Goal: Task Accomplishment & Management: Manage account settings

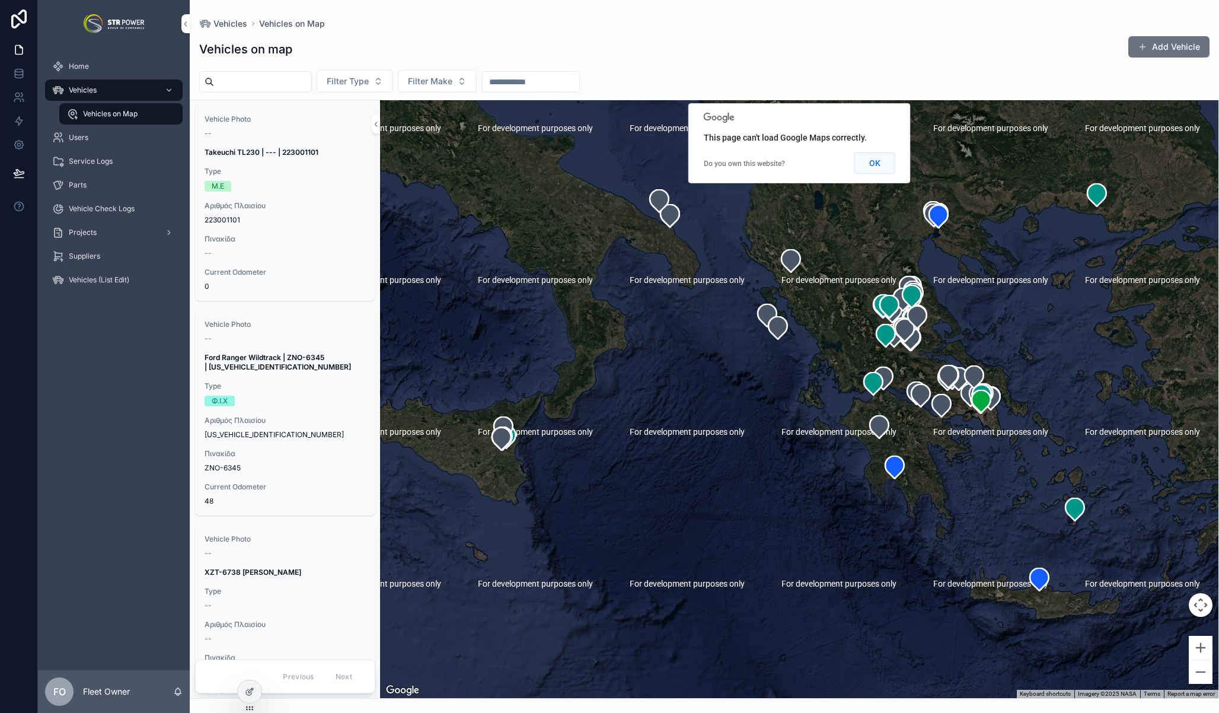
click at [868, 155] on button "OK" at bounding box center [875, 162] width 41 height 21
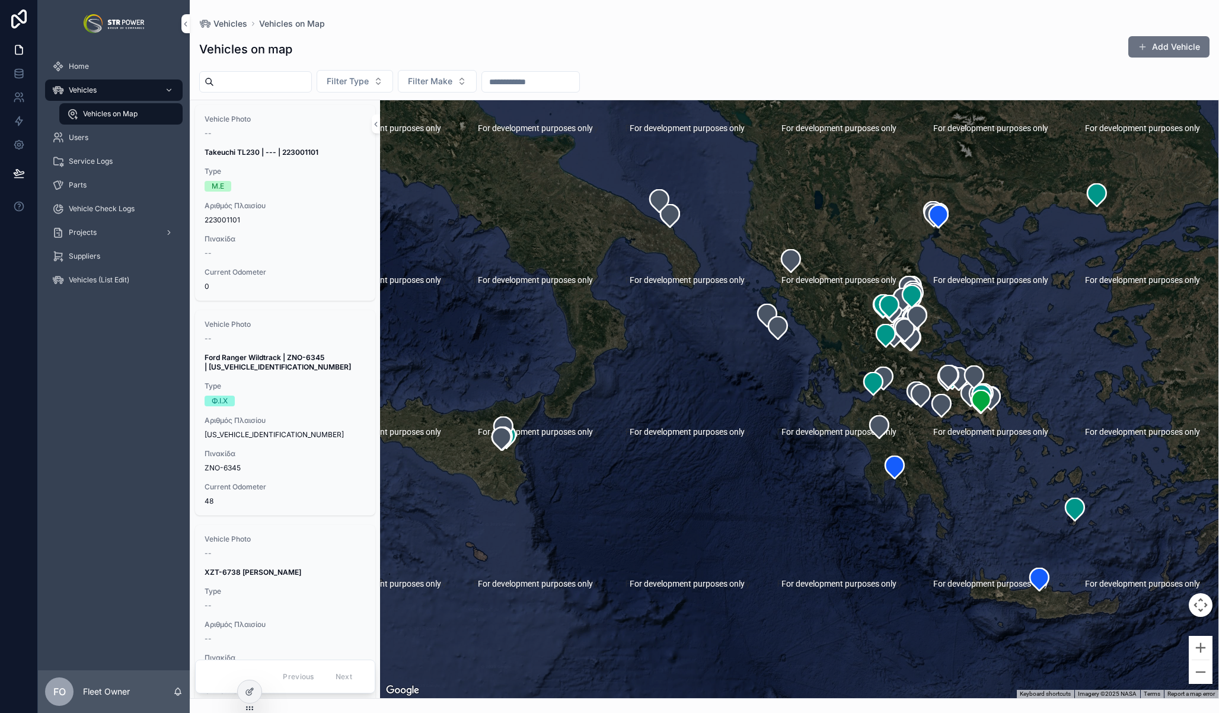
click at [88, 84] on div "Vehicles" at bounding box center [113, 90] width 123 height 19
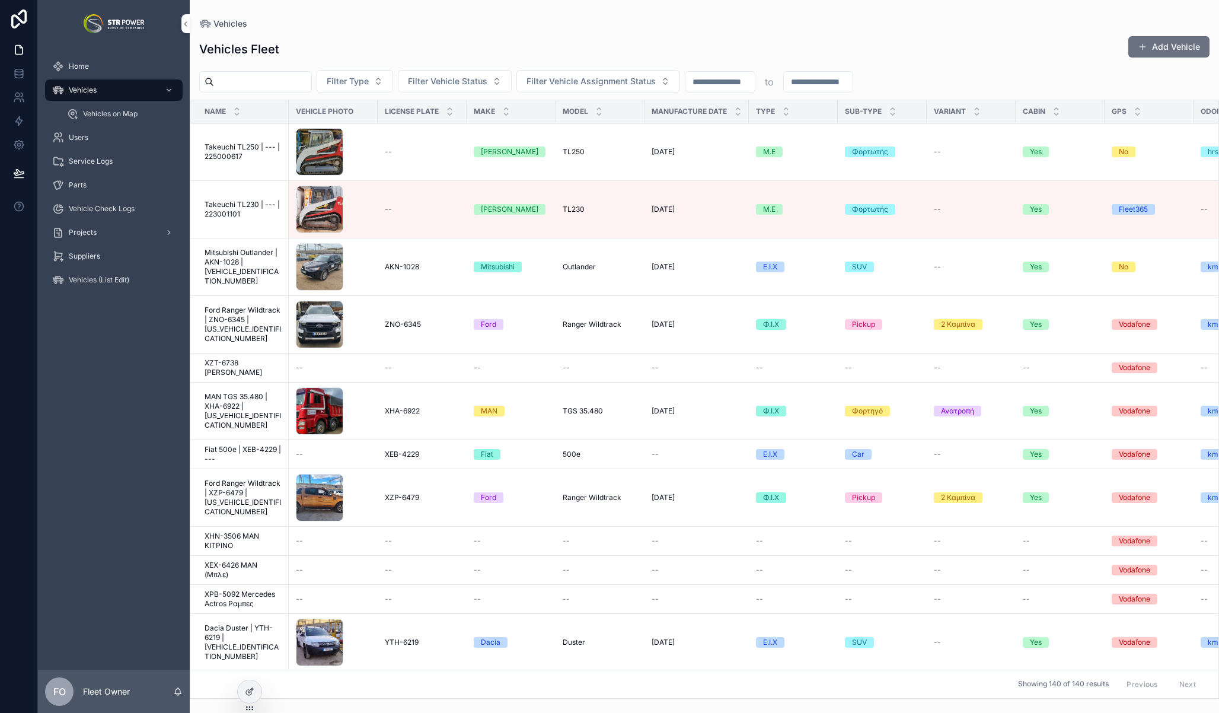
click at [101, 115] on span "Vehicles on Map" at bounding box center [110, 113] width 55 height 9
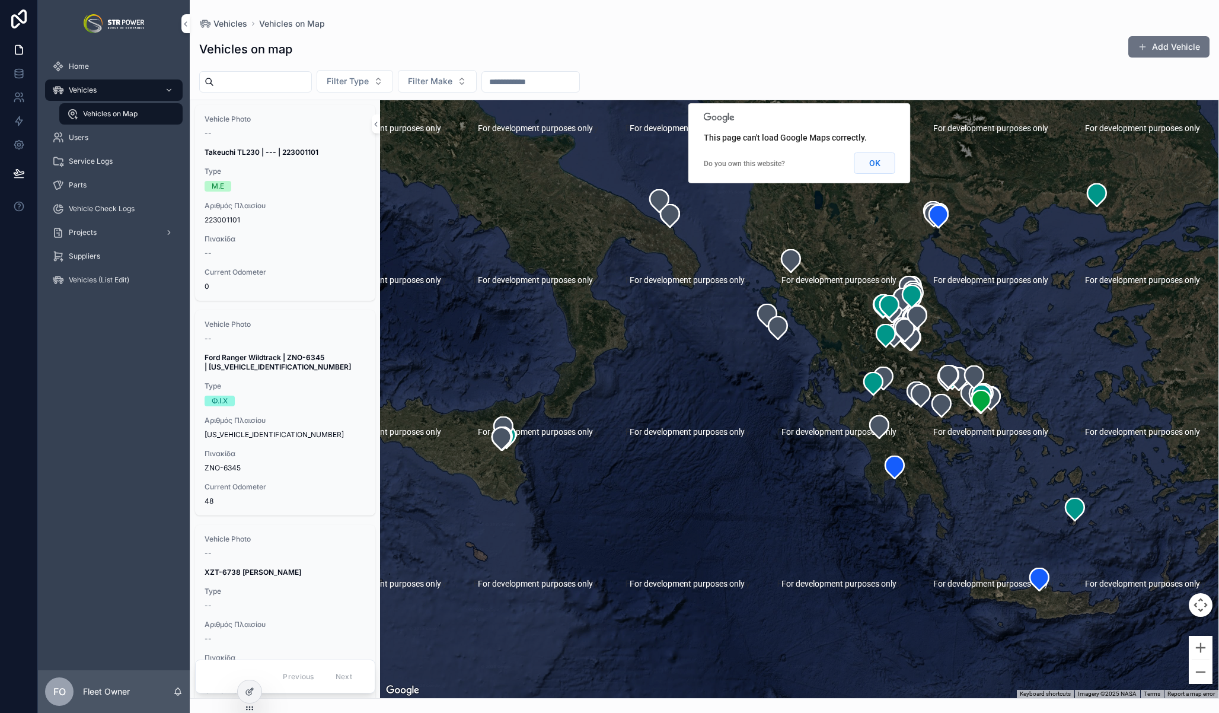
click at [871, 167] on button "OK" at bounding box center [875, 162] width 41 height 21
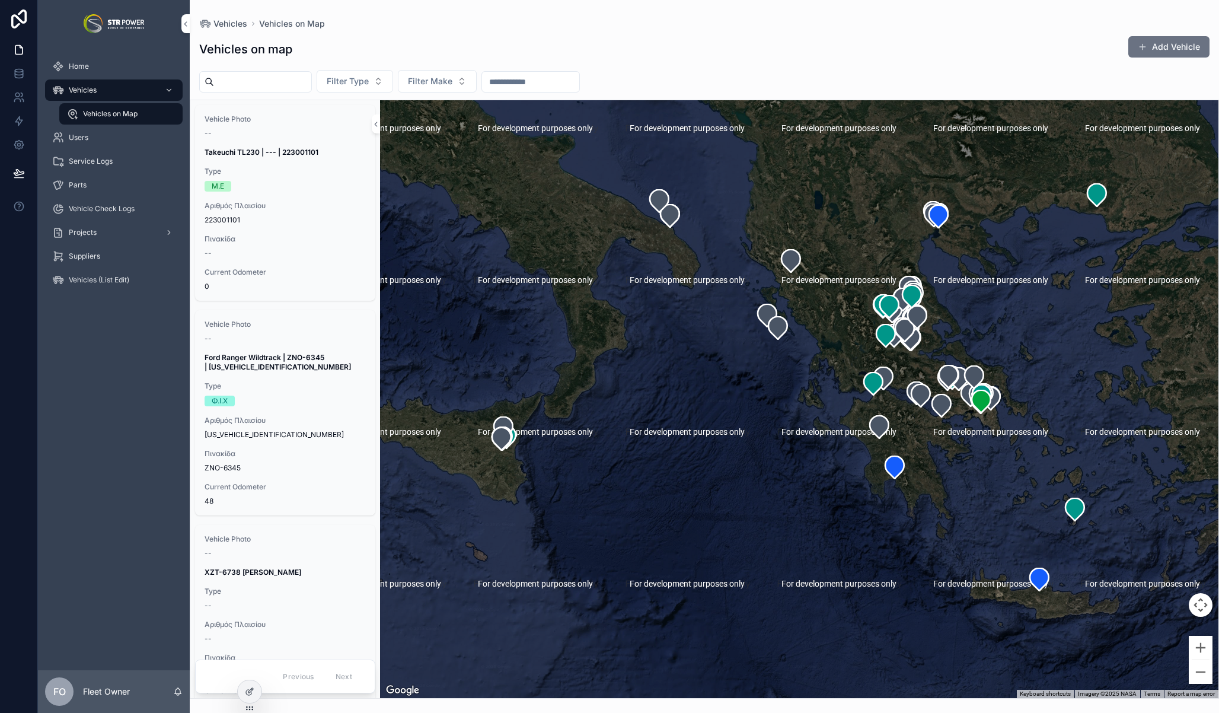
click at [137, 349] on div "Home Vehicles Vehicles on Map Users Service Logs Parts Vehicle Check Logs Proje…" at bounding box center [114, 358] width 152 height 623
click at [93, 233] on span "Projects" at bounding box center [83, 232] width 28 height 9
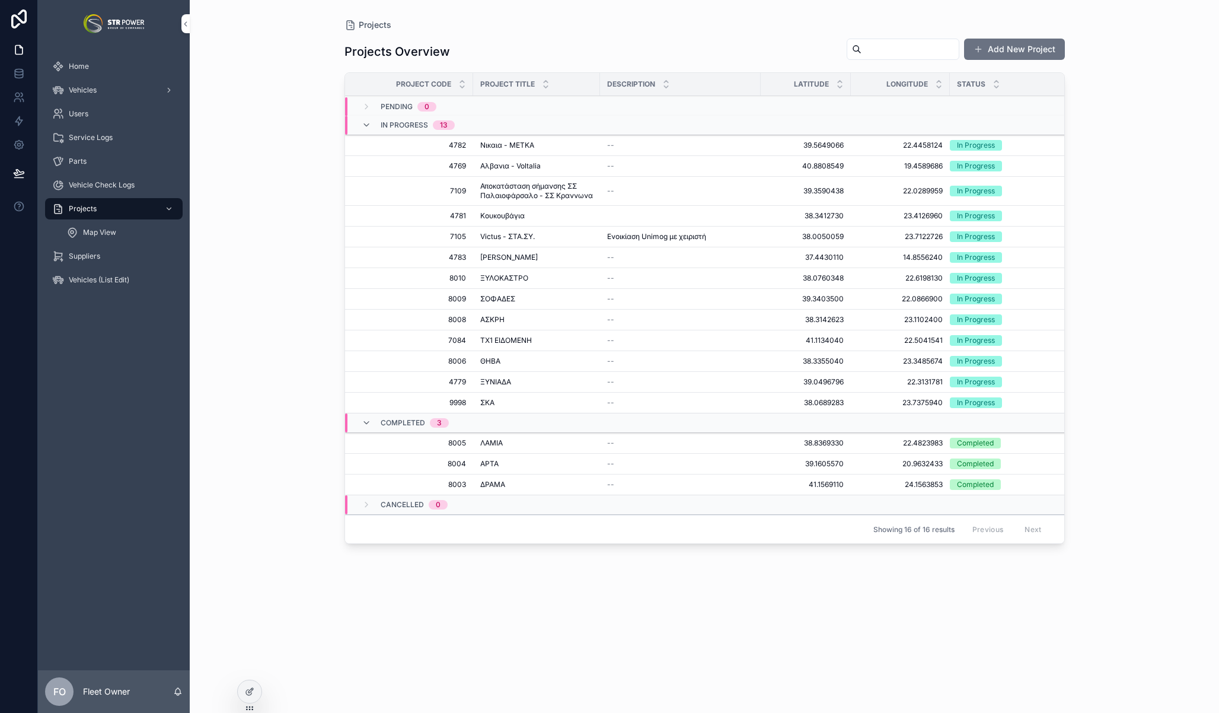
click at [109, 189] on span "Vehicle Check Logs" at bounding box center [102, 184] width 66 height 9
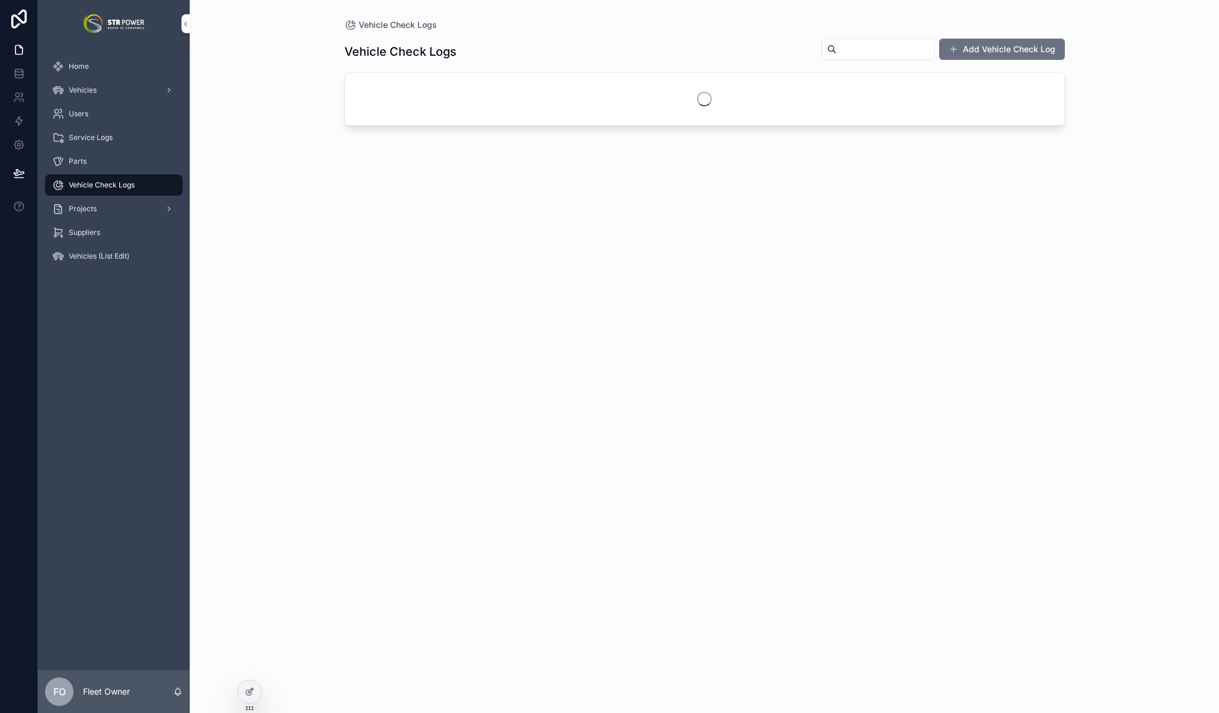
click at [98, 157] on div "Parts" at bounding box center [113, 161] width 123 height 19
click at [109, 141] on span "Service Logs" at bounding box center [91, 137] width 44 height 9
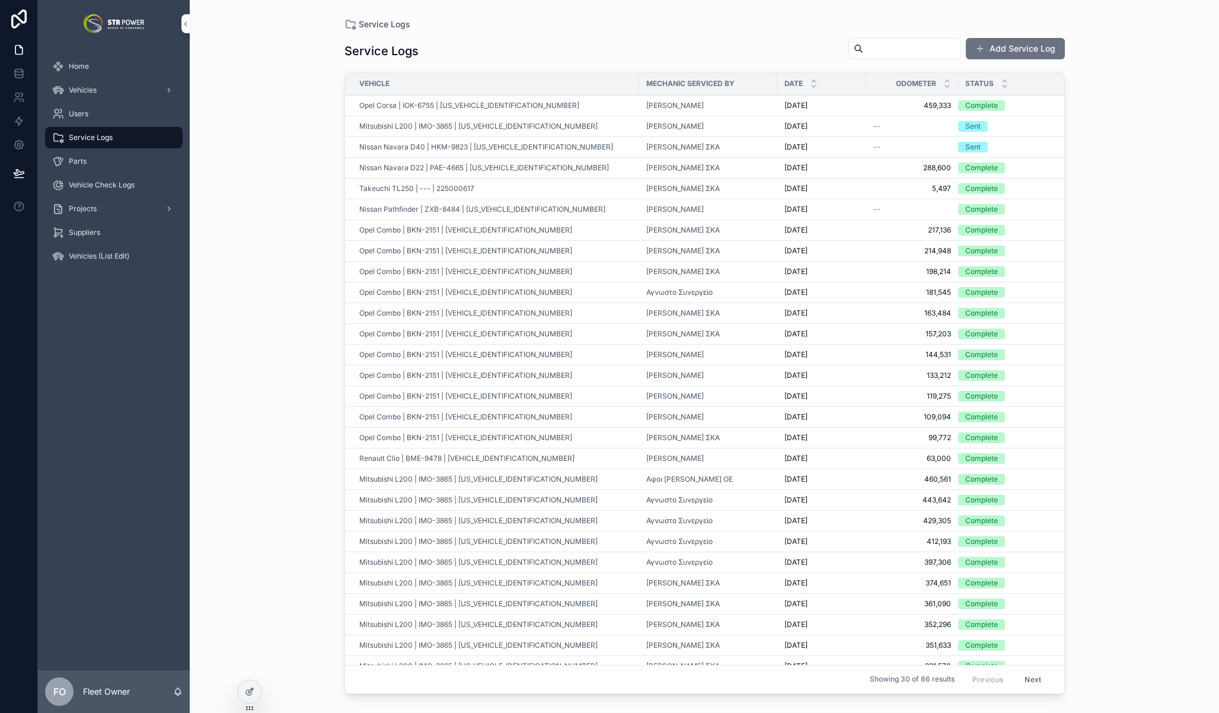
click at [270, 33] on div "Service Logs Service Logs Add Service Log Vehicle Mechanic Serviced By Date Odo…" at bounding box center [705, 356] width 1030 height 713
click at [106, 97] on div "Vehicles" at bounding box center [113, 90] width 123 height 19
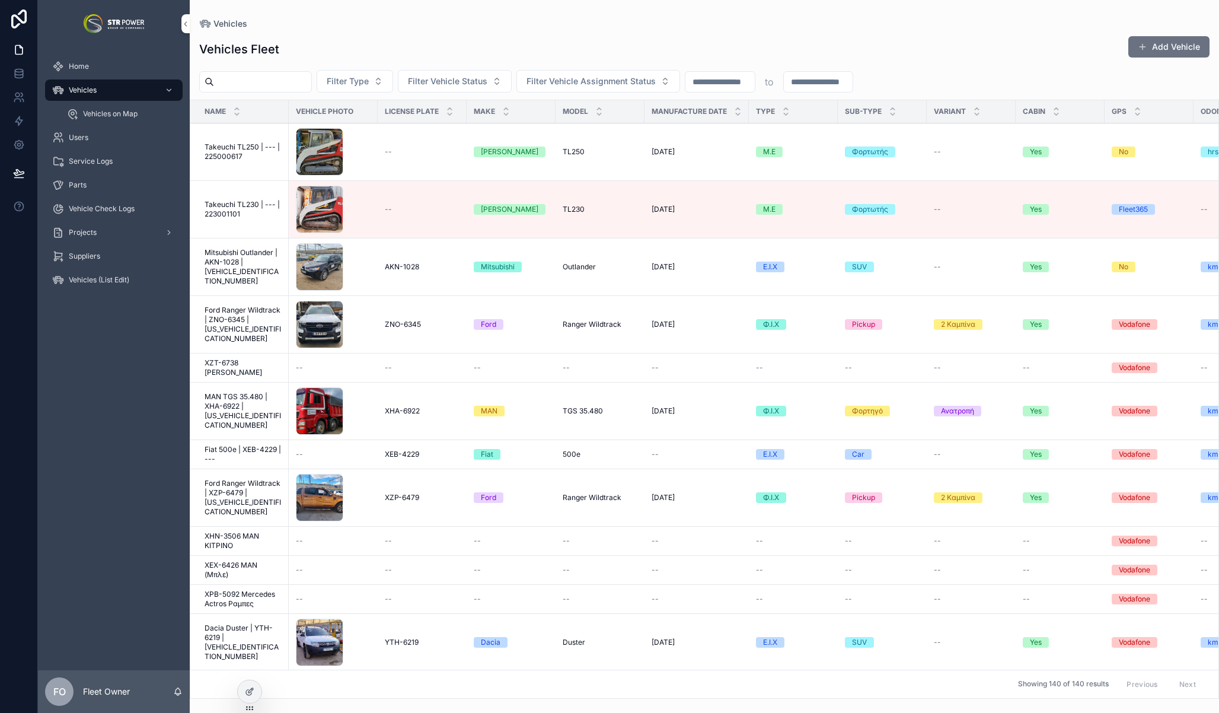
click at [369, 80] on span "Filter Type" at bounding box center [348, 81] width 42 height 12
click at [355, 82] on span "Filter Type" at bounding box center [348, 81] width 42 height 12
click at [329, 143] on div "Φ.Ι.Χ" at bounding box center [366, 148] width 165 height 19
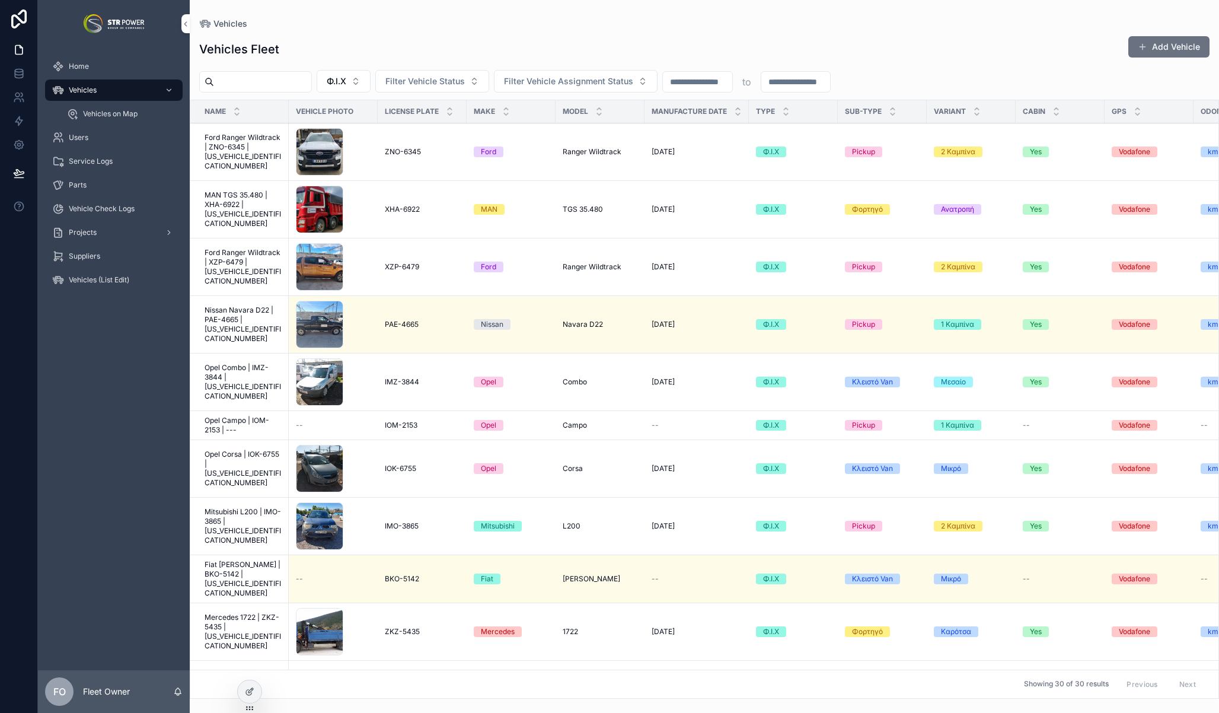
click at [363, 84] on button "Φ.Ι.Χ" at bounding box center [344, 81] width 54 height 23
click at [340, 146] on div "Ε.Ι.Χ" at bounding box center [355, 148] width 165 height 19
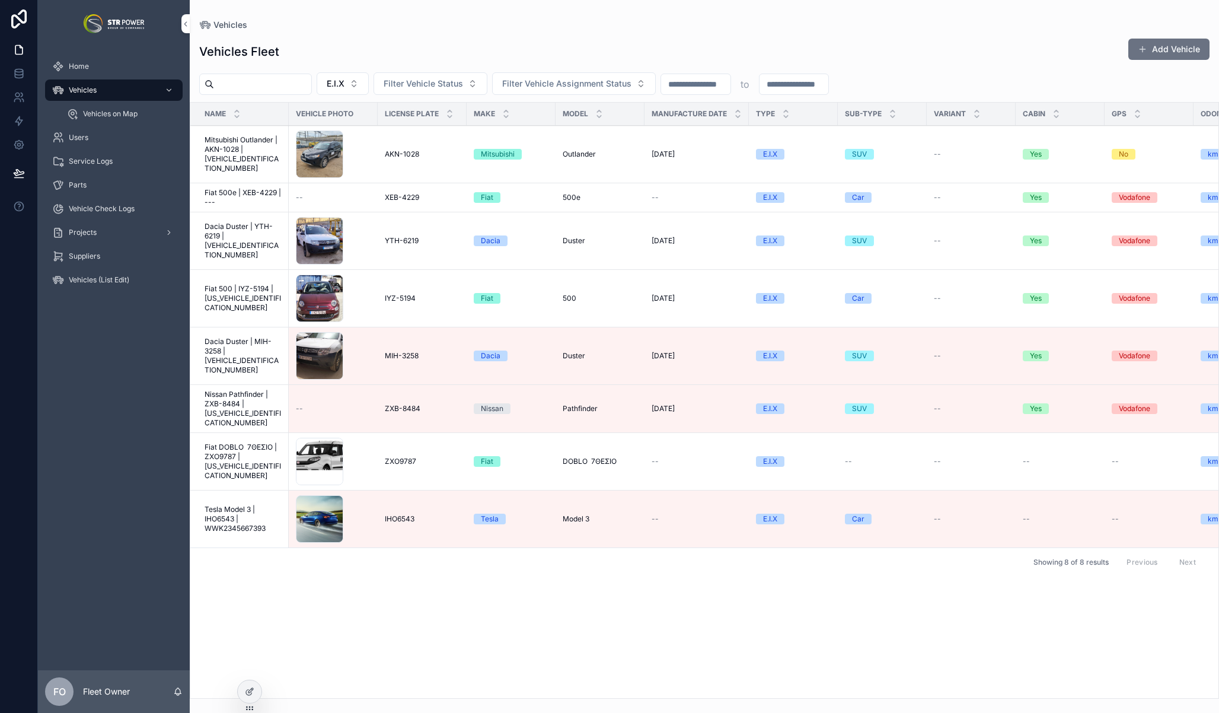
click at [345, 82] on span "Ε.Ι.Χ" at bounding box center [336, 84] width 18 height 12
click at [336, 182] on div "Μ.Ε" at bounding box center [354, 188] width 165 height 19
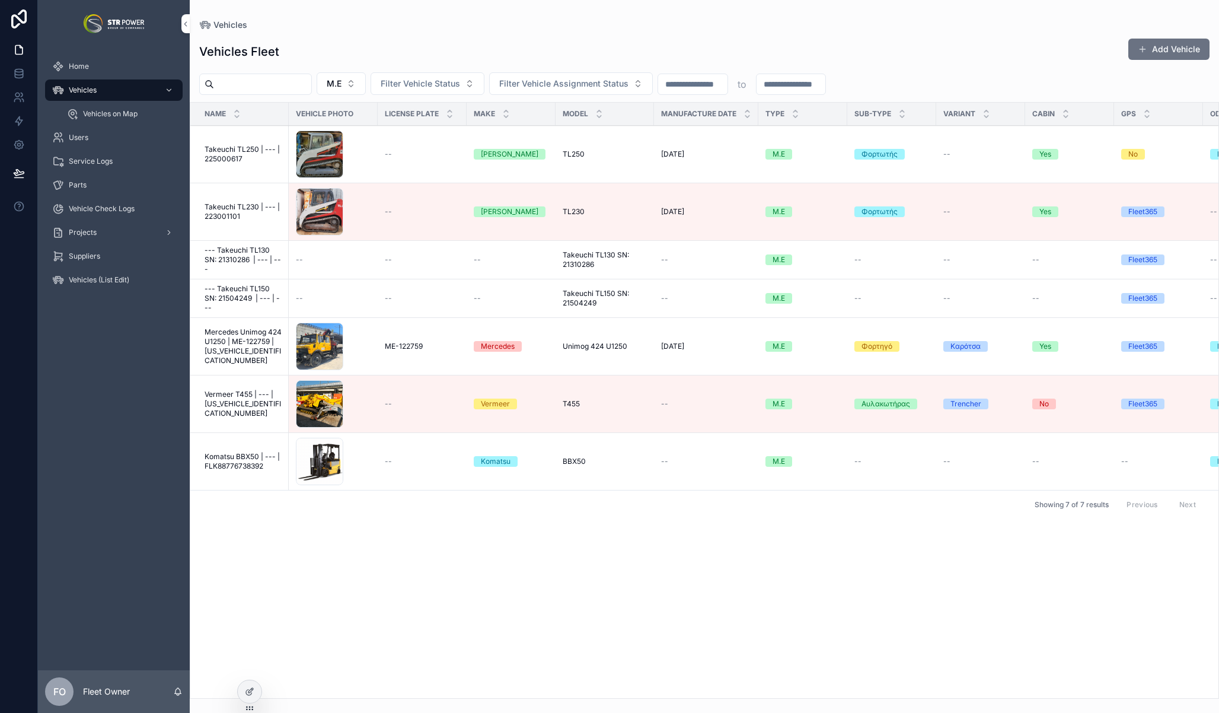
click at [342, 85] on span "Μ.Ε" at bounding box center [334, 84] width 15 height 12
click at [331, 167] on div "Φ.Ι.Χ" at bounding box center [352, 169] width 165 height 19
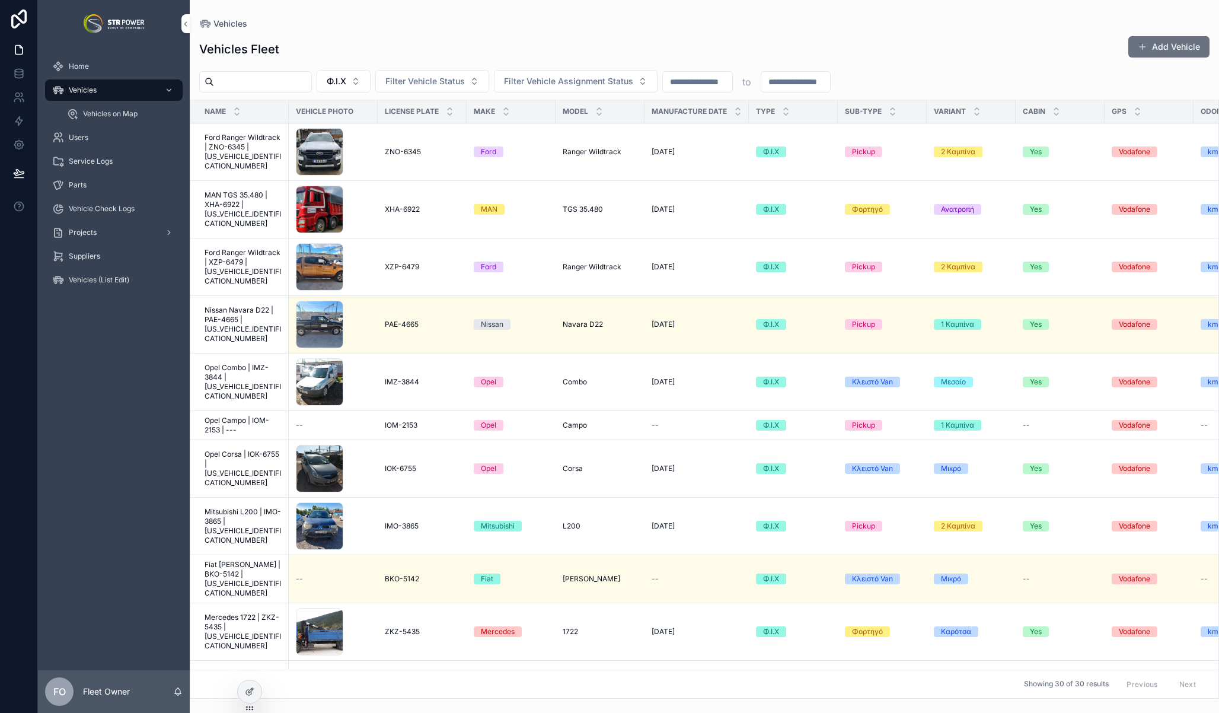
click at [346, 84] on span "Φ.Ι.Χ" at bounding box center [337, 81] width 20 height 12
click at [339, 106] on input "scrollable content" at bounding box center [362, 105] width 141 height 21
click at [321, 119] on div "None Ε.Ι.Χ Φ.Ι.Χ Μ.Ε" at bounding box center [356, 157] width 170 height 81
click at [319, 125] on div "None" at bounding box center [355, 129] width 165 height 19
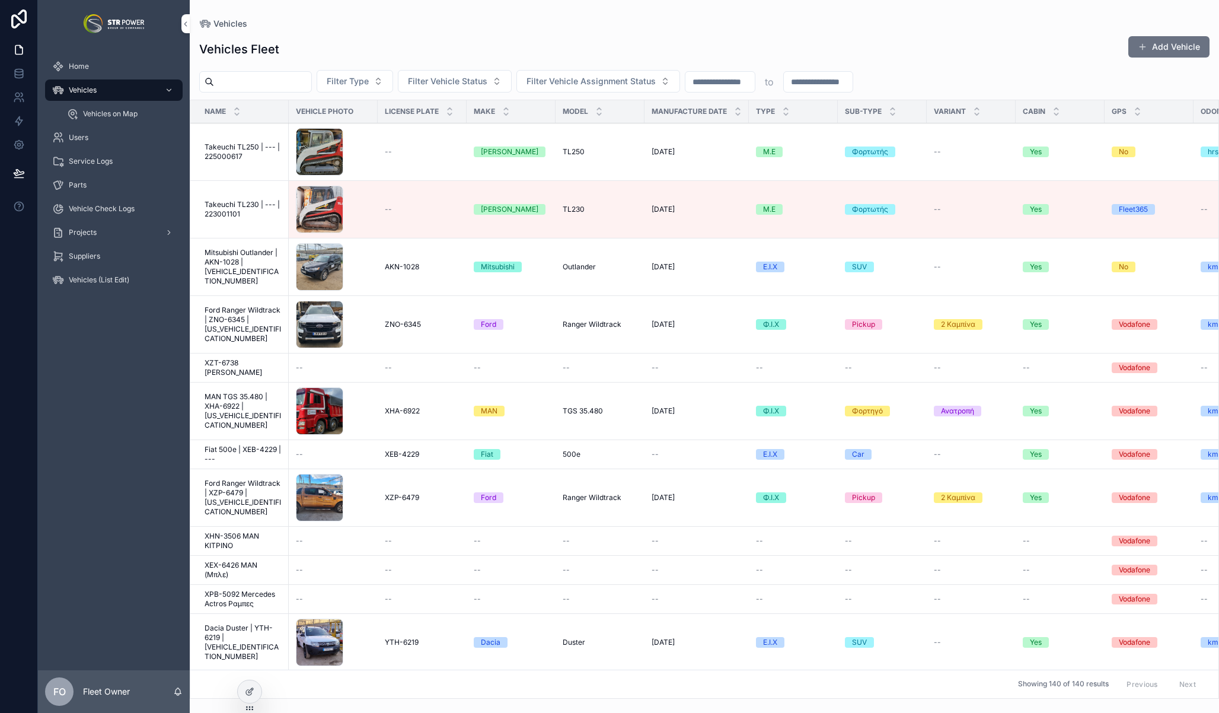
click at [407, 40] on div "Vehicles Fleet Add Vehicle" at bounding box center [704, 49] width 1011 height 27
click at [263, 83] on input "scrollable content" at bounding box center [262, 82] width 97 height 17
type input "*"
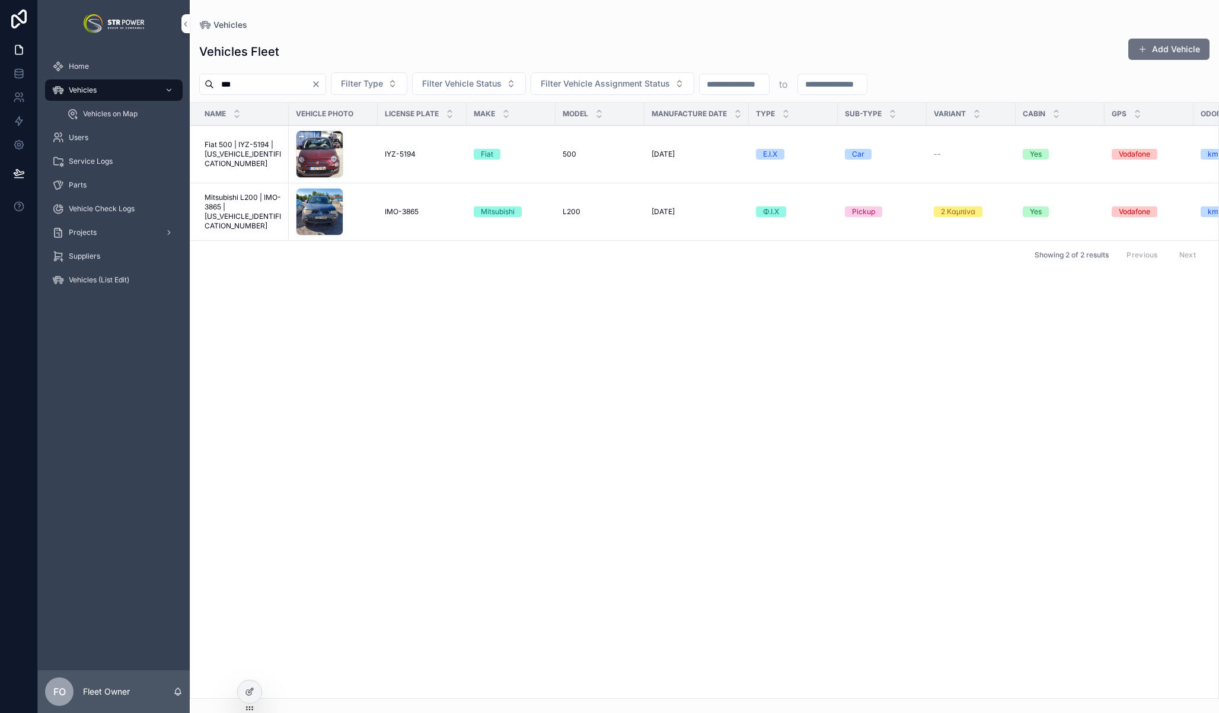
type input "***"
click at [234, 200] on span "Mitsubishi L200 | IMO-3865 | [US_VEHICLE_IDENTIFICATION_NUMBER]" at bounding box center [243, 212] width 77 height 38
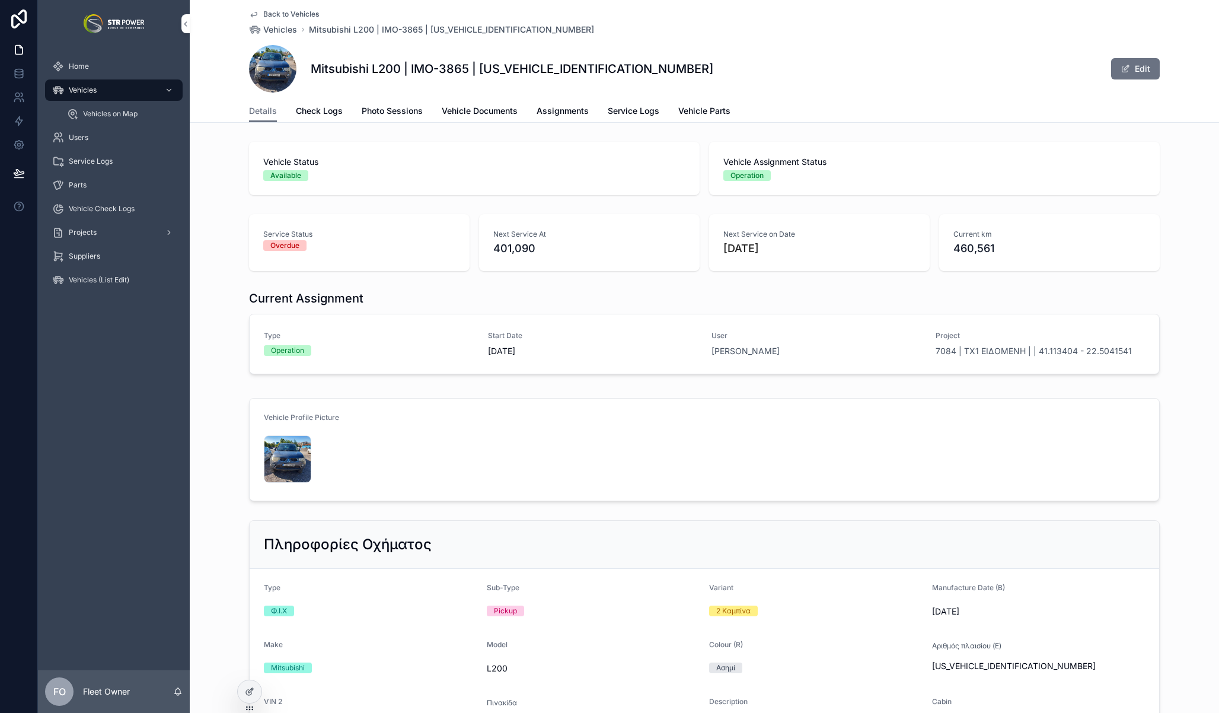
click at [217, 182] on div "Vehicle Status Available Vehicle Assignment Status Operation" at bounding box center [705, 168] width 1030 height 63
click at [553, 108] on span "Assignments" at bounding box center [563, 111] width 52 height 12
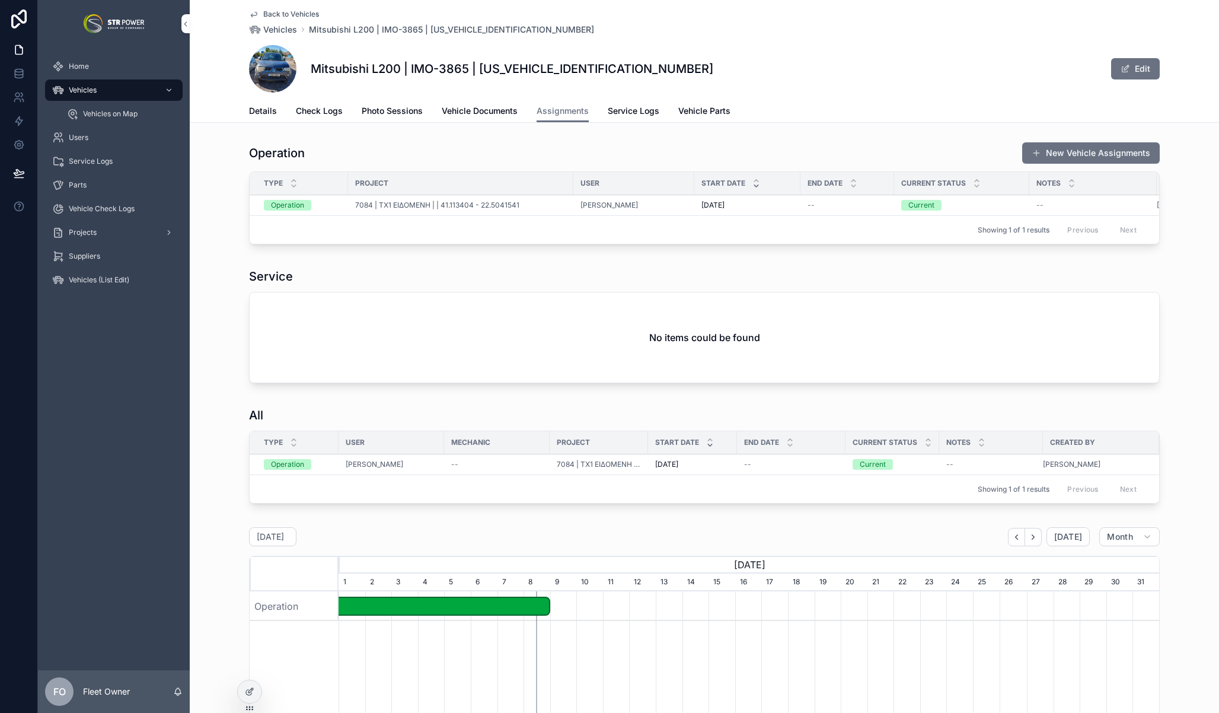
click at [263, 111] on span "Details" at bounding box center [263, 111] width 28 height 12
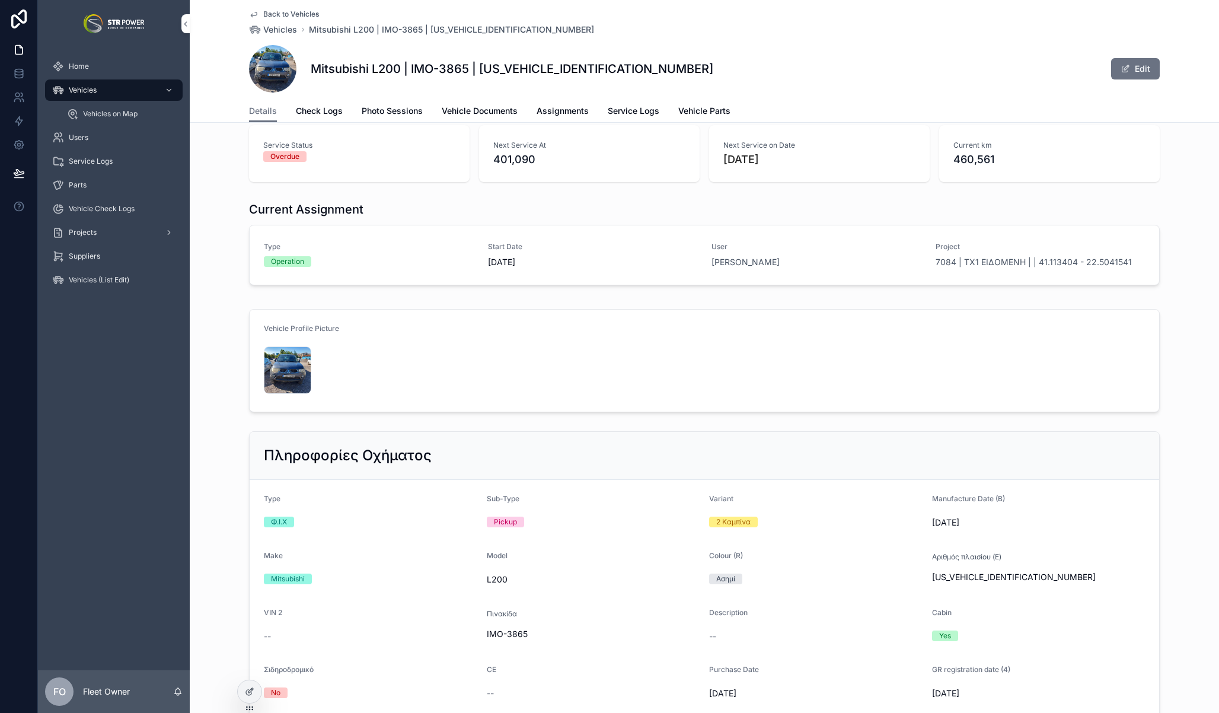
scroll to position [4, 0]
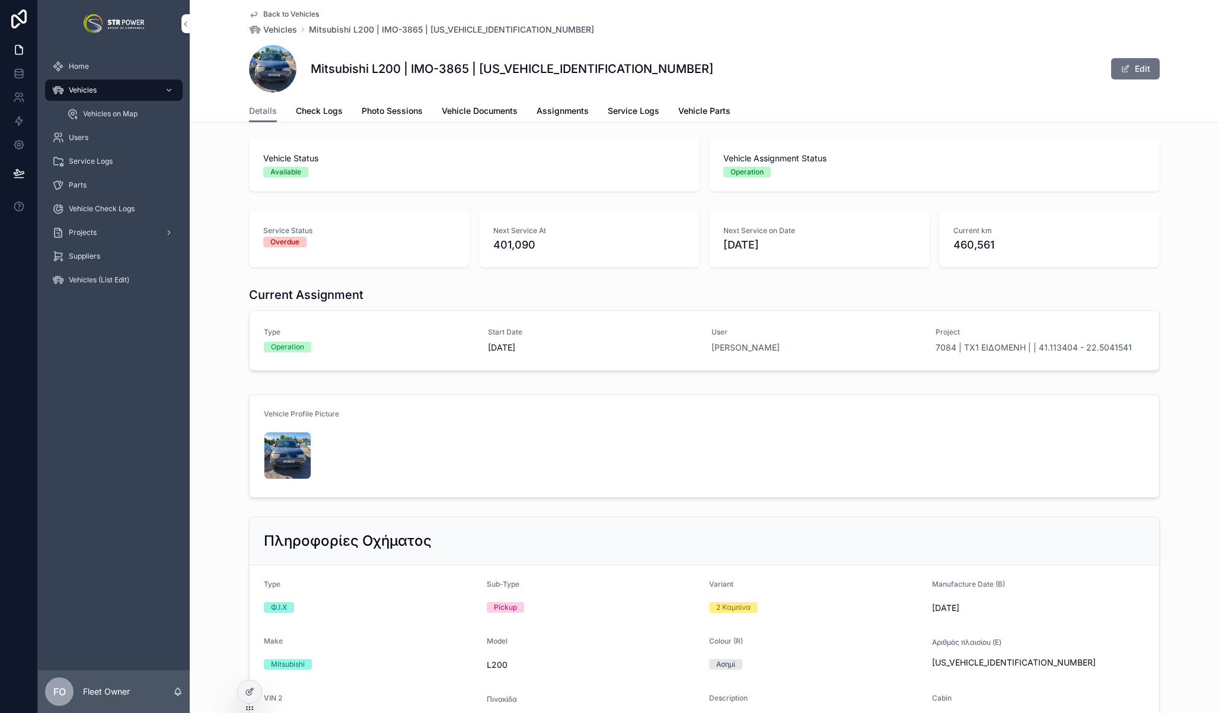
click at [639, 294] on div "Current Assignment" at bounding box center [704, 294] width 911 height 17
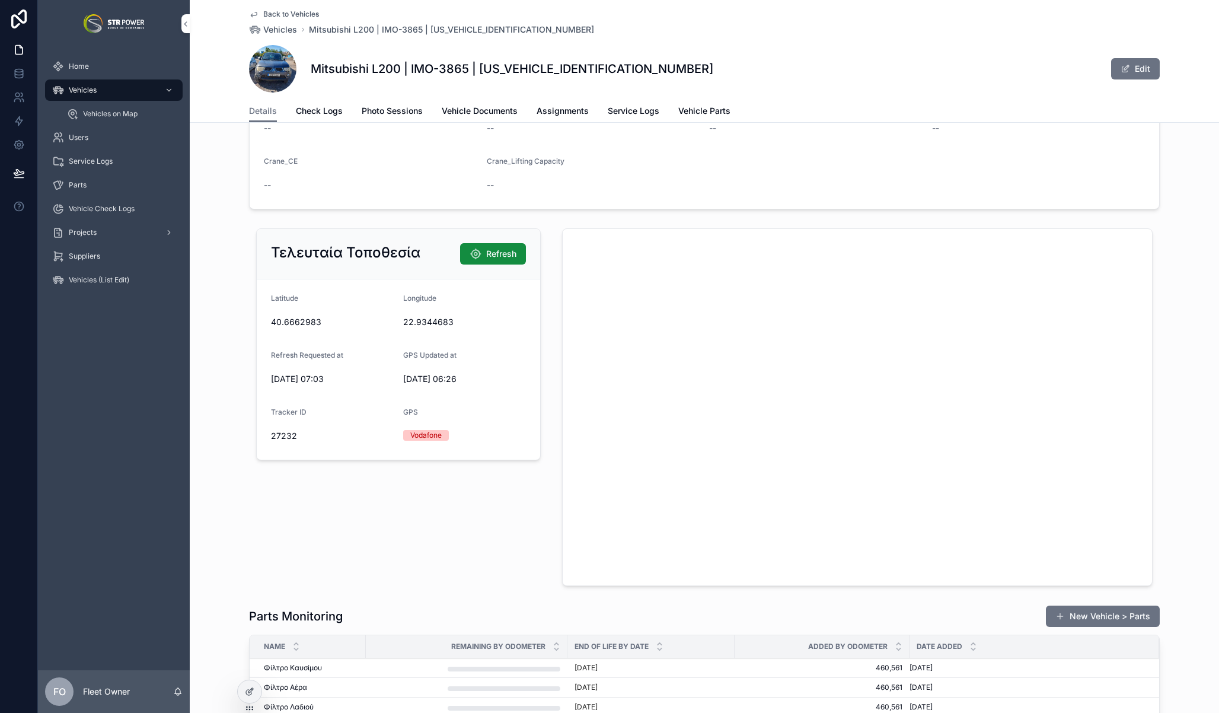
scroll to position [1515, 0]
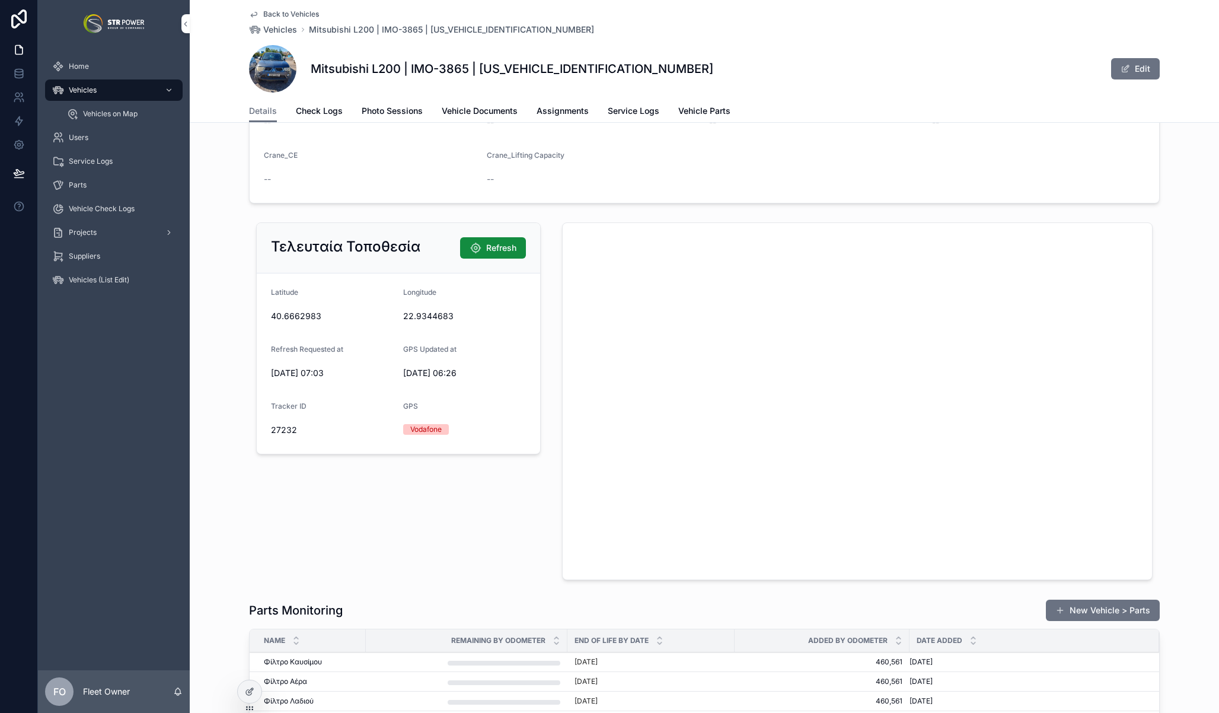
click at [1172, 346] on div "Τελευταία Τοποθεσία Refresh [GEOGRAPHIC_DATA] Refresh Requested at [DATE] 07:03…" at bounding box center [705, 401] width 1030 height 367
click at [208, 276] on div "Τελευταία Τοποθεσία Refresh [GEOGRAPHIC_DATA] Refresh Requested at [DATE] 07:03…" at bounding box center [705, 401] width 1030 height 367
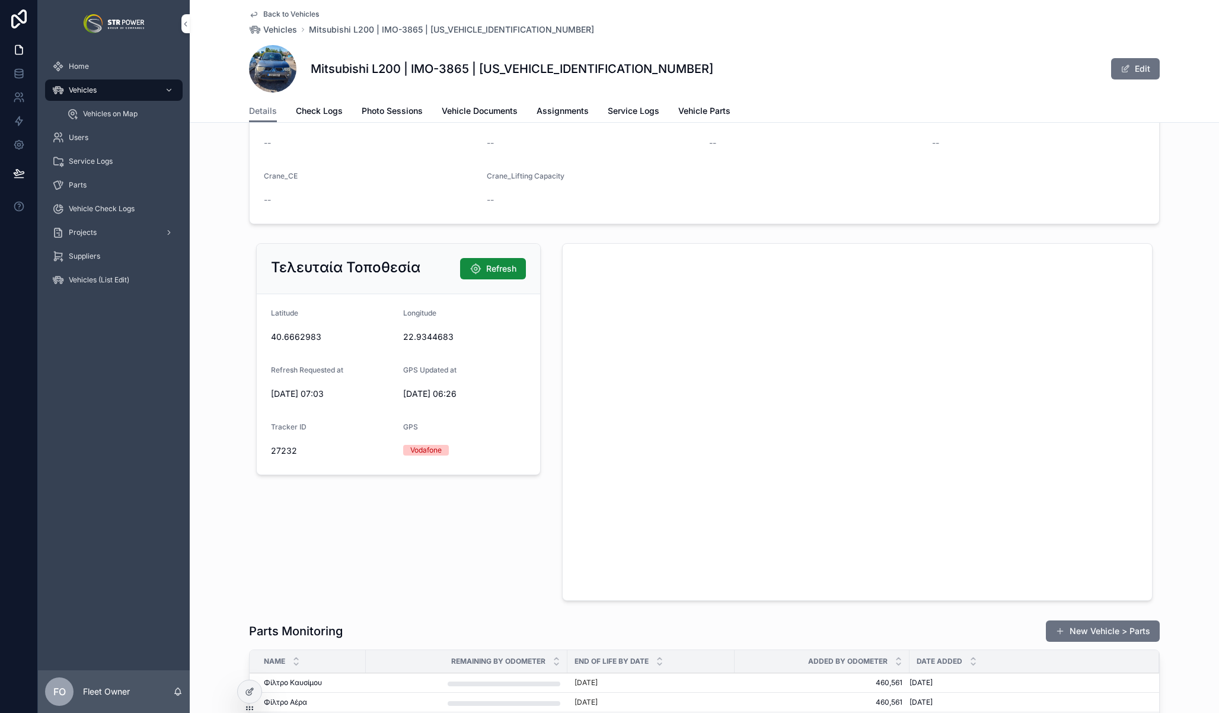
scroll to position [1496, 0]
click at [227, 421] on div "Τελευταία Τοποθεσία Refresh [GEOGRAPHIC_DATA] Refresh Requested at [DATE] 07:03…" at bounding box center [705, 419] width 1030 height 367
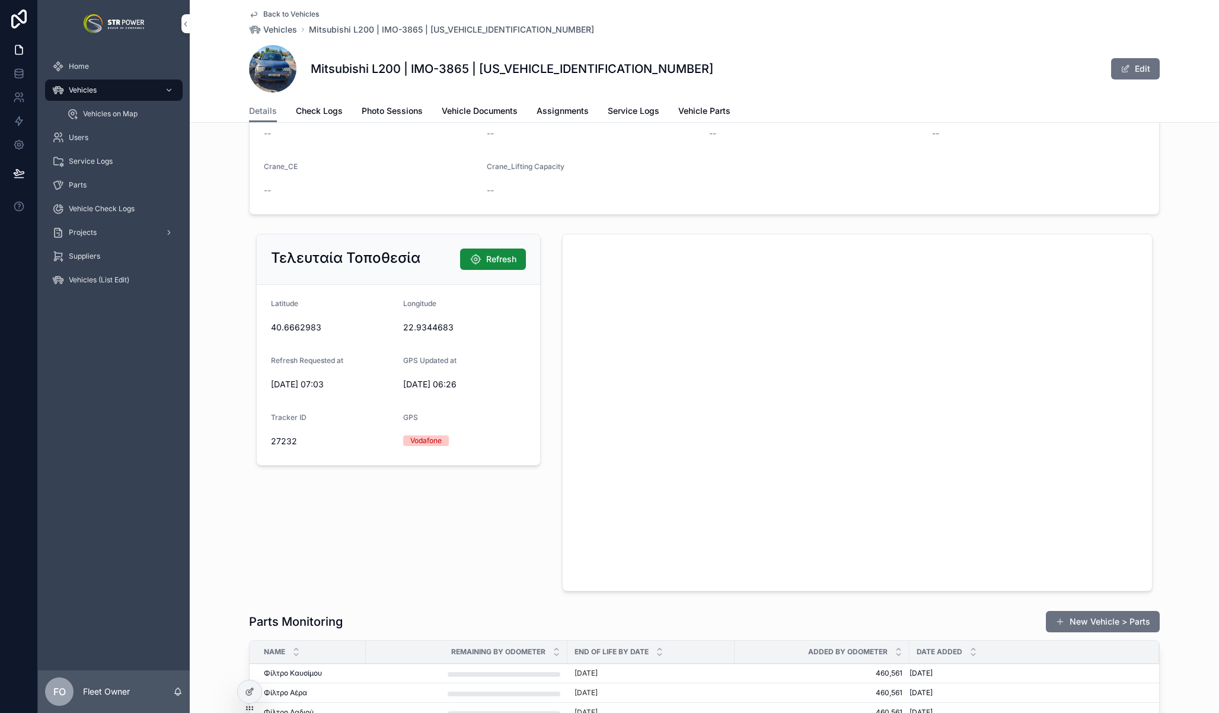
click at [230, 340] on div "Τελευταία Τοποθεσία Refresh [GEOGRAPHIC_DATA] Refresh Requested at [DATE] 07:03…" at bounding box center [705, 412] width 1030 height 367
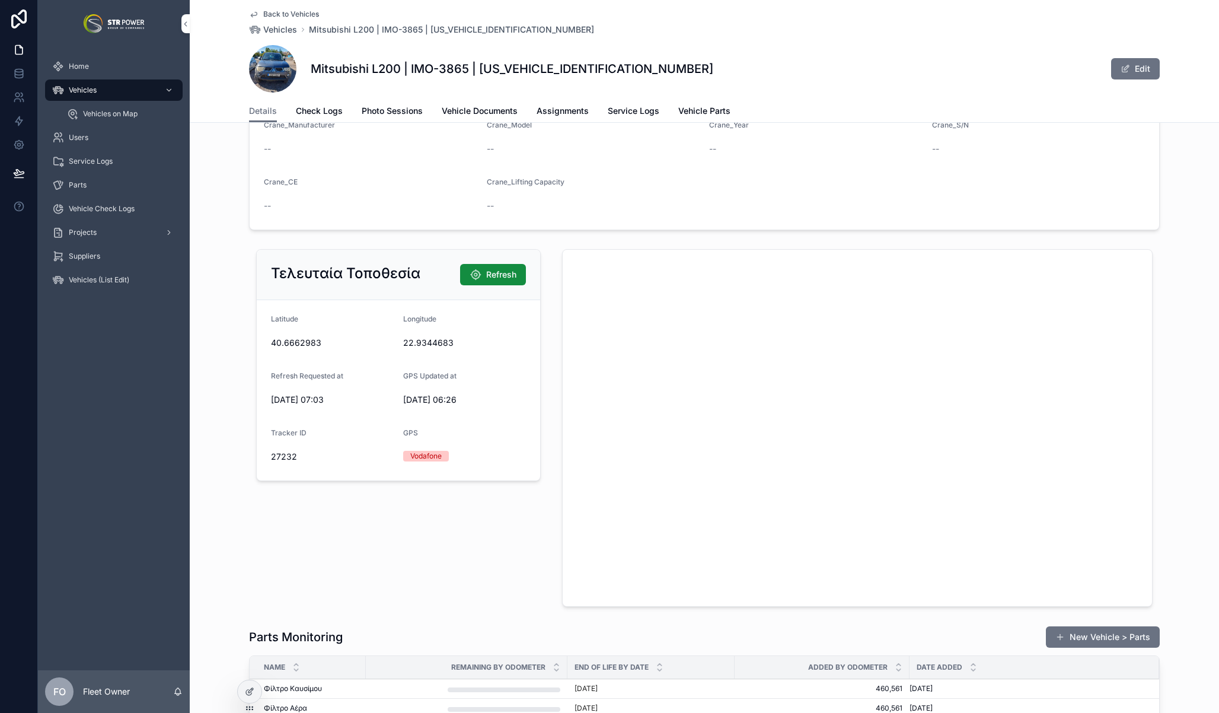
scroll to position [1451, 0]
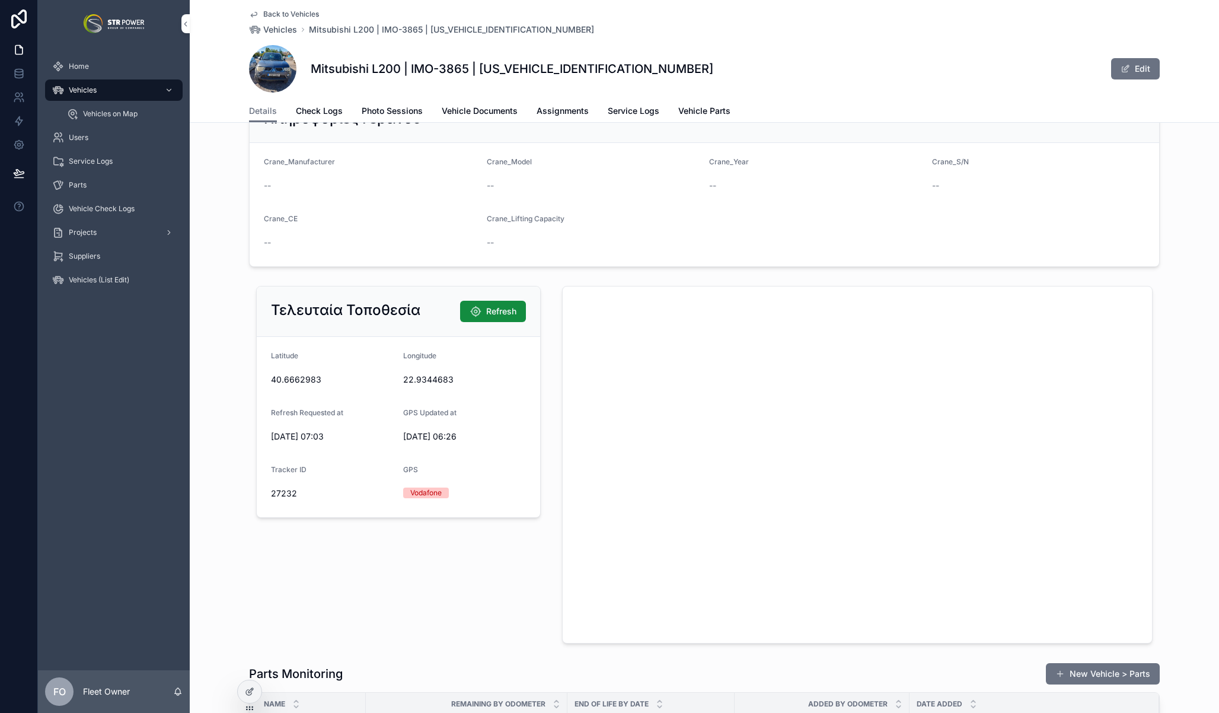
click at [196, 296] on div "Τελευταία Τοποθεσία Refresh [GEOGRAPHIC_DATA] Refresh Requested at [DATE] 07:03…" at bounding box center [705, 464] width 1030 height 367
click at [210, 311] on div "Τελευταία Τοποθεσία Refresh [GEOGRAPHIC_DATA] Refresh Requested at [DATE] 07:03…" at bounding box center [705, 464] width 1030 height 367
click at [218, 256] on div "Πληροφορίες Γερανού Crane_Manufacturer -- Crane_Model -- Crane_Year -- Crane_S/…" at bounding box center [705, 181] width 1030 height 182
click at [209, 261] on div "Πληροφορίες Γερανού Crane_Manufacturer -- Crane_Model -- Crane_Year -- Crane_S/…" at bounding box center [705, 181] width 1030 height 182
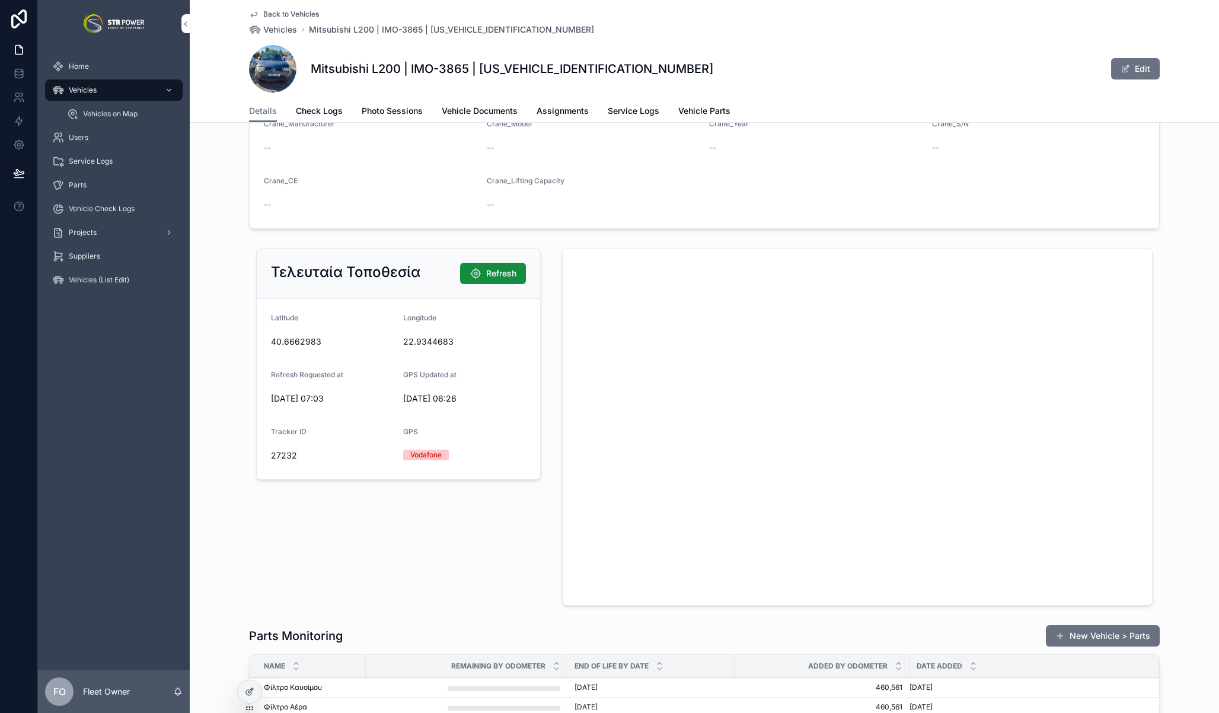
scroll to position [1488, 0]
click at [491, 273] on span "Refresh" at bounding box center [501, 275] width 30 height 12
click at [227, 330] on div "Τελευταία Τοποθεσία Refresh [GEOGRAPHIC_DATA] Refresh Requested at [DATE] 07:03…" at bounding box center [705, 427] width 1030 height 367
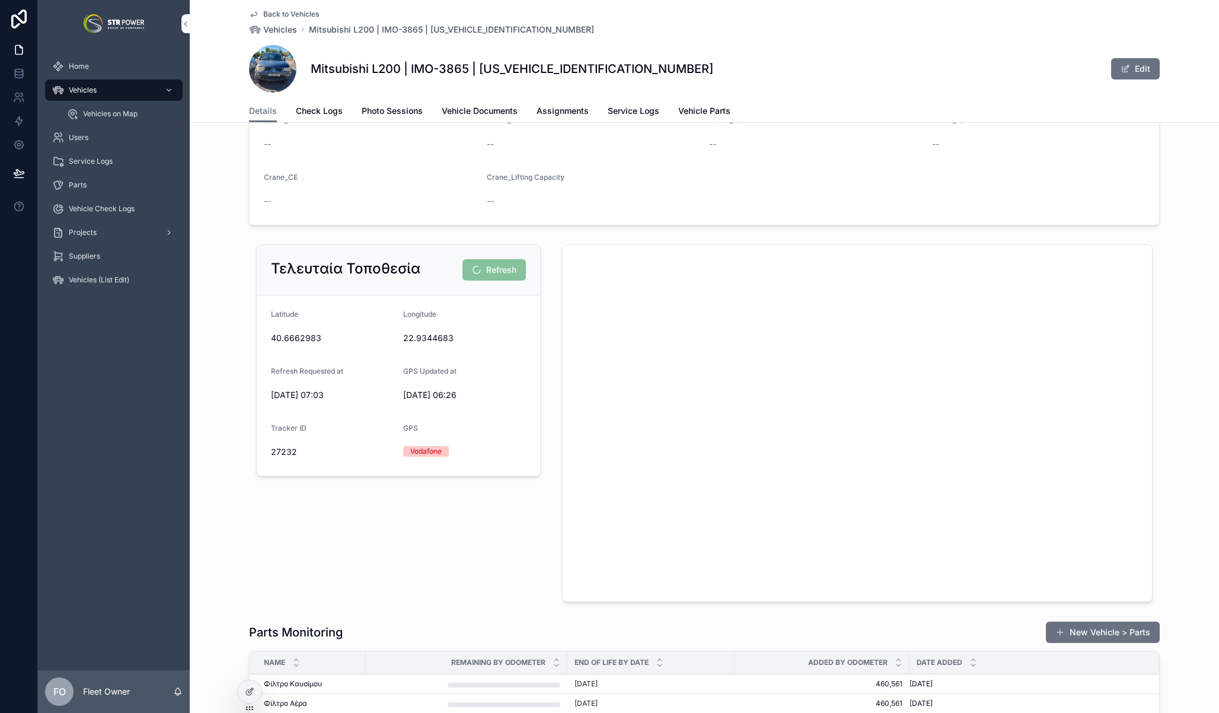
scroll to position [1501, 0]
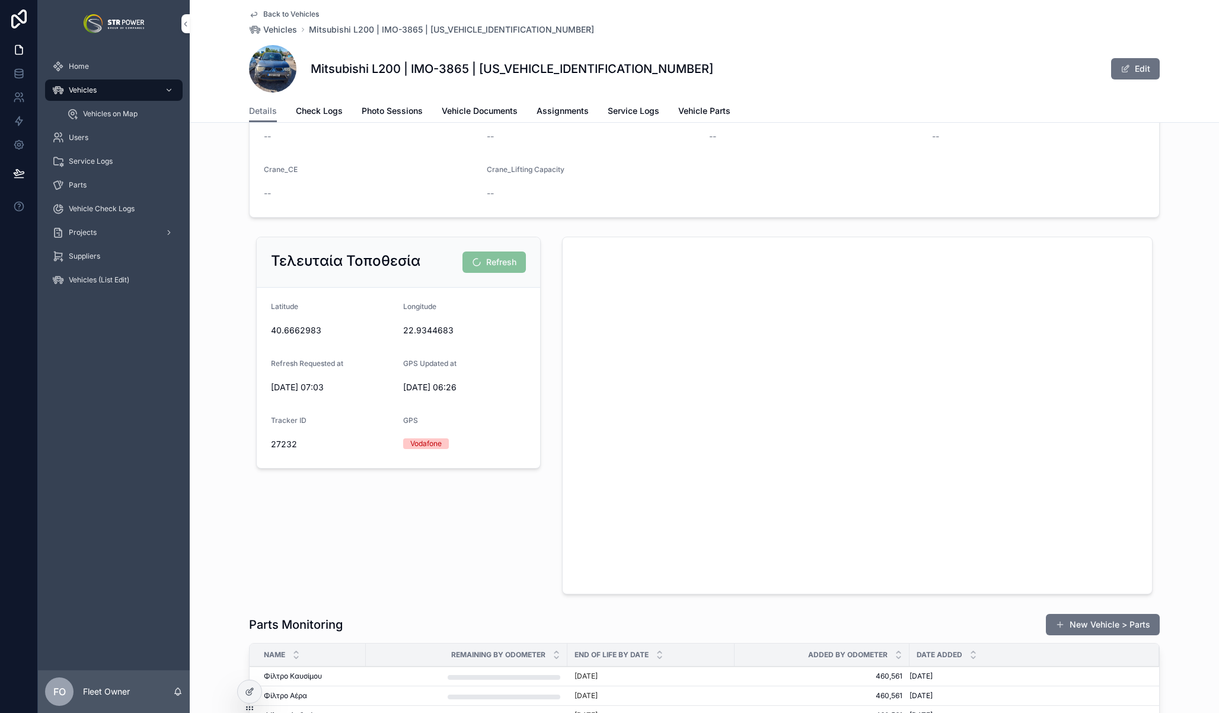
click at [217, 340] on div "Τελευταία Τοποθεσία Refresh [GEOGRAPHIC_DATA] Refresh Requested at [DATE] 07:03…" at bounding box center [705, 415] width 1030 height 367
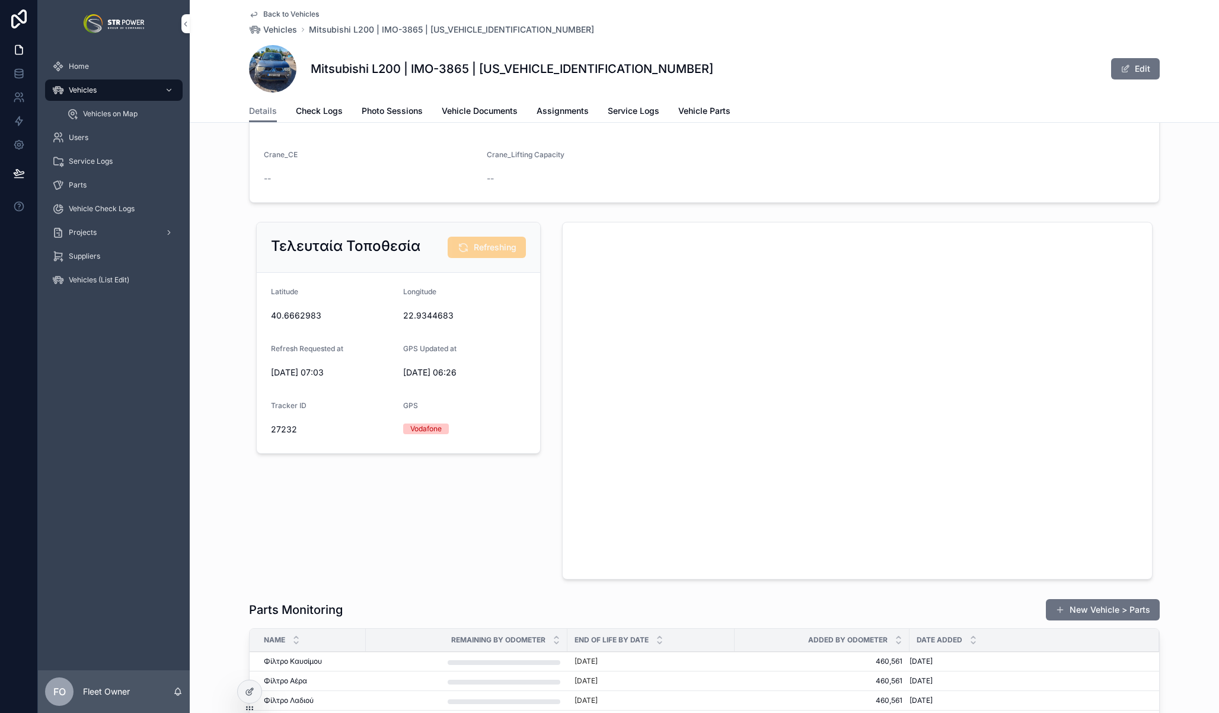
scroll to position [1507, 0]
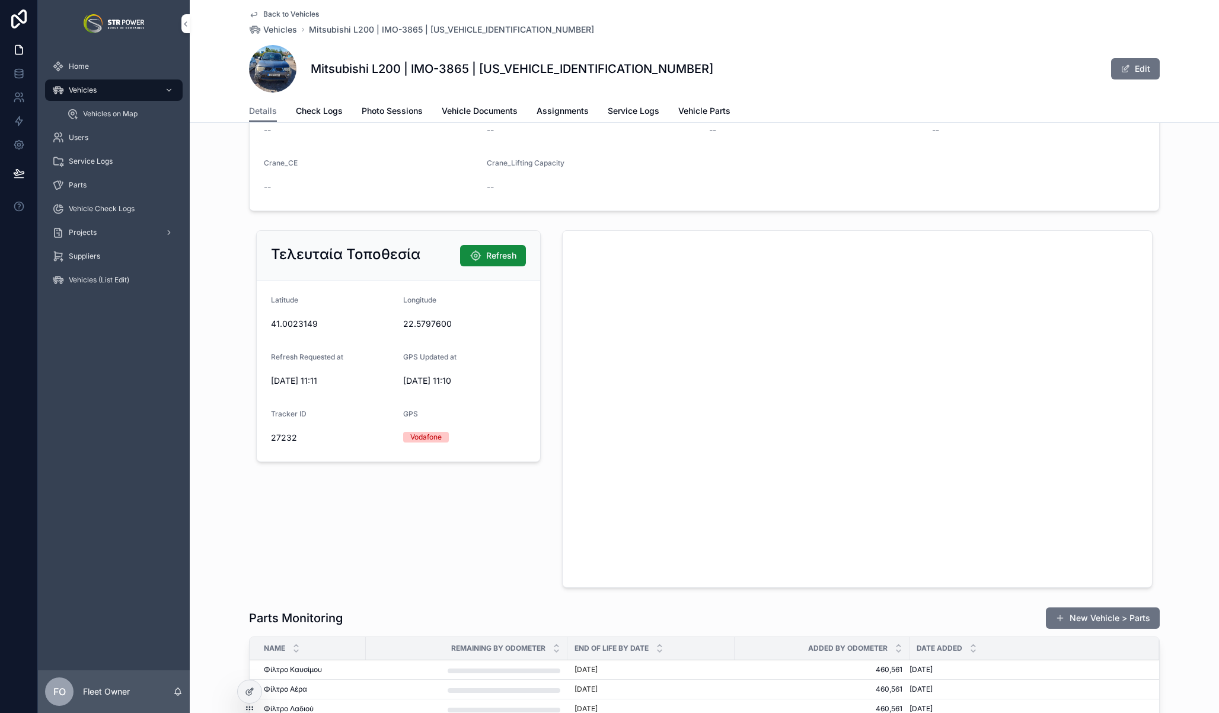
click at [1186, 526] on div "Τελευταία Τοποθεσία Refresh [GEOGRAPHIC_DATA] Refresh Requested at [DATE] 11:11…" at bounding box center [705, 408] width 1030 height 367
click at [257, 503] on div "Τελευταία Τοποθεσία Refresh [GEOGRAPHIC_DATA] Refresh Requested at [DATE] 11:11…" at bounding box center [398, 408] width 299 height 367
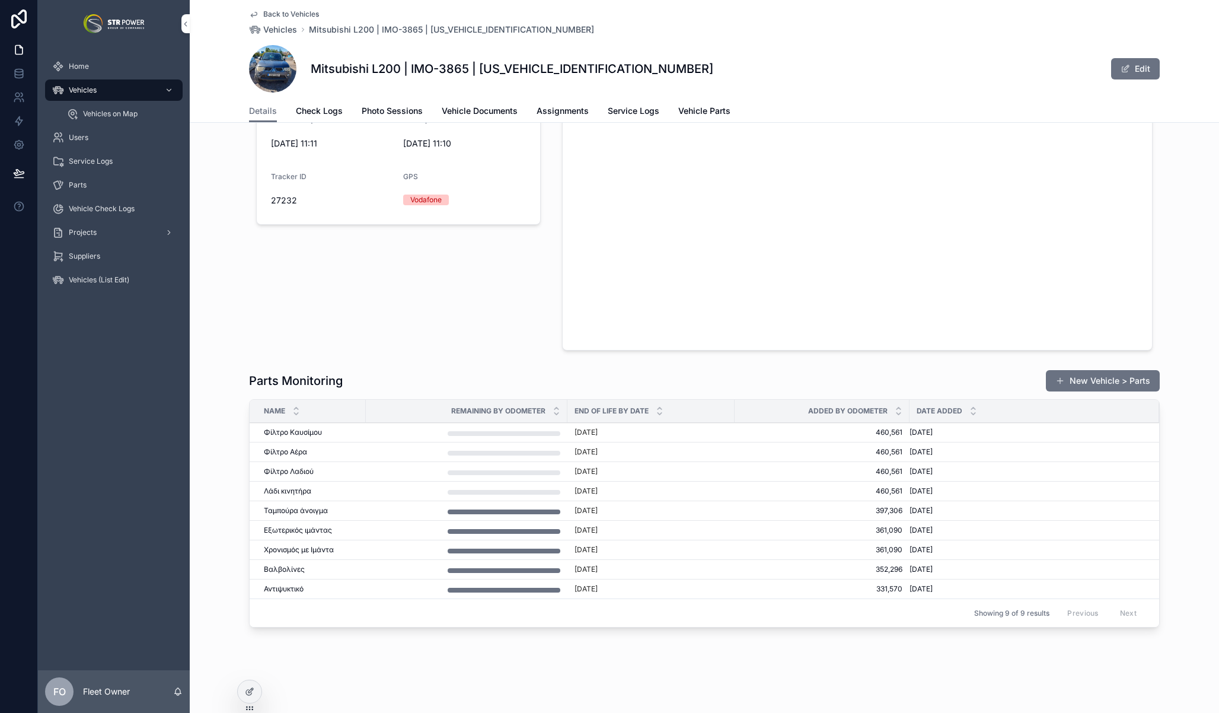
scroll to position [1717, 0]
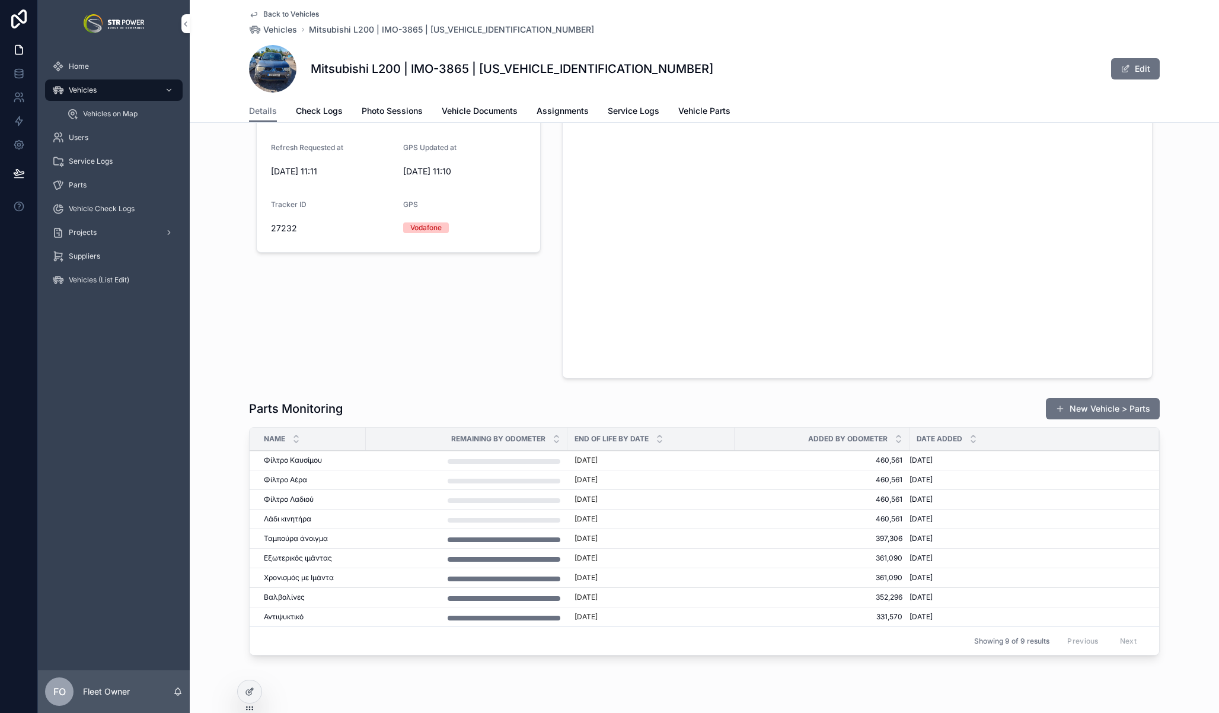
click at [309, 109] on span "Check Logs" at bounding box center [319, 111] width 47 height 12
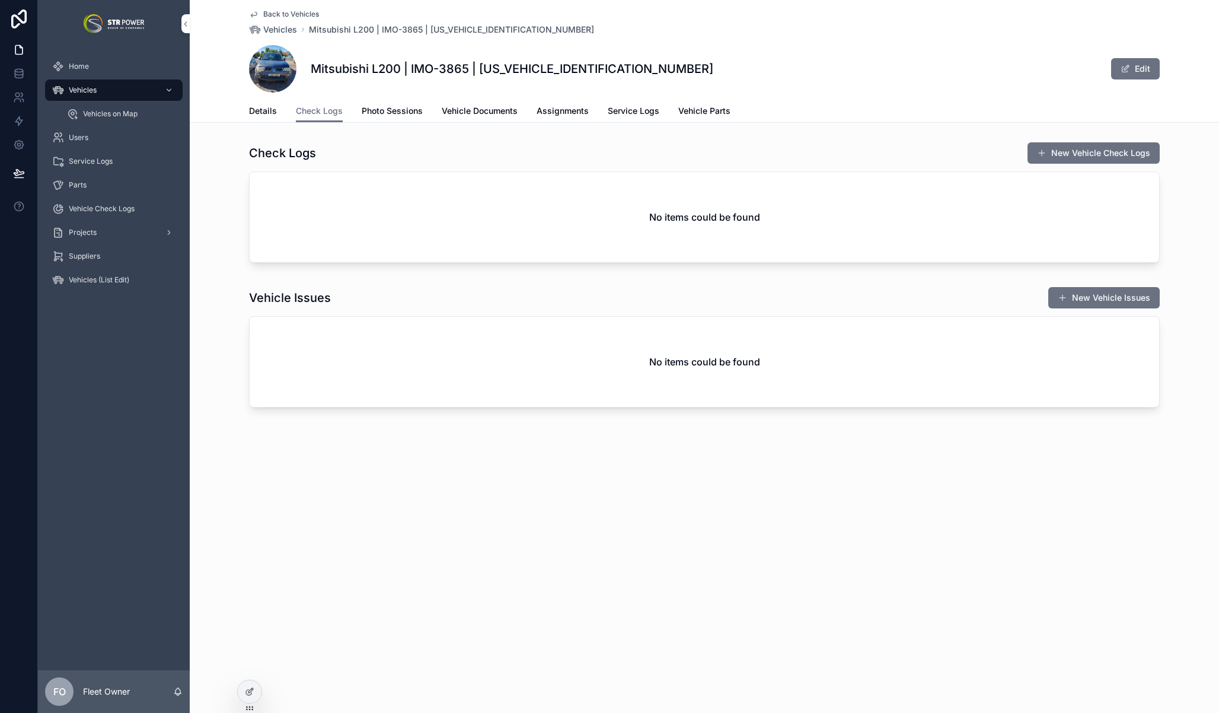
click at [218, 274] on div "Check Logs New Vehicle Check Logs No items could be found Vehicle Issues New Ve…" at bounding box center [705, 277] width 1030 height 280
click at [1076, 154] on button "New Vehicle Check Logs" at bounding box center [1094, 152] width 132 height 21
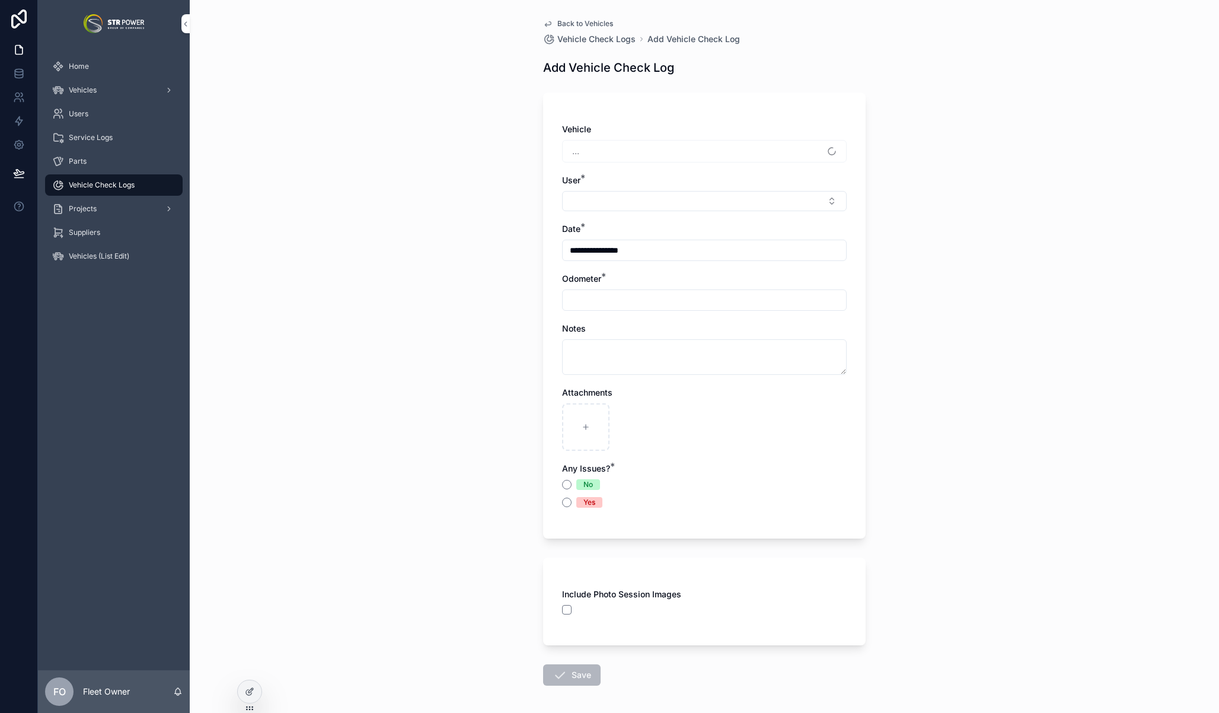
type input "*******"
click at [674, 199] on button "Select Button" at bounding box center [704, 201] width 285 height 20
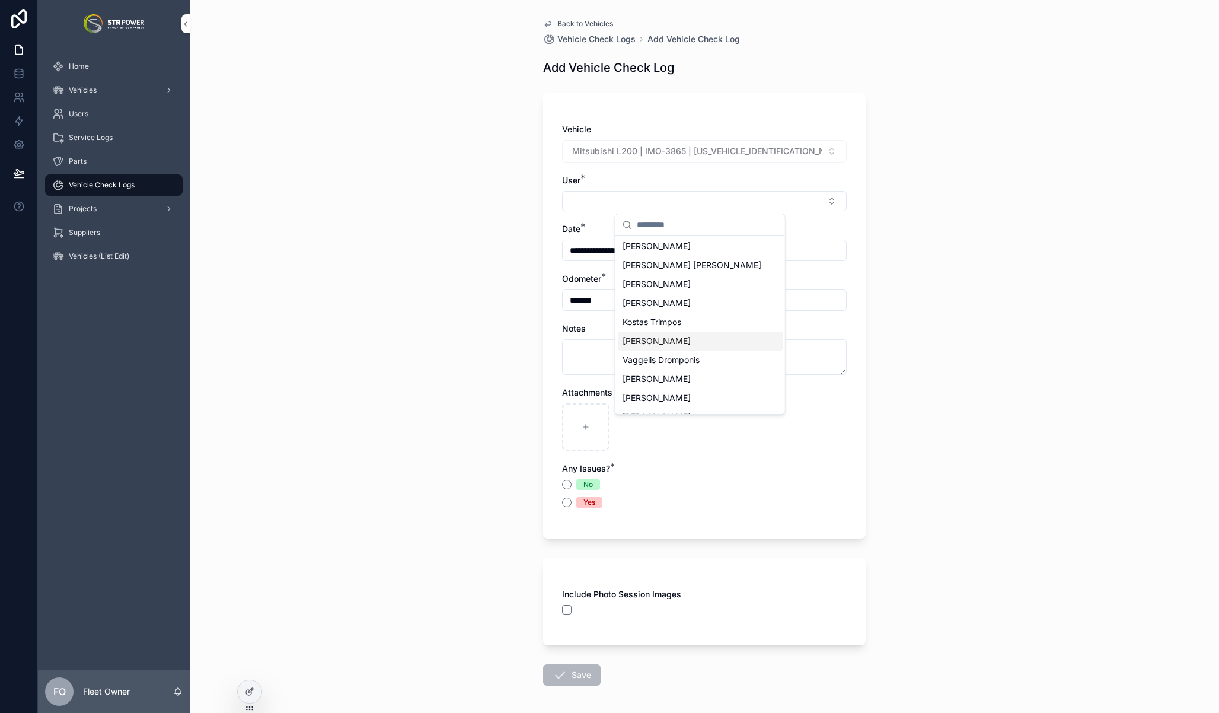
scroll to position [453, 0]
click at [706, 332] on div "[PERSON_NAME]" at bounding box center [700, 326] width 165 height 19
type input "**********"
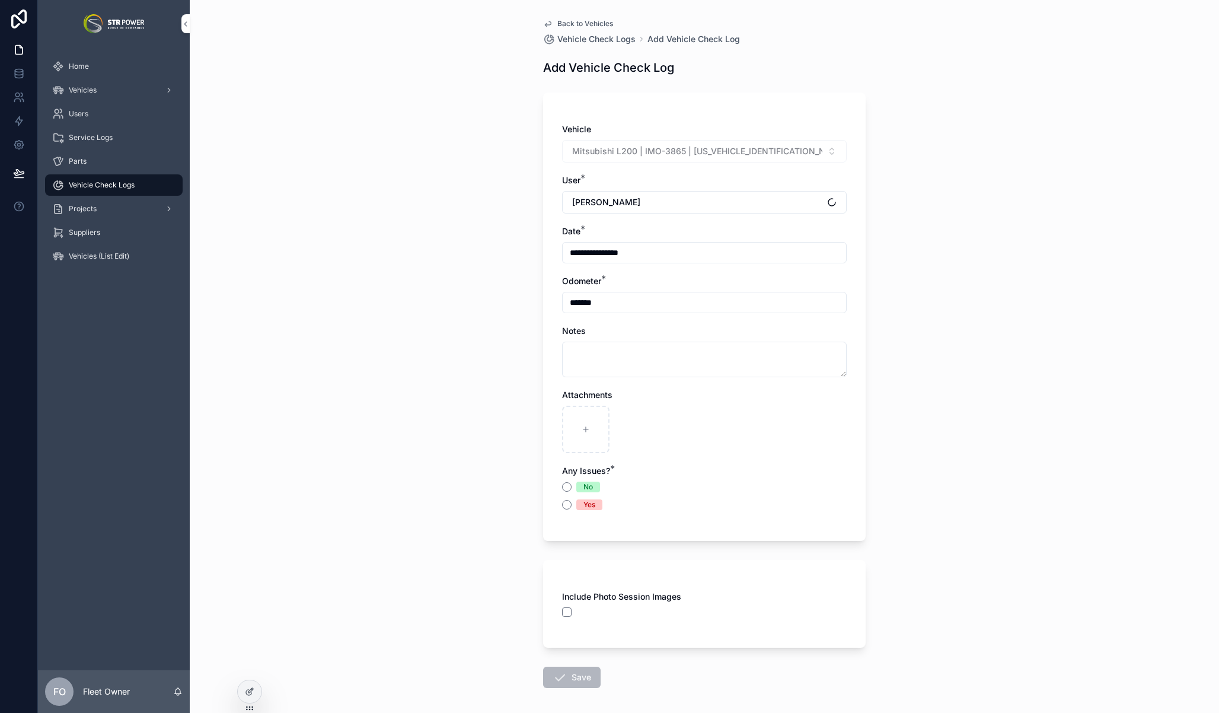
click at [405, 270] on div "**********" at bounding box center [705, 356] width 1030 height 713
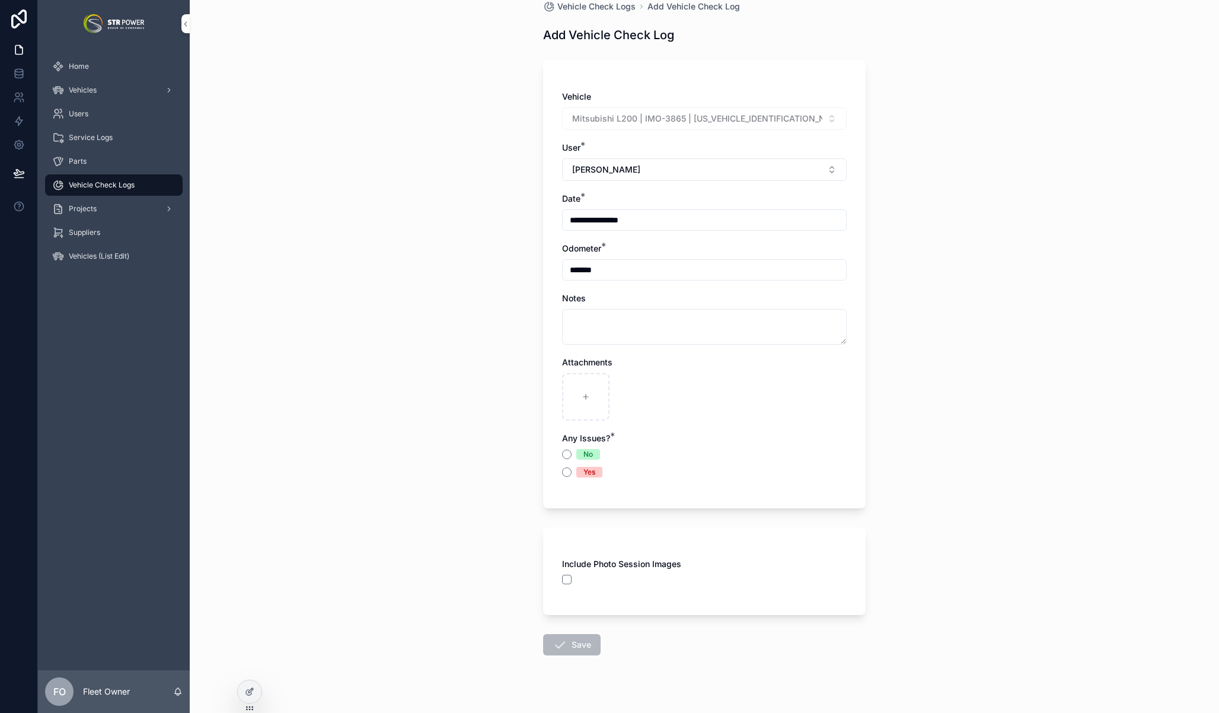
scroll to position [31, 0]
click at [562, 457] on button "No" at bounding box center [566, 455] width 9 height 9
click at [562, 480] on div "**********" at bounding box center [704, 292] width 285 height 399
click at [562, 477] on button "Yes" at bounding box center [566, 473] width 9 height 9
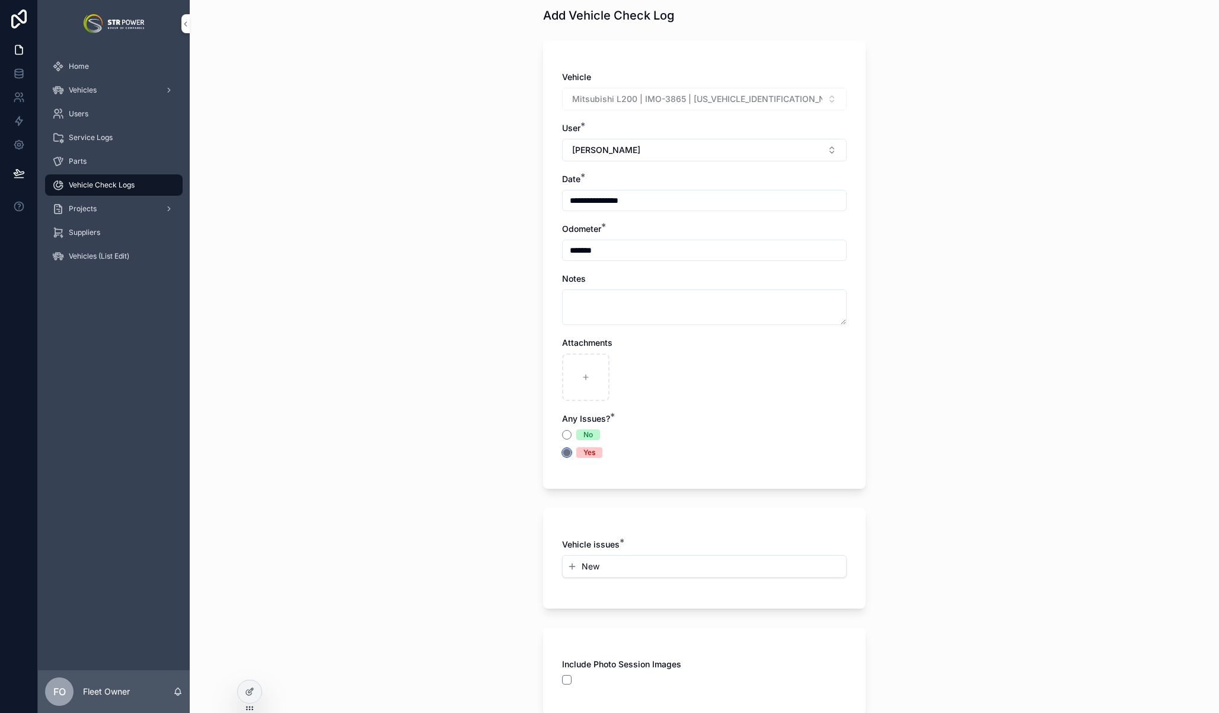
scroll to position [53, 0]
click at [606, 562] on button "New" at bounding box center [705, 565] width 274 height 12
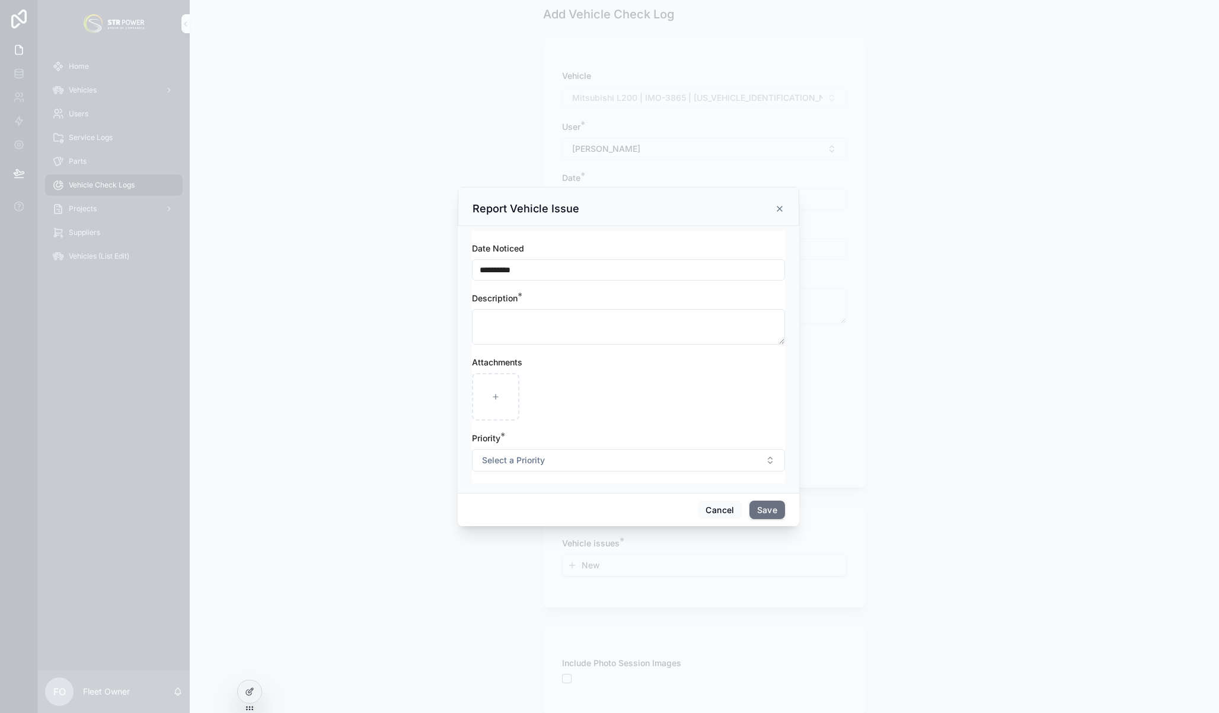
click at [674, 463] on button "Select a Priority" at bounding box center [628, 460] width 313 height 23
click at [670, 434] on div "Priority *" at bounding box center [628, 438] width 313 height 12
click at [645, 460] on button "Select a Priority" at bounding box center [628, 460] width 313 height 23
click at [660, 440] on div "Priority *" at bounding box center [628, 438] width 313 height 12
click at [671, 468] on button "Select a Priority" at bounding box center [628, 460] width 313 height 23
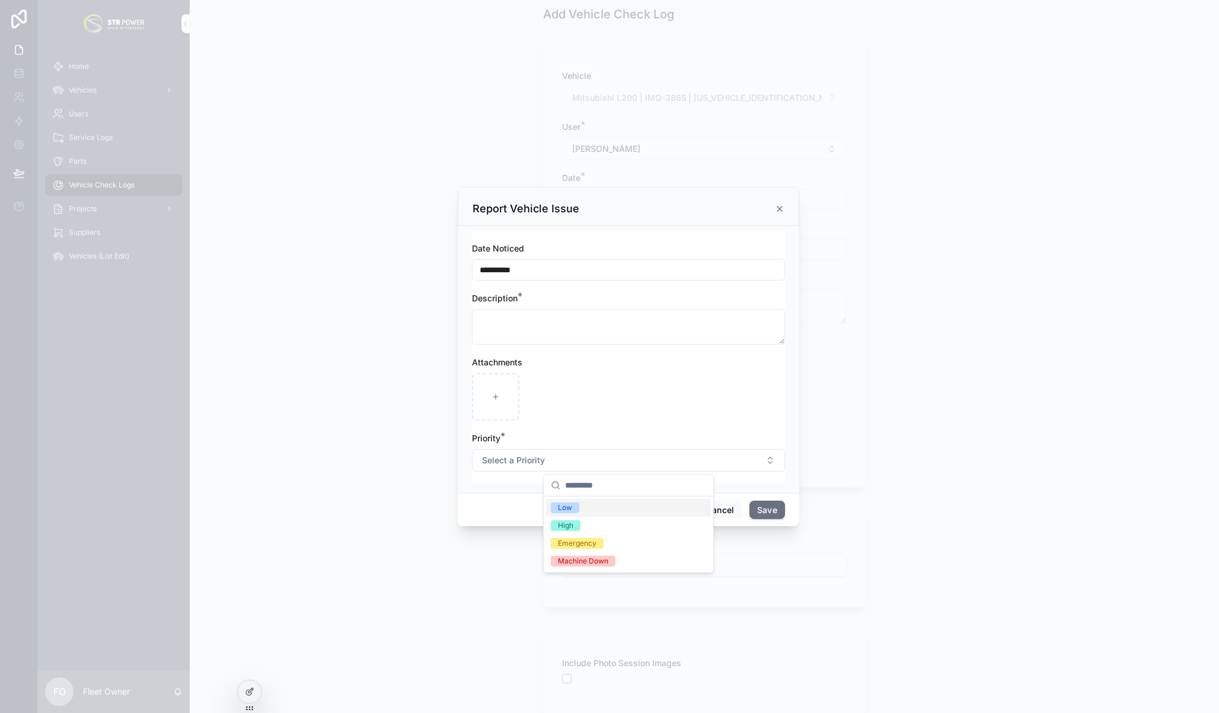
click at [751, 478] on div "**********" at bounding box center [628, 363] width 313 height 241
click at [721, 512] on button "Cancel" at bounding box center [720, 510] width 44 height 19
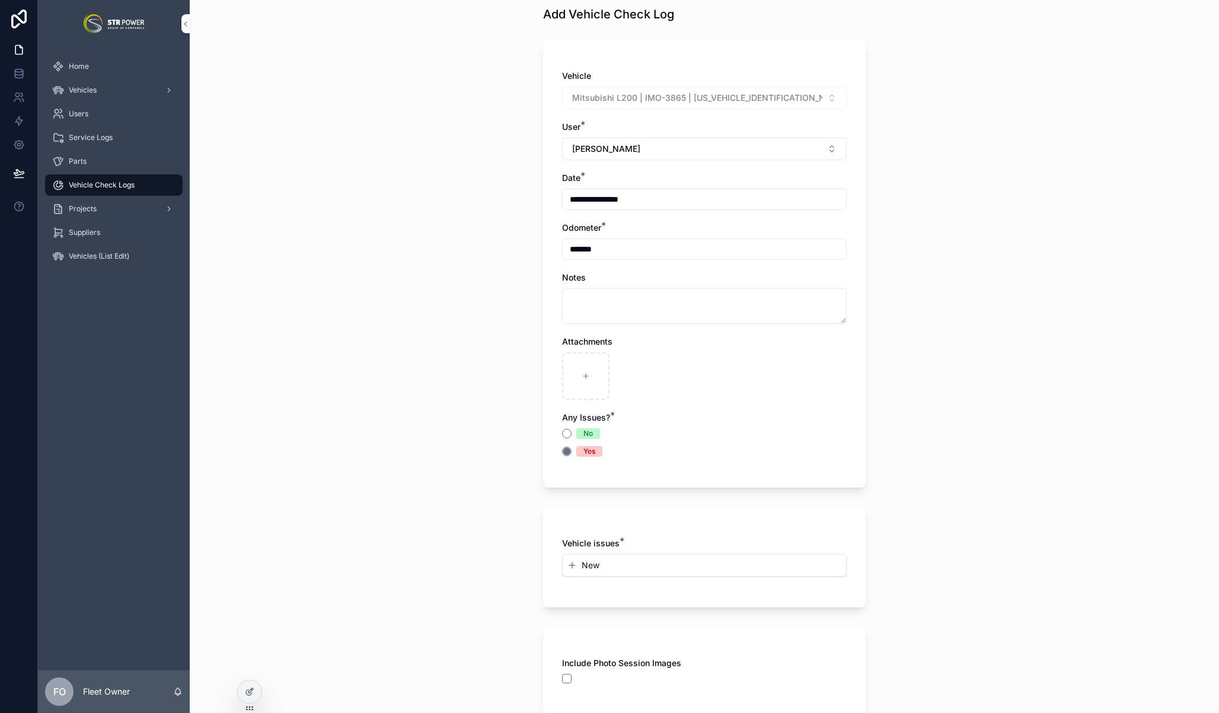
scroll to position [69, 0]
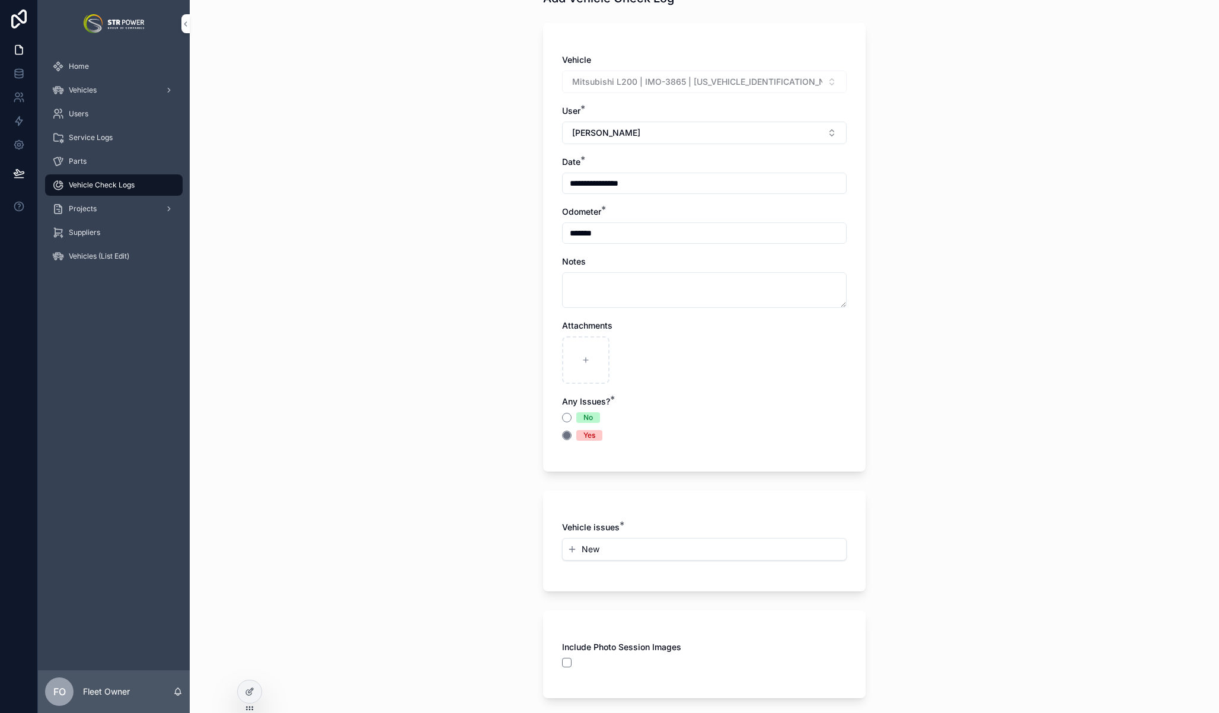
click at [1116, 552] on div "**********" at bounding box center [705, 287] width 1030 height 713
click at [1081, 535] on div "**********" at bounding box center [705, 287] width 1030 height 713
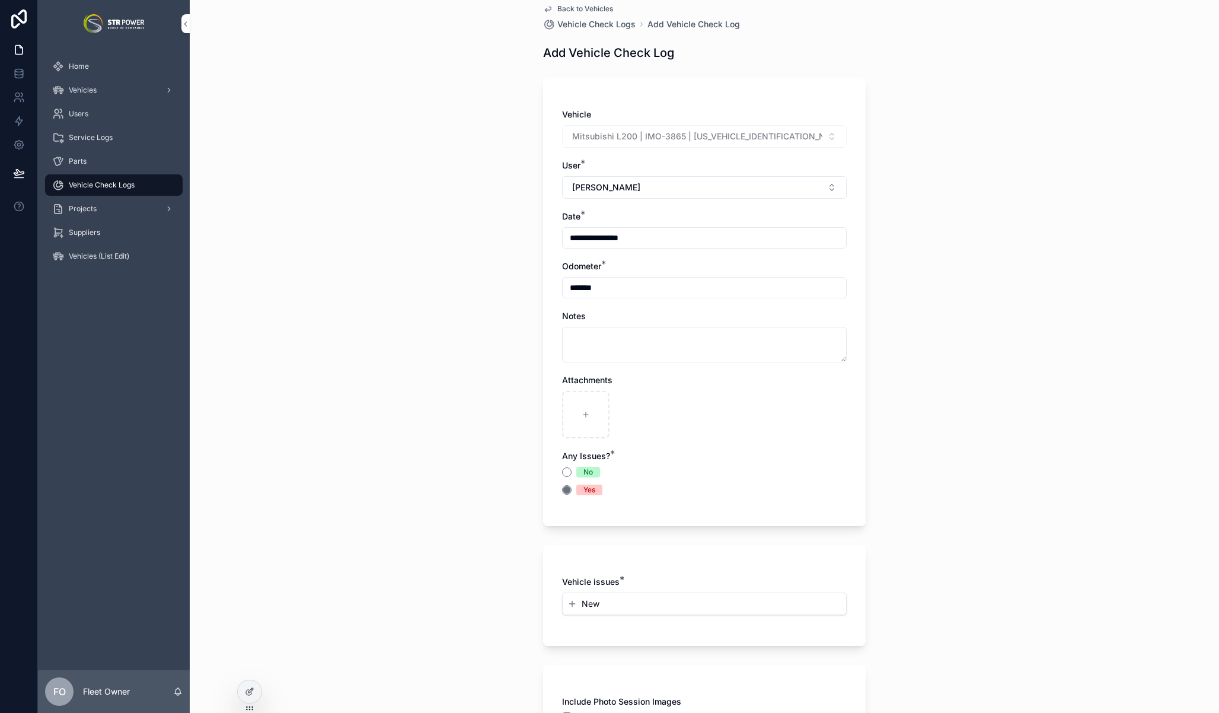
scroll to position [14, 0]
click at [880, 380] on div "**********" at bounding box center [705, 342] width 1030 height 713
click at [862, 362] on div "**********" at bounding box center [705, 428] width 342 height 884
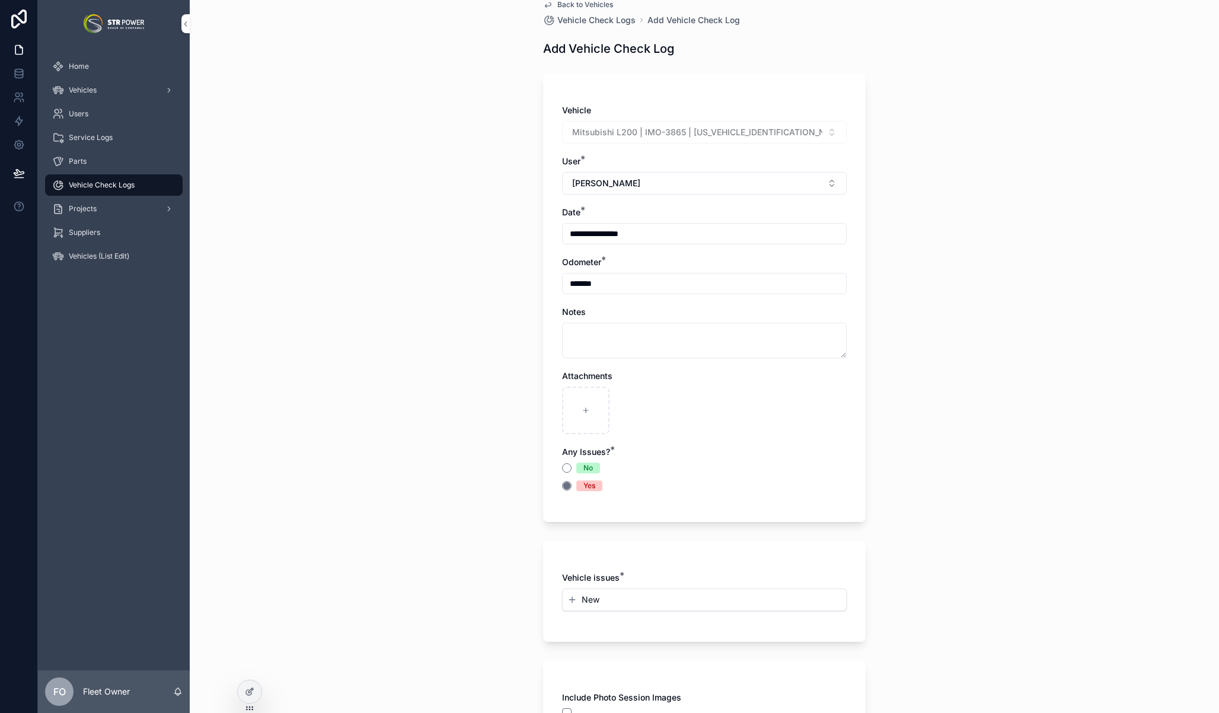
scroll to position [20, 0]
click at [936, 407] on div "**********" at bounding box center [705, 336] width 1030 height 713
click at [960, 369] on div "**********" at bounding box center [705, 336] width 1030 height 713
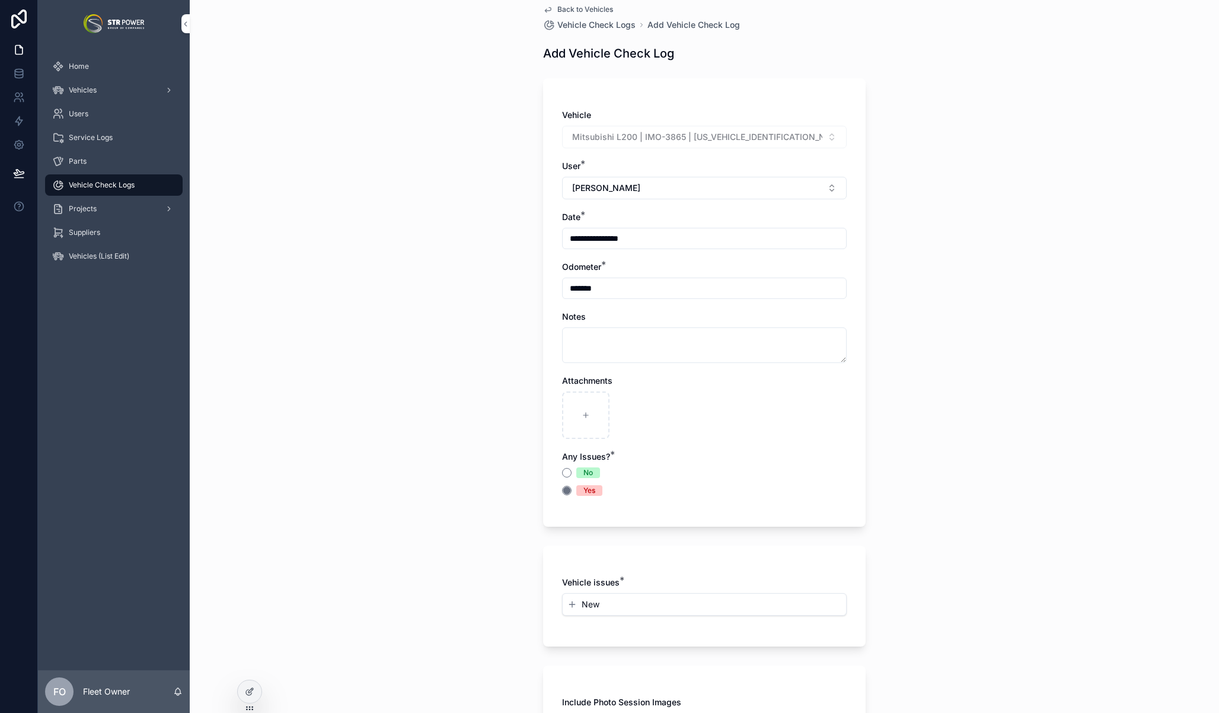
click at [995, 404] on div "**********" at bounding box center [705, 342] width 1030 height 713
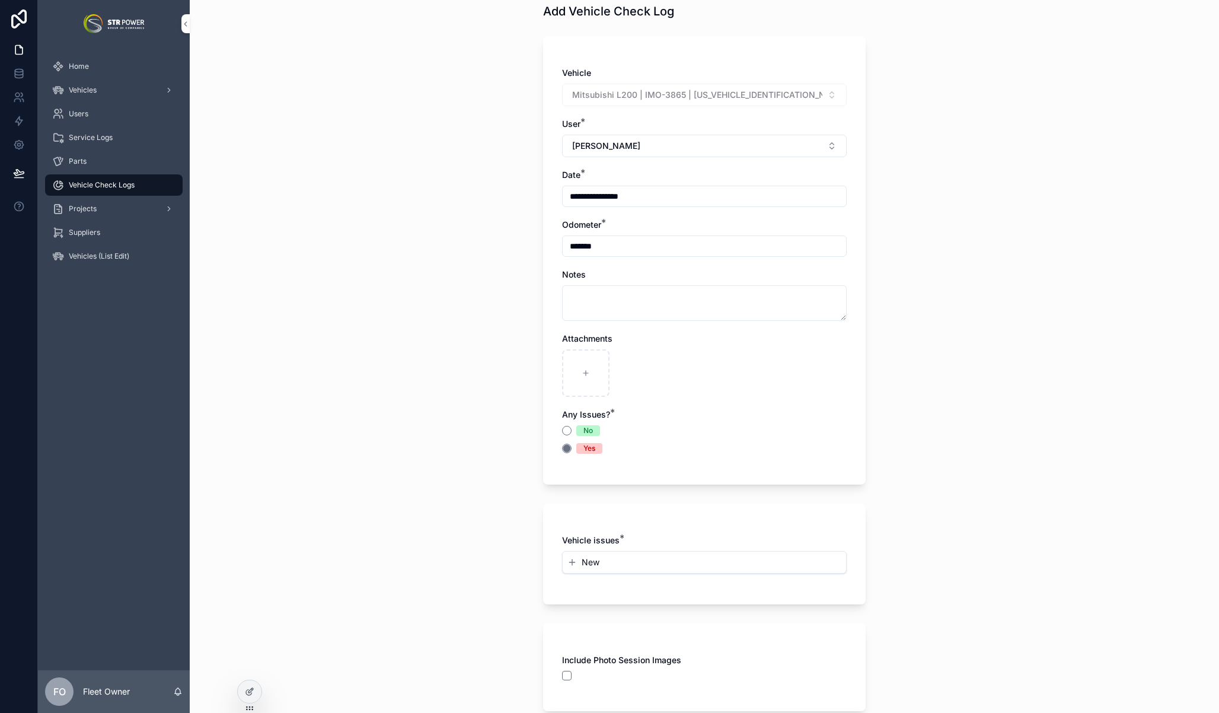
scroll to position [56, 0]
click at [899, 294] on div "**********" at bounding box center [705, 300] width 1030 height 713
click at [682, 401] on div "**********" at bounding box center [704, 267] width 285 height 399
click at [667, 424] on div "Any Issues? * No Yes" at bounding box center [704, 431] width 285 height 45
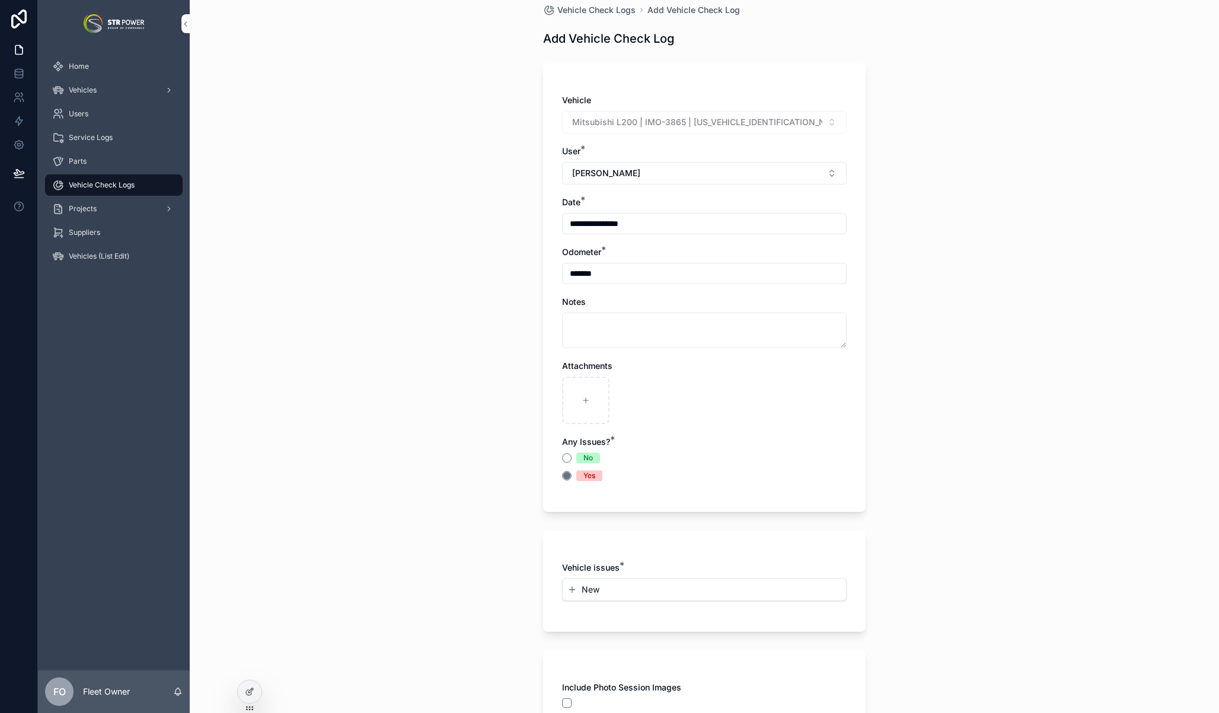
scroll to position [17, 0]
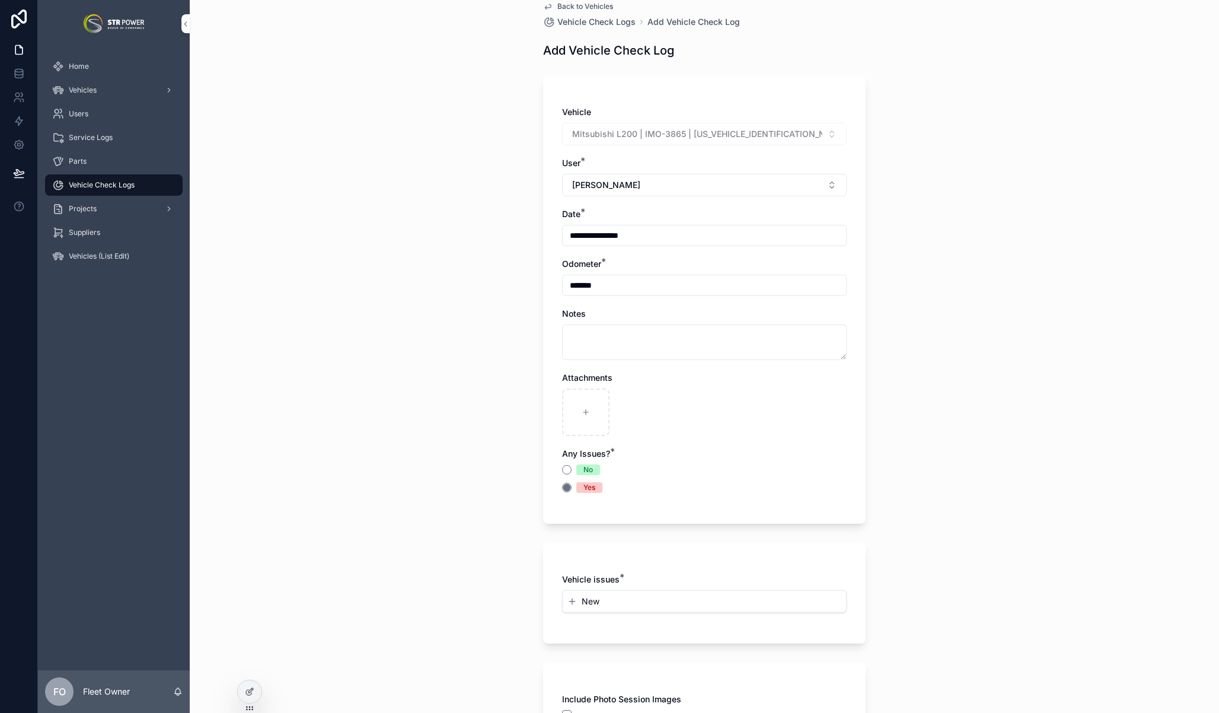
click at [907, 397] on div "**********" at bounding box center [705, 339] width 1030 height 713
click at [884, 512] on div "**********" at bounding box center [705, 340] width 1030 height 713
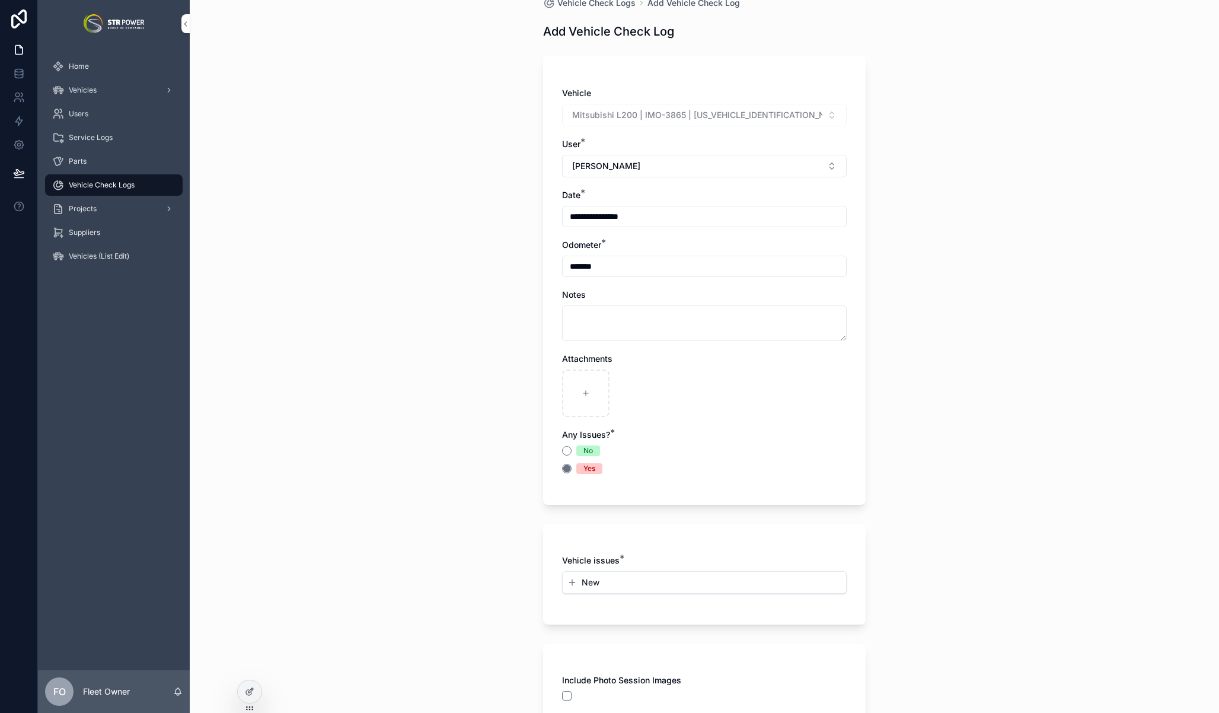
click at [960, 406] on div "**********" at bounding box center [705, 320] width 1030 height 713
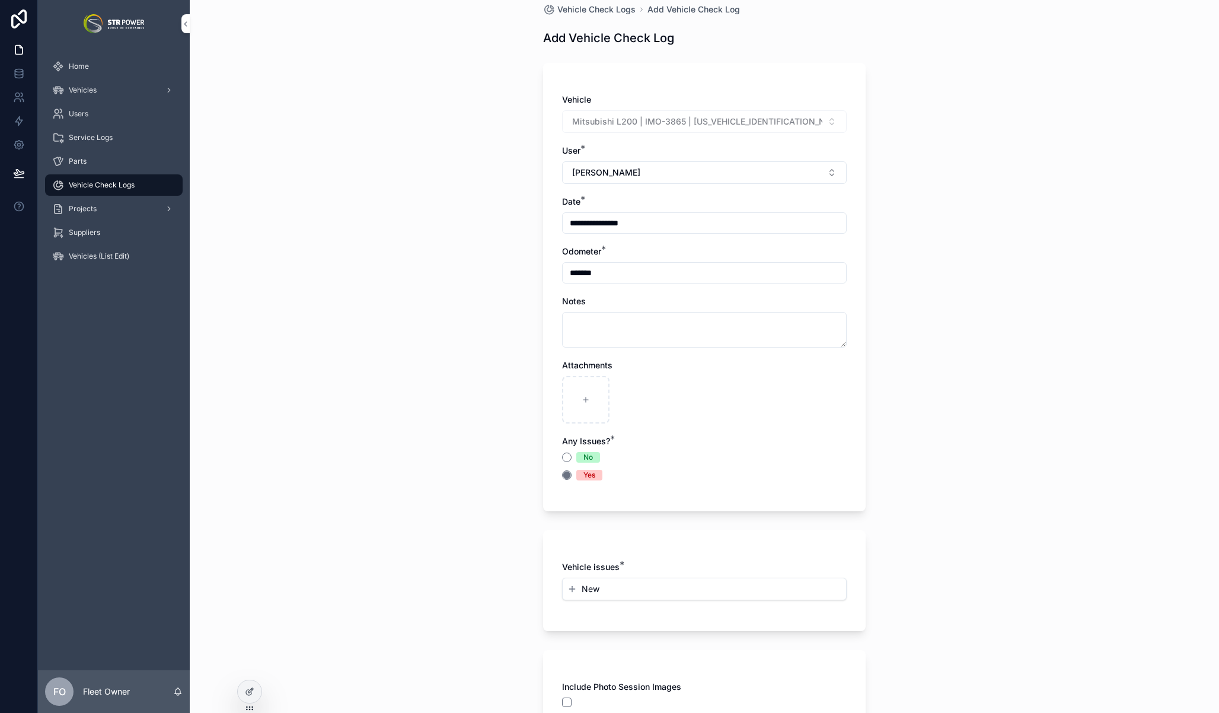
scroll to position [28, 0]
click at [947, 374] on div "**********" at bounding box center [705, 328] width 1030 height 713
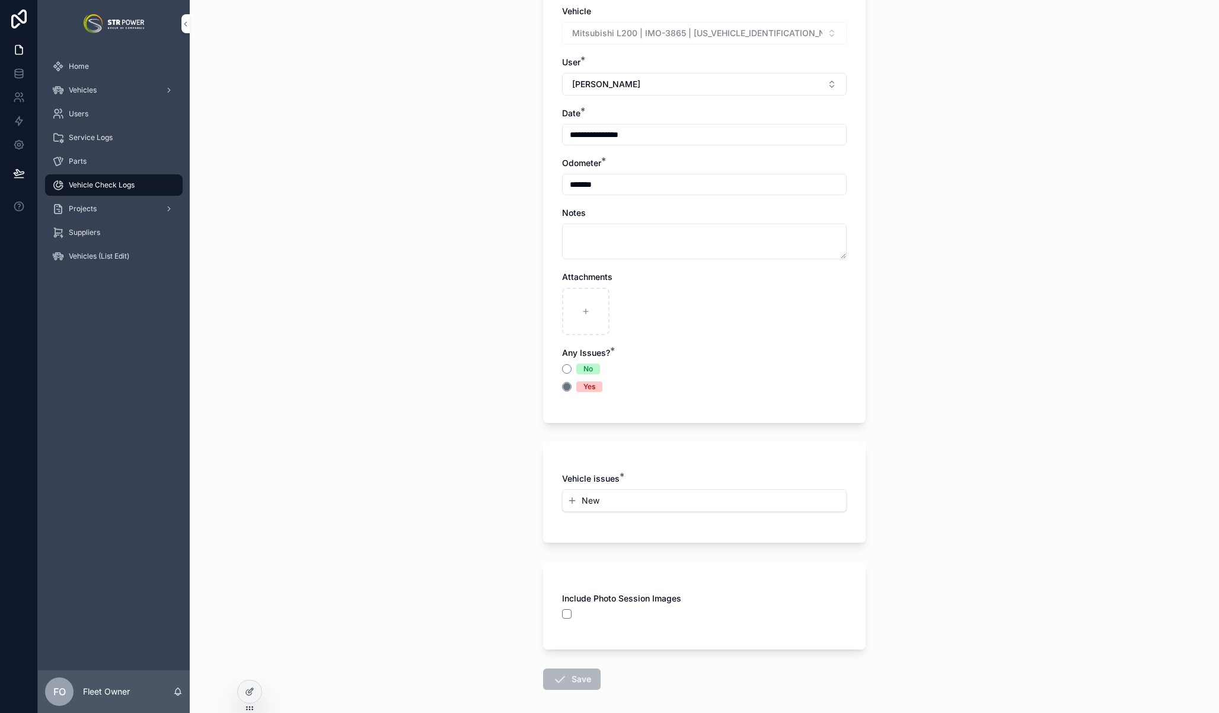
scroll to position [0, 0]
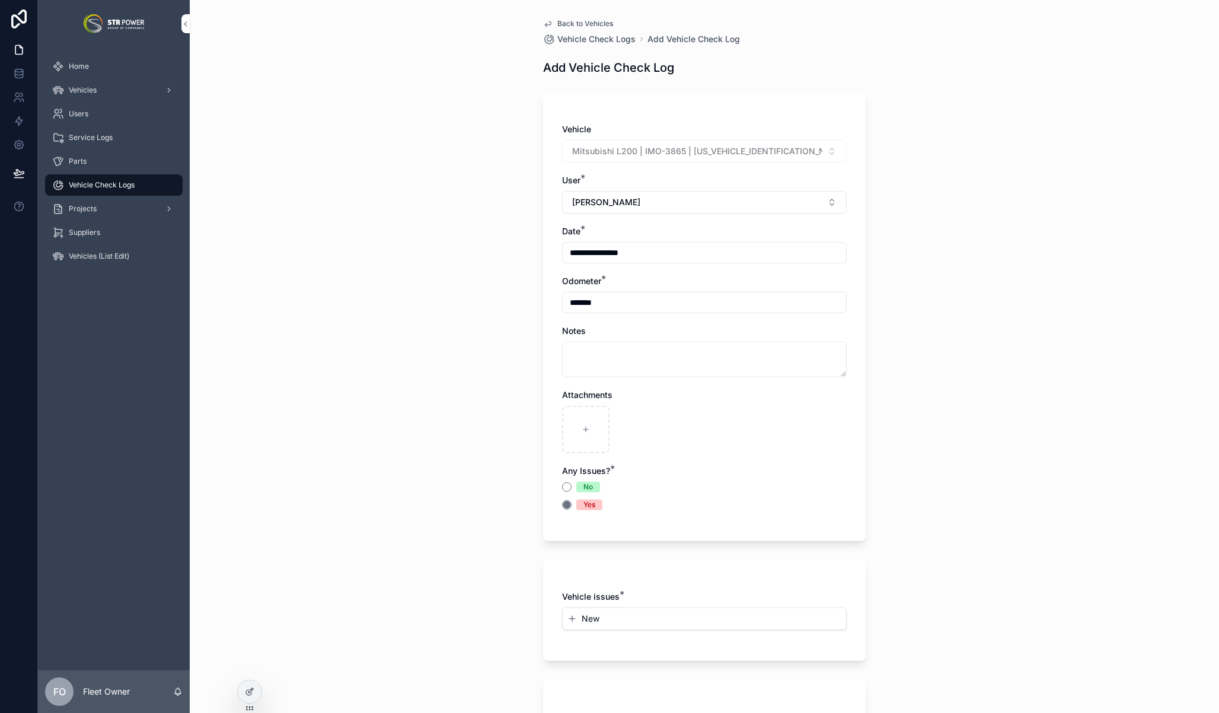
click at [950, 493] on div "**********" at bounding box center [705, 356] width 1030 height 713
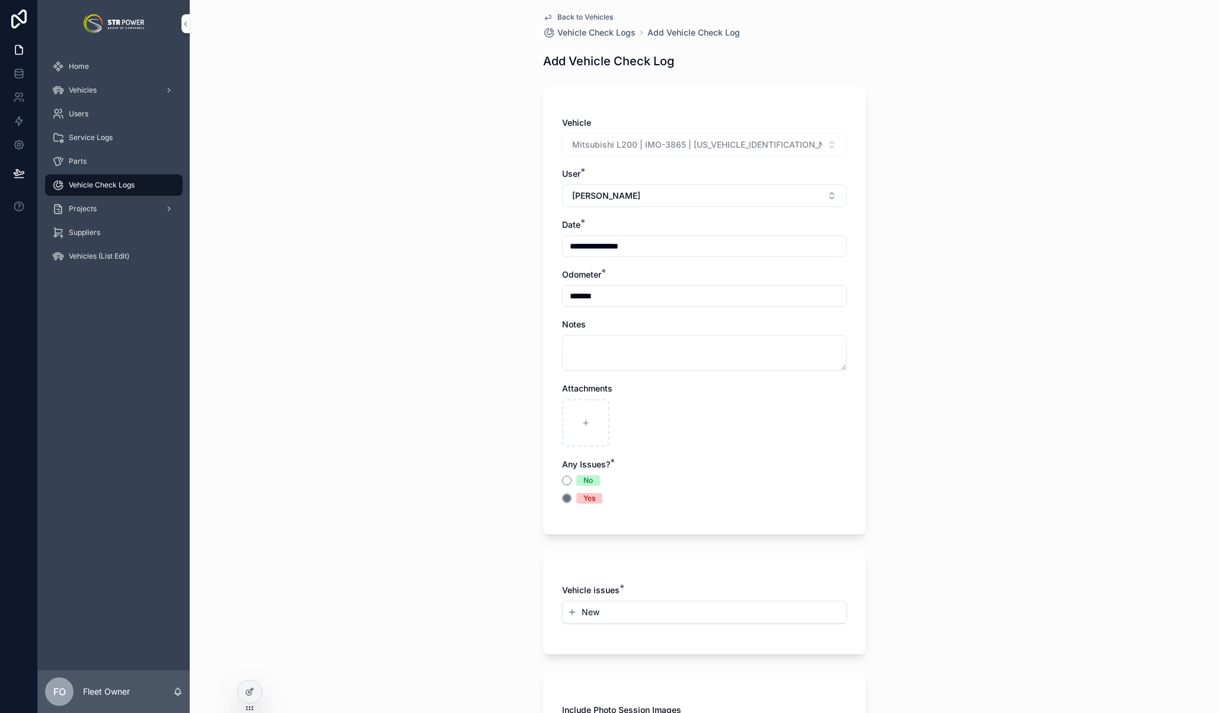
click at [592, 613] on span "New" at bounding box center [591, 612] width 18 height 12
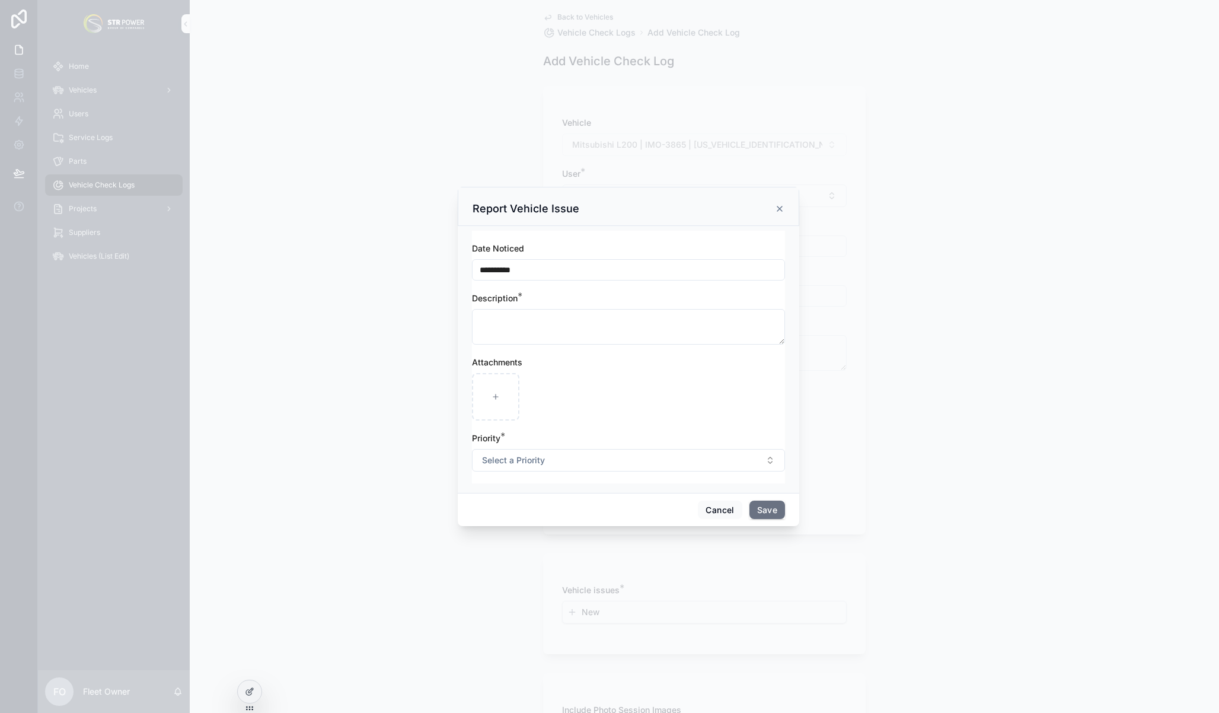
click at [537, 460] on span "Select a Priority" at bounding box center [513, 460] width 63 height 12
click at [683, 395] on div "scrollable content" at bounding box center [628, 396] width 313 height 47
click at [781, 206] on icon "scrollable content" at bounding box center [779, 208] width 9 height 9
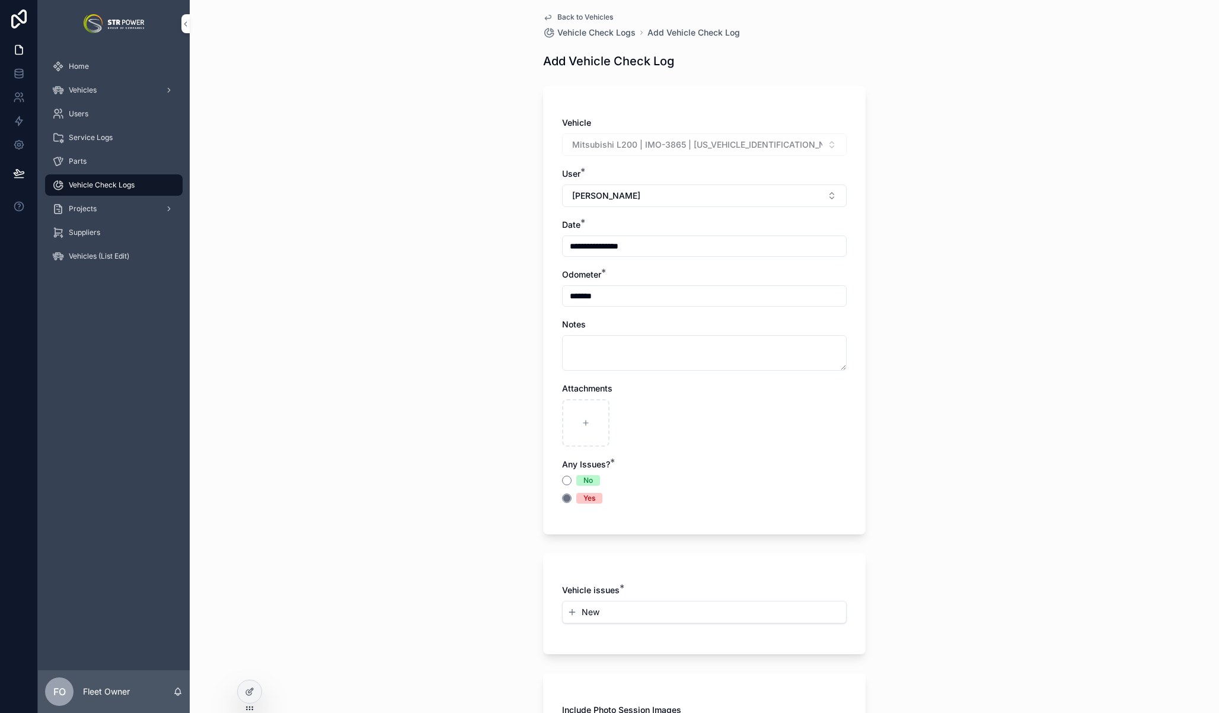
drag, startPoint x: 924, startPoint y: 258, endPoint x: 867, endPoint y: 386, distance: 140.4
click at [924, 258] on div "**********" at bounding box center [705, 349] width 1030 height 713
click at [1003, 307] on div "**********" at bounding box center [705, 351] width 1030 height 713
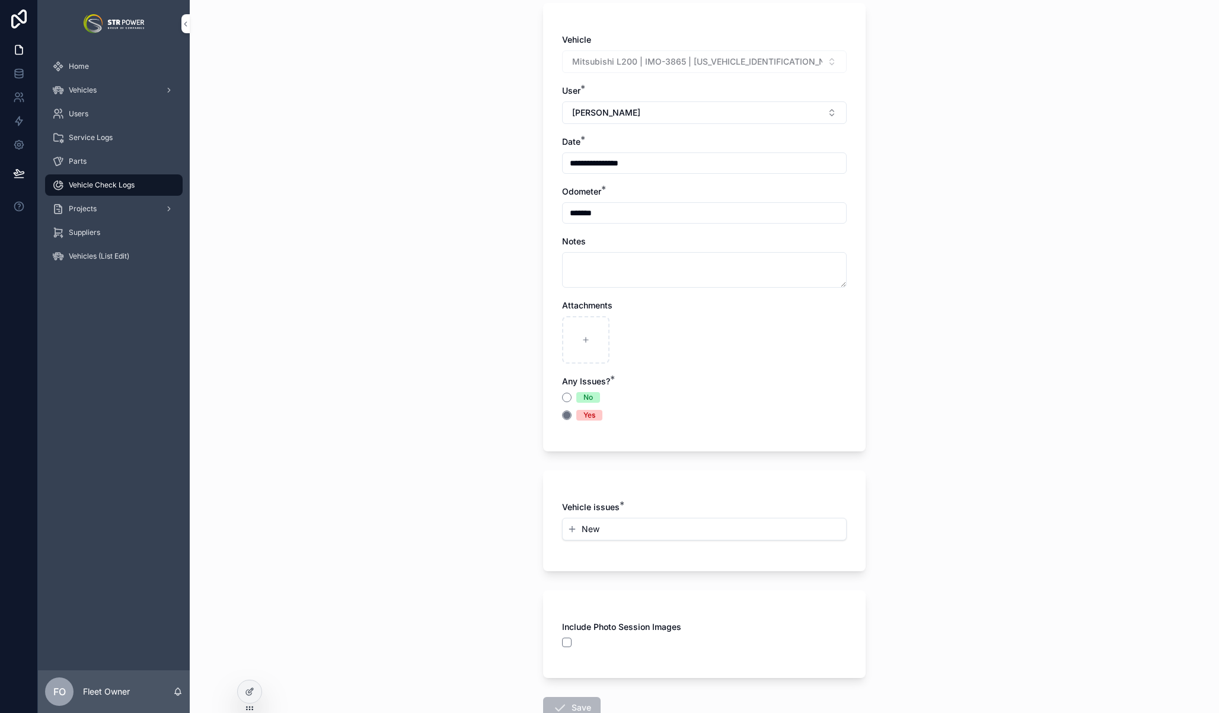
scroll to position [110, 0]
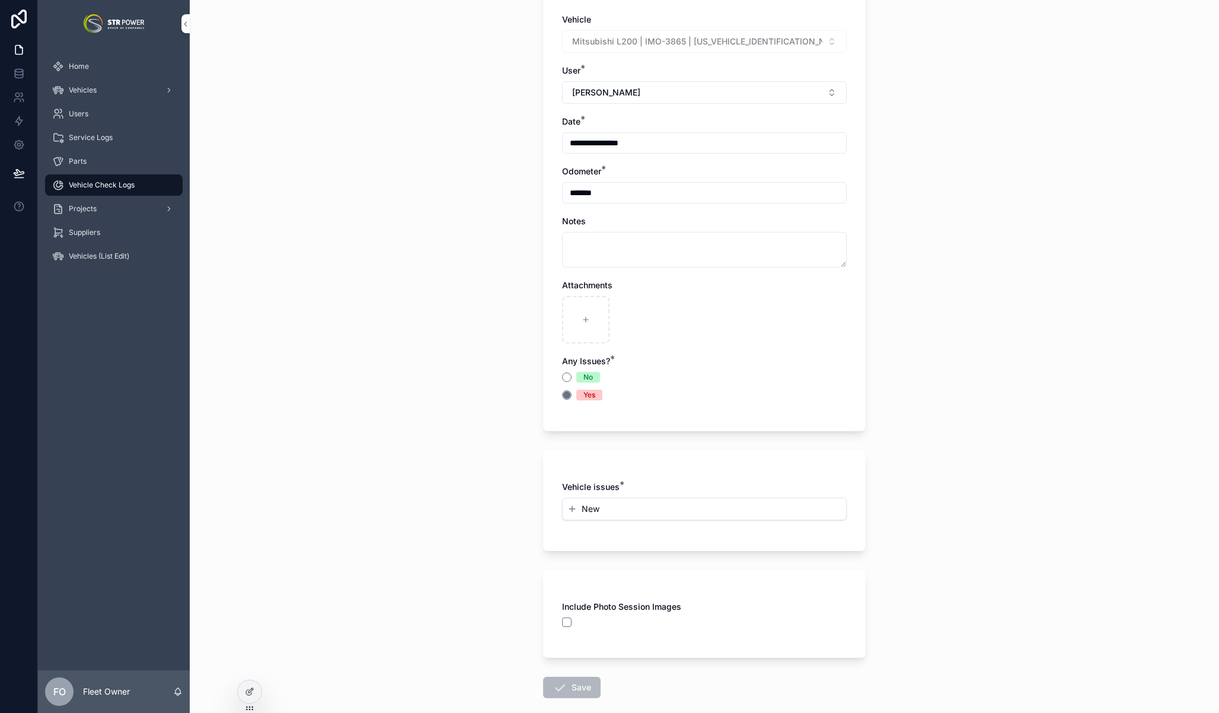
click at [601, 510] on button "New" at bounding box center [705, 509] width 274 height 12
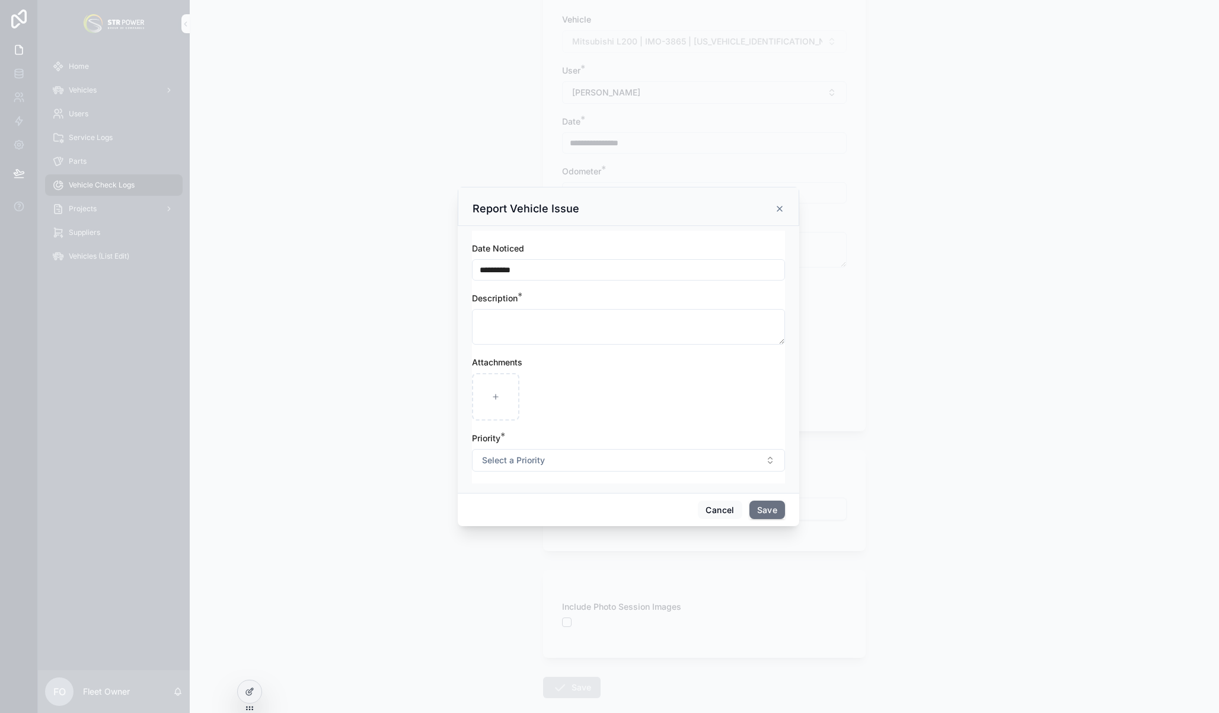
click at [524, 461] on span "Select a Priority" at bounding box center [513, 460] width 63 height 12
click at [574, 523] on span "High" at bounding box center [566, 525] width 30 height 11
click at [543, 326] on textarea "scrollable content" at bounding box center [628, 327] width 313 height 36
type textarea "*****"
click at [768, 514] on button "Save" at bounding box center [768, 510] width 36 height 19
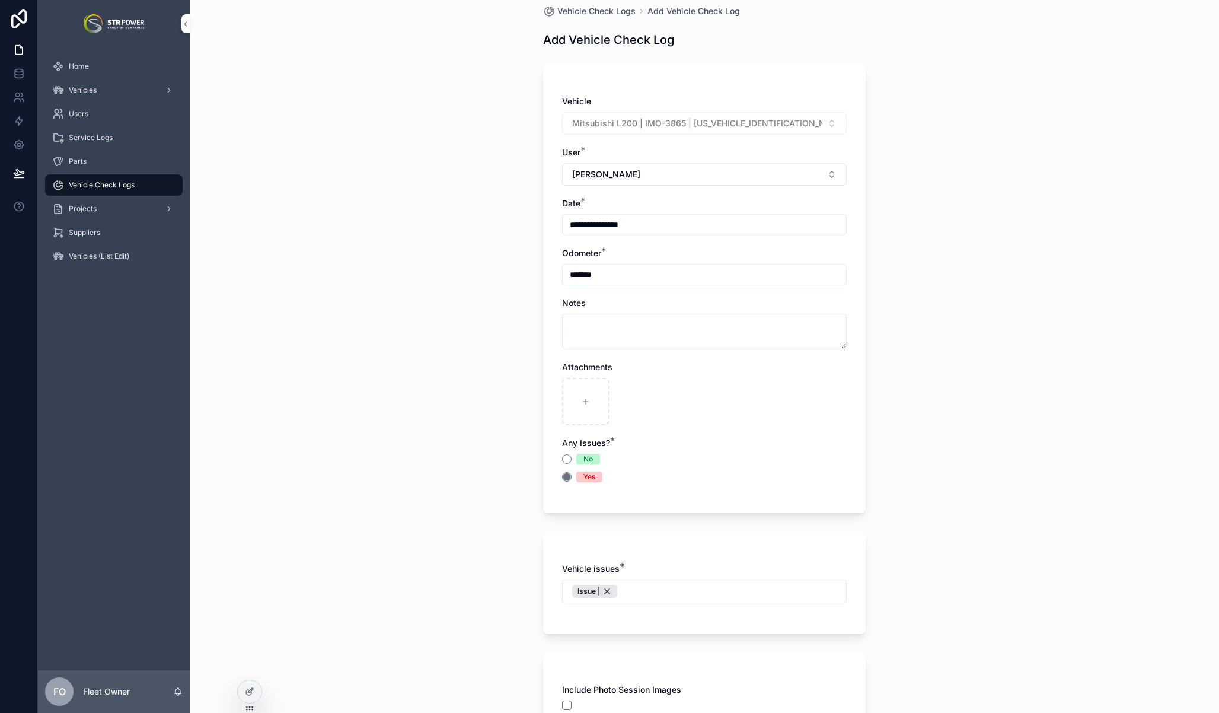
scroll to position [172, 0]
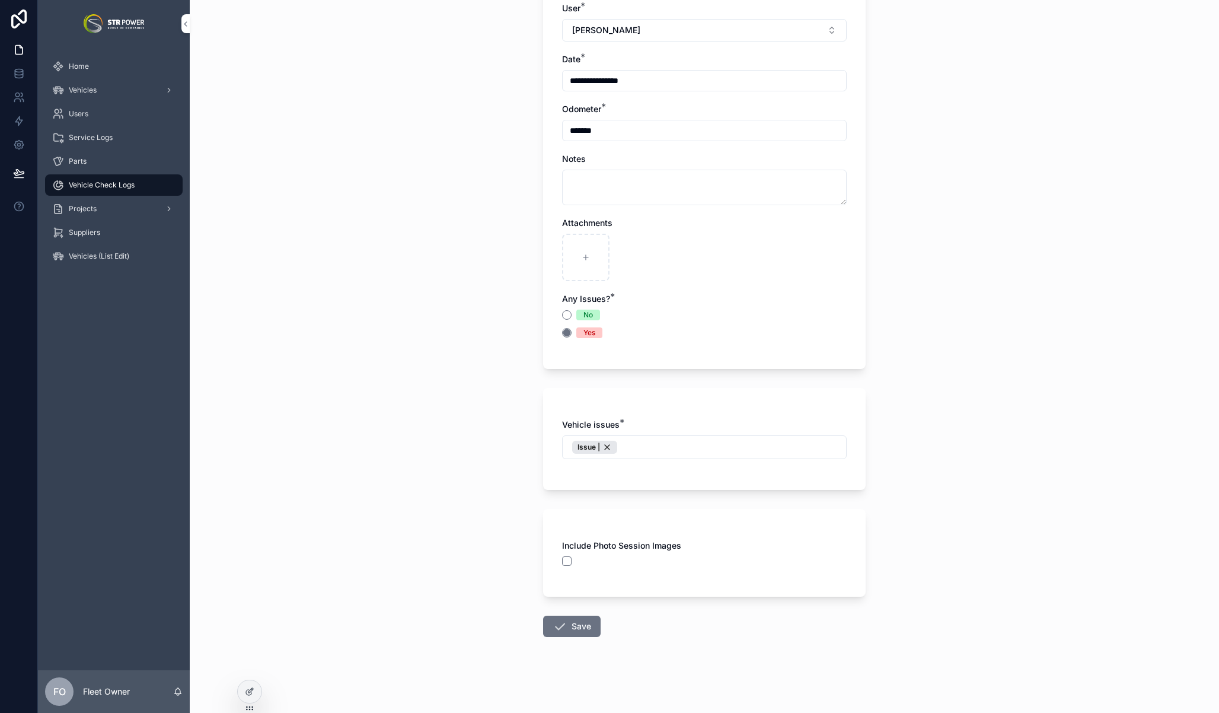
click at [568, 617] on button "Save" at bounding box center [572, 626] width 58 height 21
type input "**********"
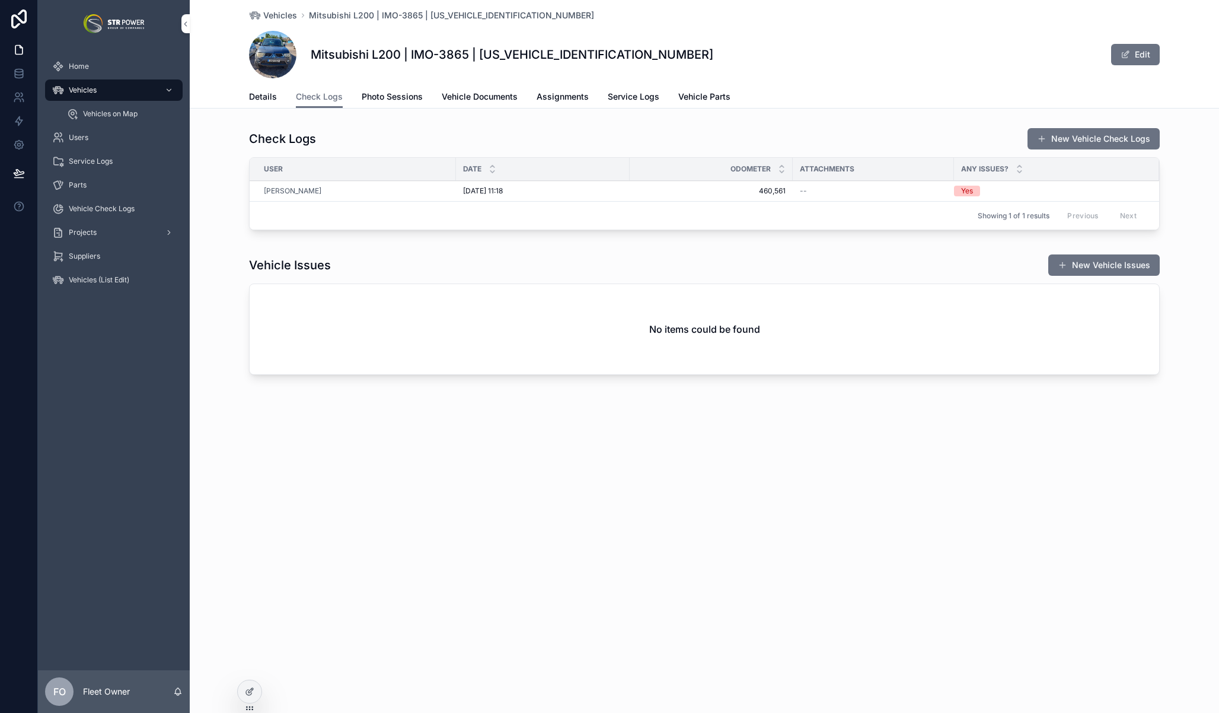
click at [260, 95] on span "Details" at bounding box center [263, 97] width 28 height 12
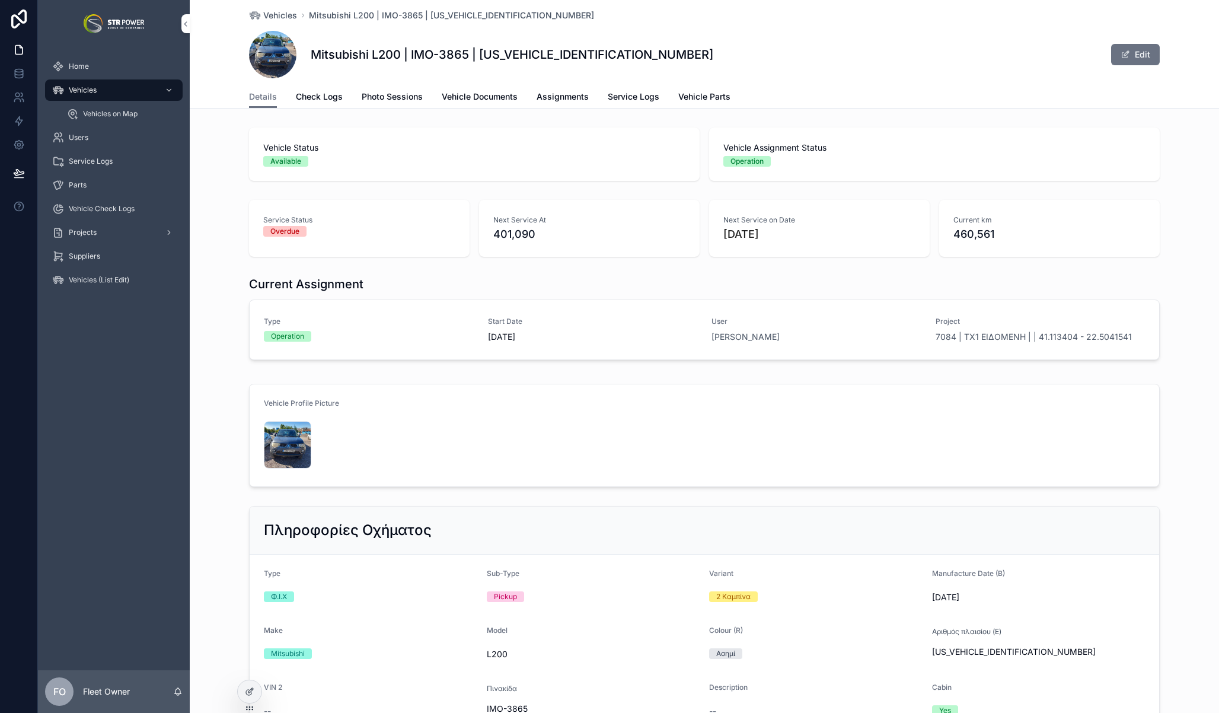
click at [311, 98] on span "Check Logs" at bounding box center [319, 97] width 47 height 12
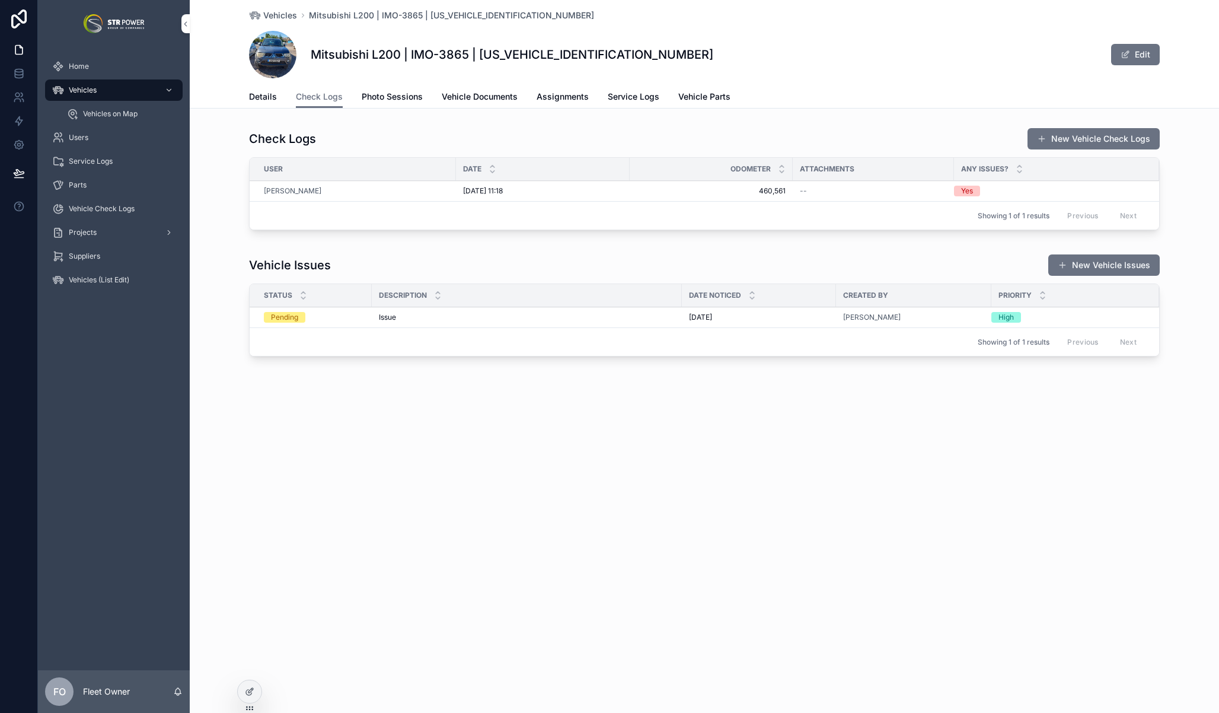
click at [259, 97] on span "Details" at bounding box center [263, 97] width 28 height 12
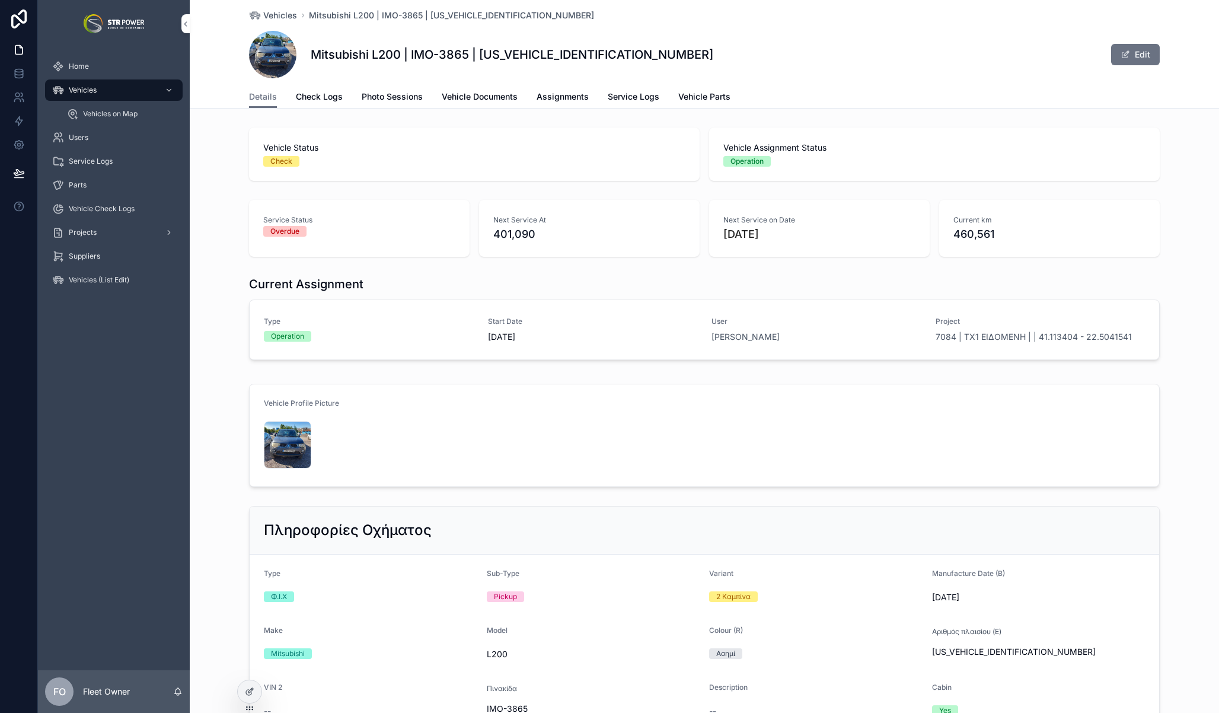
click at [219, 184] on div "Vehicle Status Check Vehicle Assignment Status Operation" at bounding box center [705, 154] width 1030 height 63
click at [310, 95] on span "Check Logs" at bounding box center [319, 97] width 47 height 12
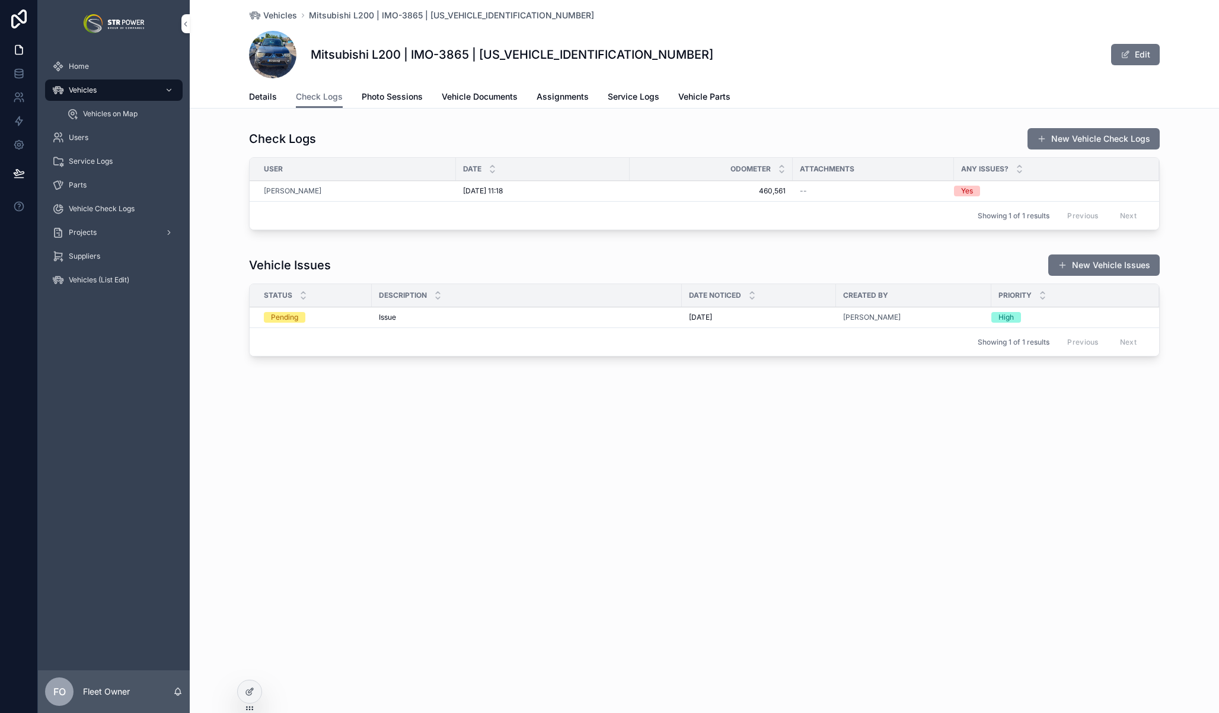
click at [272, 97] on span "Details" at bounding box center [263, 97] width 28 height 12
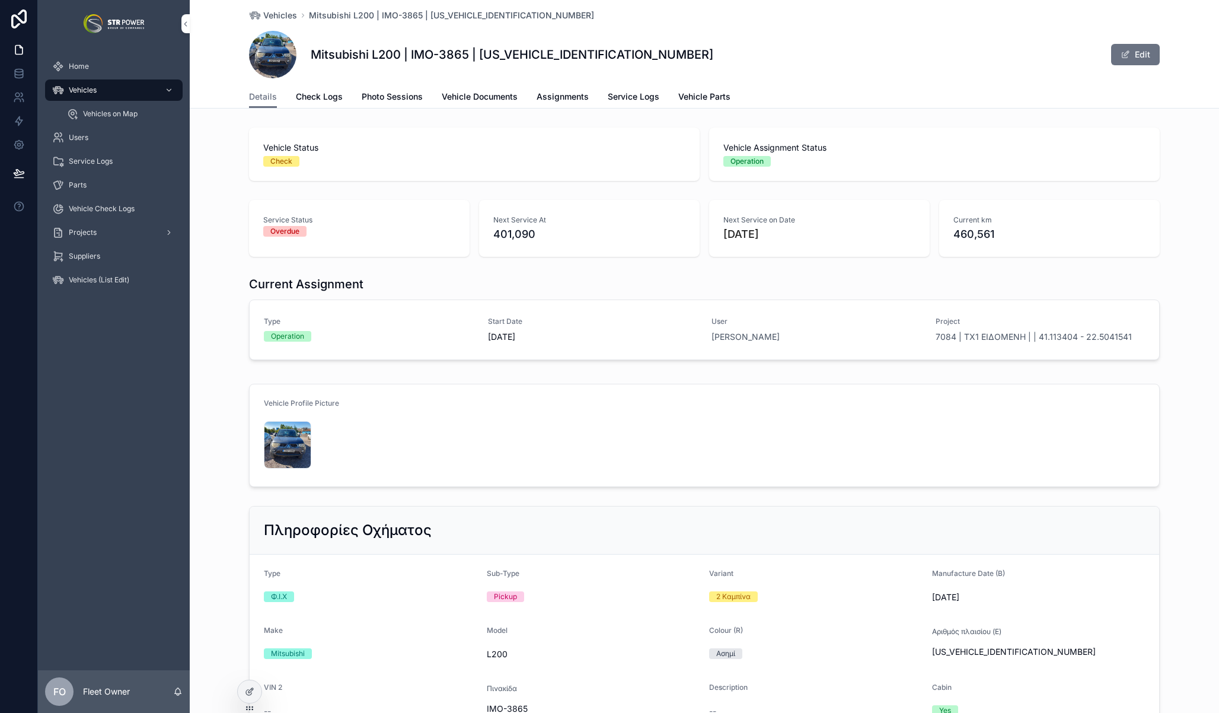
click at [744, 340] on span "[PERSON_NAME]" at bounding box center [746, 337] width 68 height 12
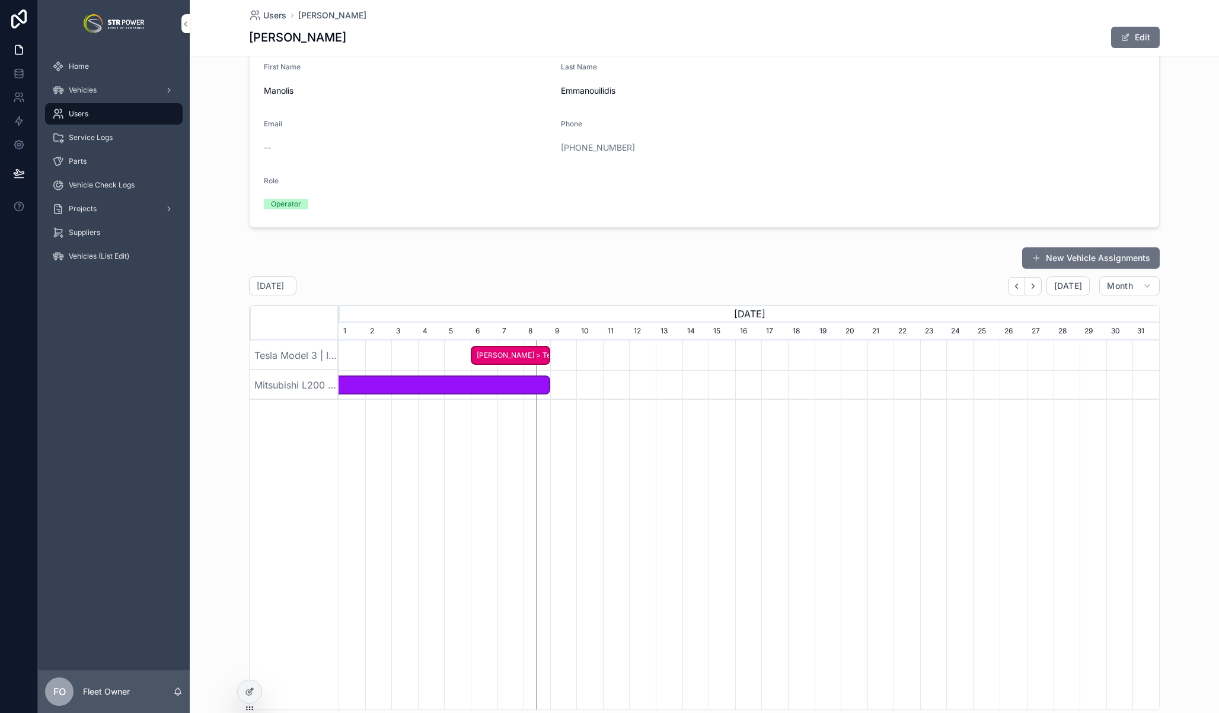
scroll to position [176, 0]
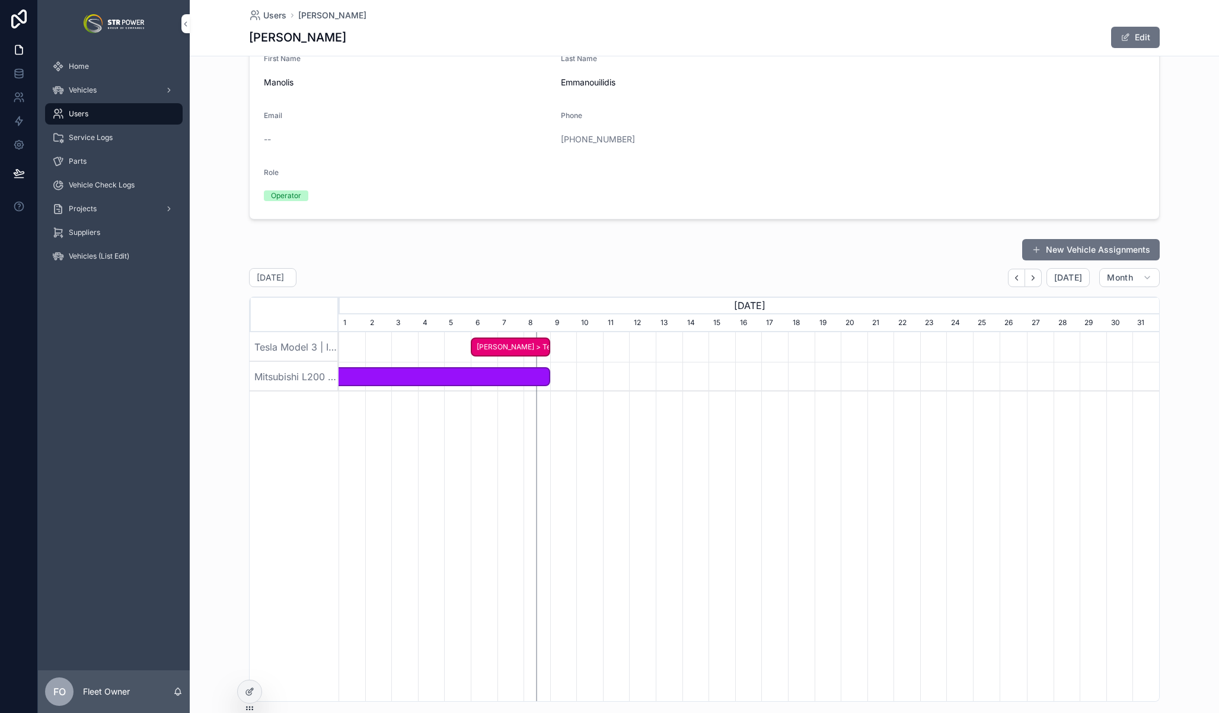
click at [489, 375] on span "7084 | TX1 ΕΙΔΟΜΕΝΗ | | 41.113404 - 22.5041541 | [PERSON_NAME] > Mitsubishi L20…" at bounding box center [34, 377] width 1030 height 20
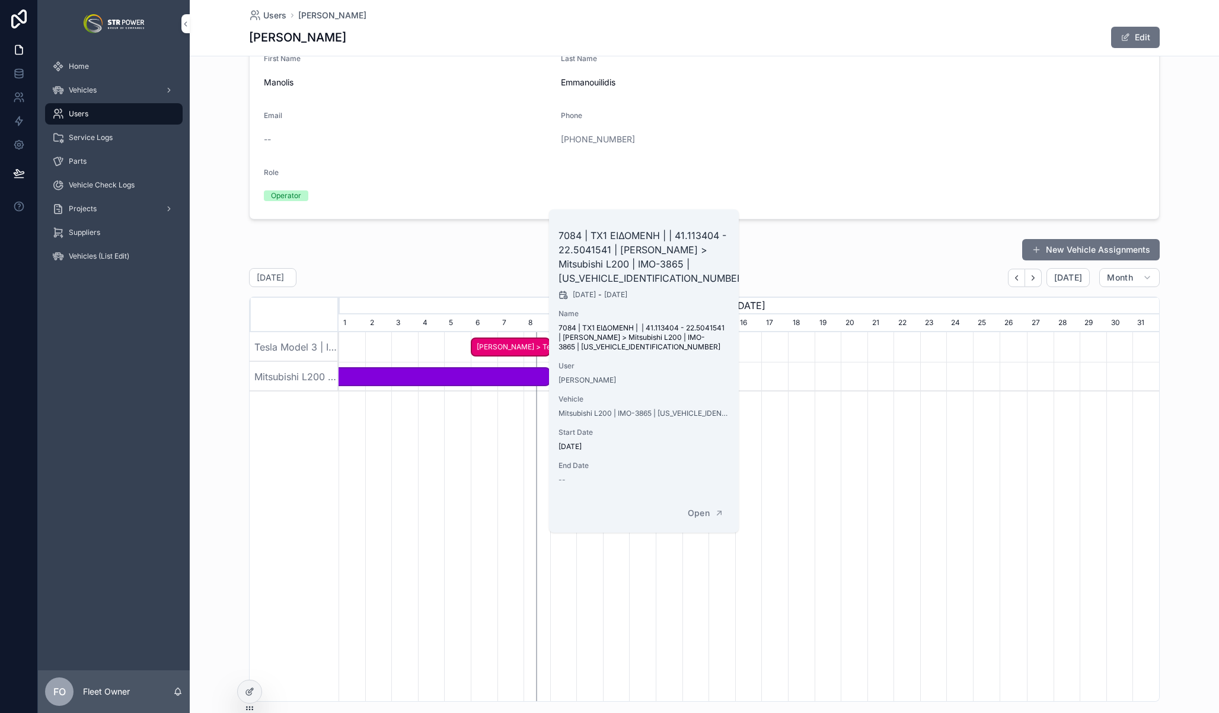
click at [489, 265] on div "New Vehicle Assignments [DATE] [DATE] Month [DATE] [DATE] [DATE] [DATE] [DATE] …" at bounding box center [704, 469] width 911 height 463
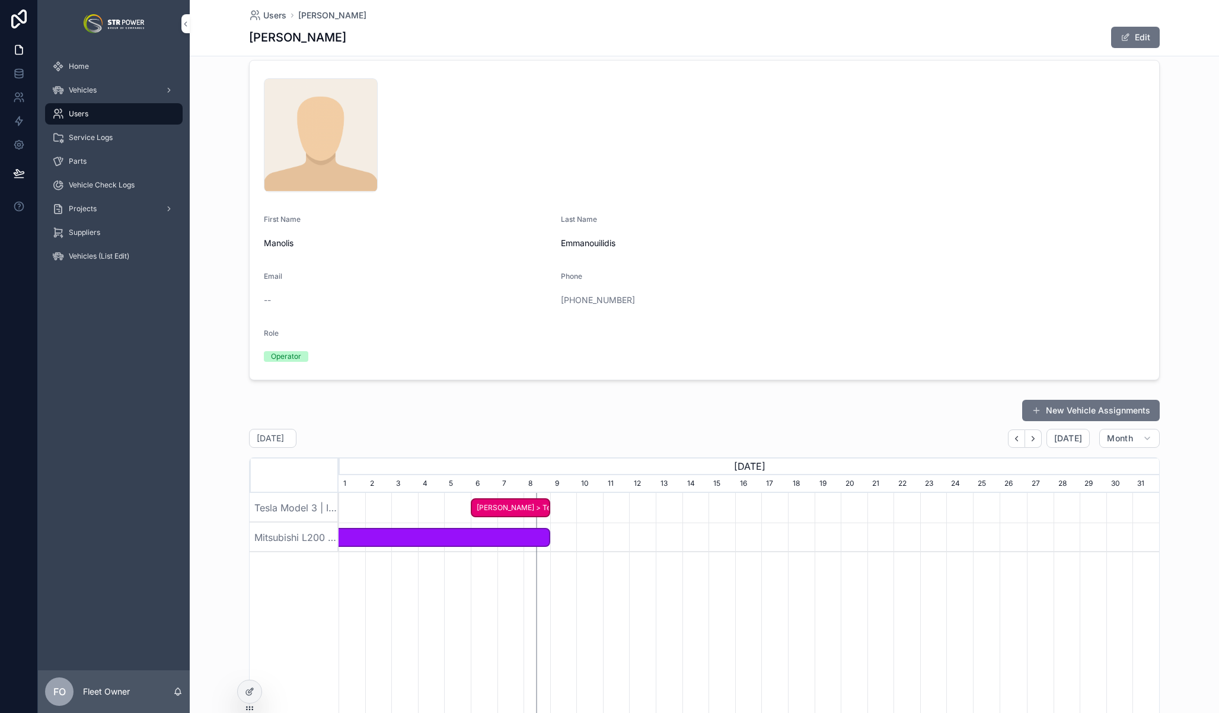
scroll to position [14, 0]
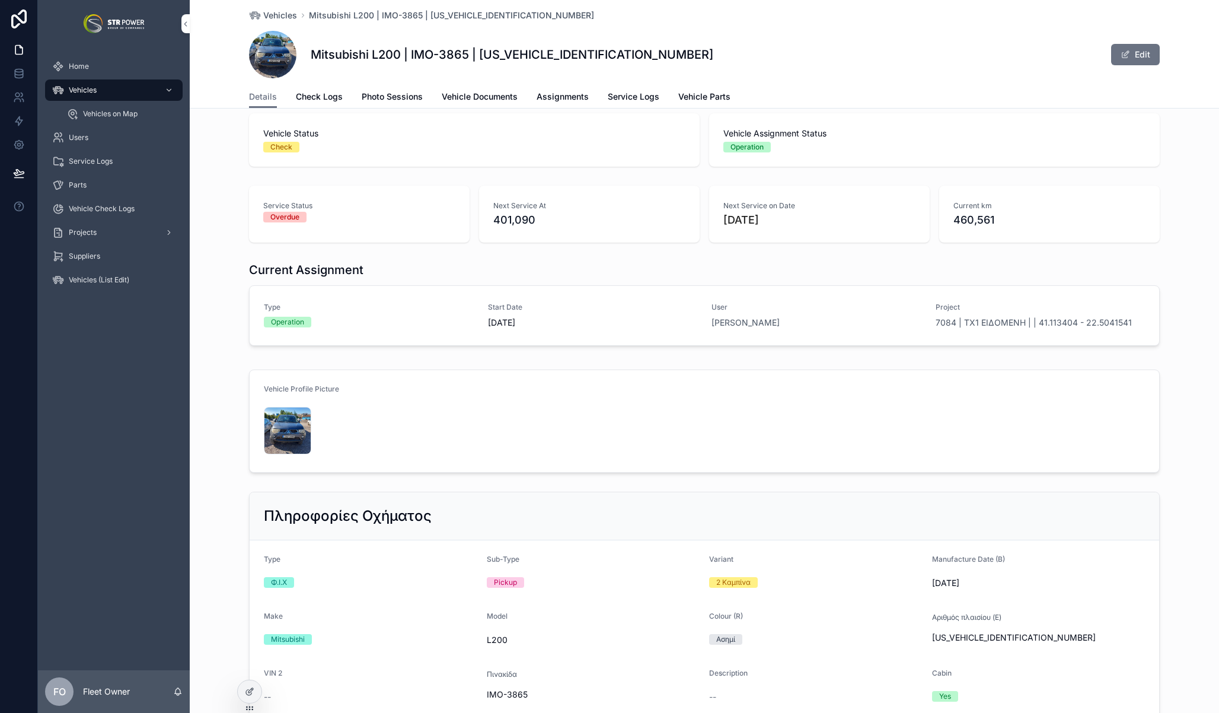
click at [212, 295] on div "Current Assignment Type Operation Start Date [DATE] User [PERSON_NAME] Project …" at bounding box center [705, 306] width 1030 height 98
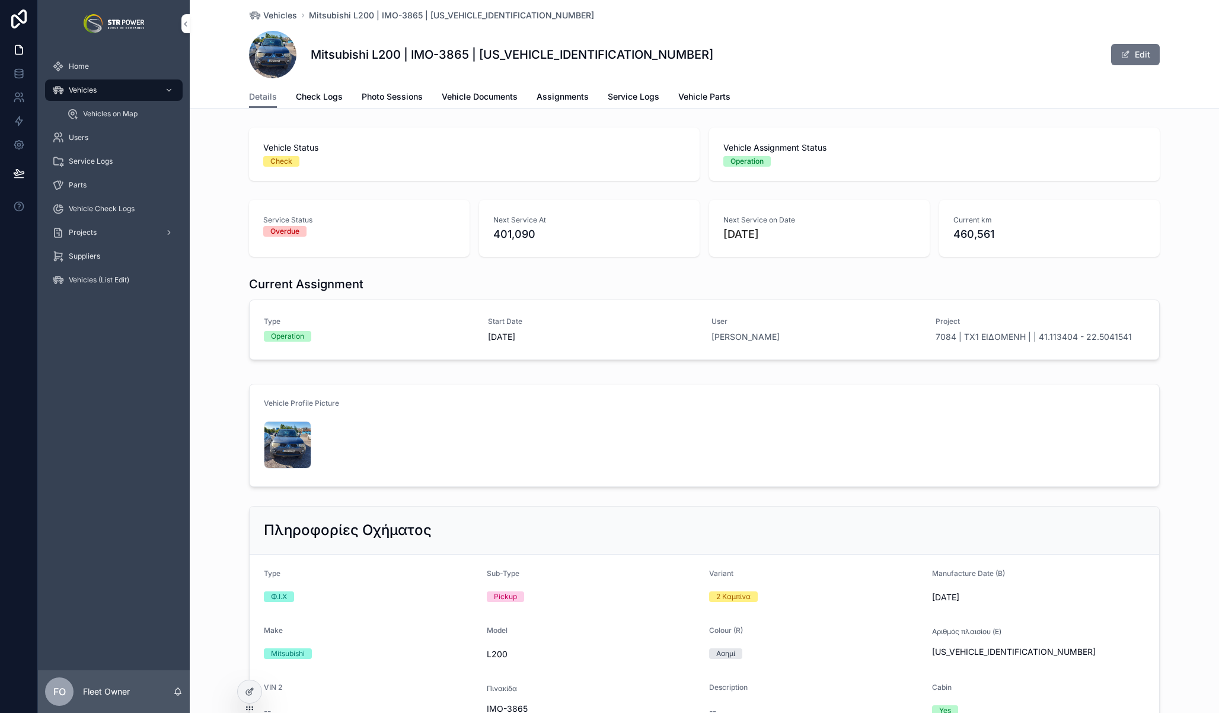
click at [1188, 361] on div "Current Assignment Type Operation Start Date [DATE] User [PERSON_NAME] Project …" at bounding box center [705, 320] width 1030 height 98
click at [1023, 338] on span "7084 | TX1 ΕΙΔΟΜΕΝΗ | | 41.113404 - 22.5041541" at bounding box center [1034, 337] width 196 height 12
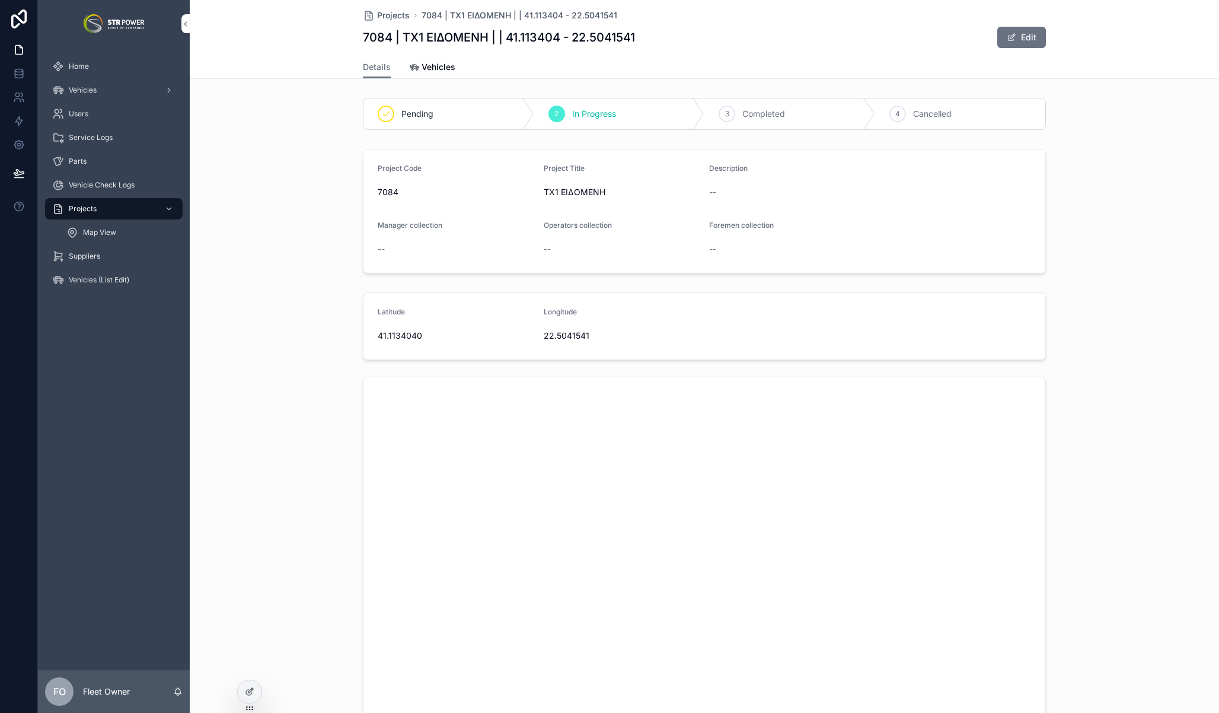
click at [415, 71] on div "Vehicles" at bounding box center [433, 67] width 46 height 12
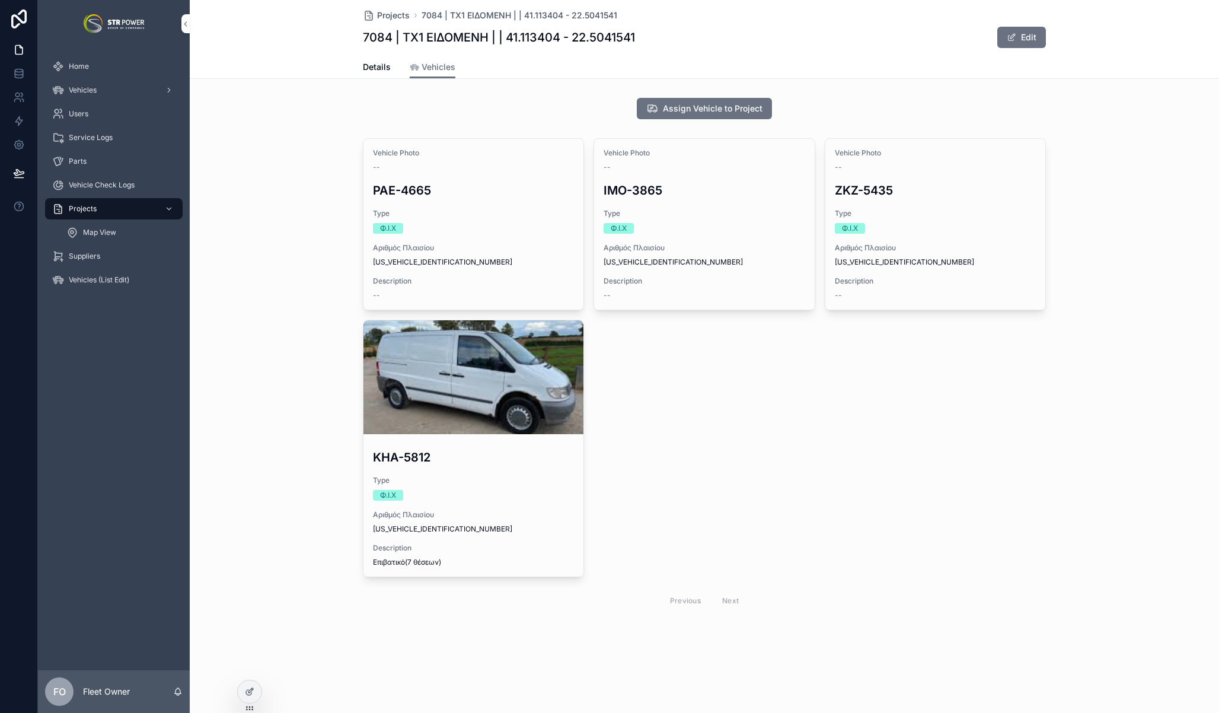
click at [297, 203] on div "Vehicle Photo -- PAE-4665 Type Φ.Ι.Χ Αριθμός Πλαισίου [US_VEHICLE_IDENTIFICATIO…" at bounding box center [705, 376] width 1030 height 486
click at [282, 163] on div "Vehicle Photo -- PAE-4665 Type Φ.Ι.Χ Αριθμός Πλαισίου [US_VEHICLE_IDENTIFICATIO…" at bounding box center [705, 376] width 1030 height 486
click at [301, 146] on div "Vehicle Photo -- PAE-4665 Type Φ.Ι.Χ Αριθμός Πλαισίου [US_VEHICLE_IDENTIFICATIO…" at bounding box center [705, 376] width 1030 height 486
click at [280, 198] on div "Vehicle Photo -- PAE-4665 Type Φ.Ι.Χ Αριθμός Πλαισίου [US_VEHICLE_IDENTIFICATIO…" at bounding box center [705, 376] width 1030 height 486
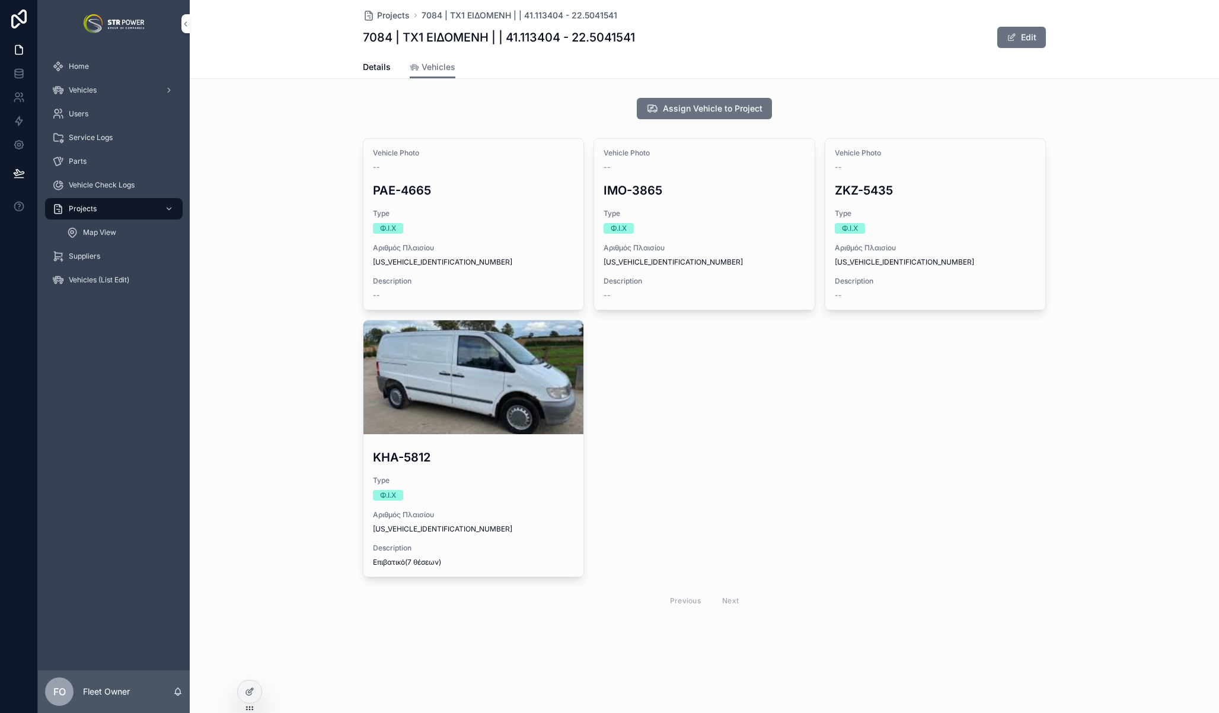
click at [268, 167] on div "Vehicle Photo -- PAE-4665 Type Φ.Ι.Χ Αριθμός Πλαισίου [US_VEHICLE_IDENTIFICATIO…" at bounding box center [705, 376] width 1030 height 486
click at [251, 128] on div "Assign Vehicle to Project Vehicle Photo -- PAE-4665 Type Φ.Ι.Χ Αριθμός Πλαισίου…" at bounding box center [705, 356] width 1030 height 526
click at [266, 126] on div "Assign Vehicle to Project Vehicle Photo -- PAE-4665 Type Φ.Ι.Χ Αριθμός Πλαισίου…" at bounding box center [705, 356] width 1030 height 526
click at [816, 429] on div "Vehicle Photo -- PAE-4665 Type Φ.Ι.Χ Αριθμός Πλαισίου [US_VEHICLE_IDENTIFICATIO…" at bounding box center [704, 376] width 683 height 476
click at [276, 337] on div "Vehicle Photo -- PAE-4665 Type Φ.Ι.Χ Αριθμός Πλαισίου [US_VEHICLE_IDENTIFICATIO…" at bounding box center [705, 376] width 1030 height 486
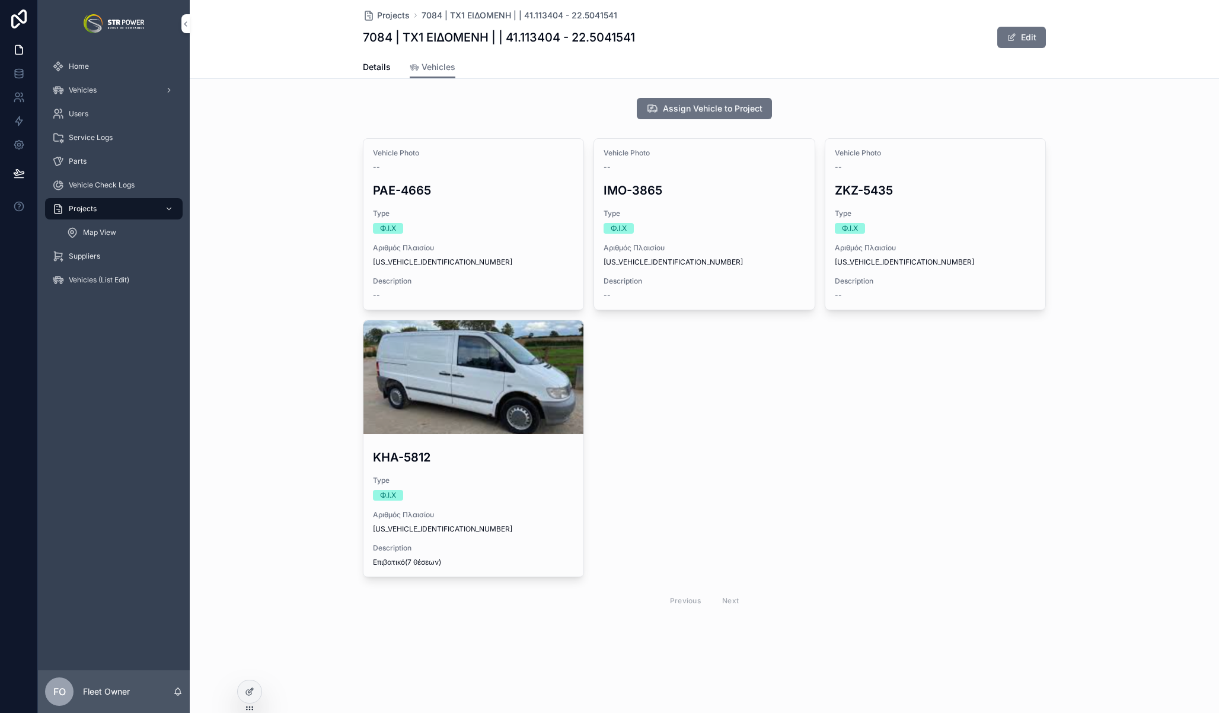
click at [278, 371] on div "Vehicle Photo -- PAE-4665 Type Φ.Ι.Χ Αριθμός Πλαισίου [US_VEHICLE_IDENTIFICATIO…" at bounding box center [705, 376] width 1030 height 486
click at [274, 329] on div "Vehicle Photo -- PAE-4665 Type Φ.Ι.Χ Αριθμός Πλαισίου [US_VEHICLE_IDENTIFICATIO…" at bounding box center [705, 376] width 1030 height 486
click at [286, 398] on div "Vehicle Photo -- PAE-4665 Type Φ.Ι.Χ Αριθμός Πλαισίου [US_VEHICLE_IDENTIFICATIO…" at bounding box center [705, 376] width 1030 height 486
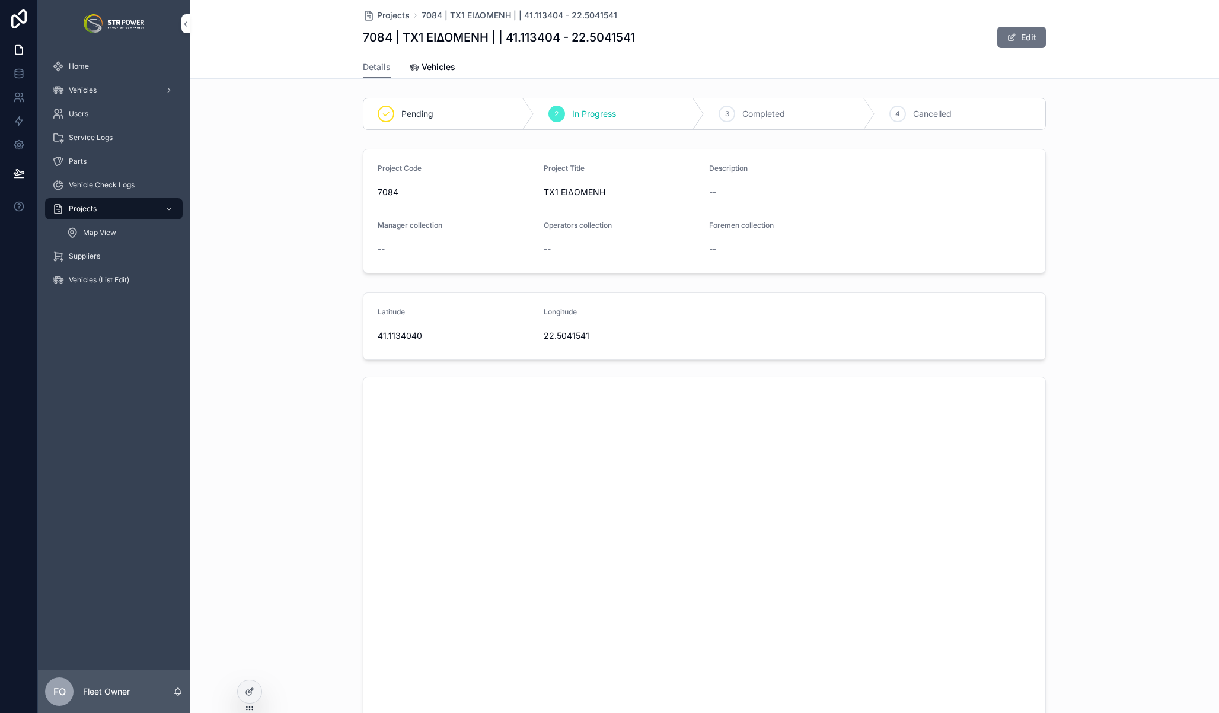
click at [422, 64] on span "Vehicles" at bounding box center [439, 67] width 34 height 12
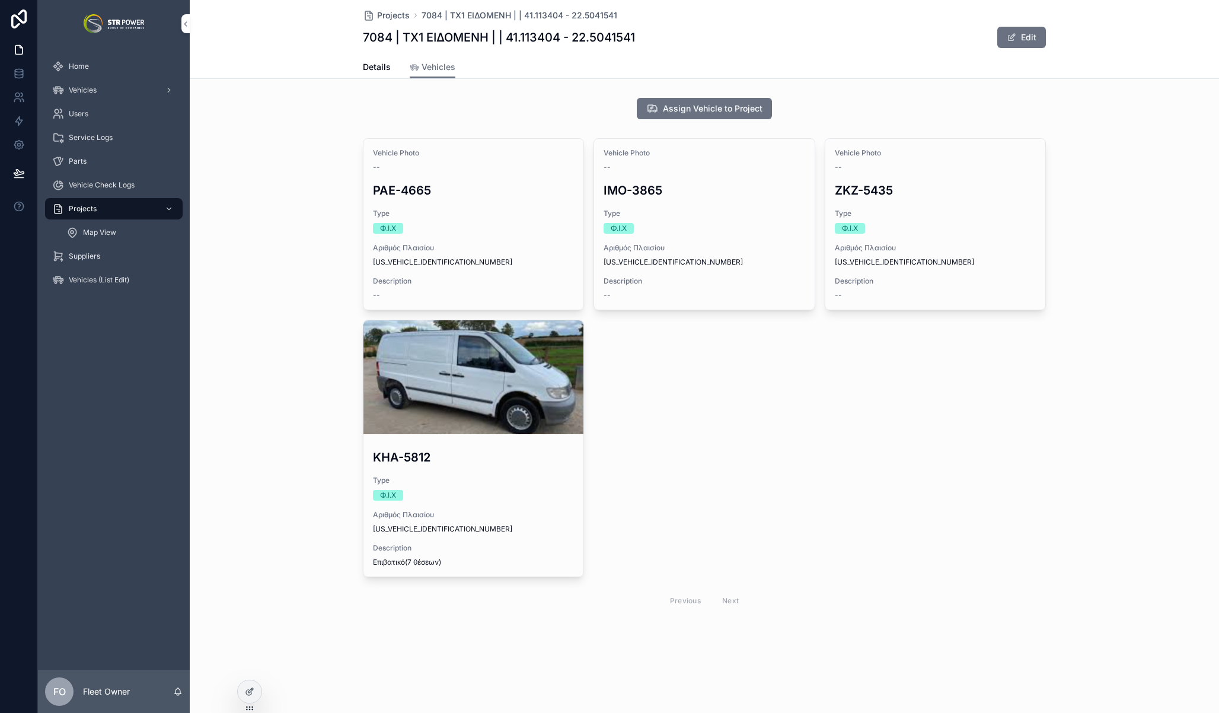
click at [668, 189] on h3 "IMO-3865" at bounding box center [704, 190] width 201 height 18
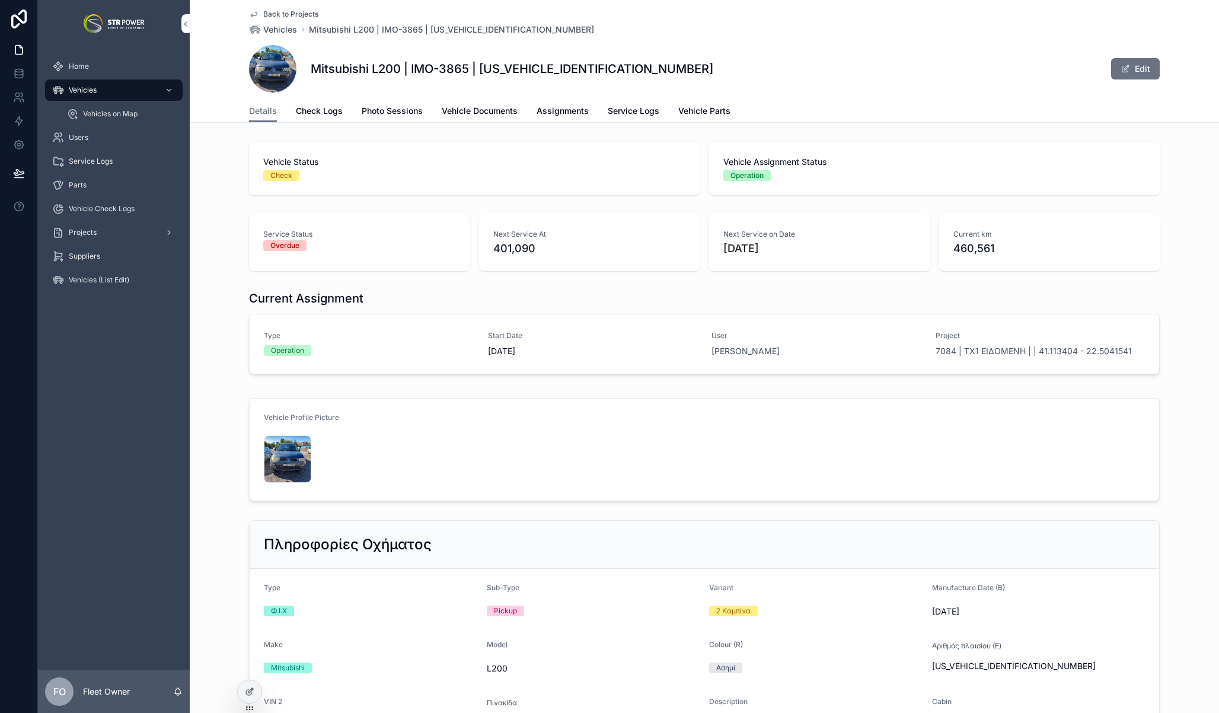
click at [215, 188] on div "Vehicle Status Check Vehicle Assignment Status Operation" at bounding box center [705, 168] width 1030 height 63
click at [404, 112] on span "Photo Sessions" at bounding box center [392, 111] width 61 height 12
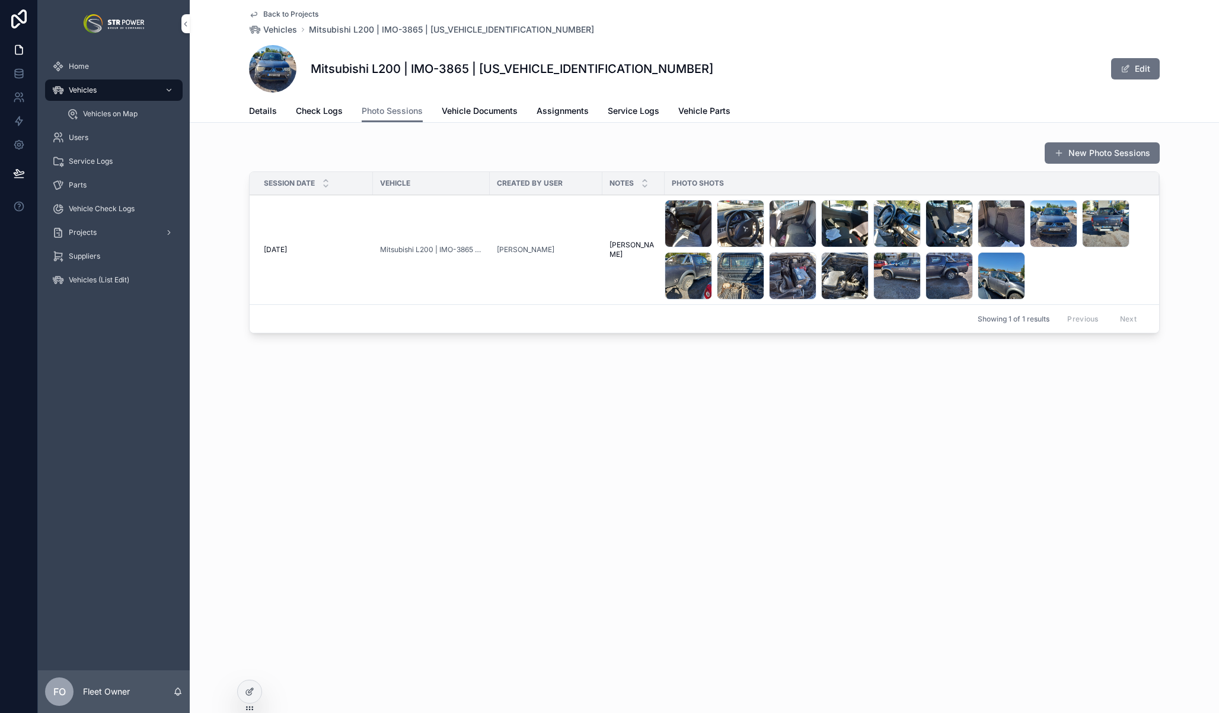
click at [434, 410] on div "Back to Projects Vehicles Mitsubishi L200 | IMO-3865 | [US_VEHICLE_IDENTIFICATI…" at bounding box center [705, 209] width 1030 height 419
click at [320, 262] on td "[DATE] [DATE]" at bounding box center [311, 250] width 123 height 110
click at [333, 250] on div "[DATE] [DATE]" at bounding box center [315, 249] width 102 height 9
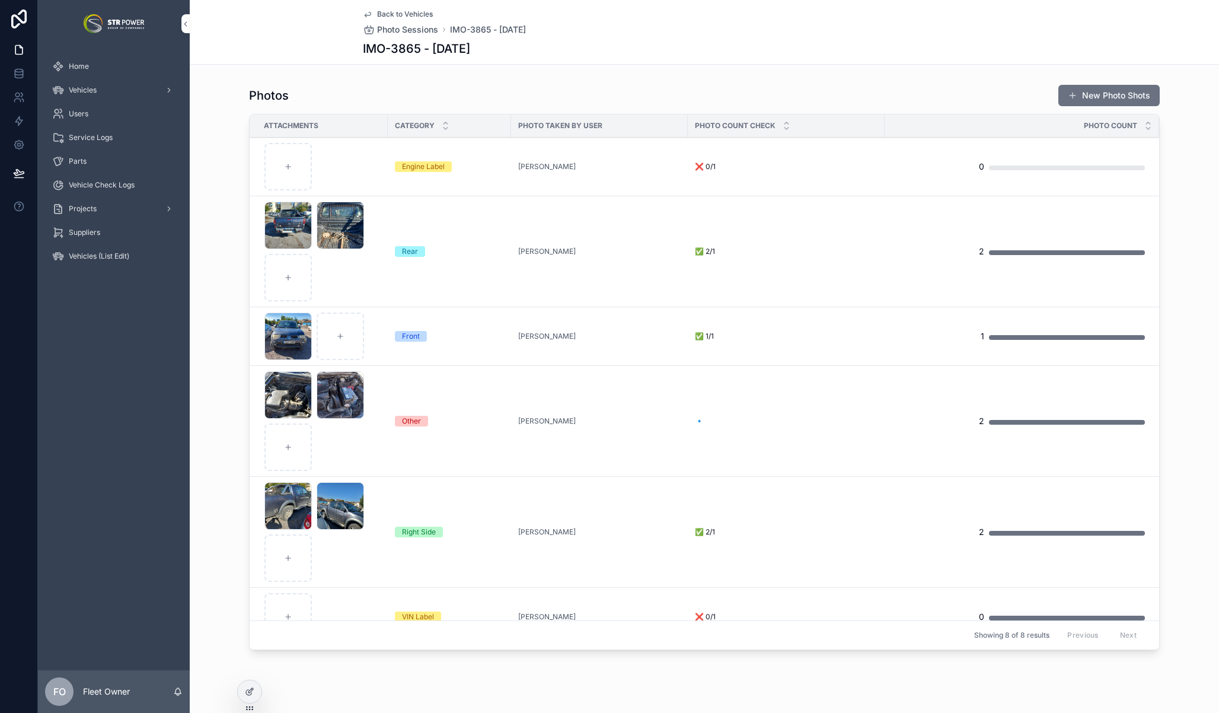
click at [225, 222] on div "Photos New Photo Shots Attachments Category Photo Taken by User Photo Count Che…" at bounding box center [705, 369] width 1030 height 580
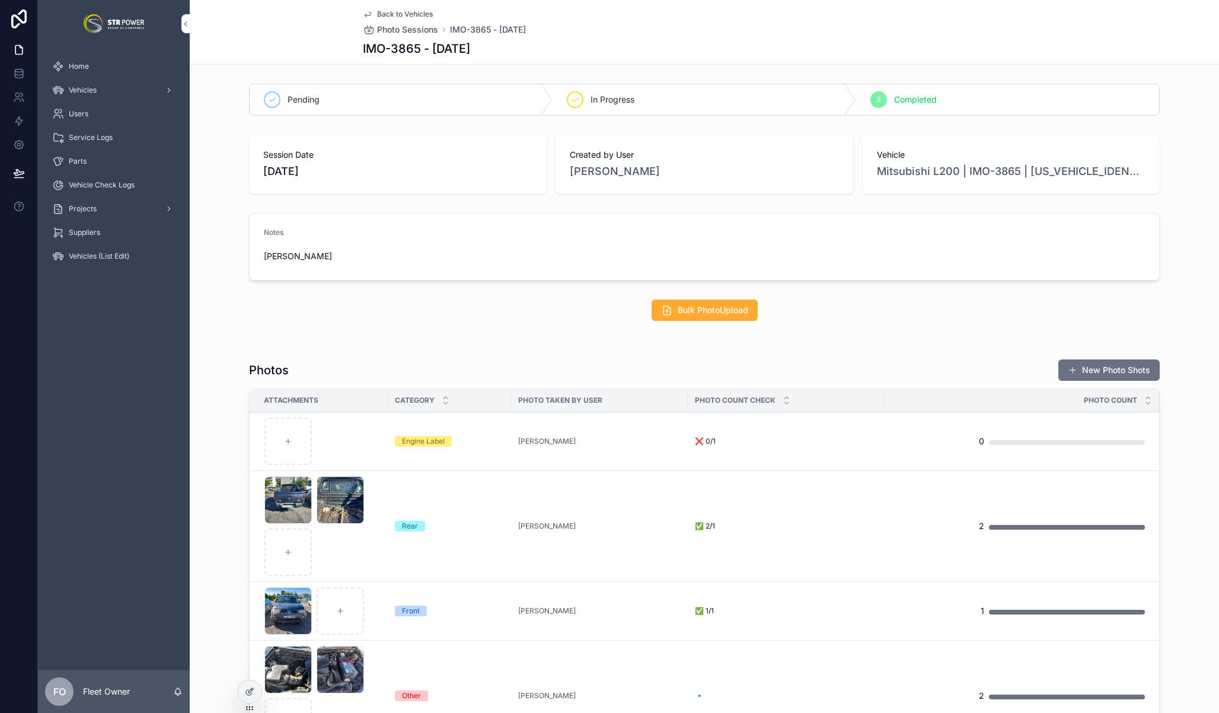
click at [1109, 313] on div "Bulk PhotoUpload" at bounding box center [704, 310] width 911 height 21
click at [1114, 306] on div "Bulk PhotoUpload" at bounding box center [704, 310] width 911 height 21
click at [1145, 297] on div "Bulk PhotoUpload" at bounding box center [705, 310] width 1030 height 31
click at [218, 212] on div "Notes [PERSON_NAME]" at bounding box center [705, 246] width 1030 height 77
click at [391, 15] on span "Back to Vehicles" at bounding box center [405, 13] width 56 height 9
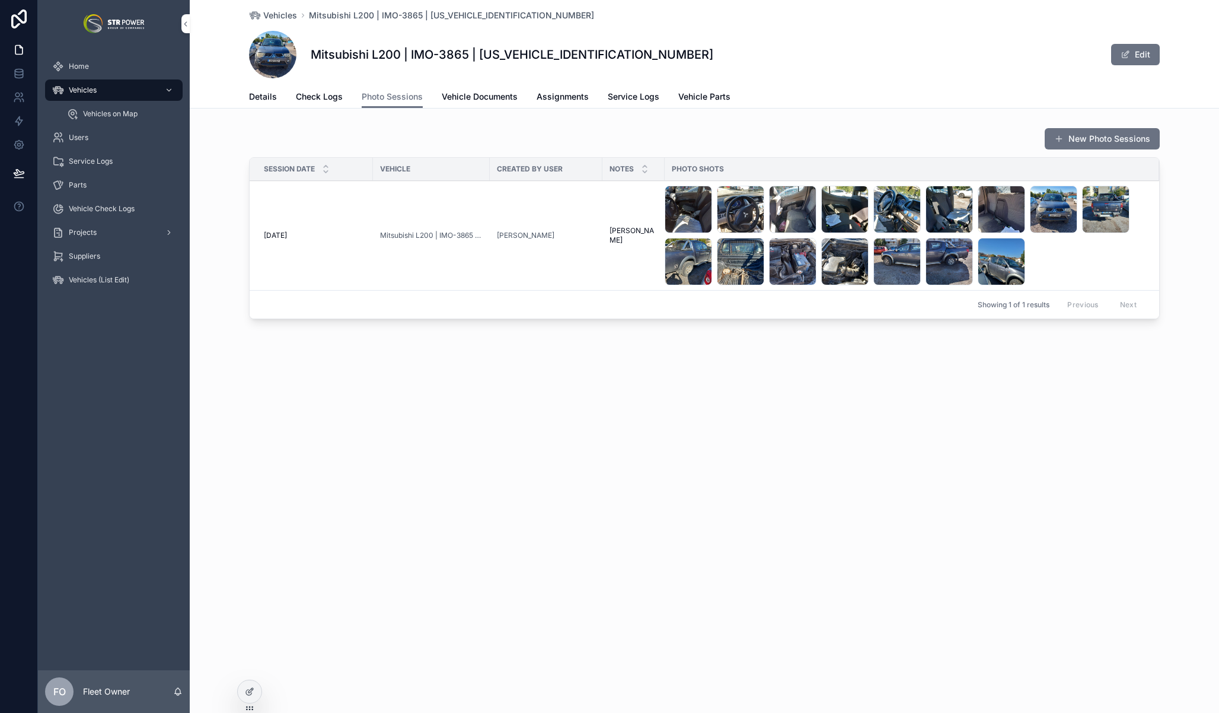
click at [335, 234] on div "[DATE] [DATE]" at bounding box center [315, 235] width 102 height 9
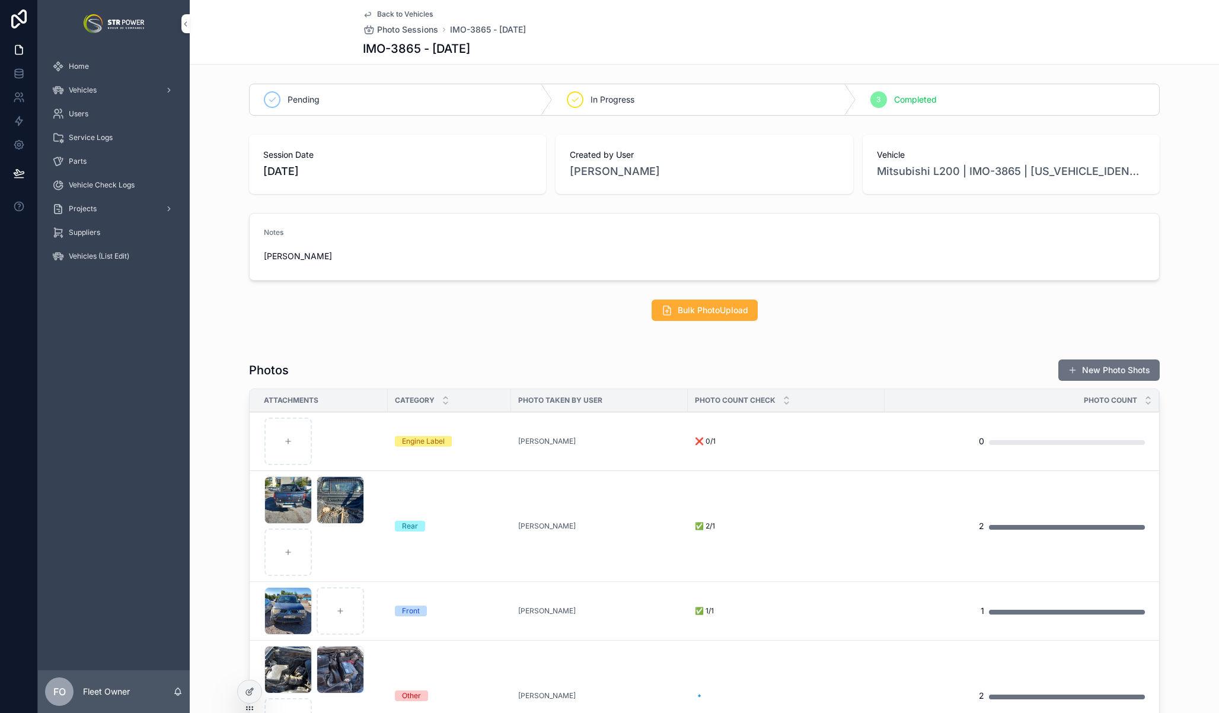
click at [377, 10] on span "Back to Vehicles" at bounding box center [405, 13] width 56 height 9
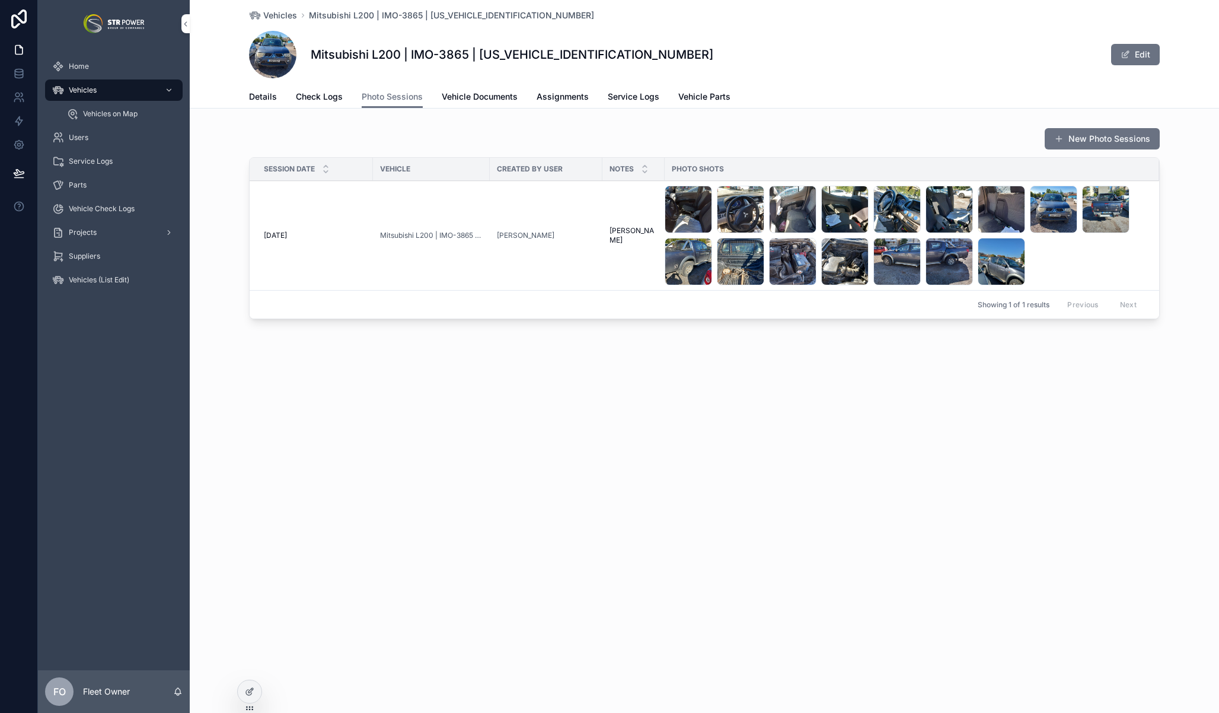
click at [480, 101] on span "Vehicle Documents" at bounding box center [480, 97] width 76 height 12
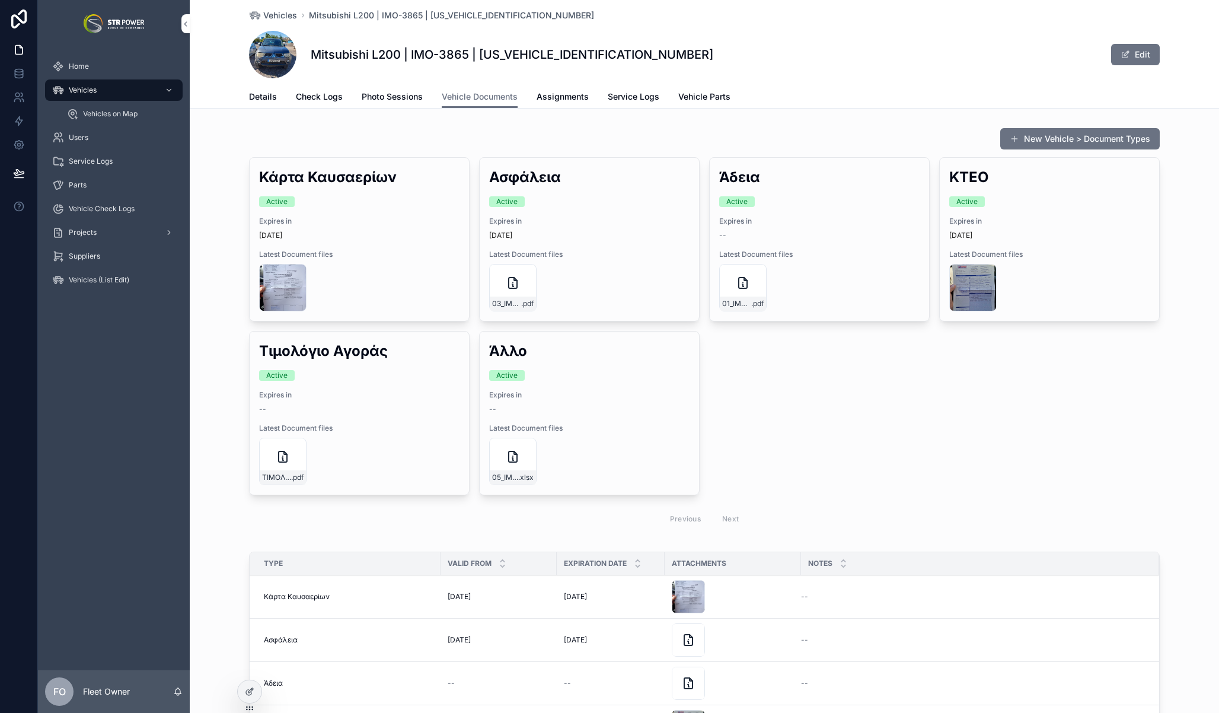
click at [1164, 345] on div "New Vehicle > Document Types Κάρτα Καυσαερίων Active Expires in [DATE] Latest D…" at bounding box center [705, 330] width 1030 height 415
click at [1168, 341] on div "New Vehicle > Document Types Κάρτα Καυσαερίων Active Expires in [DATE] Latest D…" at bounding box center [705, 330] width 1030 height 415
click at [1164, 339] on div "New Vehicle > Document Types Κάρτα Καυσαερίων Active Expires in [DATE] Latest D…" at bounding box center [705, 330] width 1030 height 415
click at [1173, 228] on div "New Vehicle > Document Types Κάρτα Καυσαερίων Active Expires in [DATE] Latest D…" at bounding box center [705, 330] width 1030 height 415
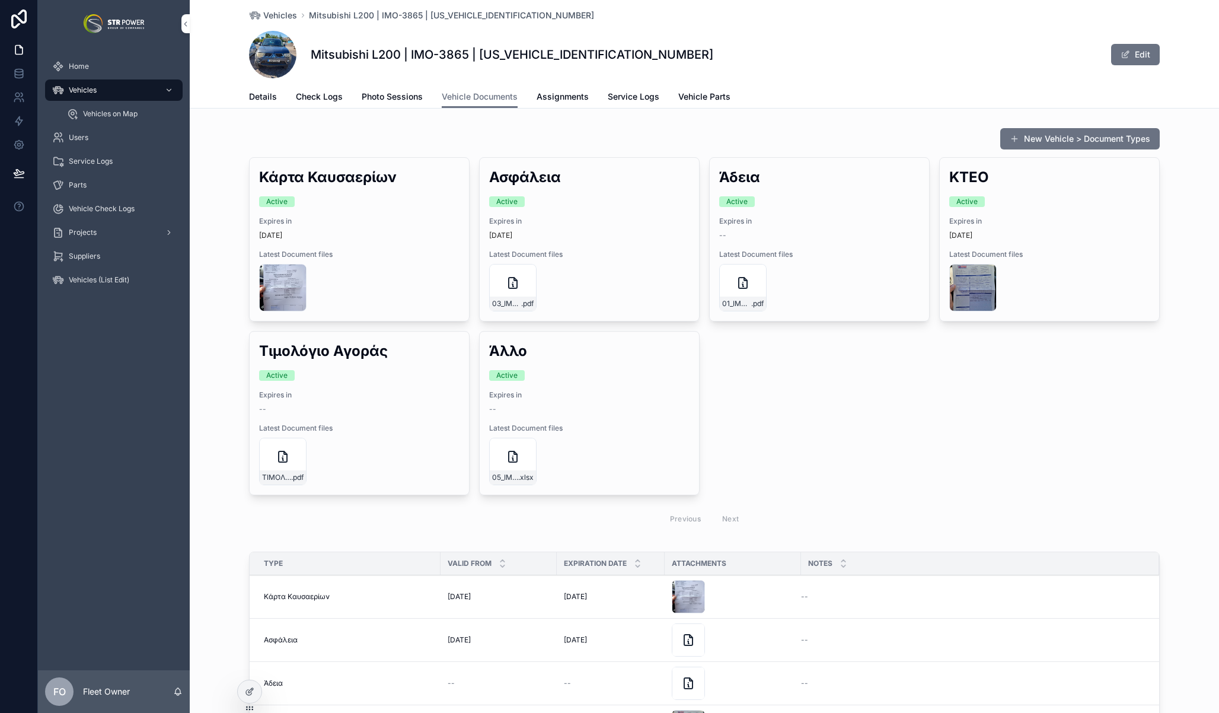
click at [1072, 215] on div "ΚΤΕΟ Active Expires in [DATE] Latest Document files 04_ΙΜΟ-3865_ΚΤΕΟ-11-4-26-&-…" at bounding box center [1049, 239] width 219 height 163
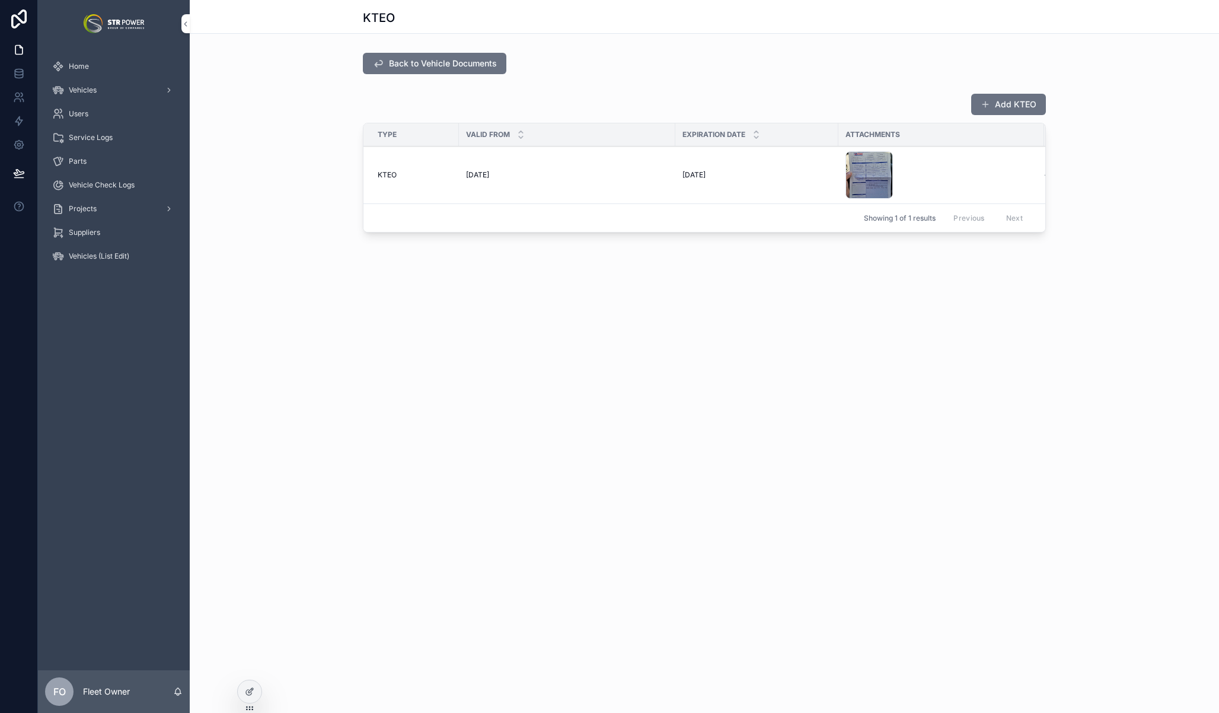
click at [406, 68] on span "Back to Vehicle Documents" at bounding box center [443, 64] width 108 height 12
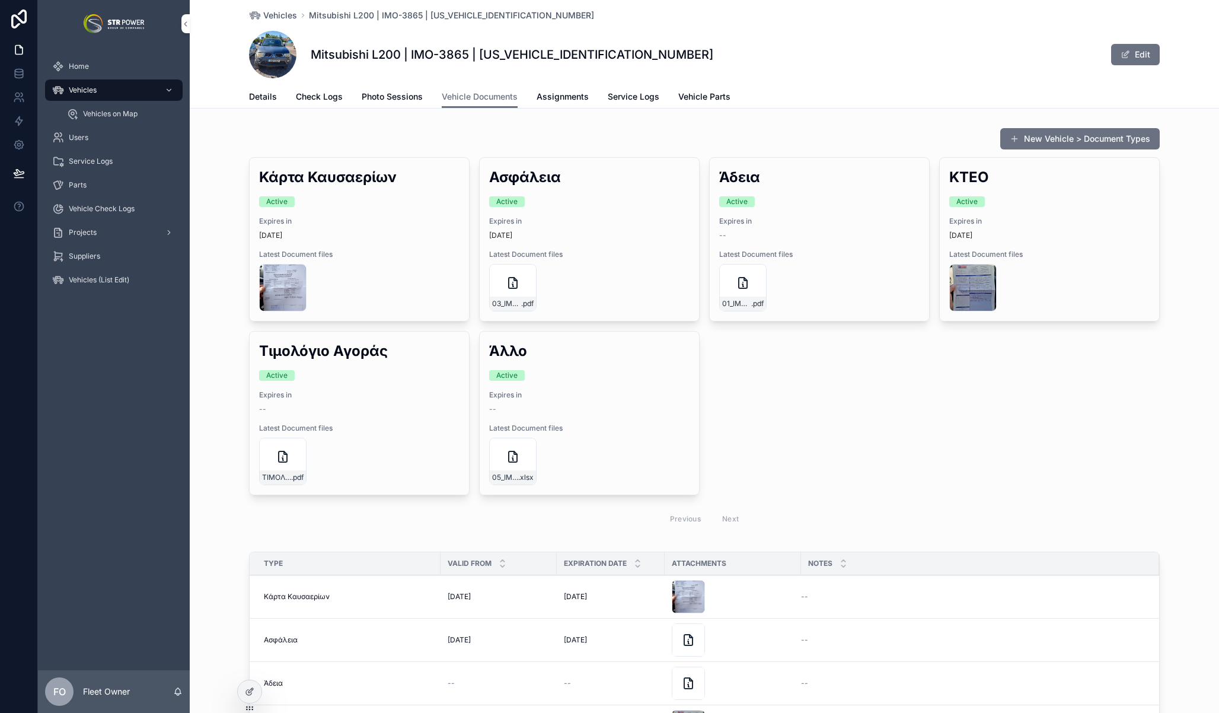
click at [1138, 387] on div "Κάρτα Καυσαερίων Active Expires in [DATE] Latest Document files ΙΜΟ3865-ΚΕΚ-17-…" at bounding box center [704, 344] width 911 height 375
click at [1171, 358] on div "New Vehicle > Document Types Κάρτα Καυσαερίων Active Expires in [DATE] Latest D…" at bounding box center [705, 330] width 1030 height 415
click at [1174, 314] on div "New Vehicle > Document Types Κάρτα Καυσαερίων Active Expires in [DATE] Latest D…" at bounding box center [705, 330] width 1030 height 415
click at [557, 97] on span "Assignments" at bounding box center [563, 97] width 52 height 12
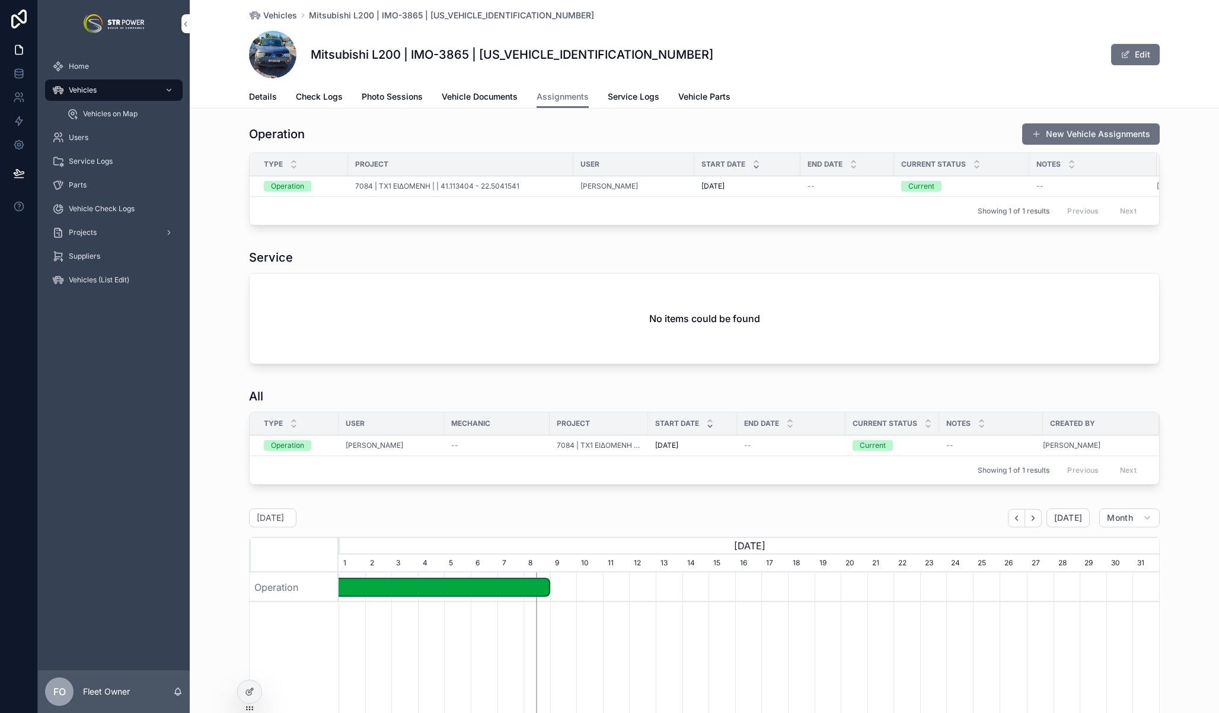
scroll to position [4, 0]
click at [1099, 141] on button "New Vehicle Assignments" at bounding box center [1092, 135] width 138 height 21
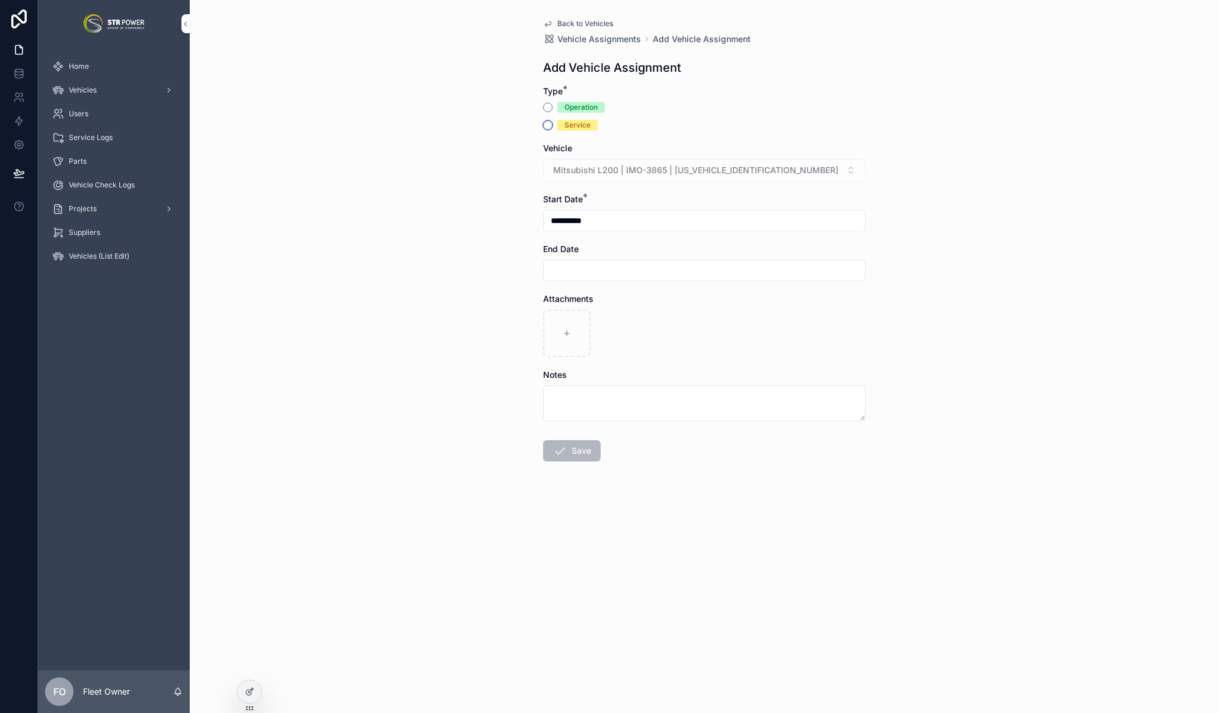
click at [550, 125] on button "Service" at bounding box center [547, 124] width 9 height 9
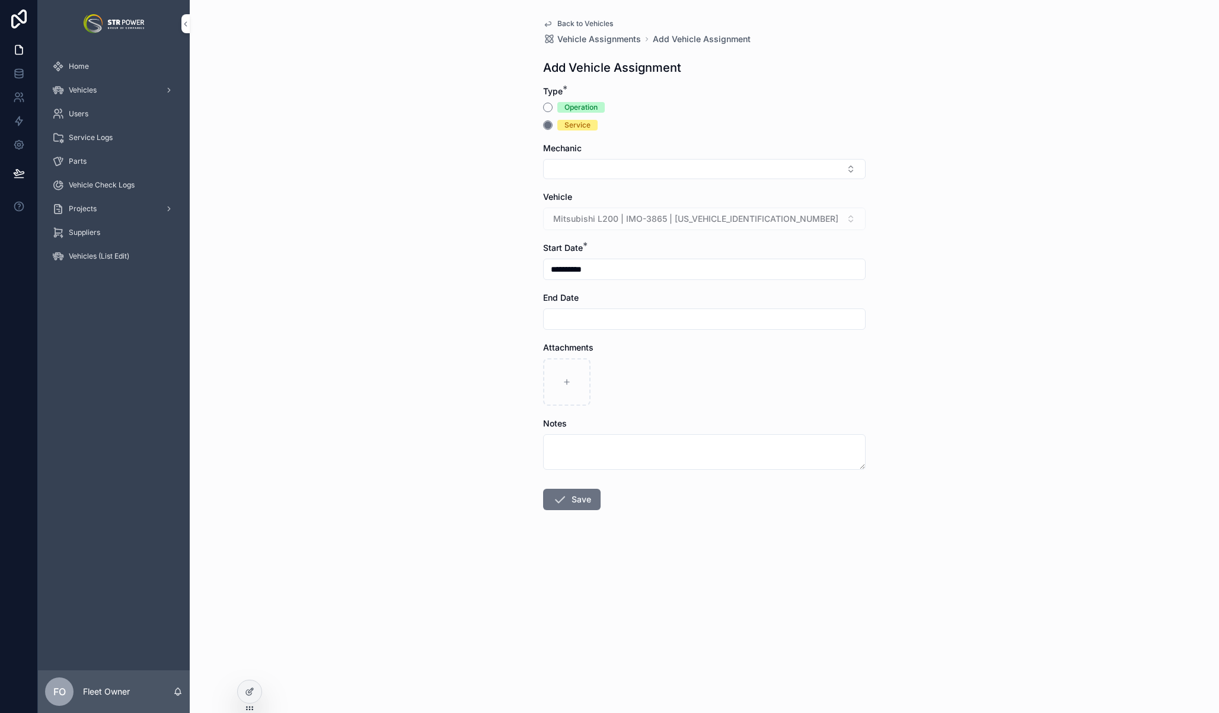
click at [577, 168] on button "Select Button" at bounding box center [704, 169] width 323 height 20
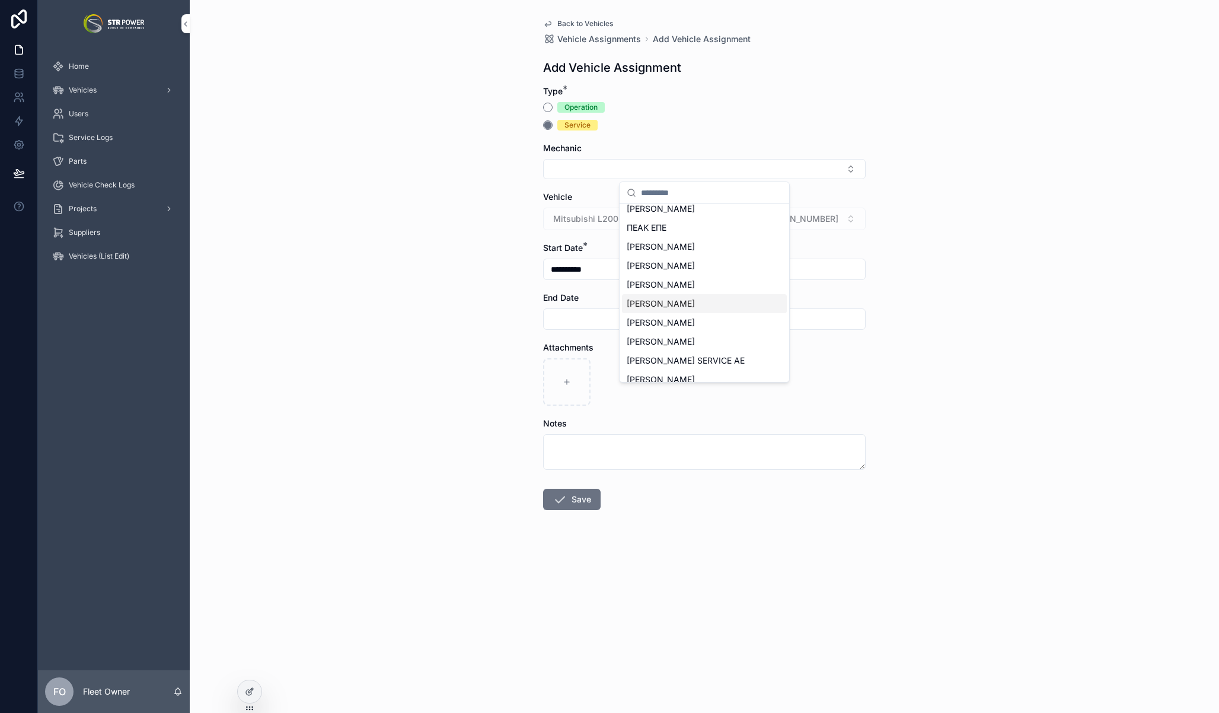
scroll to position [160, 0]
click at [695, 320] on span "[PERSON_NAME]" at bounding box center [661, 322] width 68 height 12
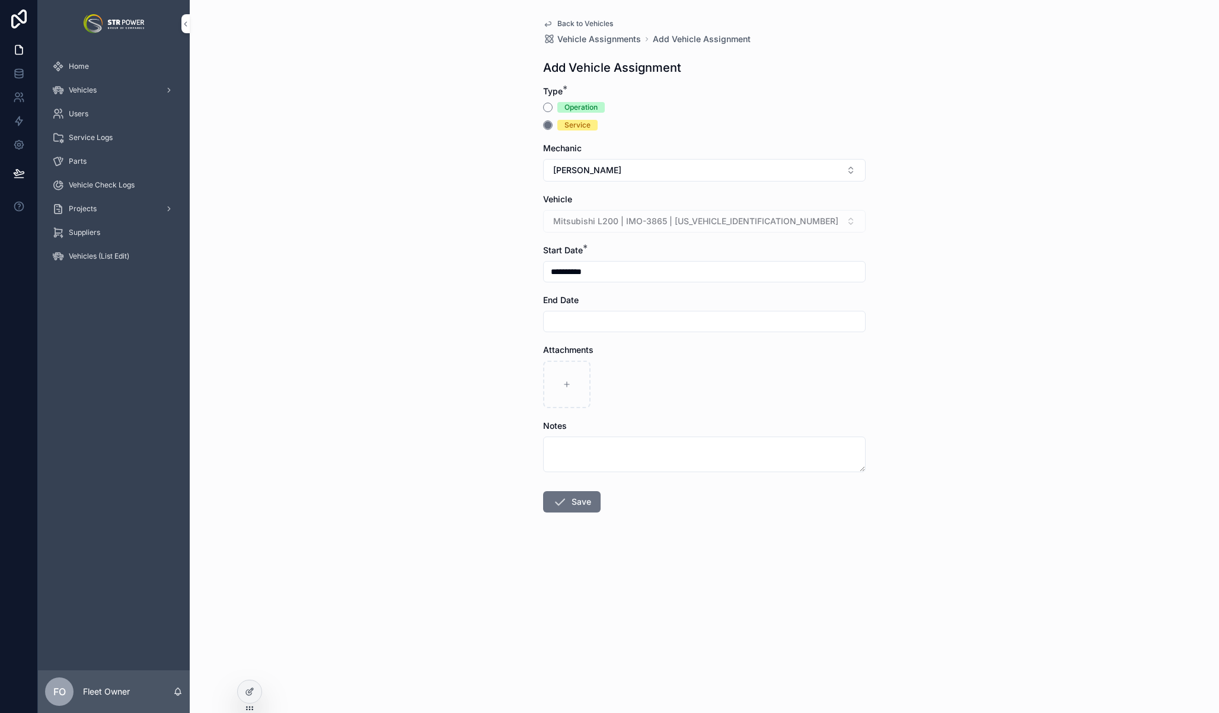
click at [580, 174] on span "[PERSON_NAME]" at bounding box center [587, 170] width 68 height 12
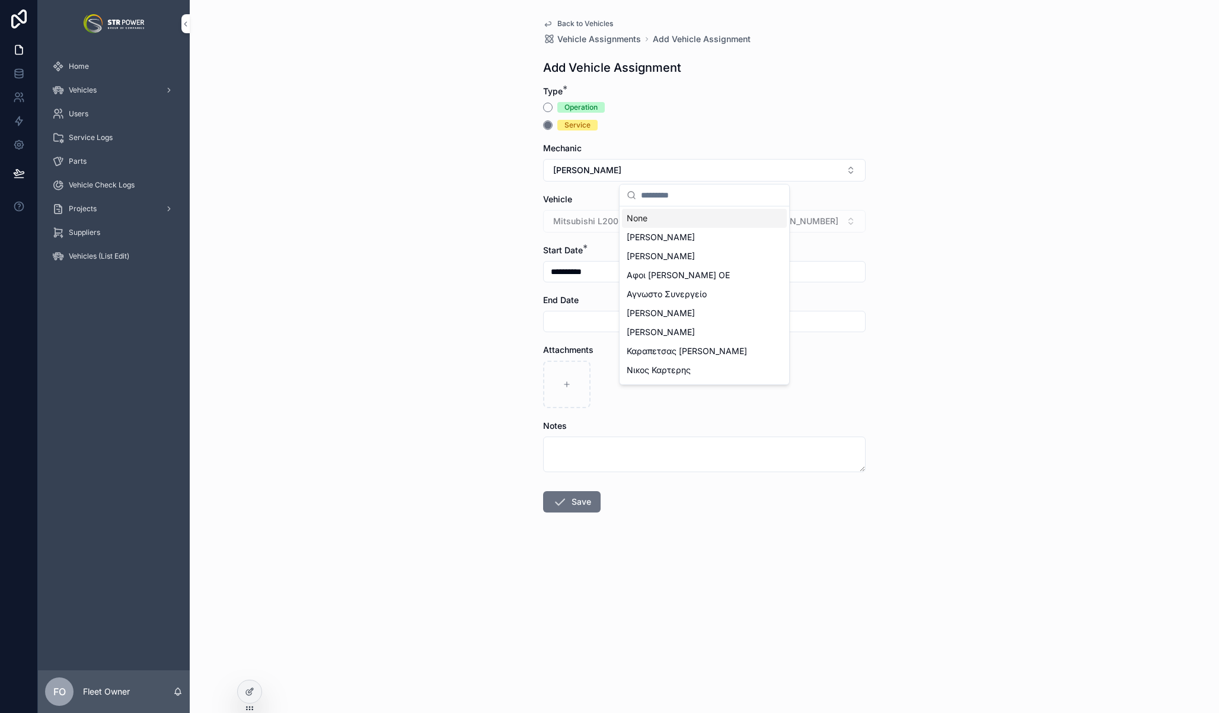
click at [580, 174] on span "[PERSON_NAME]" at bounding box center [587, 170] width 68 height 12
click at [488, 193] on div "**********" at bounding box center [705, 356] width 1030 height 713
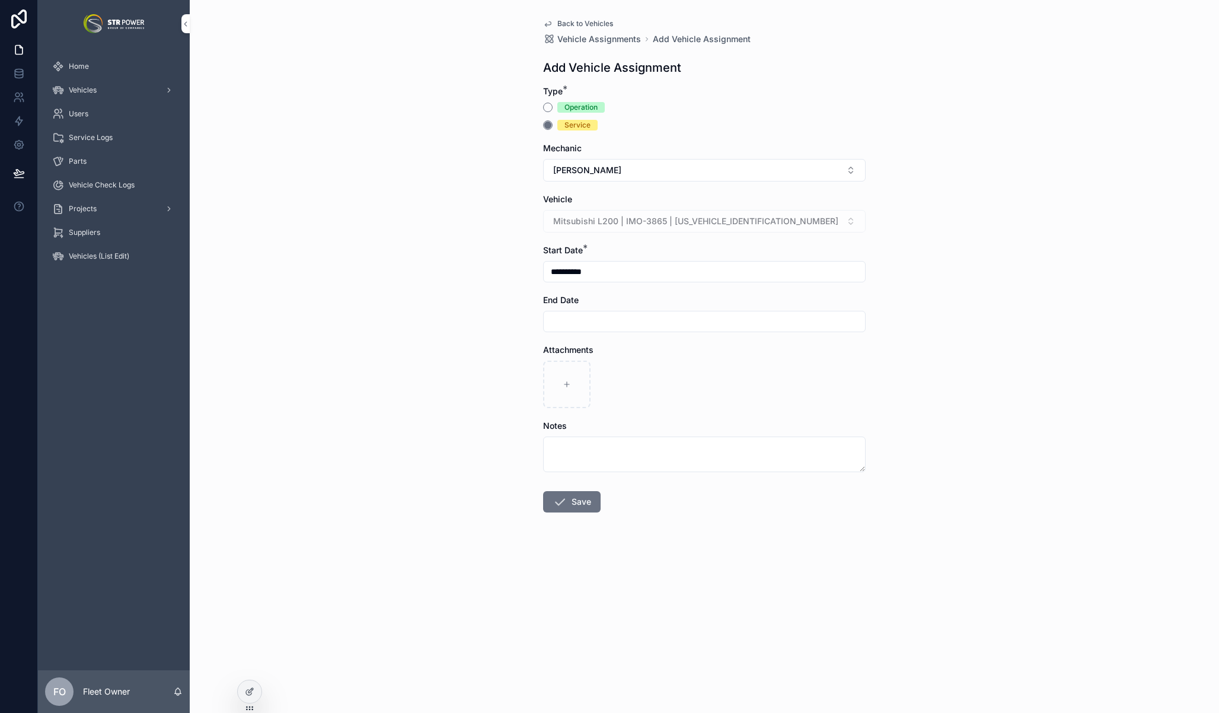
click at [466, 204] on div "**********" at bounding box center [705, 356] width 1030 height 713
click at [515, 305] on div "**********" at bounding box center [705, 356] width 1030 height 713
click at [594, 273] on input "**********" at bounding box center [704, 271] width 321 height 17
click at [643, 419] on button "13" at bounding box center [640, 420] width 21 height 21
type input "**********"
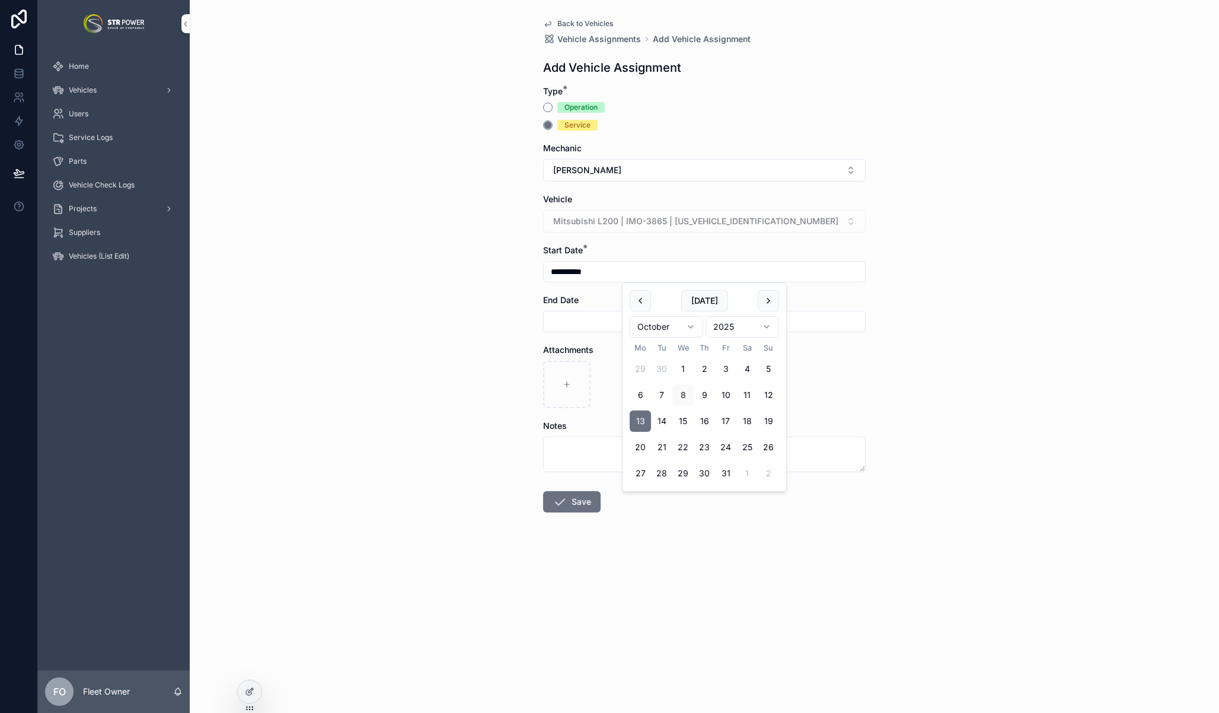
click at [486, 331] on div "**********" at bounding box center [705, 356] width 1030 height 713
click at [597, 323] on input "scrollable content" at bounding box center [704, 321] width 321 height 17
click at [682, 473] on button "15" at bounding box center [683, 470] width 21 height 21
type input "**********"
click at [444, 321] on div "**********" at bounding box center [705, 356] width 1030 height 713
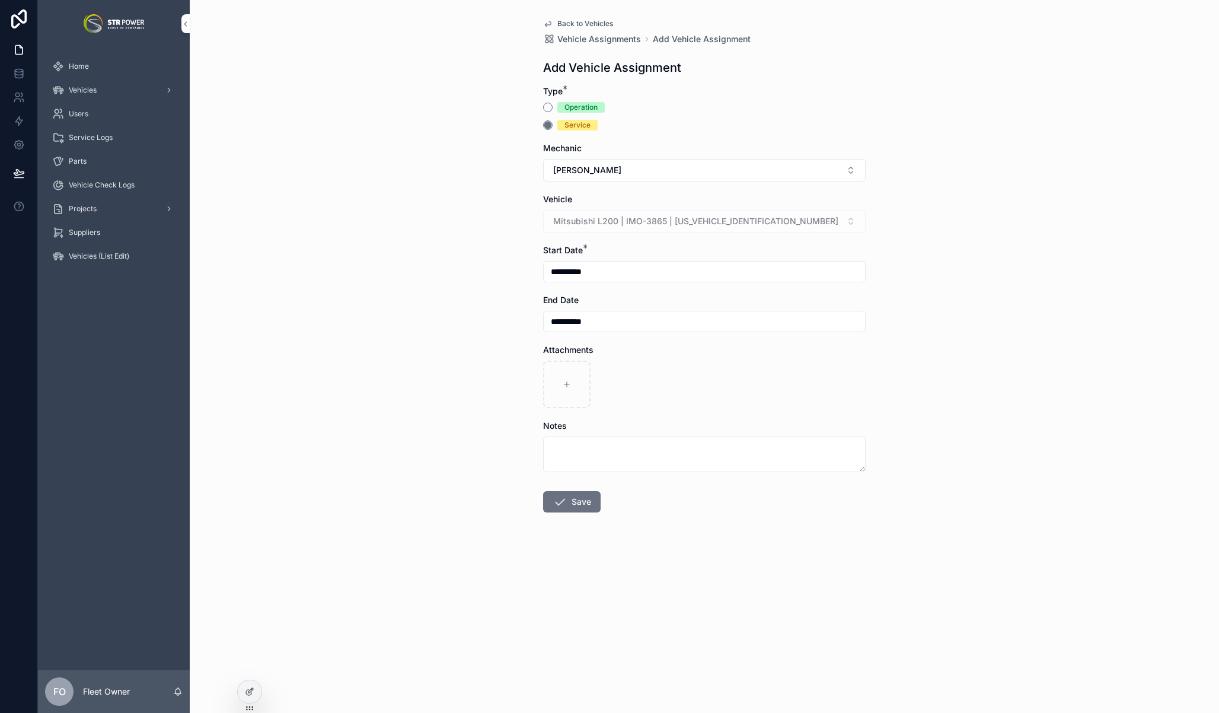
click at [584, 504] on button "Save" at bounding box center [572, 501] width 58 height 21
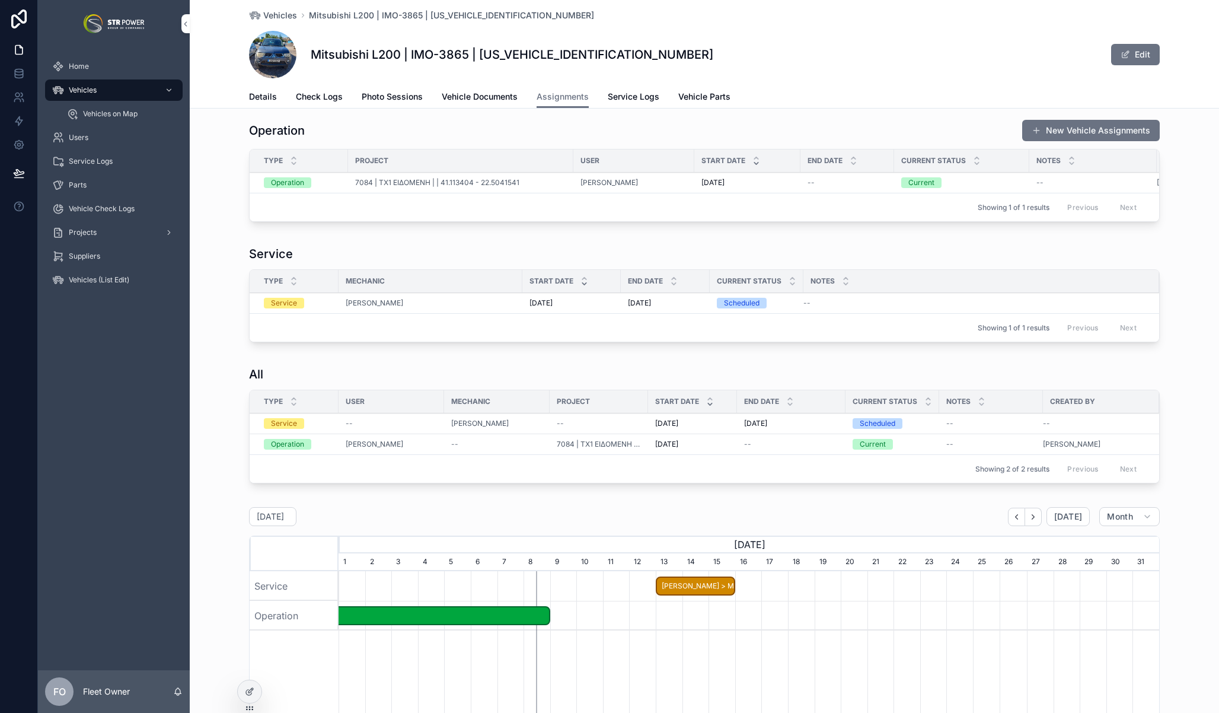
scroll to position [2, 0]
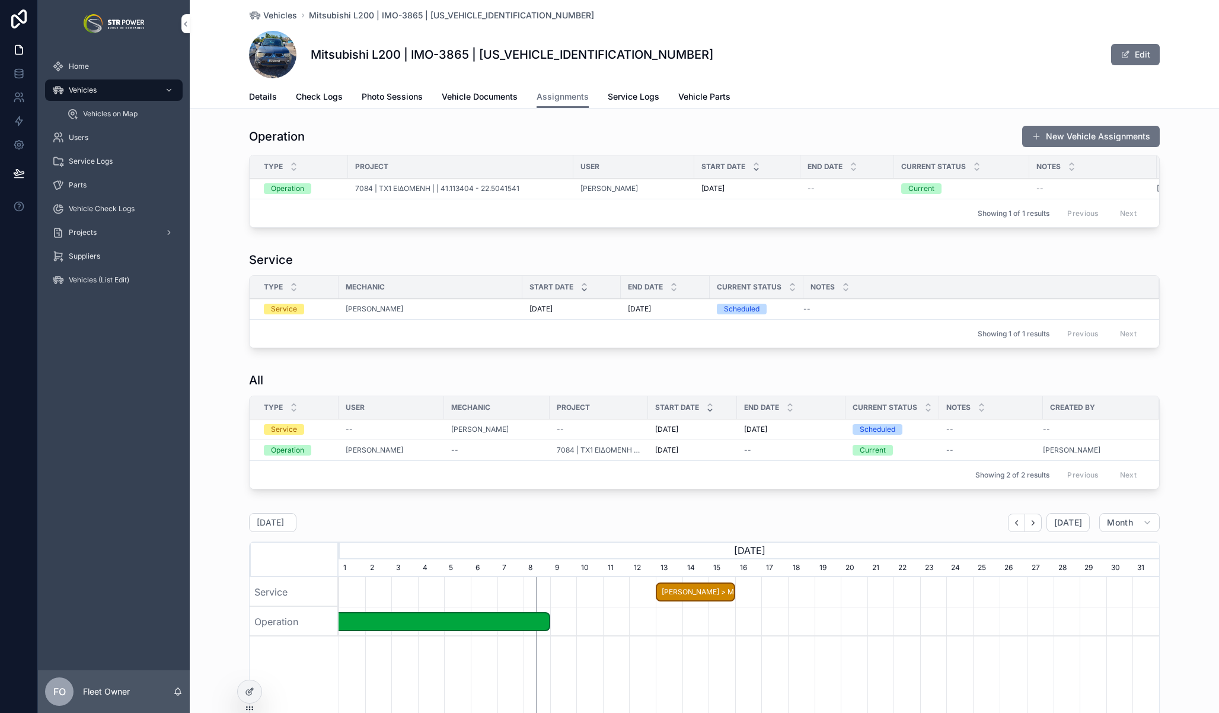
click at [206, 475] on div "All Type User Mechanic Project Start Date End Date Current Status Notes Created…" at bounding box center [705, 433] width 1030 height 132
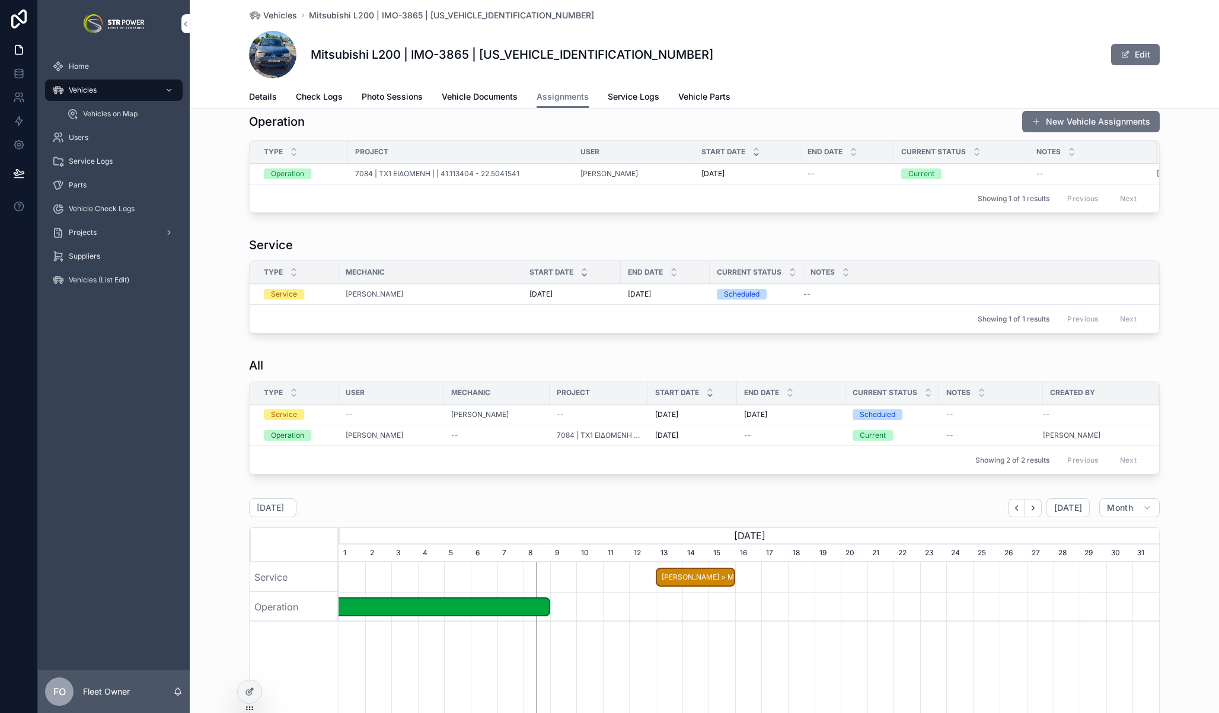
scroll to position [1, 0]
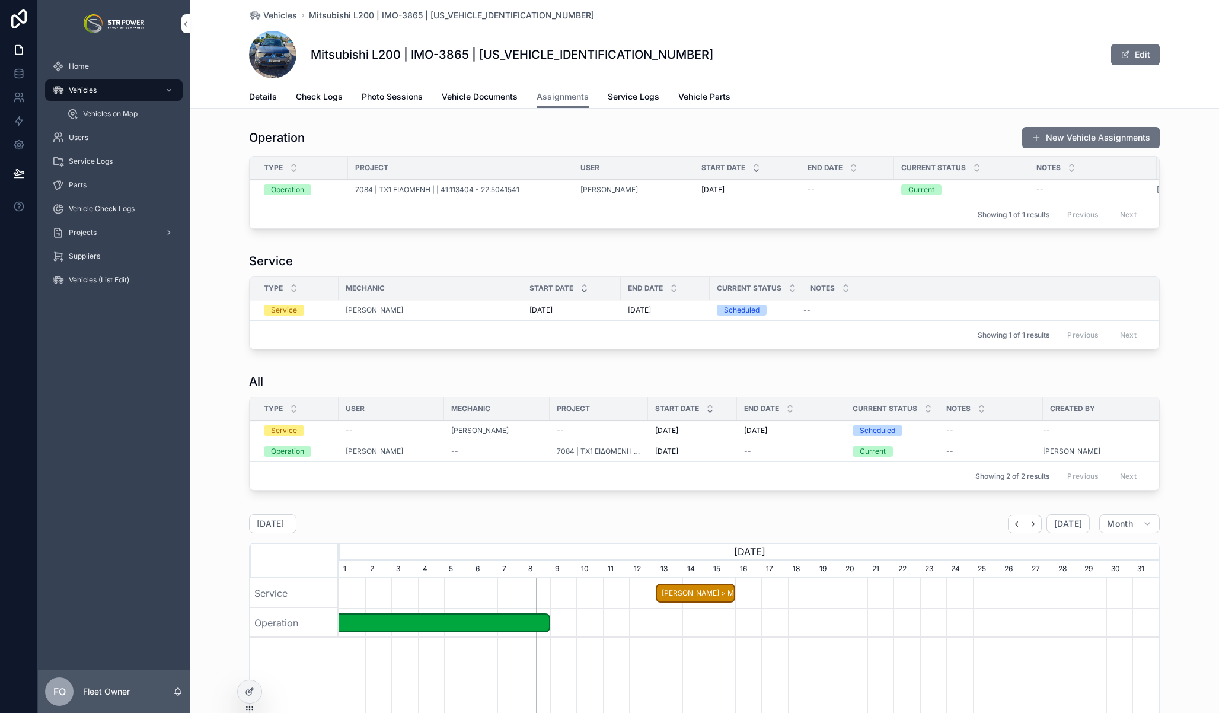
click at [215, 390] on div "All Type User Mechanic Project Start Date End Date Current Status Notes Created…" at bounding box center [705, 434] width 1030 height 132
click at [227, 307] on div "Service Type Mechanic Start Date End Date Current Status Notes Service [PERSON_…" at bounding box center [705, 303] width 1030 height 111
click at [222, 307] on div "Service Type Mechanic Start Date End Date Current Status Notes Service [PERSON_…" at bounding box center [705, 303] width 1030 height 111
click at [222, 258] on div "Service Type Mechanic Start Date End Date Current Status Notes Service [PERSON_…" at bounding box center [705, 303] width 1030 height 111
click at [224, 267] on div "Service Type Mechanic Start Date End Date Current Status Notes Service [PERSON_…" at bounding box center [705, 303] width 1030 height 111
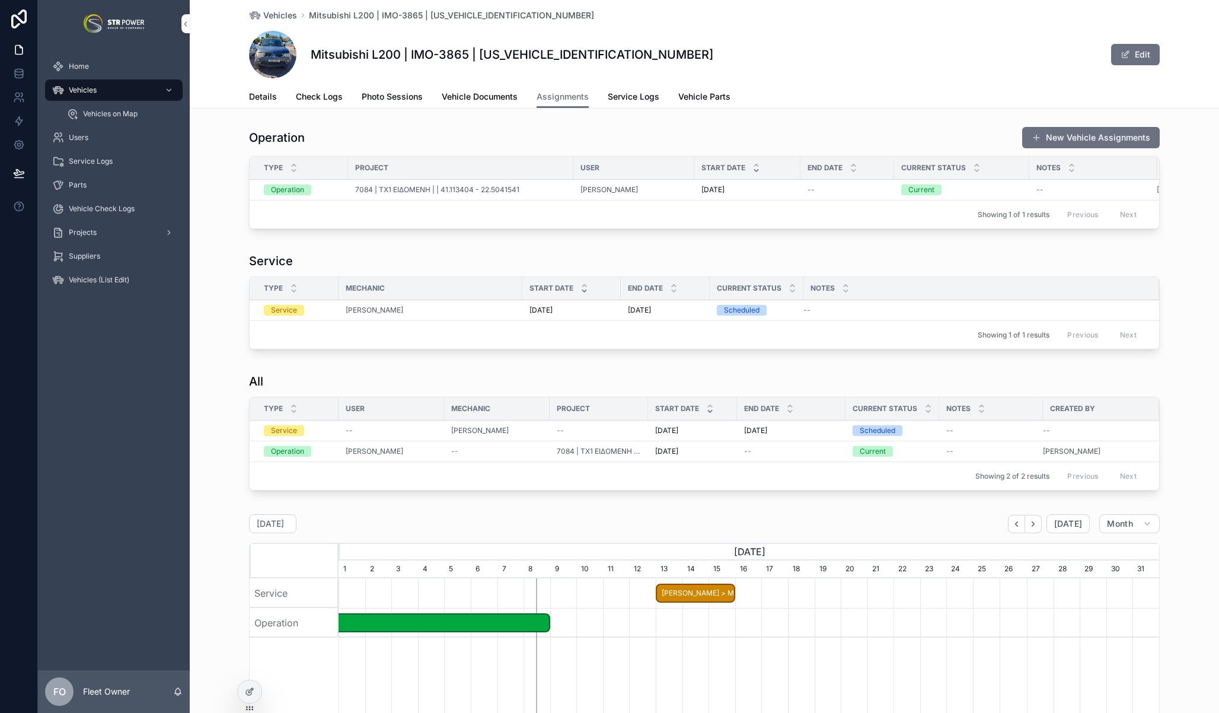
click at [1189, 237] on div "Operation New Vehicle Assignments Type Project User Start Date End Date Current…" at bounding box center [705, 180] width 1030 height 117
click at [1116, 138] on button "New Vehicle Assignments" at bounding box center [1092, 137] width 138 height 21
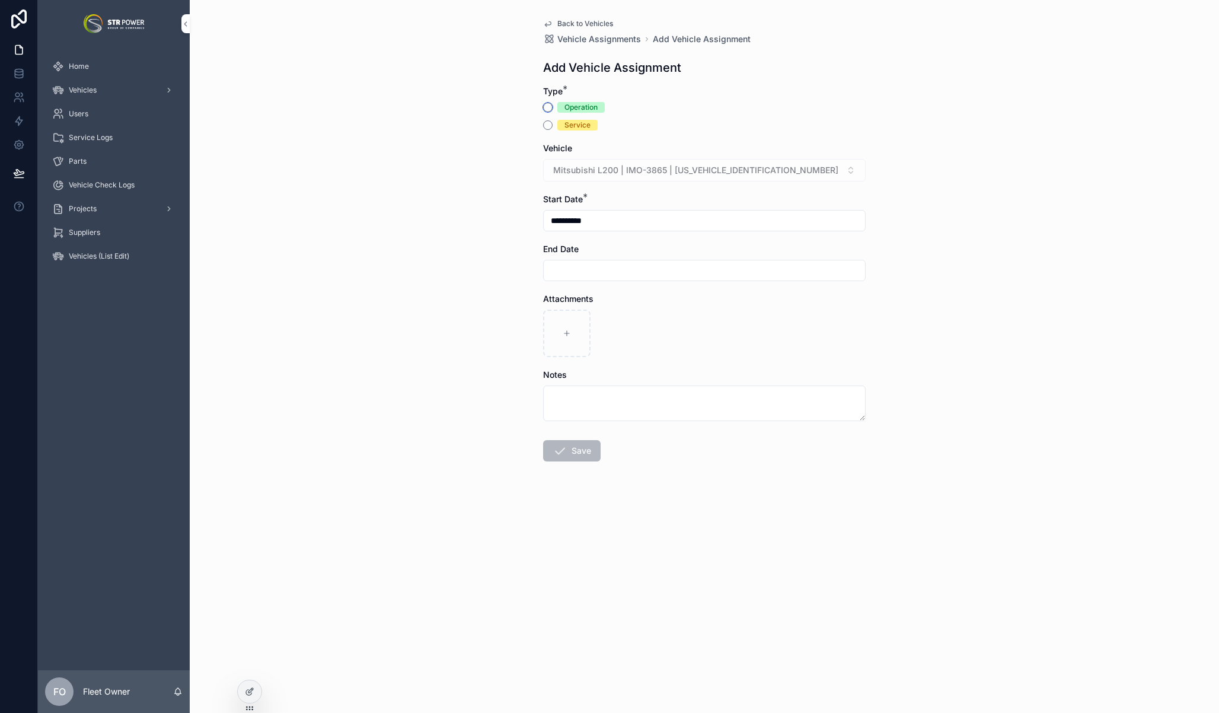
click at [549, 106] on button "Operation" at bounding box center [547, 107] width 9 height 9
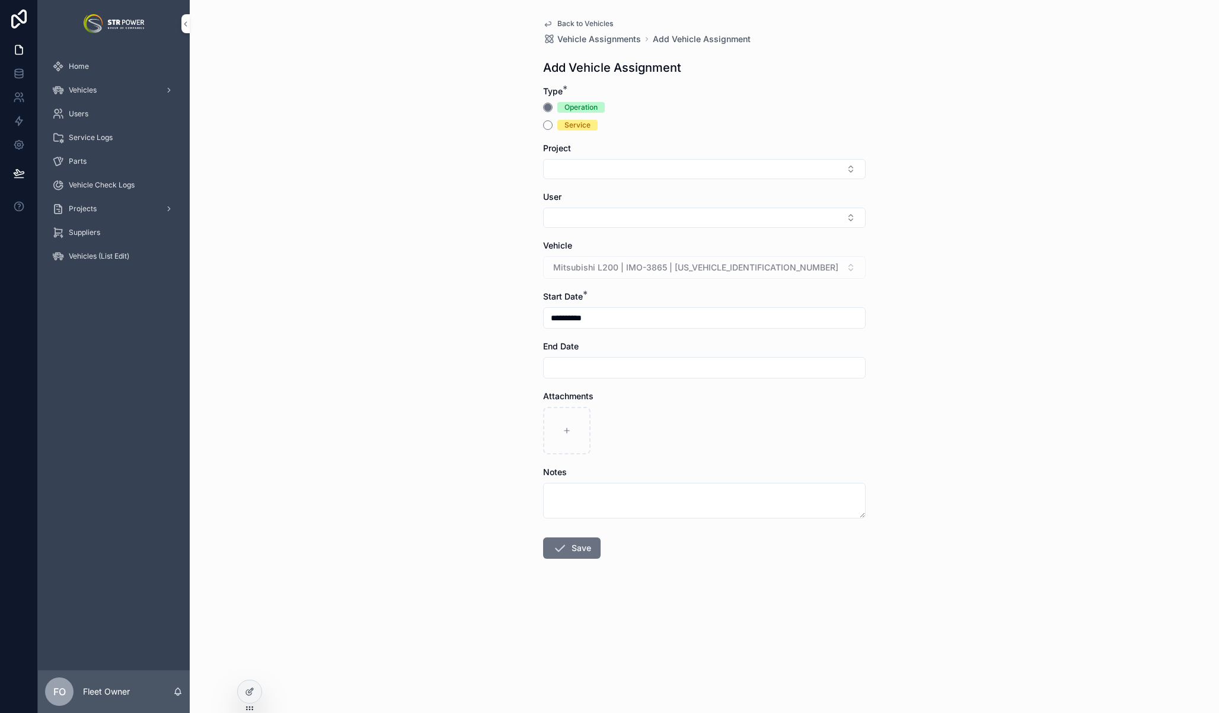
click at [604, 168] on button "Select Button" at bounding box center [704, 169] width 323 height 20
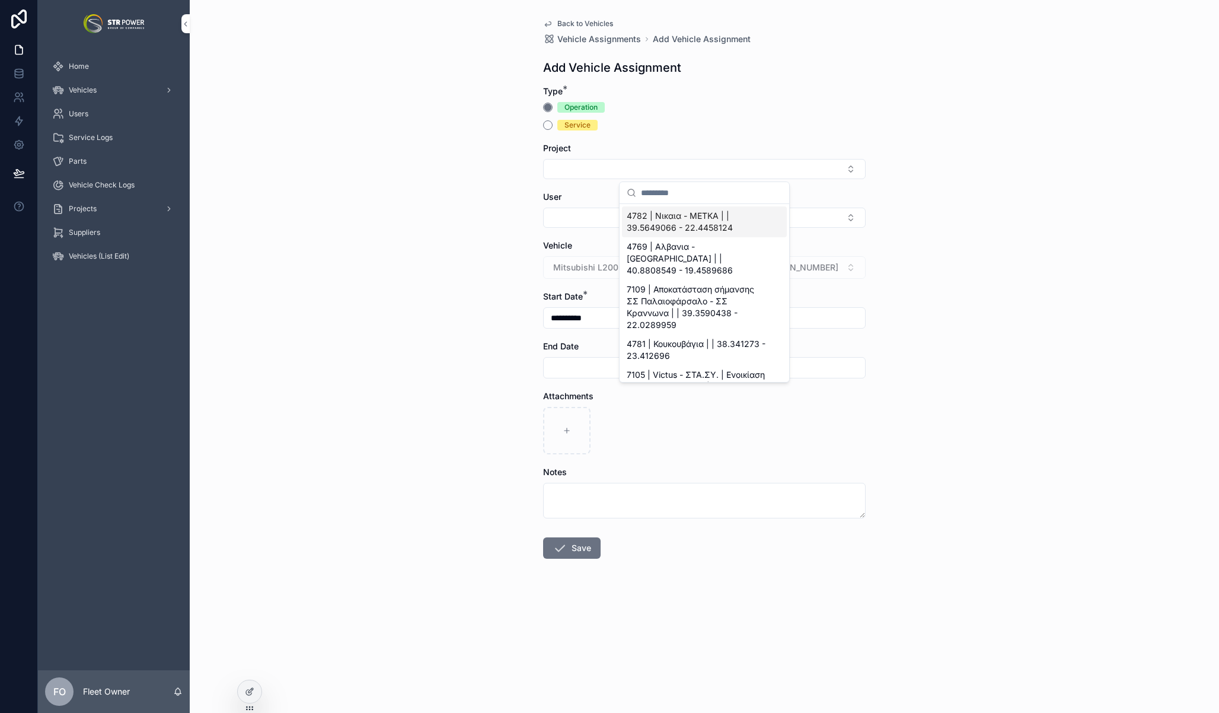
click at [512, 168] on div "**********" at bounding box center [705, 356] width 1030 height 713
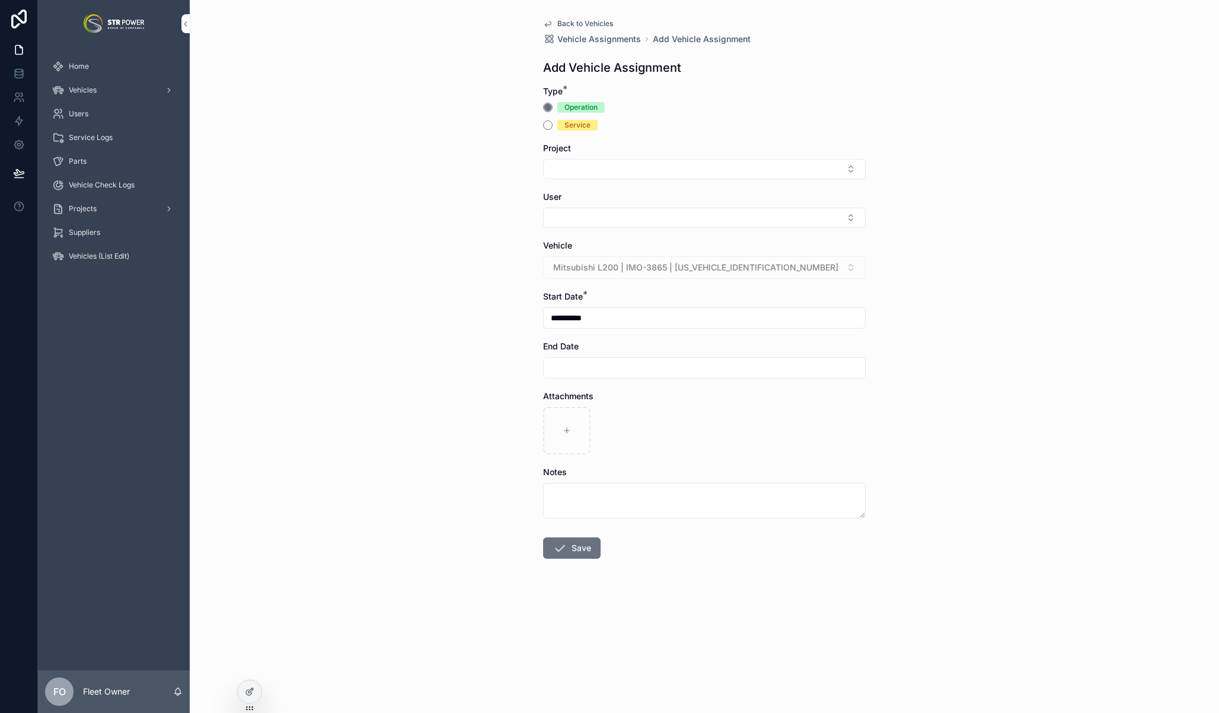
click at [562, 21] on span "Back to Vehicles" at bounding box center [586, 23] width 56 height 9
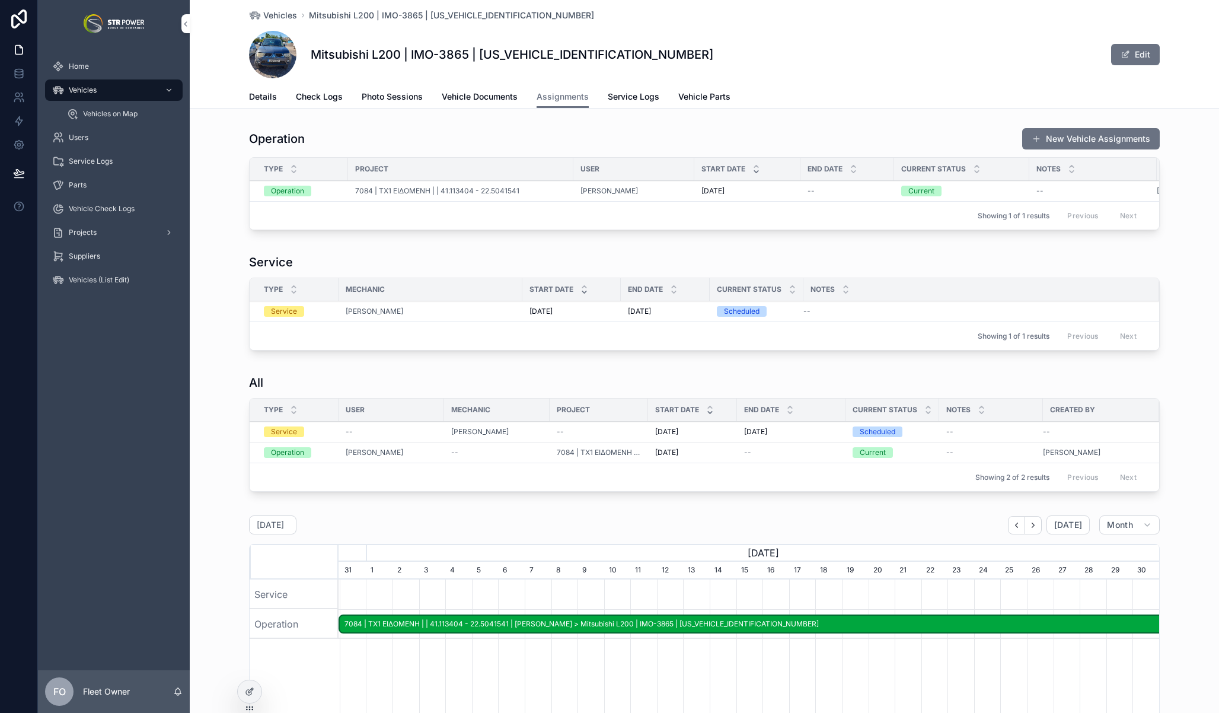
scroll to position [0, 821]
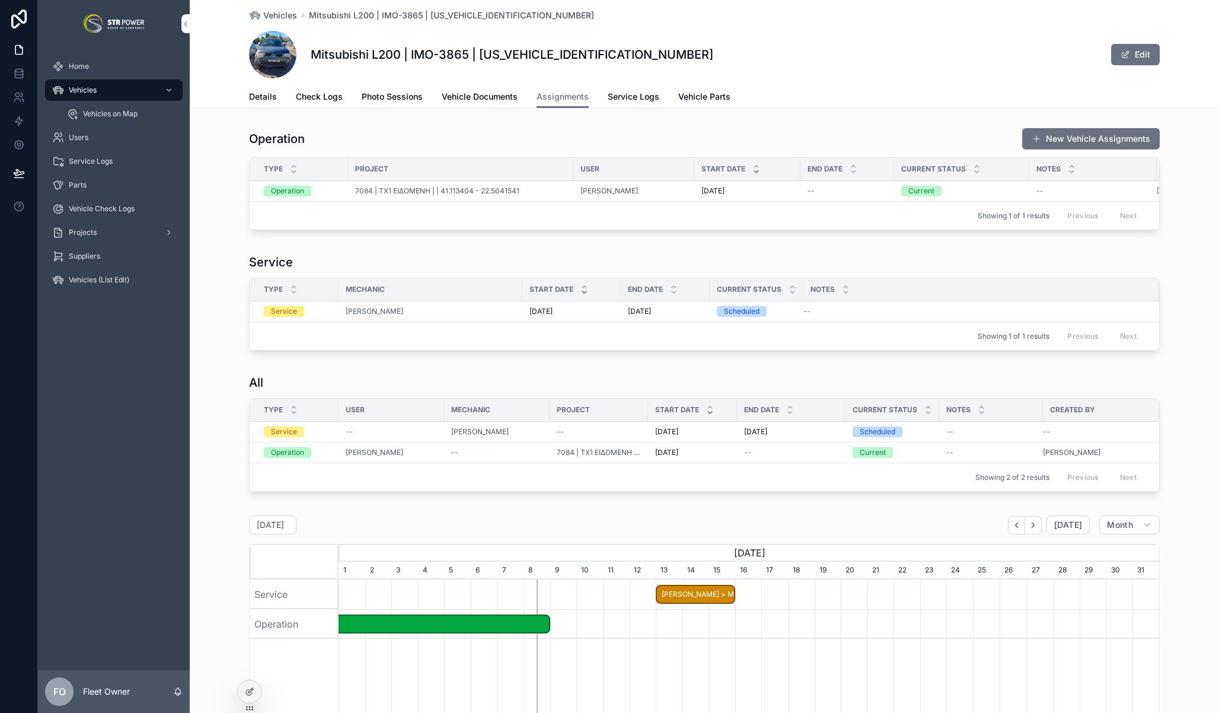
click at [1002, 240] on div "Operation New Vehicle Assignments Type Project User Start Date End Date Current…" at bounding box center [705, 181] width 1030 height 117
click at [1170, 240] on div "Operation New Vehicle Assignments Type Project User Start Date End Date Current…" at bounding box center [705, 181] width 1030 height 117
click at [1168, 240] on div "Operation New Vehicle Assignments Type Project User Start Date End Date Current…" at bounding box center [705, 181] width 1030 height 117
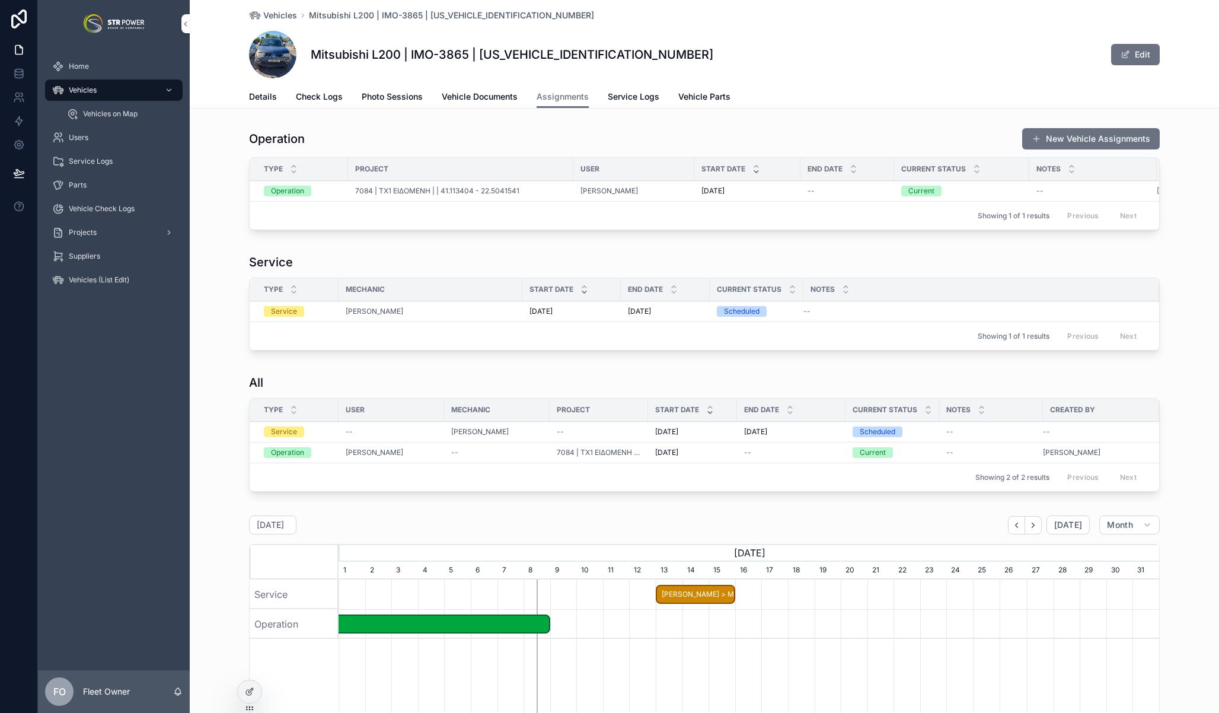
click at [1183, 240] on div "Operation New Vehicle Assignments Type Project User Start Date End Date Current…" at bounding box center [705, 181] width 1030 height 117
click at [218, 218] on div "Operation New Vehicle Assignments Type Project User Start Date End Date Current…" at bounding box center [705, 181] width 1030 height 117
click at [1160, 189] on div "Operation New Vehicle Assignments Type Project User Start Date End Date Current…" at bounding box center [705, 181] width 1030 height 117
click at [1171, 224] on div "Operation New Vehicle Assignments Type Project User Start Date End Date Current…" at bounding box center [705, 181] width 1030 height 117
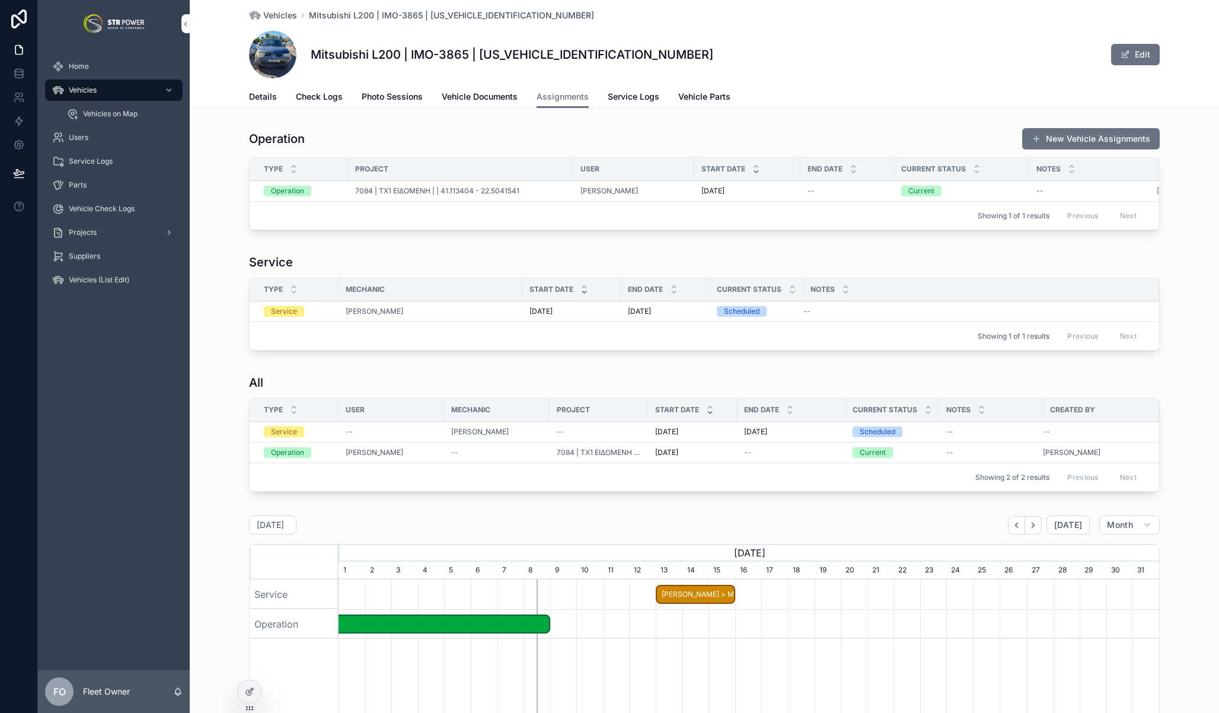
click at [1154, 253] on div "Operation New Vehicle Assignments Type Project User Start Date End Date Current…" at bounding box center [705, 553] width 1030 height 861
click at [1030, 168] on div "Notes" at bounding box center [1094, 169] width 128 height 23
drag, startPoint x: 1024, startPoint y: 168, endPoint x: 991, endPoint y: 166, distance: 32.7
click at [995, 166] on div "scrollable content" at bounding box center [997, 169] width 5 height 23
drag, startPoint x: 1119, startPoint y: 169, endPoint x: 1070, endPoint y: 170, distance: 48.6
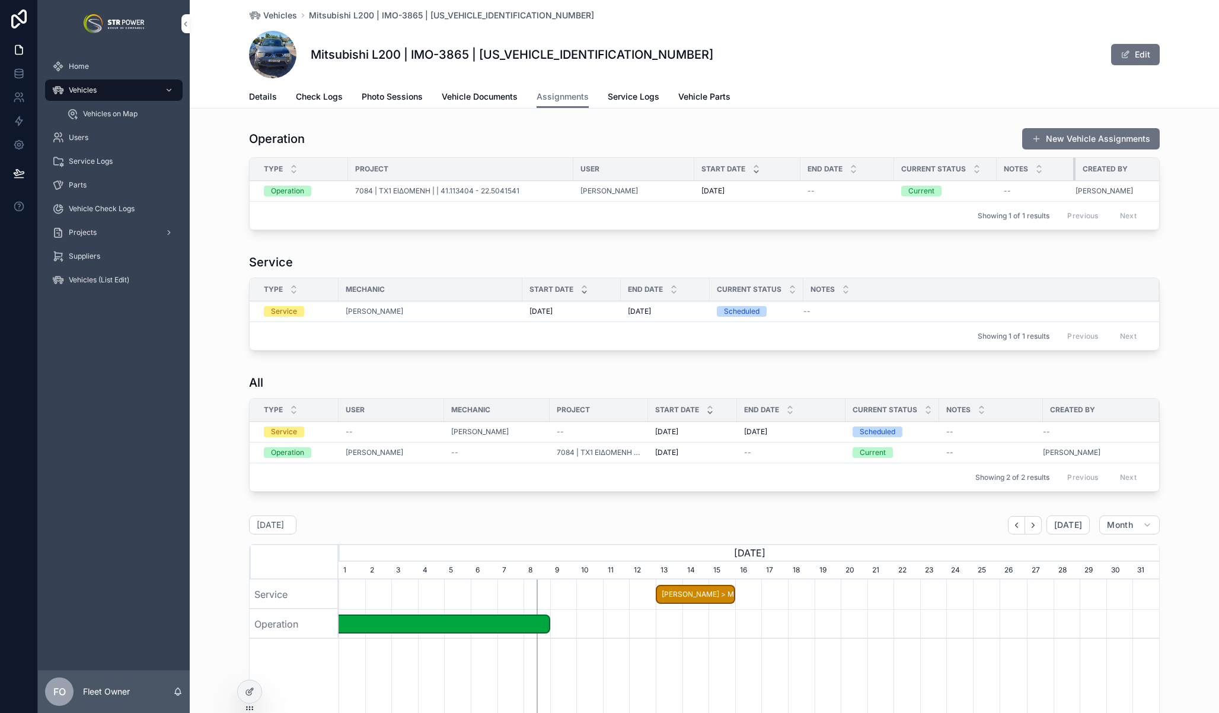
click at [1074, 170] on div "scrollable content" at bounding box center [1076, 169] width 5 height 23
click at [1161, 181] on div "Operation New Vehicle Assignments Type Project User Start Date End Date Current…" at bounding box center [705, 181] width 1030 height 117
click at [1177, 250] on div "Operation New Vehicle Assignments Type Project User Start Date End Date Current…" at bounding box center [705, 553] width 1030 height 861
click at [617, 97] on span "Service Logs" at bounding box center [634, 97] width 52 height 12
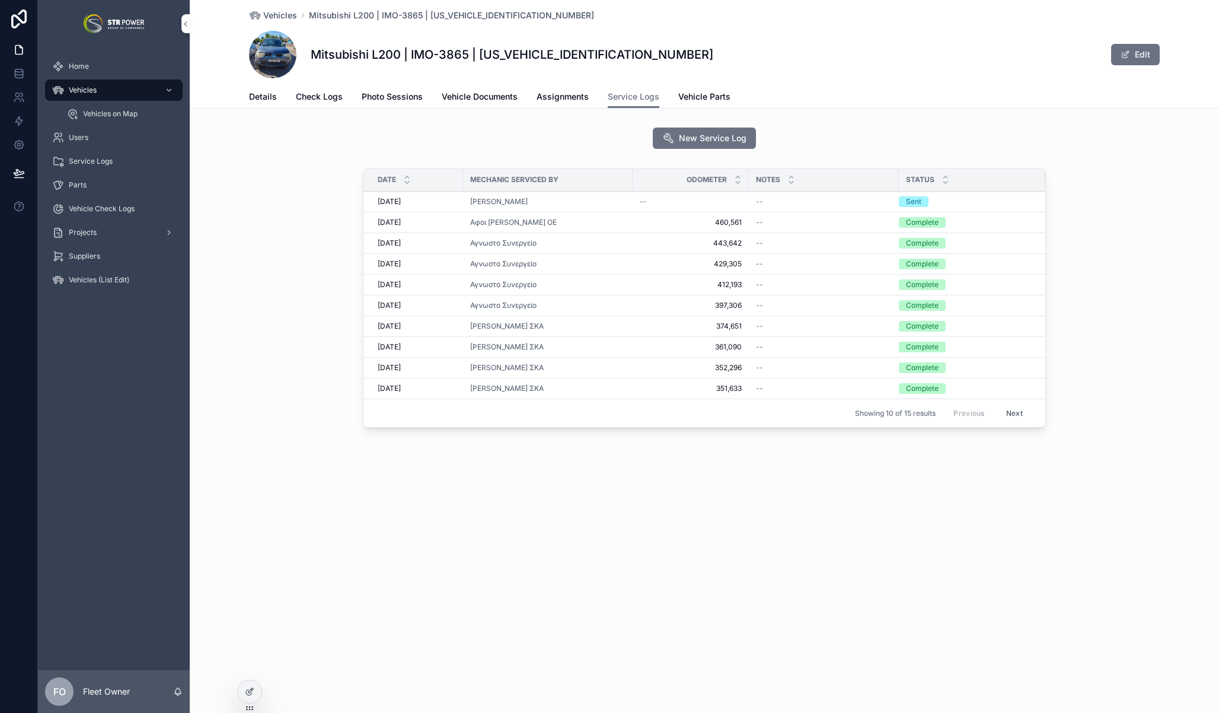
click at [662, 386] on span "351,633" at bounding box center [691, 388] width 102 height 9
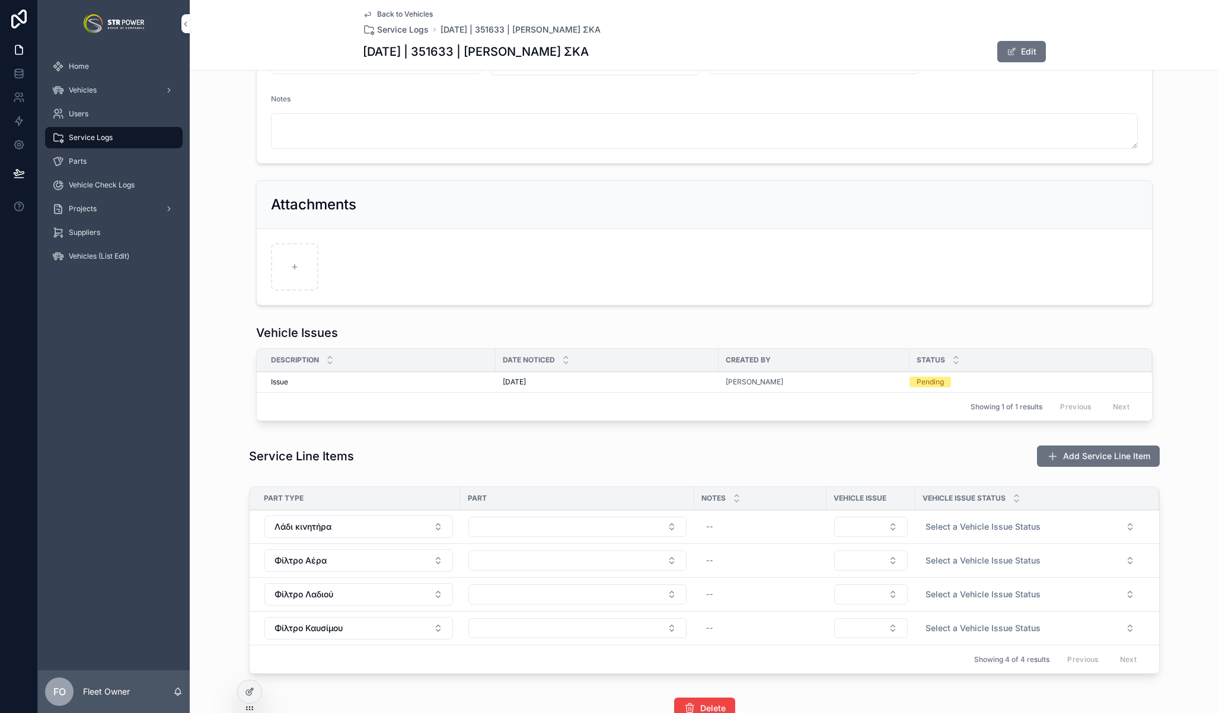
scroll to position [221, 0]
click at [221, 367] on div "Vehicle Issues Description Date Noticed Created By Status Issue Issue [DATE] [D…" at bounding box center [705, 372] width 1030 height 111
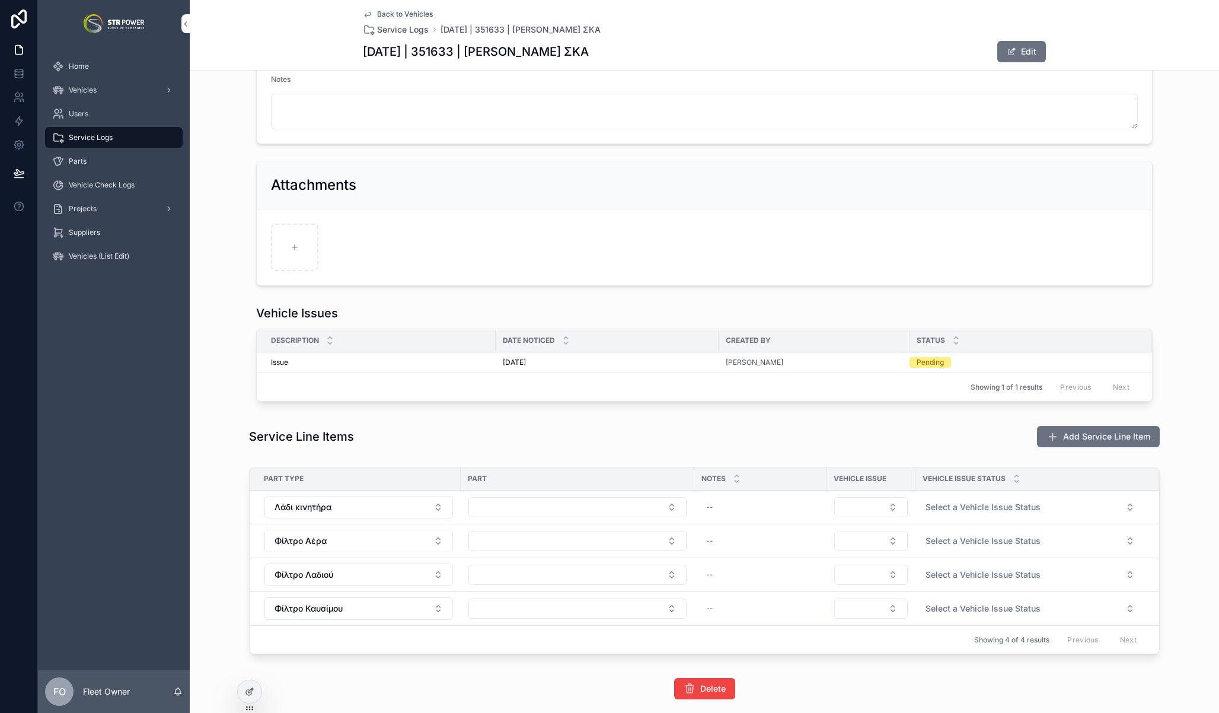
scroll to position [247, 0]
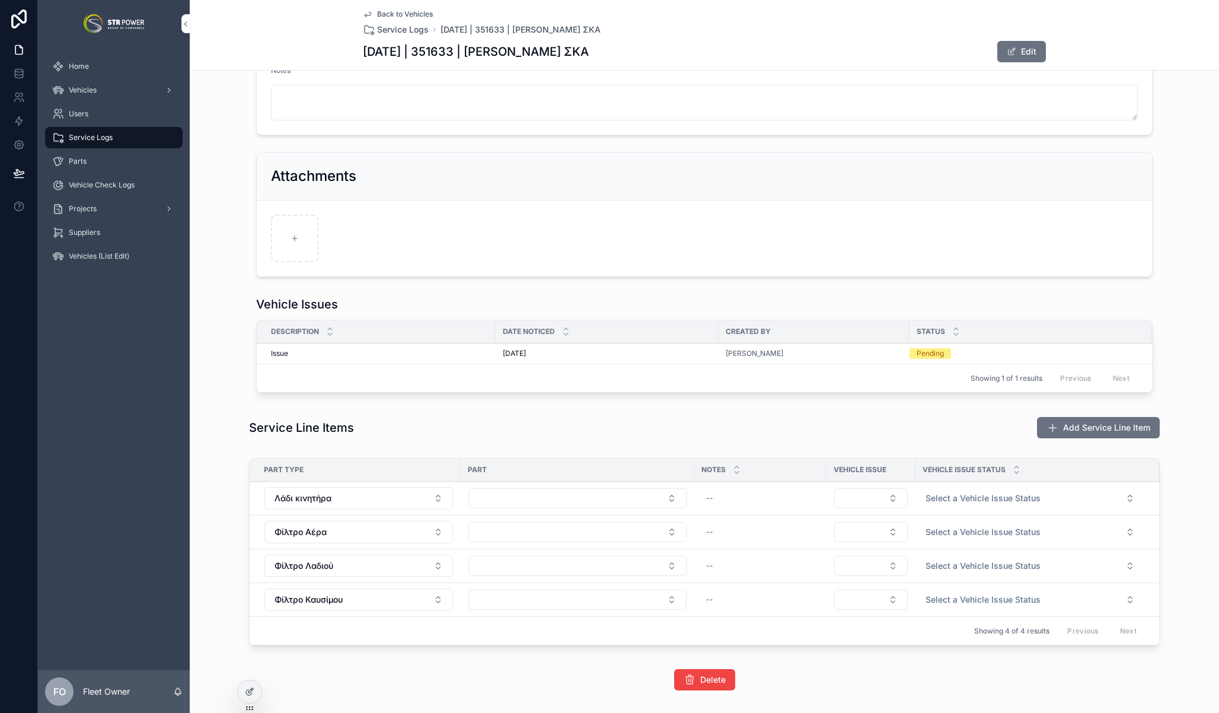
click at [881, 533] on button "Select Button" at bounding box center [872, 532] width 74 height 20
click at [870, 413] on div "Service Line Items Add Service Line Item" at bounding box center [705, 428] width 1030 height 32
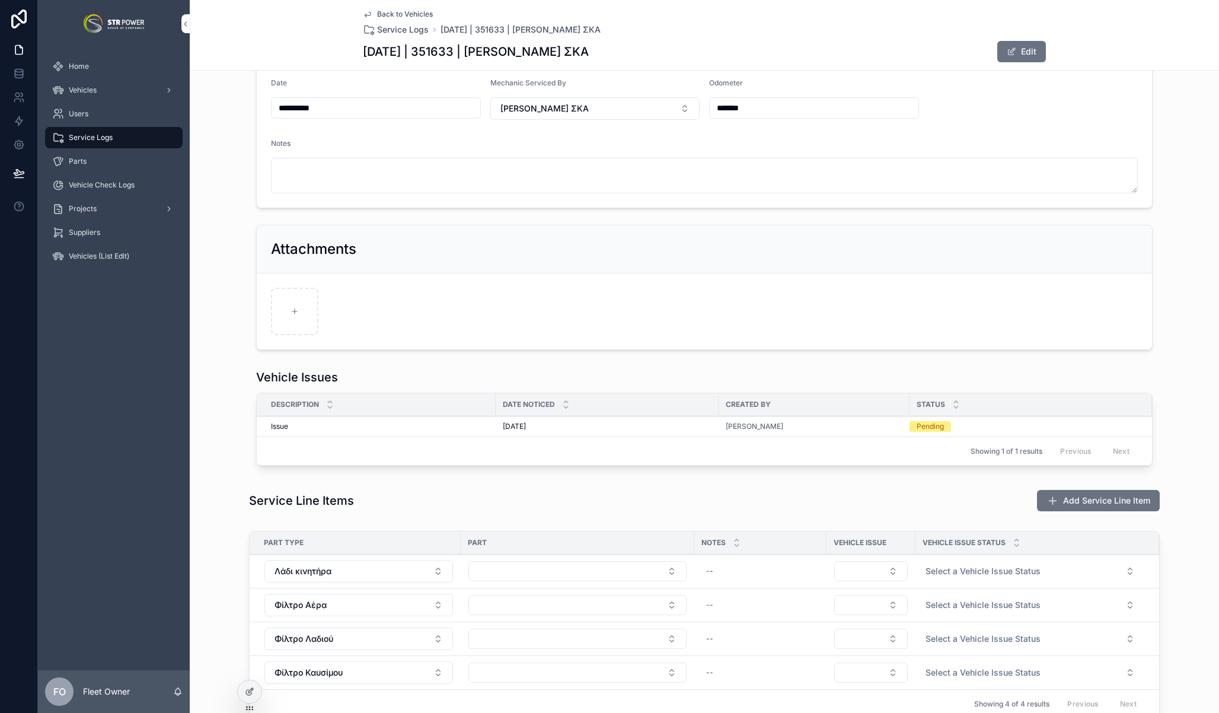
scroll to position [97, 0]
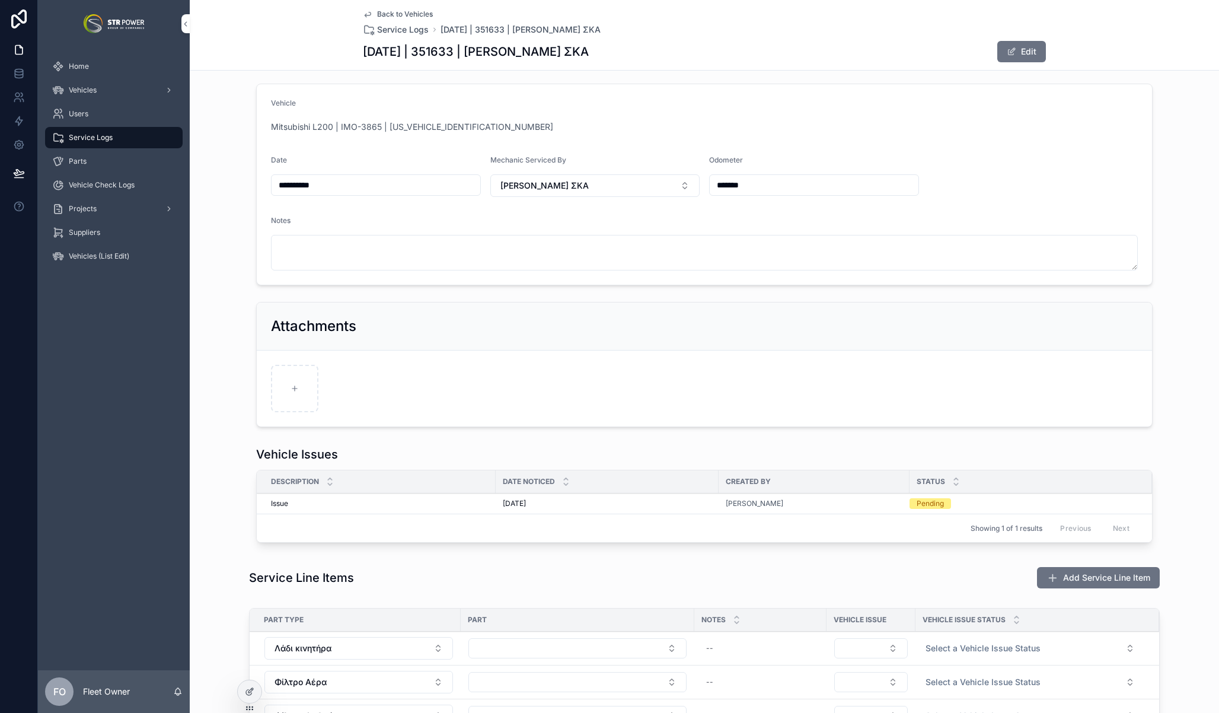
click at [349, 129] on span "Mitsubishi L200 | IMO-3865 | [US_VEHICLE_IDENTIFICATION_NUMBER]" at bounding box center [412, 127] width 282 height 12
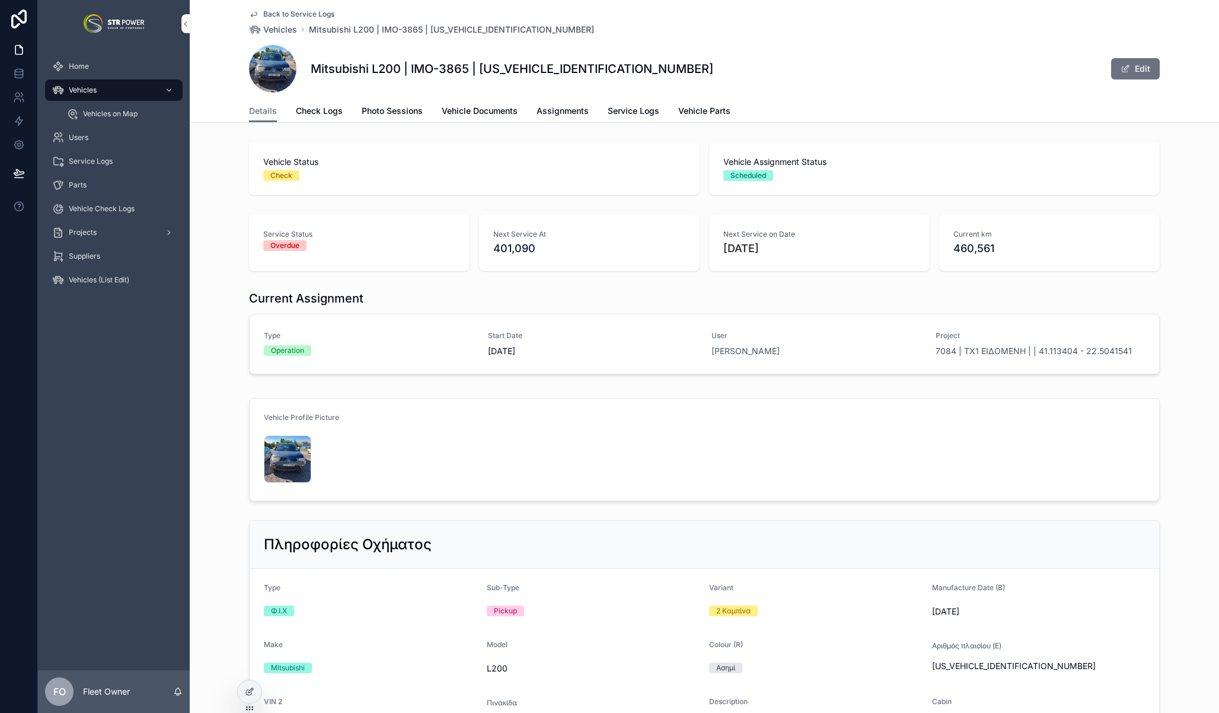
click at [689, 112] on span "Vehicle Parts" at bounding box center [705, 111] width 52 height 12
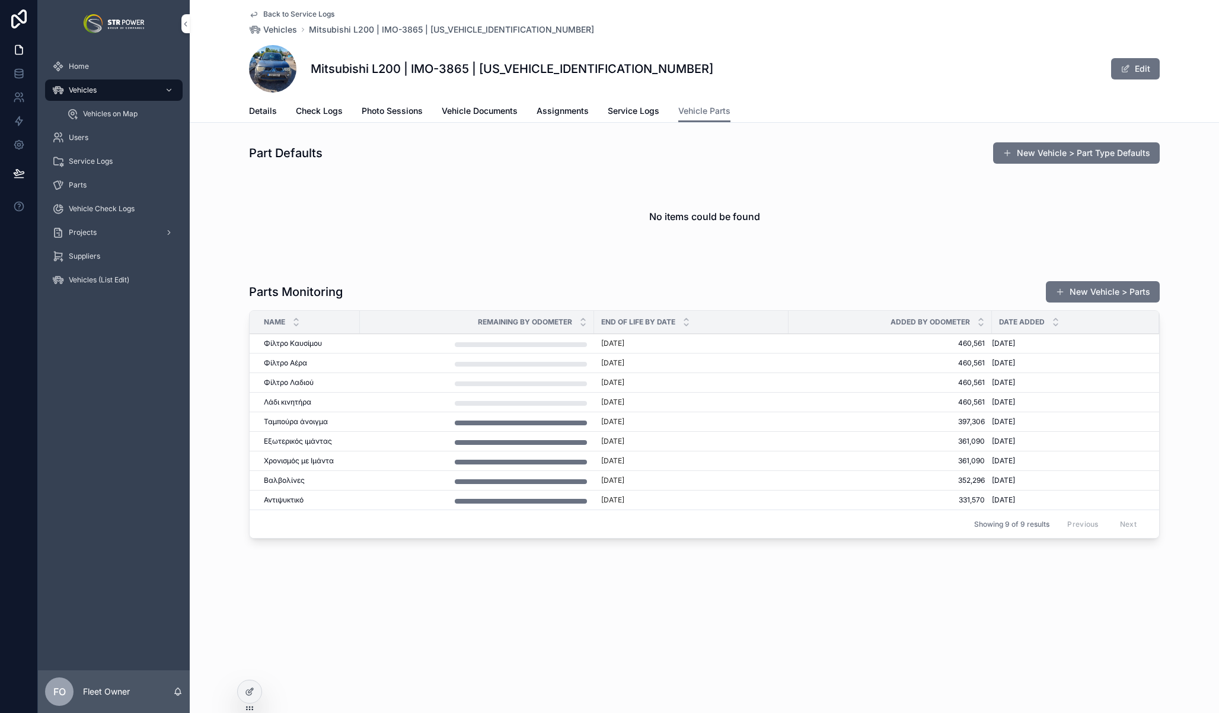
click at [1097, 149] on button "New Vehicle > Part Type Defaults" at bounding box center [1076, 152] width 167 height 21
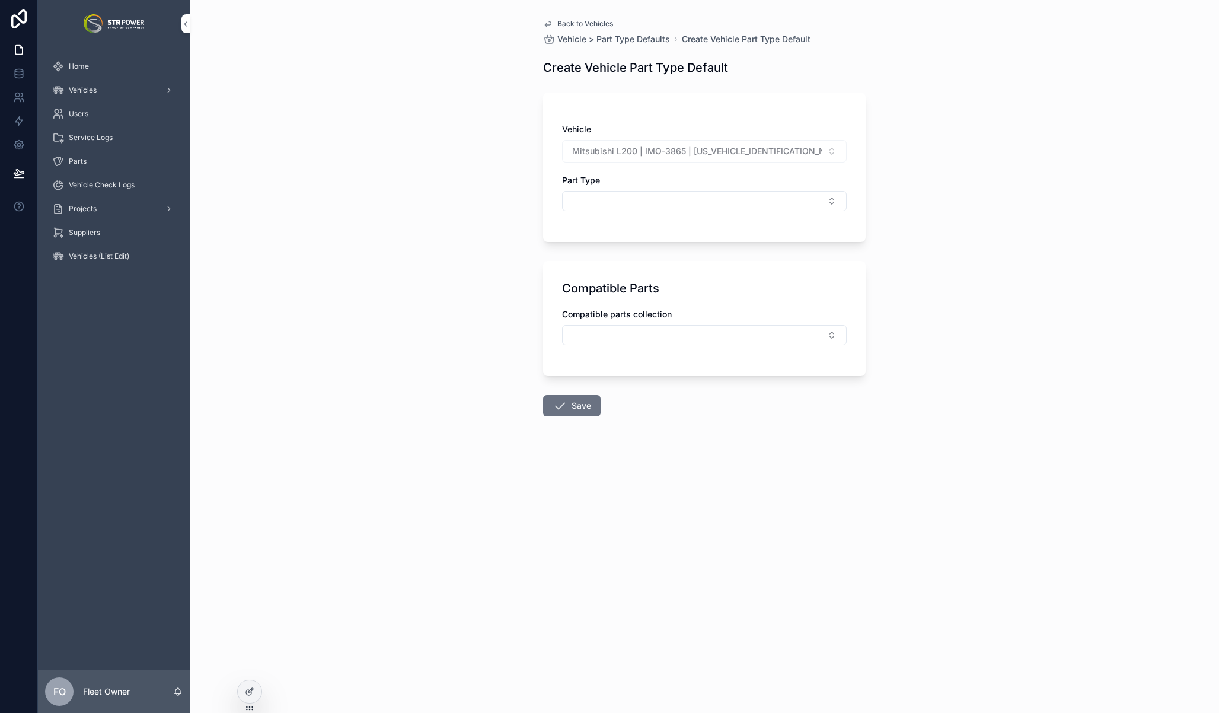
click at [639, 190] on div "Part Type" at bounding box center [704, 192] width 285 height 37
click at [639, 195] on button "Select Button" at bounding box center [704, 201] width 285 height 20
type input "**"
click at [685, 324] on span "Φίλτρο Λαδιού" at bounding box center [656, 324] width 59 height 12
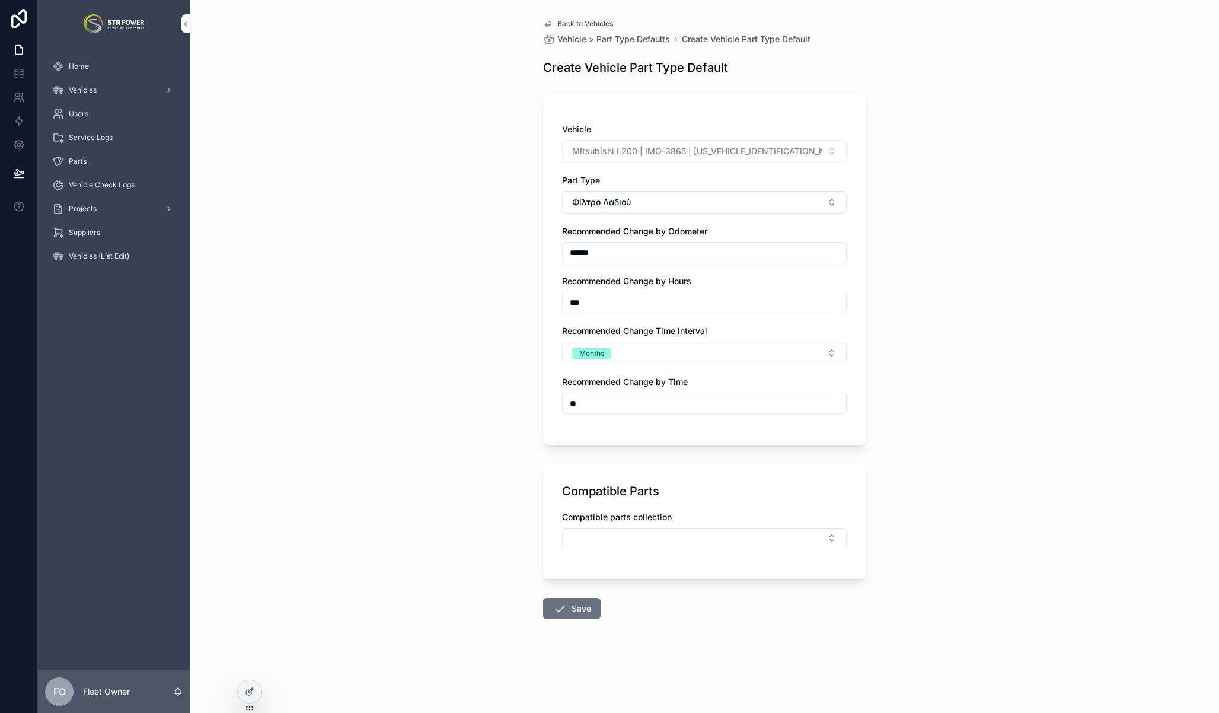
click at [640, 546] on button "Select Button" at bounding box center [704, 538] width 285 height 20
click at [810, 490] on div "Compatible Parts" at bounding box center [704, 491] width 285 height 17
click at [926, 361] on div "Back to Vehicles Vehicle > Part Type Defaults Create Vehicle Part Type Default …" at bounding box center [705, 356] width 1030 height 713
click at [738, 543] on button "Select Button" at bounding box center [704, 538] width 285 height 20
click at [646, 586] on span "New" at bounding box center [648, 584] width 18 height 12
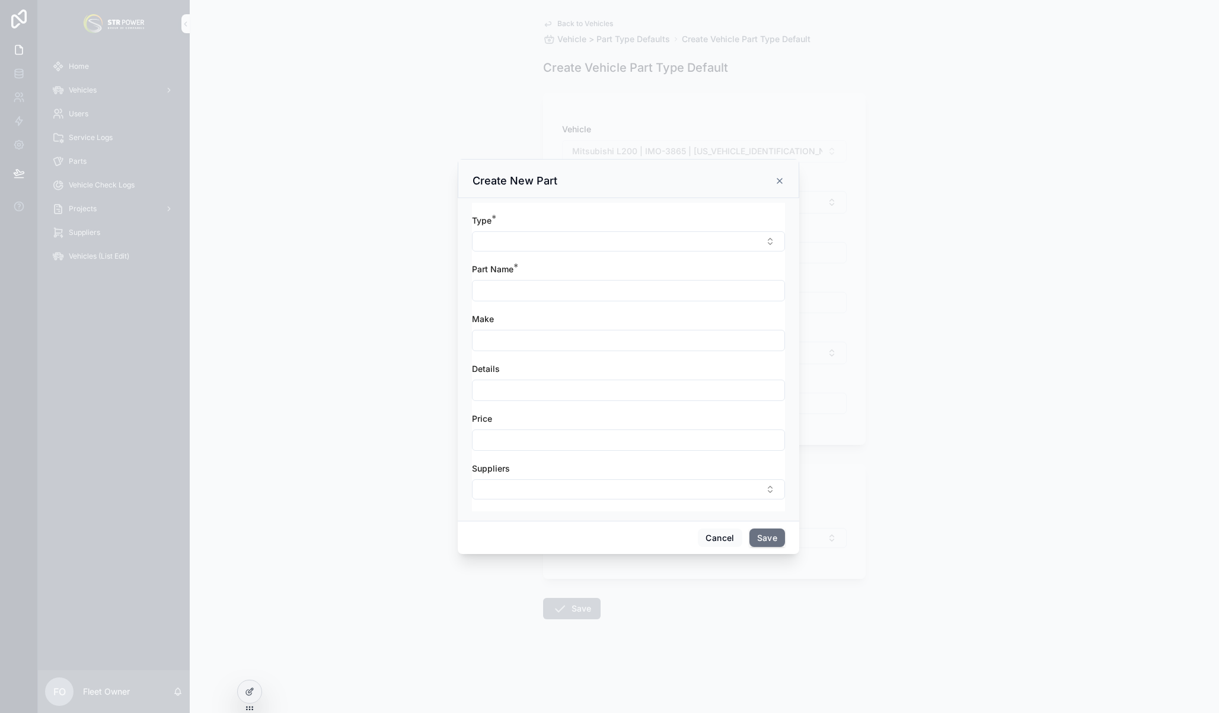
click at [581, 235] on button "Select Button" at bounding box center [628, 241] width 313 height 20
type input "**"
click at [607, 365] on span "Φίλτρο Λαδιού" at bounding box center [580, 364] width 59 height 12
click at [539, 289] on input "scrollable content" at bounding box center [629, 292] width 312 height 17
click at [525, 341] on input "scrollable content" at bounding box center [629, 341] width 312 height 17
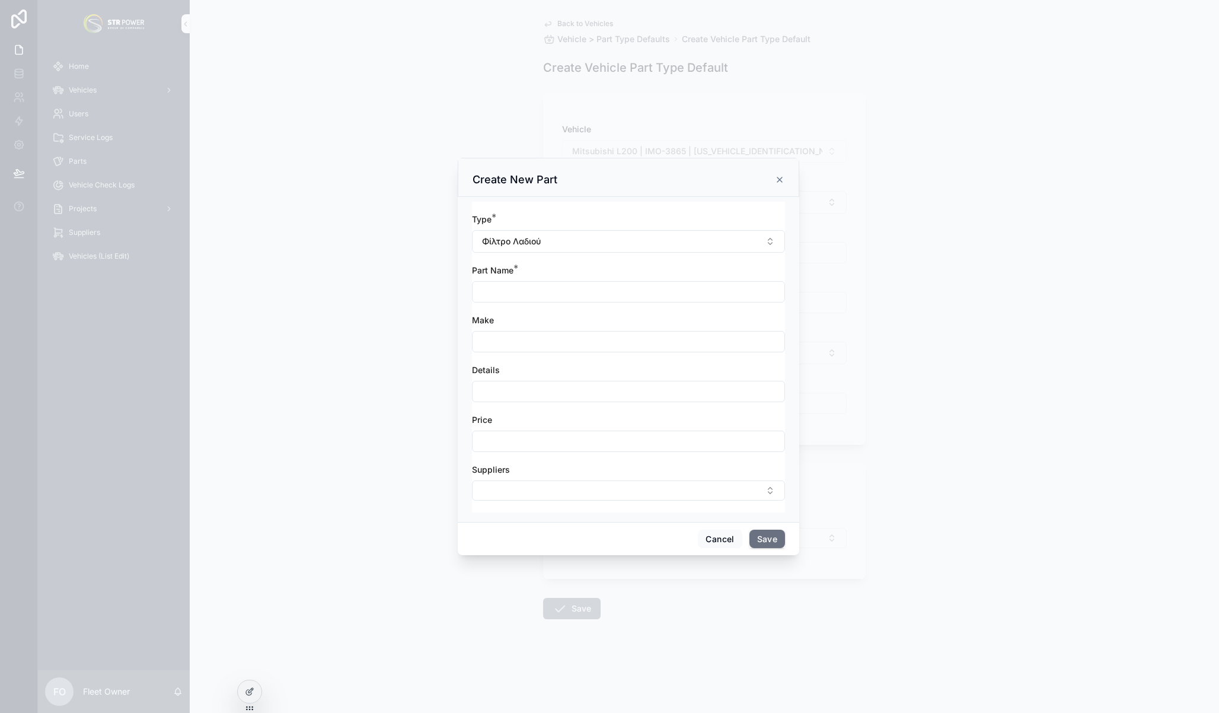
click at [530, 395] on input "scrollable content" at bounding box center [629, 391] width 312 height 17
click at [541, 447] on input "scrollable content" at bounding box center [629, 441] width 312 height 17
click at [555, 481] on button "Select Button" at bounding box center [628, 490] width 313 height 20
click at [634, 616] on div "Test" at bounding box center [628, 625] width 165 height 19
click at [664, 417] on div "Price" at bounding box center [628, 418] width 313 height 12
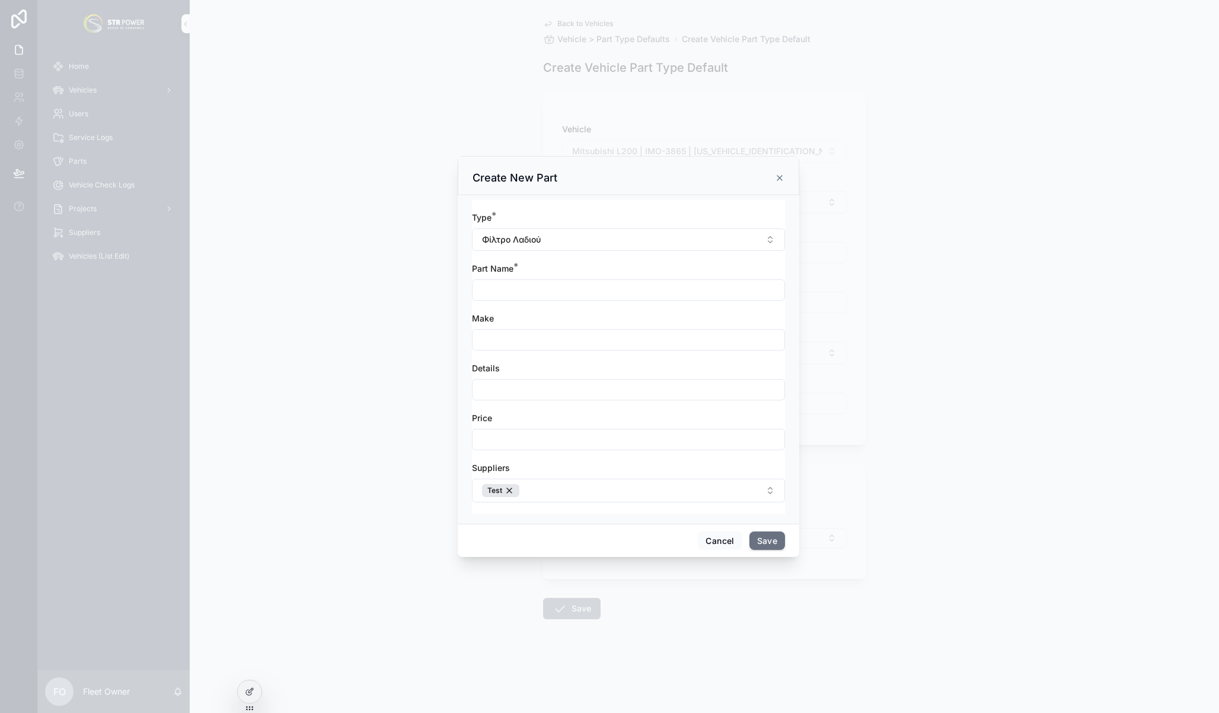
click at [522, 437] on input "scrollable content" at bounding box center [629, 439] width 312 height 17
type input "******"
click at [576, 413] on div "Price" at bounding box center [628, 418] width 313 height 12
click at [620, 410] on div "Type * Φίλτρο Λαδιού Part Name * Make Details Price ****** Suppliers Test" at bounding box center [628, 363] width 313 height 302
click at [711, 541] on button "Cancel" at bounding box center [720, 540] width 44 height 19
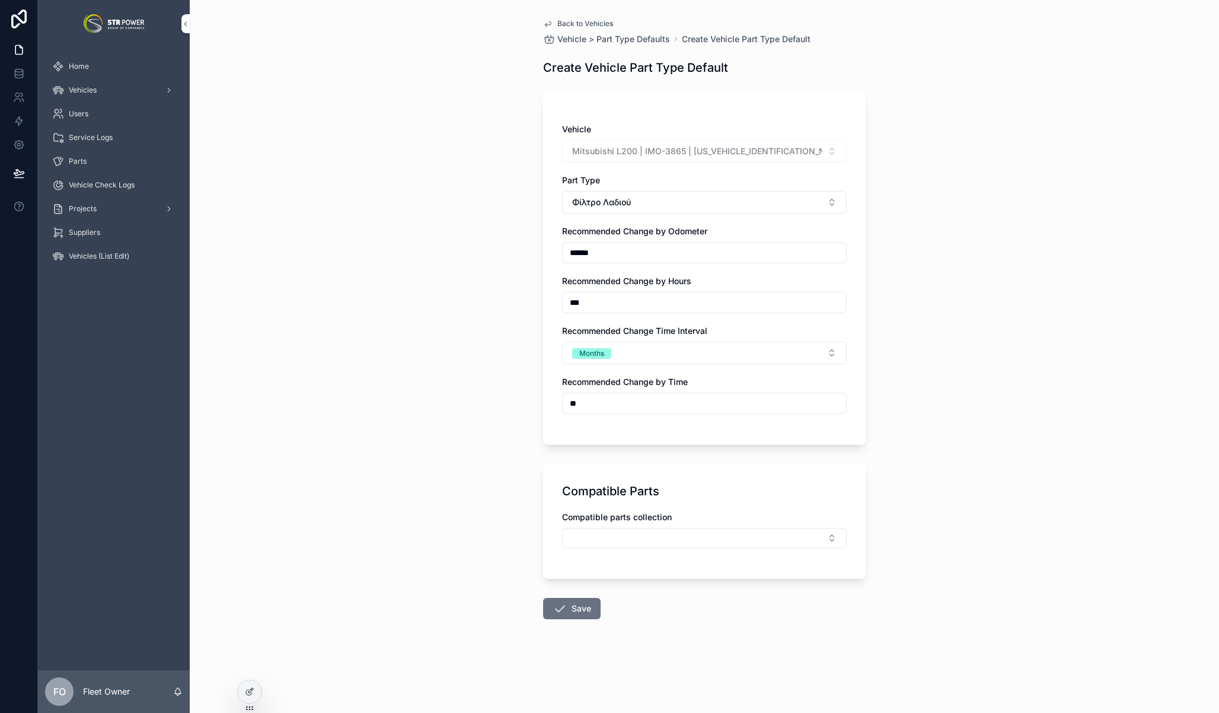
click at [428, 63] on div "Back to Vehicles Vehicle > Part Type Defaults Create Vehicle Part Type Default …" at bounding box center [705, 356] width 1030 height 713
click at [549, 22] on icon "scrollable content" at bounding box center [548, 24] width 6 height 5
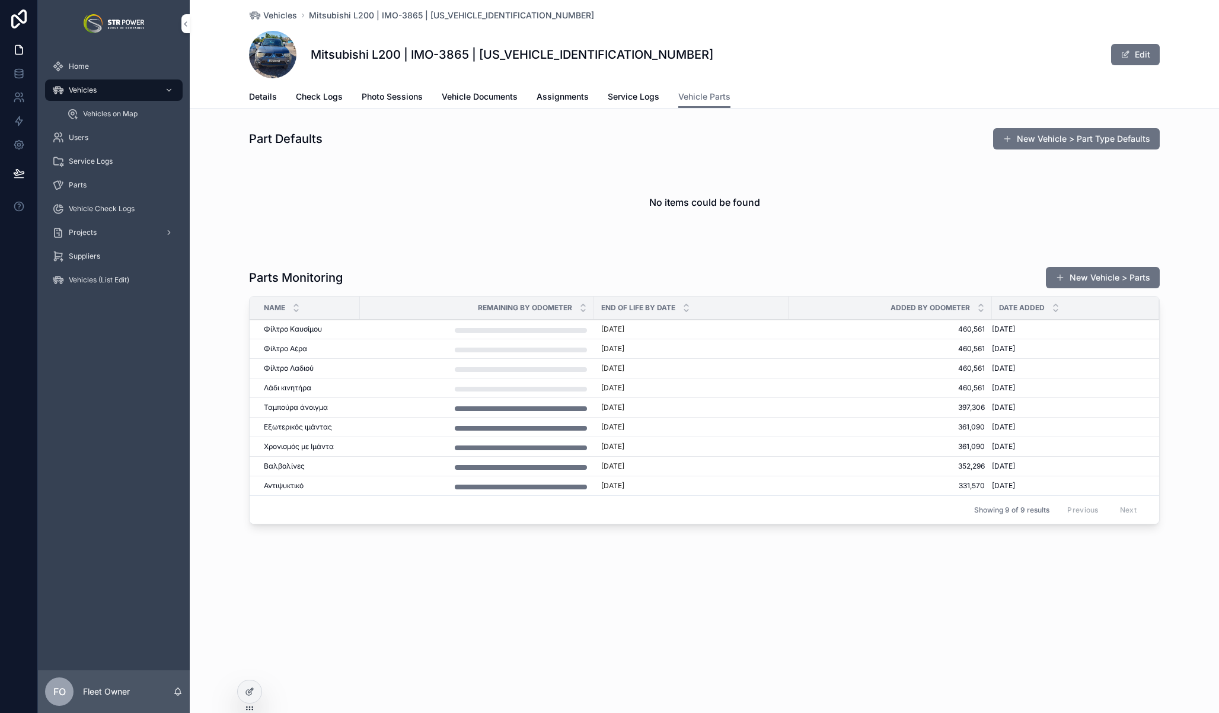
click at [512, 571] on div "Vehicles Mitsubishi L200 | IMO-3865 | [US_VEHICLE_IDENTIFICATION_NUMBER] Mitsub…" at bounding box center [705, 305] width 1030 height 610
click at [639, 98] on span "Service Logs" at bounding box center [634, 97] width 52 height 12
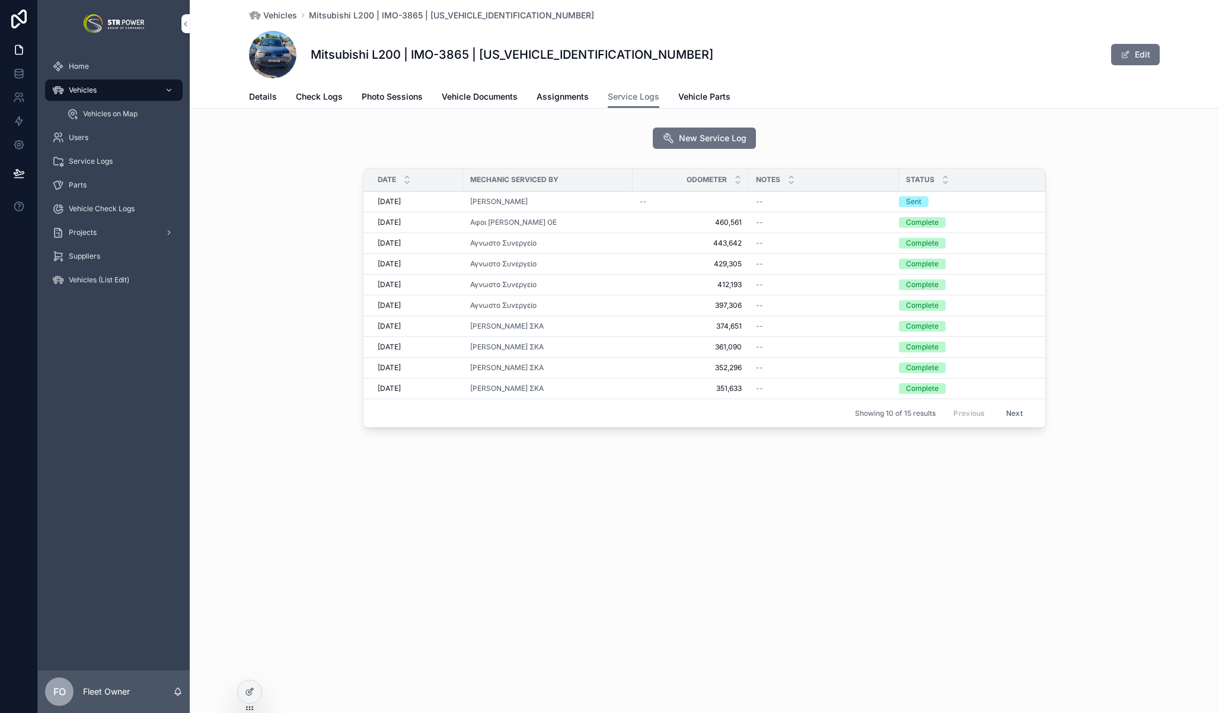
click at [301, 234] on div "Date Mechanic Serviced By Odometer Notes Status [DATE] [DATE] [GEOGRAPHIC_DATA]…" at bounding box center [705, 300] width 1030 height 274
click at [429, 126] on div "New Service Log" at bounding box center [705, 138] width 1030 height 31
click at [270, 100] on span "Details" at bounding box center [263, 97] width 28 height 12
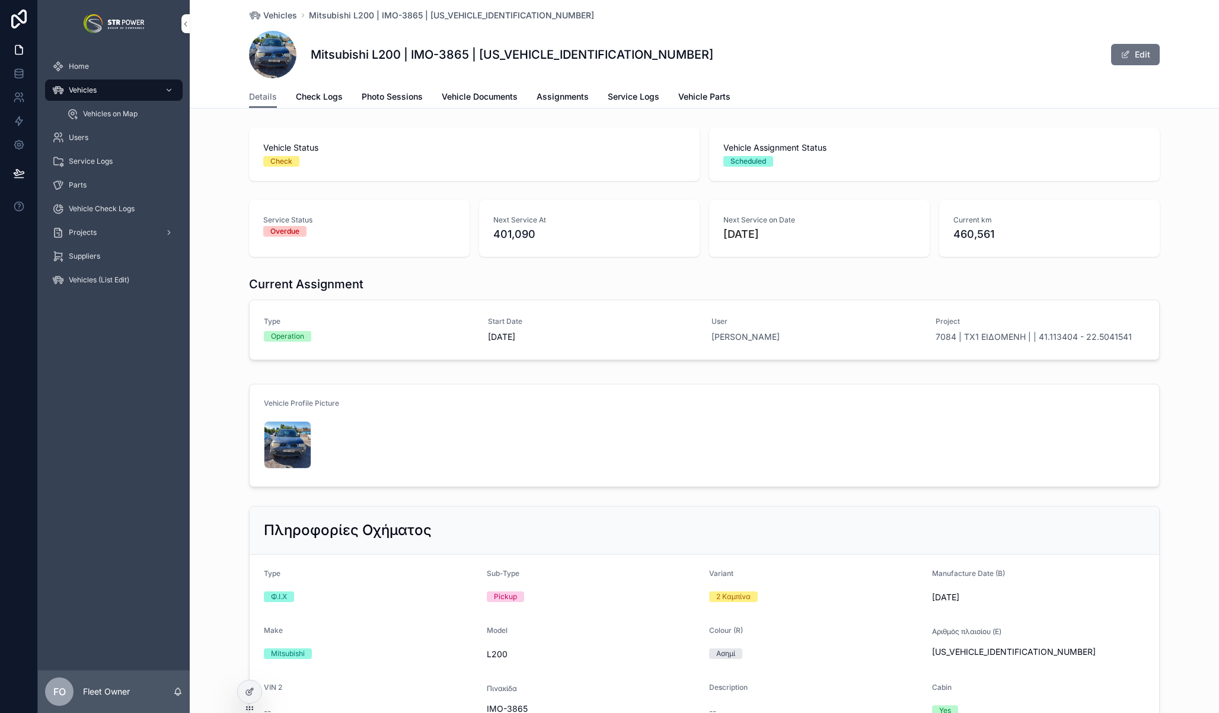
scroll to position [1, 0]
click at [335, 97] on span "Check Logs" at bounding box center [319, 97] width 47 height 12
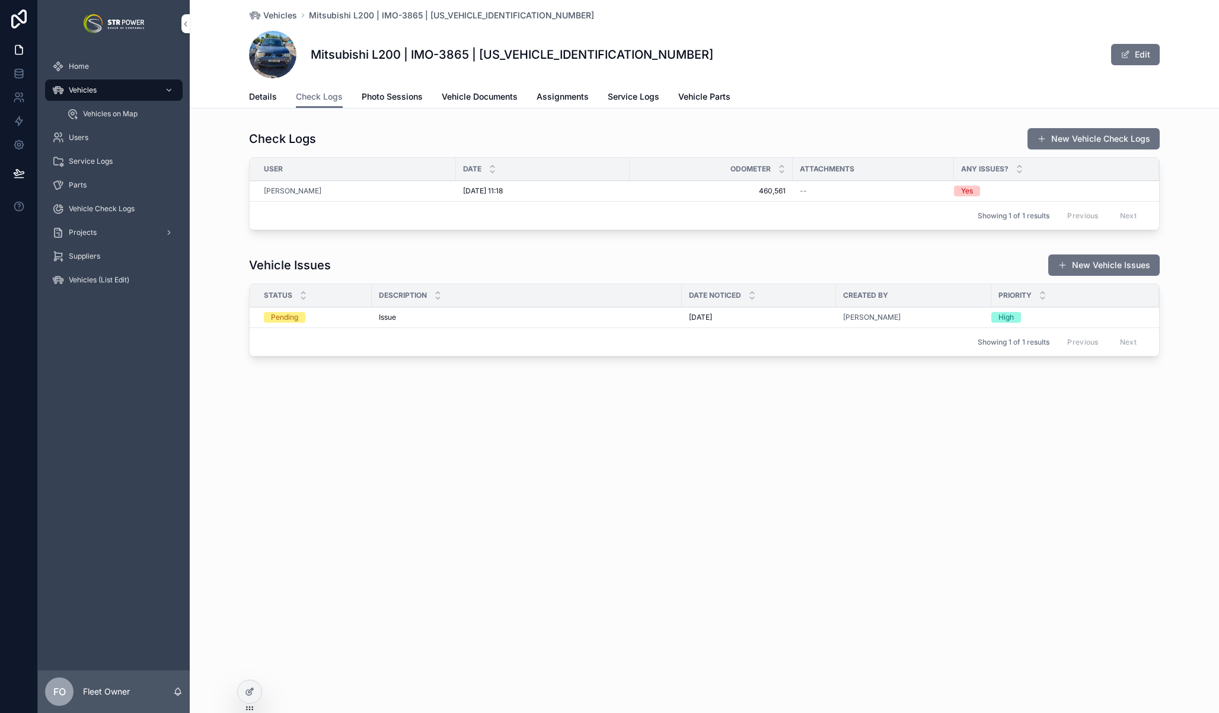
click at [219, 251] on div "Vehicle Issues New Vehicle Issues Status Description Date Noticed Created By Pr…" at bounding box center [705, 307] width 1030 height 117
click at [220, 260] on div "Vehicle Issues New Vehicle Issues Status Description Date Noticed Created By Pr…" at bounding box center [705, 307] width 1030 height 117
click at [225, 256] on div "Vehicle Issues New Vehicle Issues Status Description Date Noticed Created By Pr…" at bounding box center [705, 307] width 1030 height 117
click at [406, 405] on div "Vehicles Mitsubishi L200 | IMO-3865 | [US_VEHICLE_IDENTIFICATION_NUMBER] Mitsub…" at bounding box center [705, 221] width 1030 height 442
click at [475, 249] on div "Check Logs New Vehicle Check Logs User Date Odometer Attachments Any Issues? [P…" at bounding box center [705, 244] width 1030 height 243
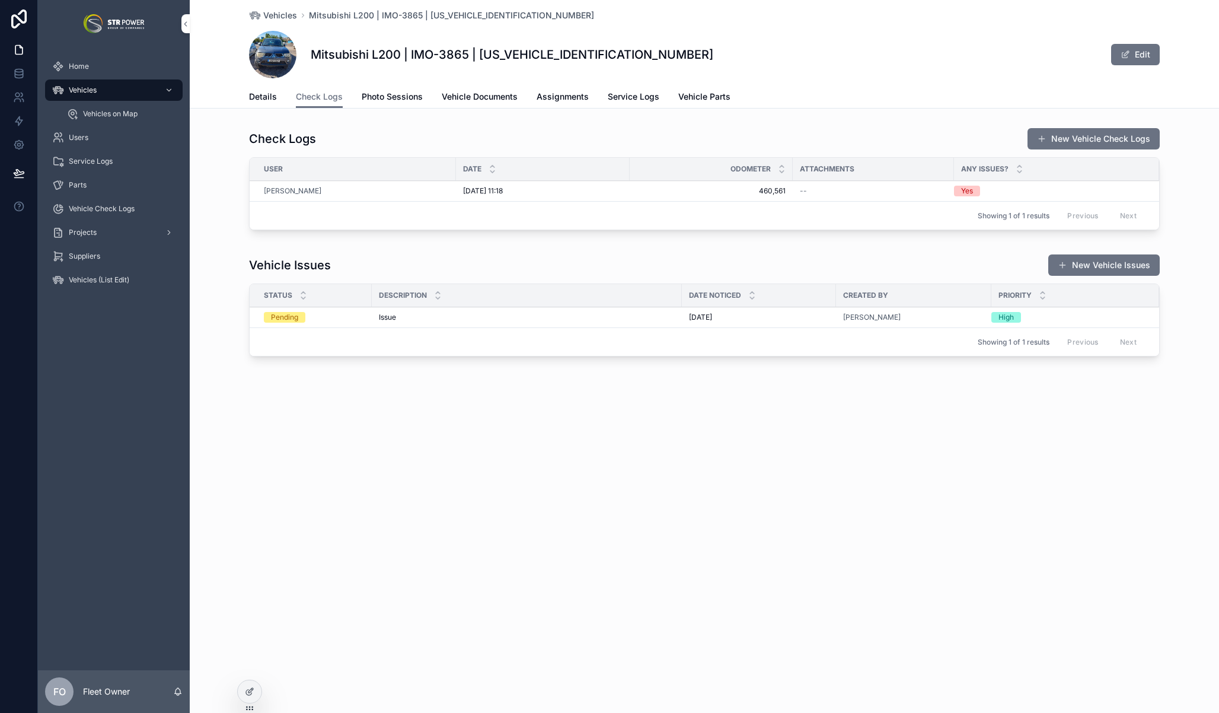
click at [570, 421] on div "Vehicles Mitsubishi L200 | IMO-3865 | [US_VEHICLE_IDENTIFICATION_NUMBER] Mitsub…" at bounding box center [705, 221] width 1030 height 442
click at [209, 251] on div "Vehicle Issues New Vehicle Issues Status Description Date Noticed Created By Pr…" at bounding box center [705, 307] width 1030 height 117
click at [265, 90] on link "Details" at bounding box center [263, 98] width 28 height 24
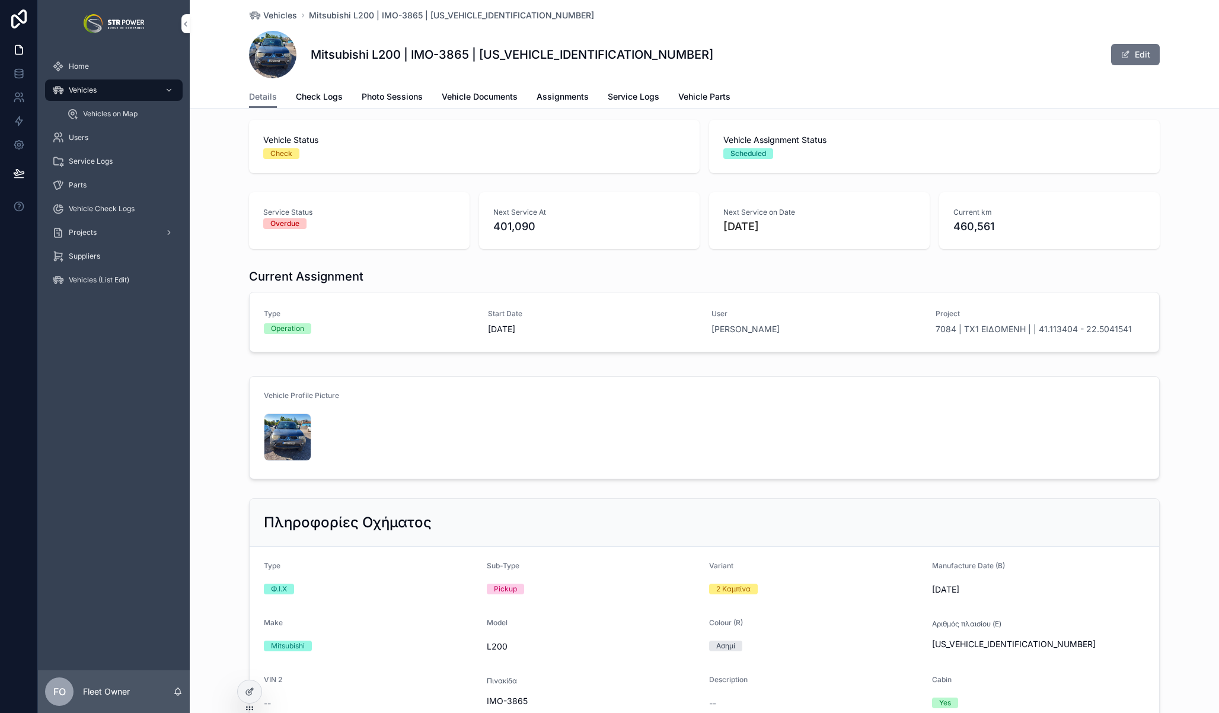
scroll to position [4, 0]
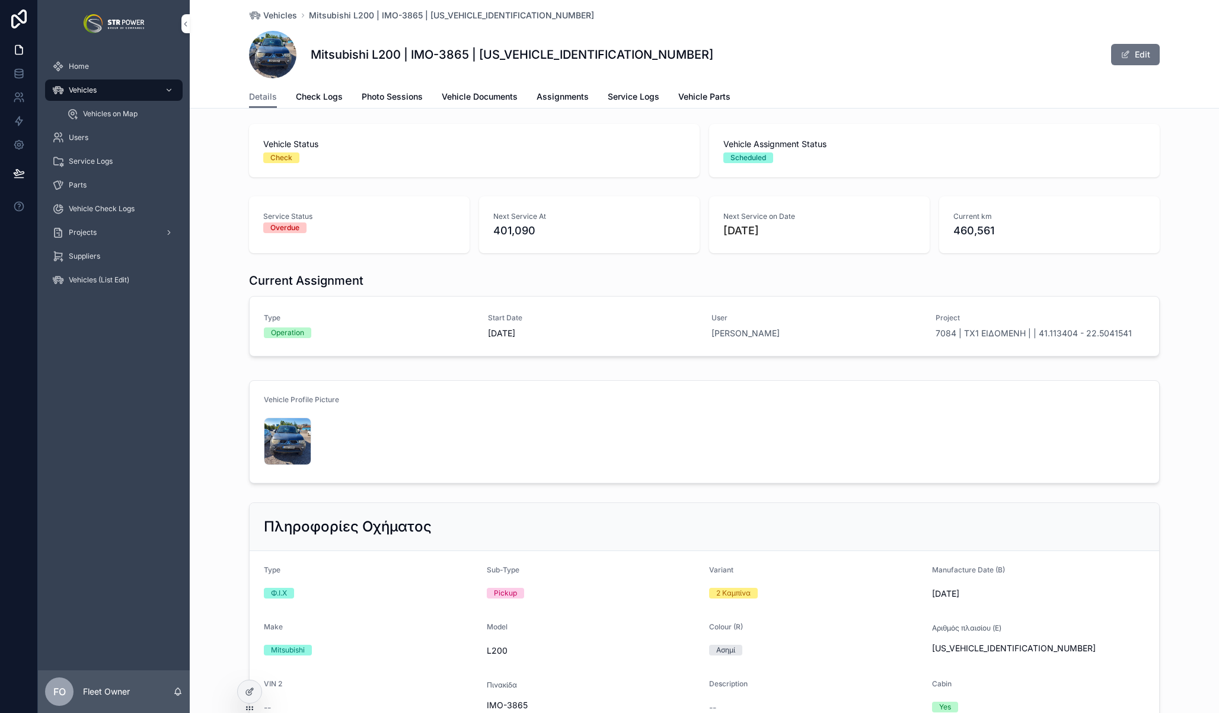
click at [1198, 215] on div "Service Status Overdue Next Service At 401,090 Next Service on Date [DATE] Curr…" at bounding box center [705, 225] width 1030 height 66
click at [625, 90] on link "Service Logs" at bounding box center [634, 98] width 52 height 24
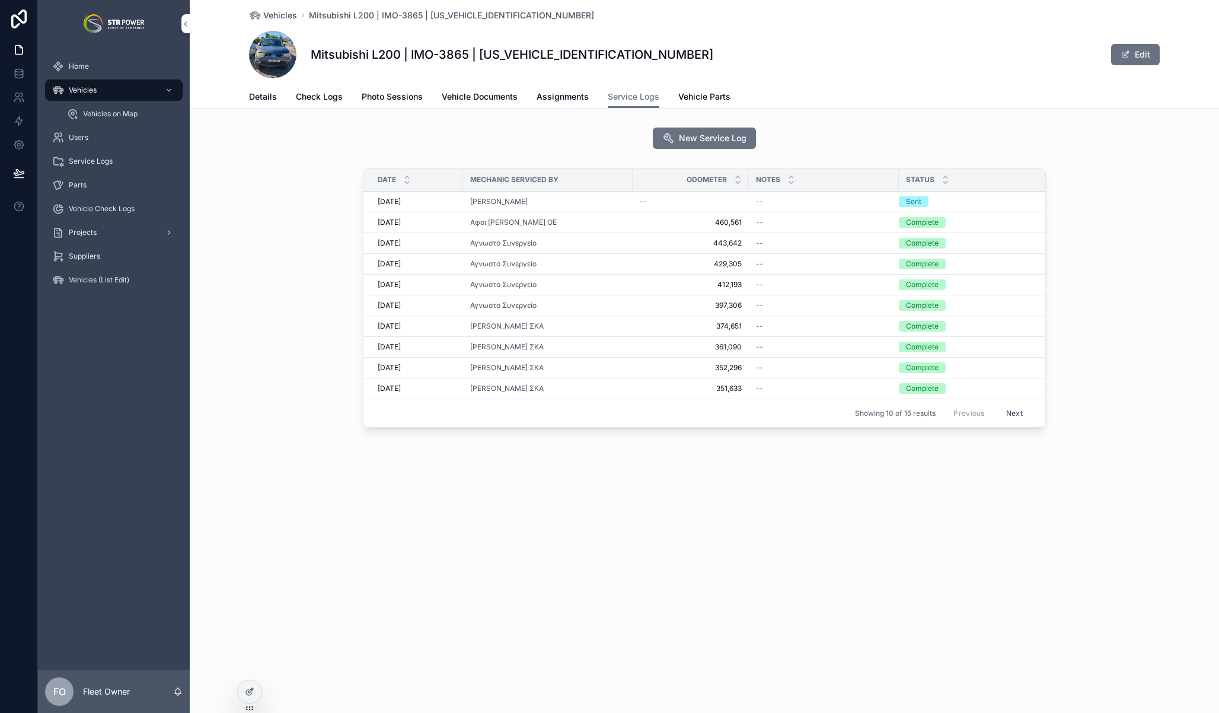
click at [605, 201] on div "[PERSON_NAME]" at bounding box center [547, 201] width 155 height 9
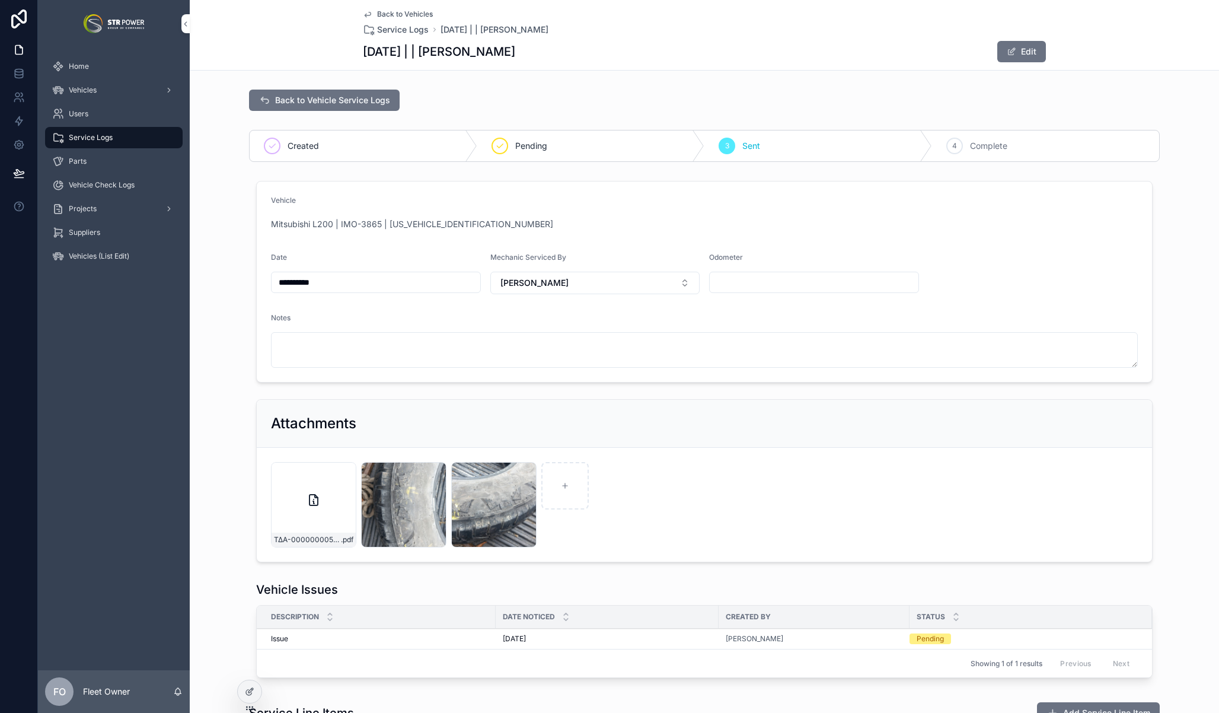
click at [1180, 193] on div "**********" at bounding box center [705, 371] width 1030 height 391
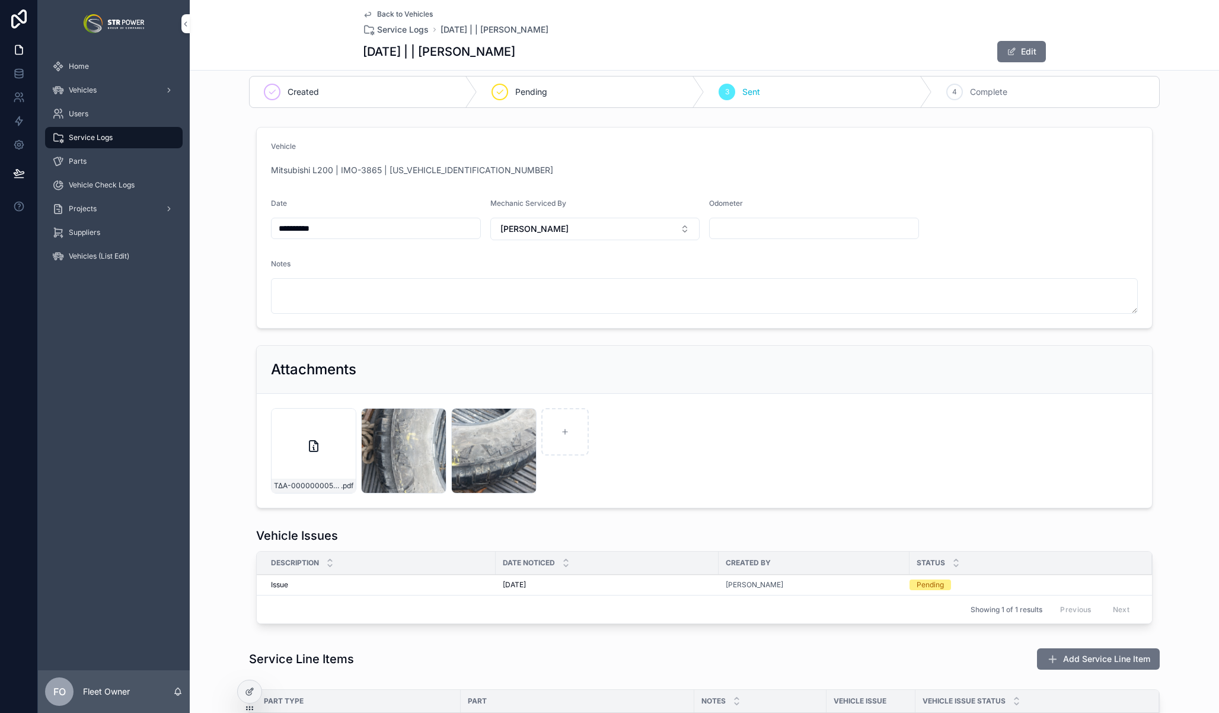
scroll to position [24, 0]
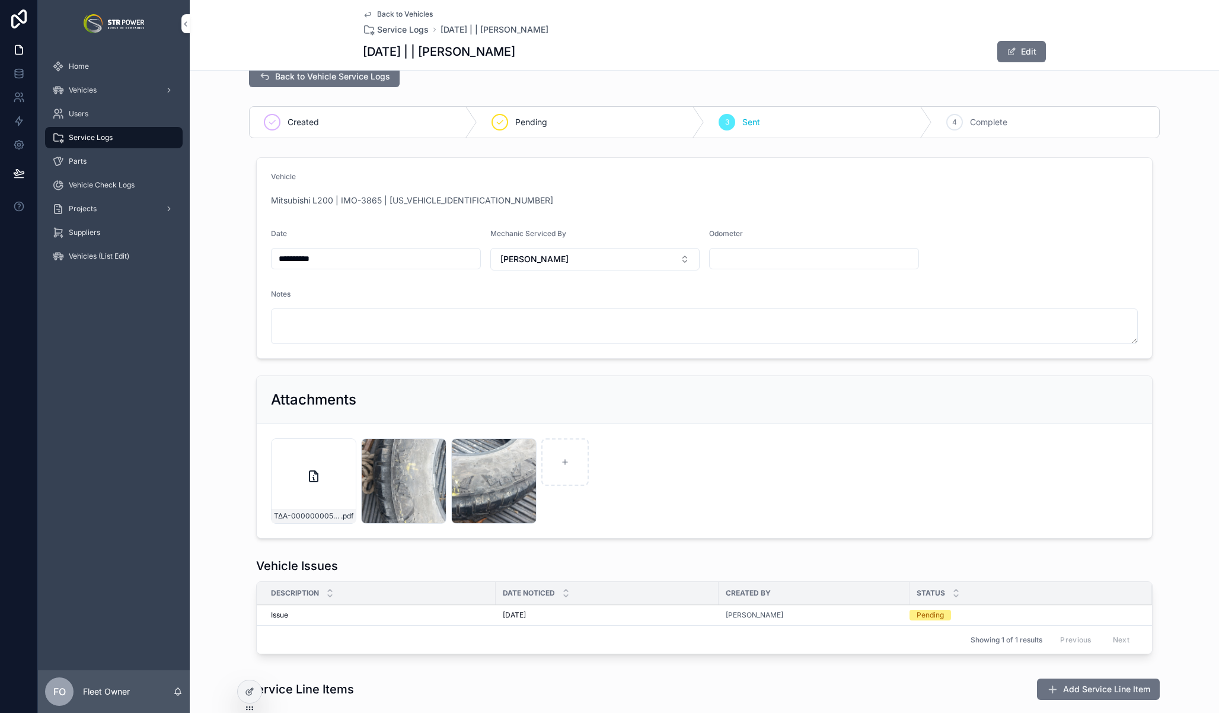
click at [1181, 218] on div "**********" at bounding box center [705, 347] width 1030 height 391
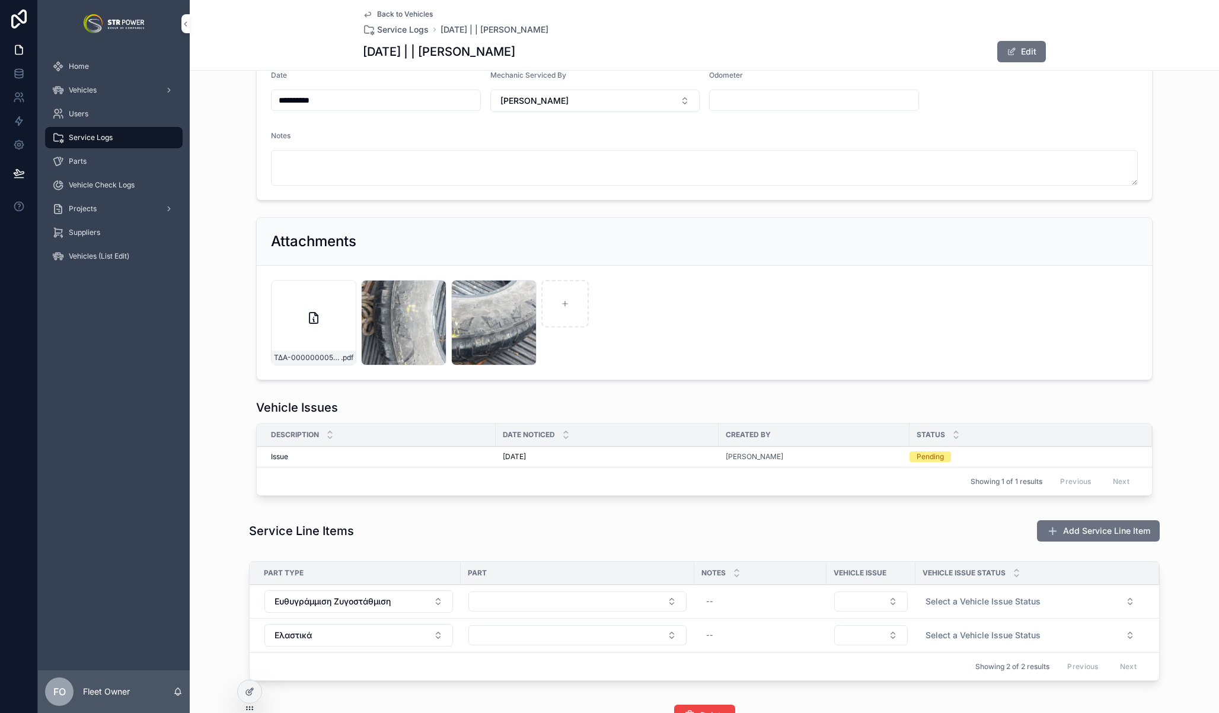
scroll to position [176, 0]
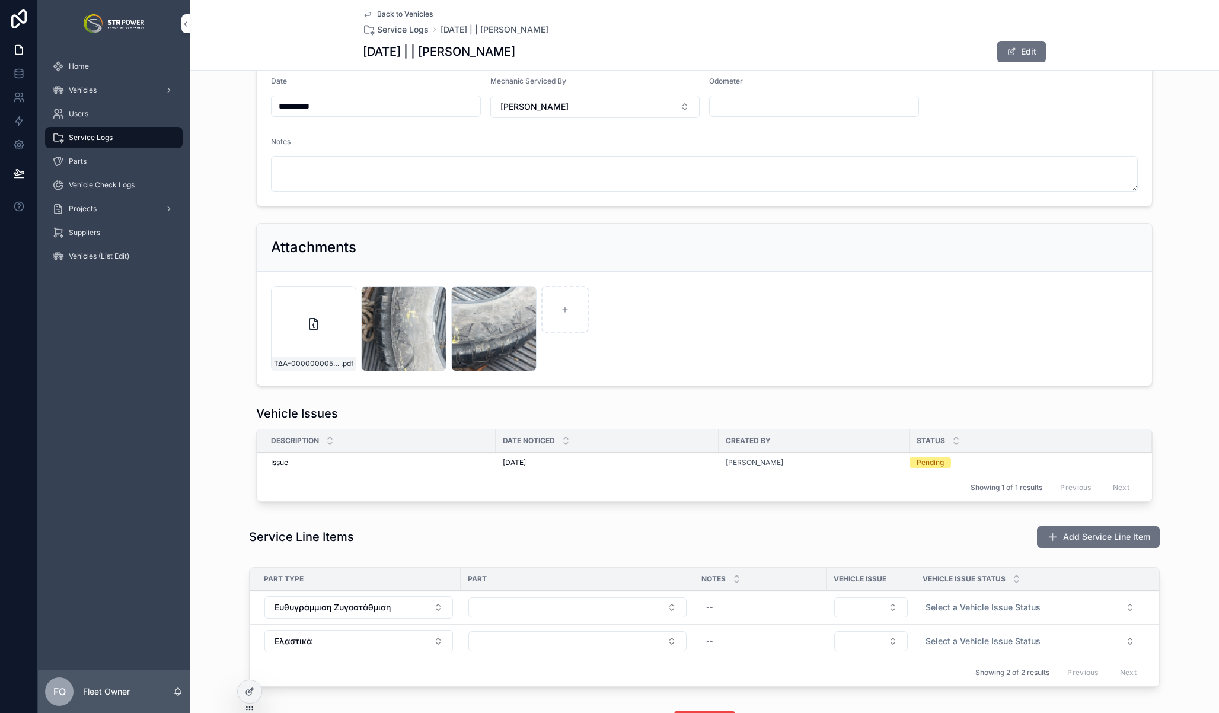
click at [410, 337] on div "0-02-04-62f720e3272c96fe9182e5481fdf660e21fbdcc7ded46ef4fe172cfecba1fe5d_74f0bf…" at bounding box center [403, 328] width 85 height 85
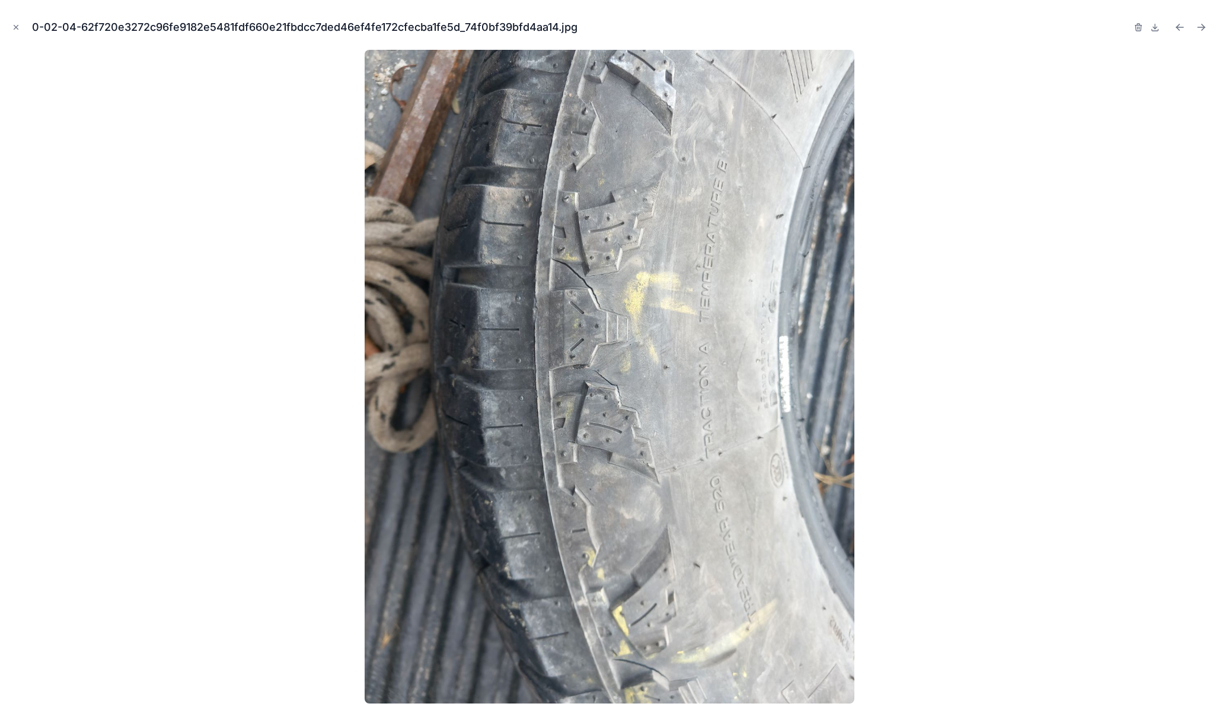
click at [1199, 26] on icon "Next file" at bounding box center [1202, 27] width 12 height 12
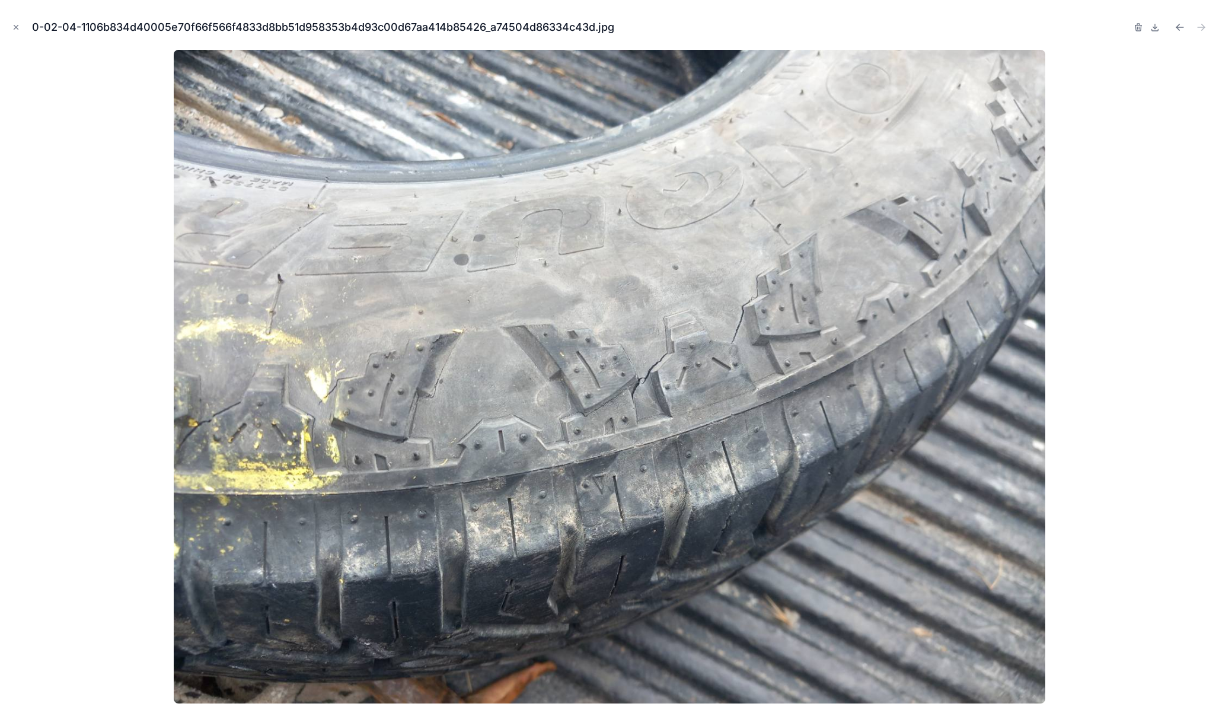
click at [1177, 24] on icon "Previous file" at bounding box center [1180, 27] width 12 height 12
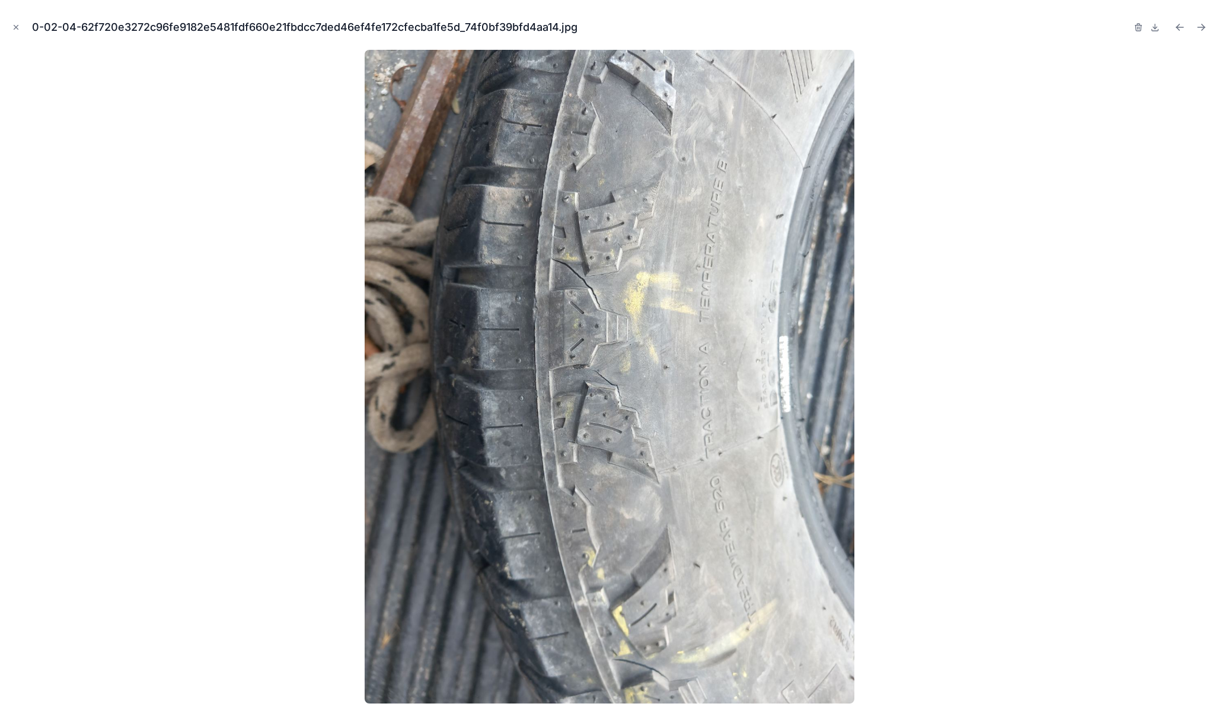
click at [14, 26] on icon "Close modal" at bounding box center [16, 27] width 8 height 8
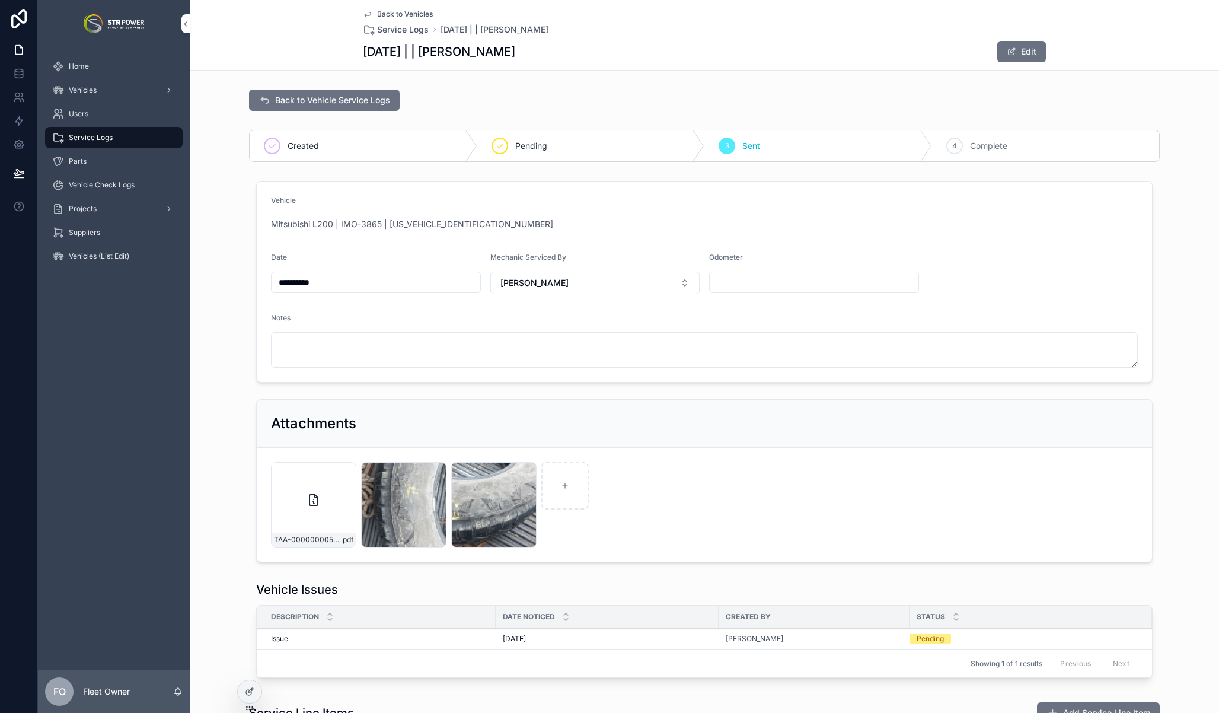
click at [1187, 233] on div "**********" at bounding box center [705, 371] width 1030 height 391
click at [1173, 234] on div "**********" at bounding box center [705, 371] width 1030 height 391
click at [403, 15] on span "Back to Vehicles" at bounding box center [405, 13] width 56 height 9
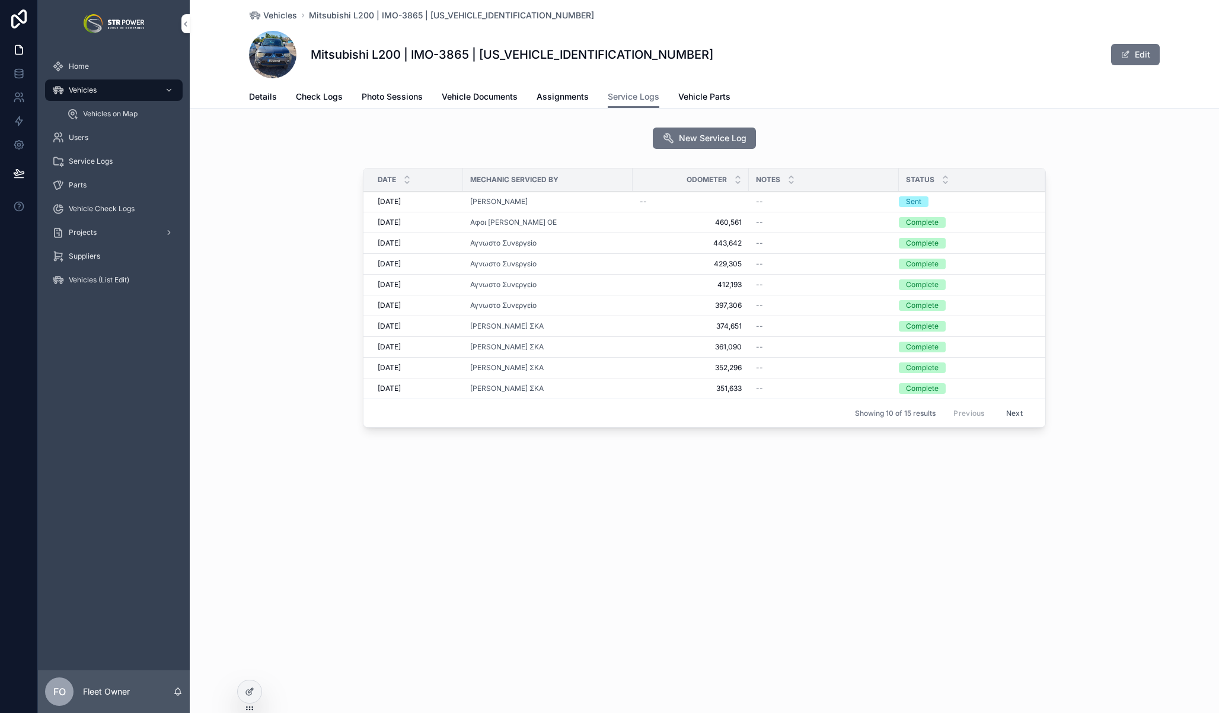
click at [86, 162] on span "Service Logs" at bounding box center [91, 161] width 44 height 9
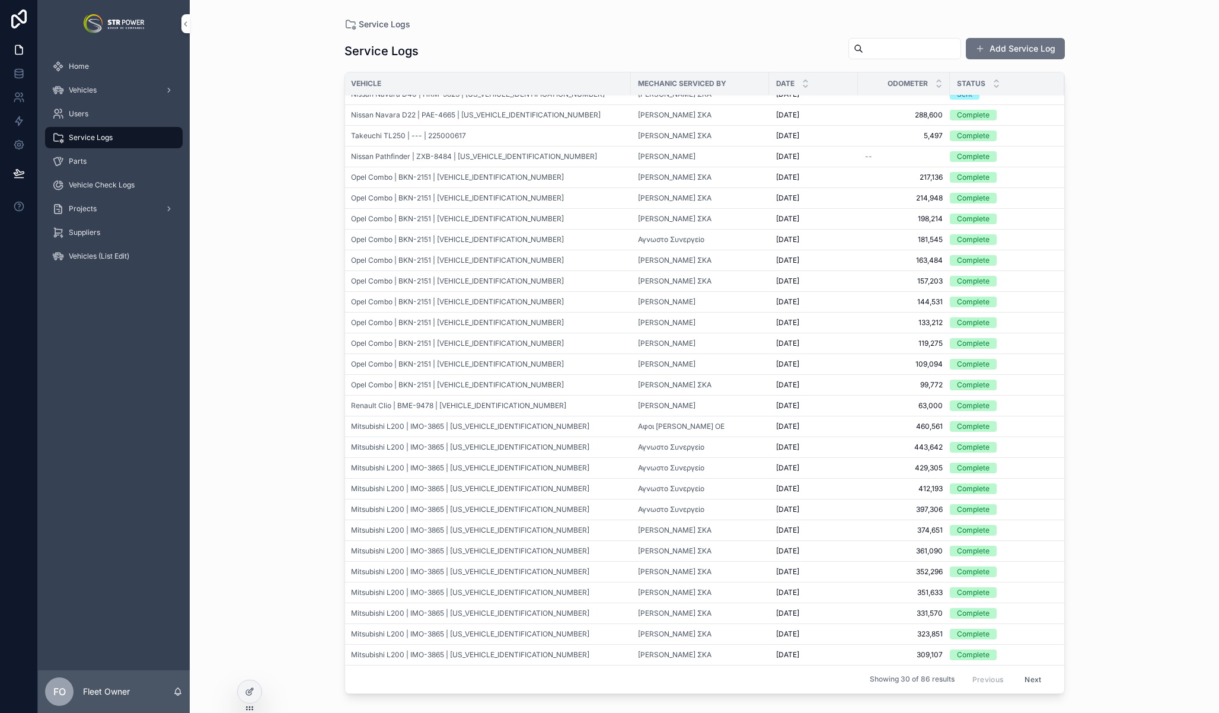
scroll to position [0, 17]
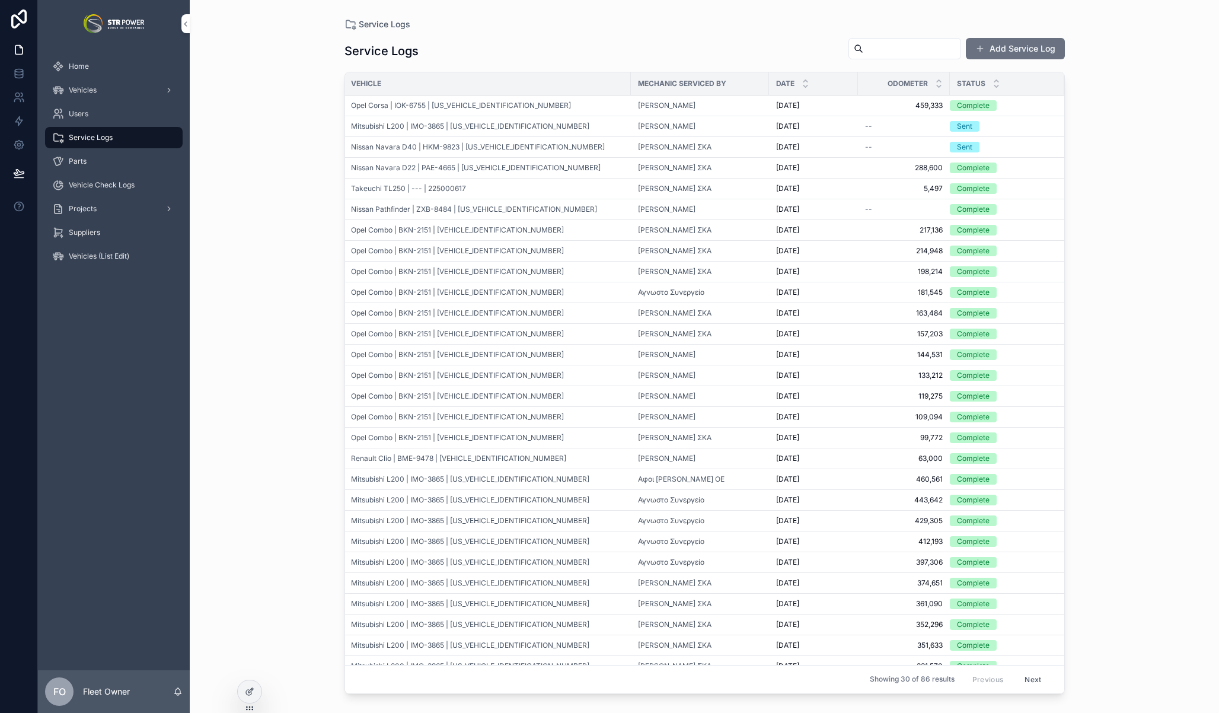
click at [1093, 358] on div "Service Logs Service Logs Add Service Log Vehicle Mechanic Serviced By Date Odo…" at bounding box center [705, 356] width 1030 height 713
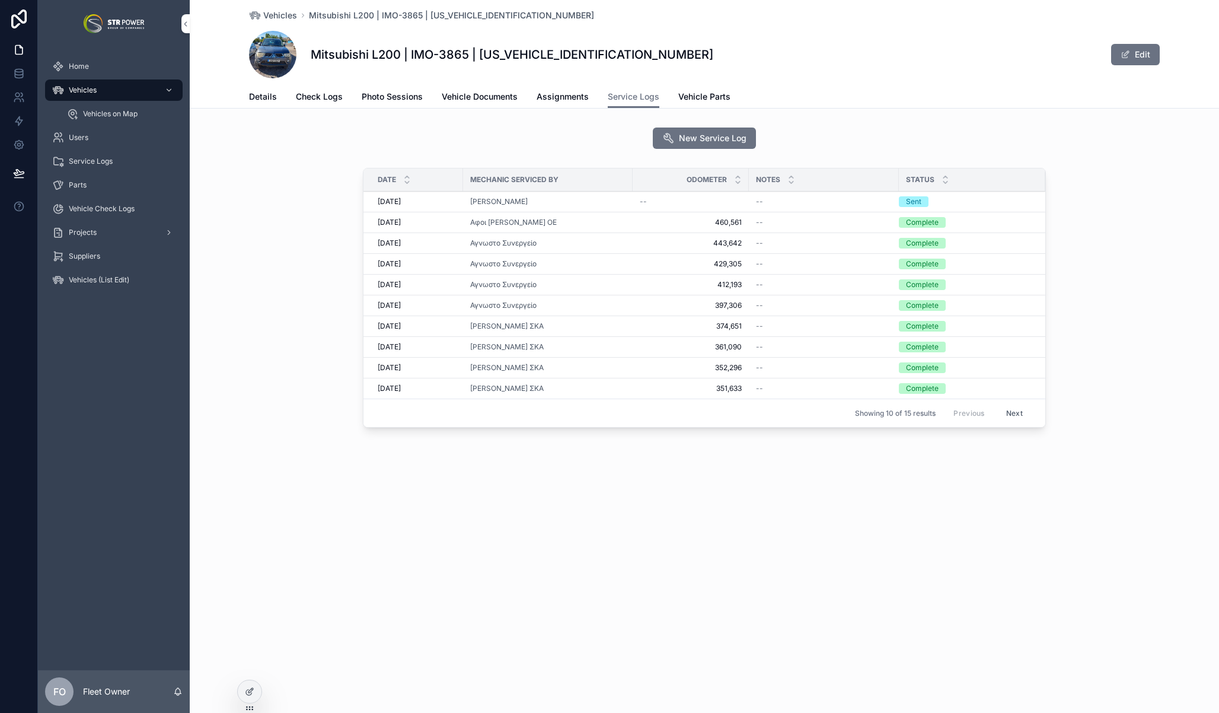
click at [268, 97] on span "Details" at bounding box center [263, 97] width 28 height 12
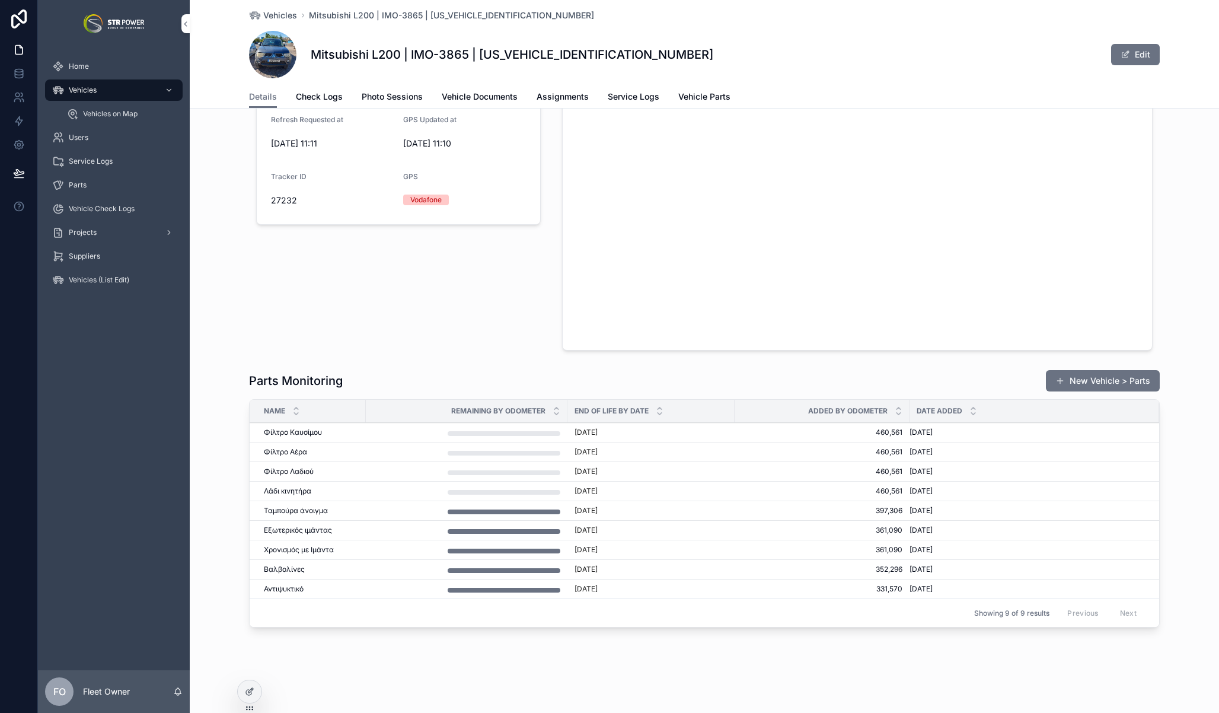
scroll to position [1721, 0]
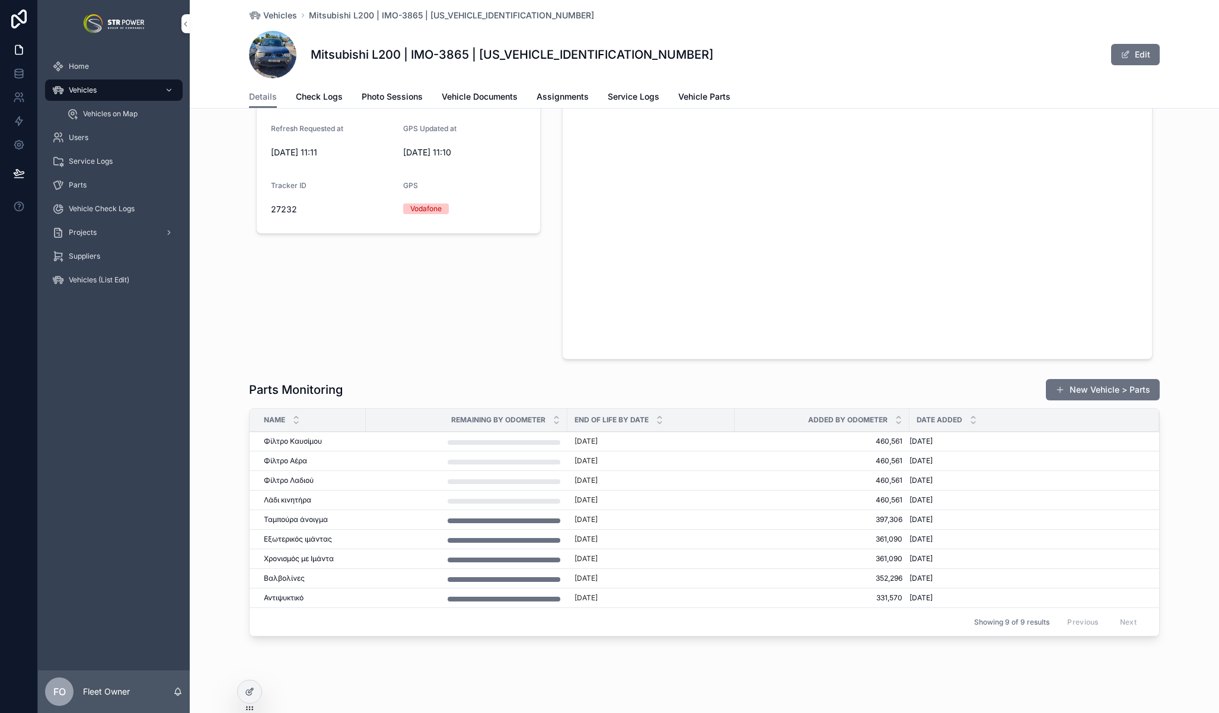
click at [114, 115] on span "Vehicles on Map" at bounding box center [110, 113] width 55 height 9
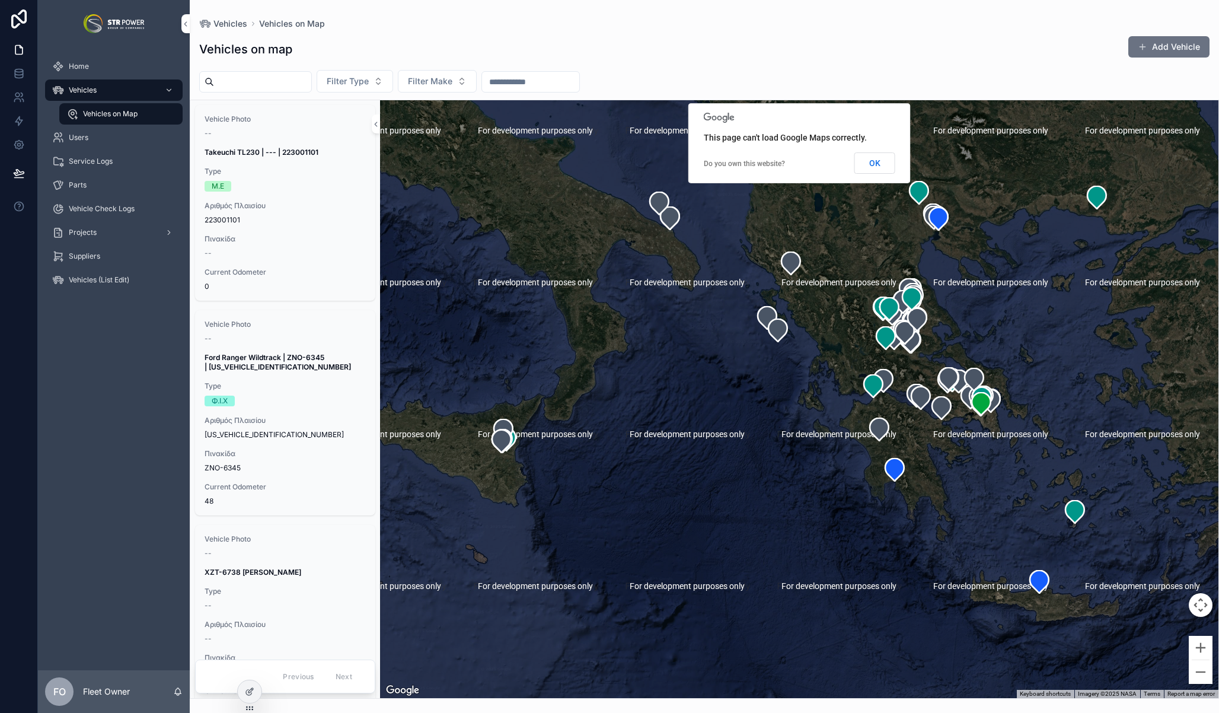
click at [106, 237] on div "Projects" at bounding box center [113, 232] width 123 height 19
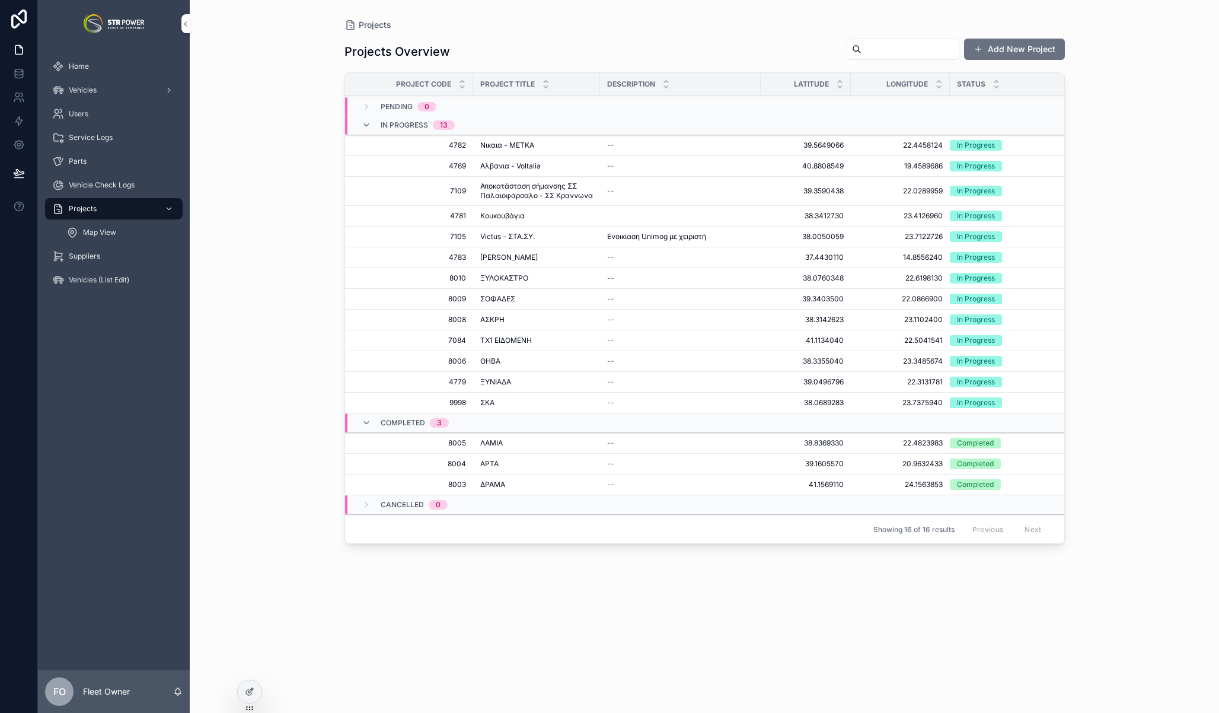
click at [308, 241] on div "Projects Projects Overview Add New Project Project Code Project Title Descripti…" at bounding box center [705, 356] width 1030 height 713
click at [391, 262] on span "4783" at bounding box center [412, 257] width 107 height 9
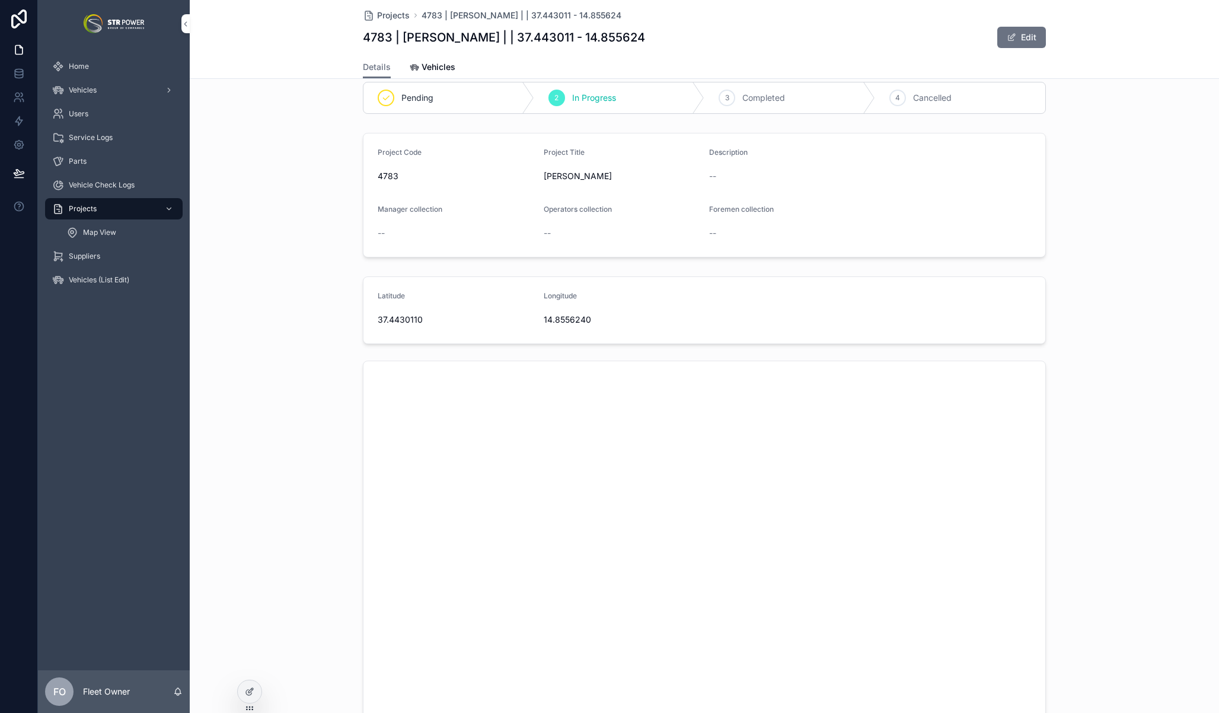
scroll to position [14, 0]
click at [295, 224] on div "Project Code 4783 Project Title [PERSON_NAME] Description -- Manager collection…" at bounding box center [705, 197] width 1030 height 134
click at [107, 235] on span "Map View" at bounding box center [99, 232] width 33 height 9
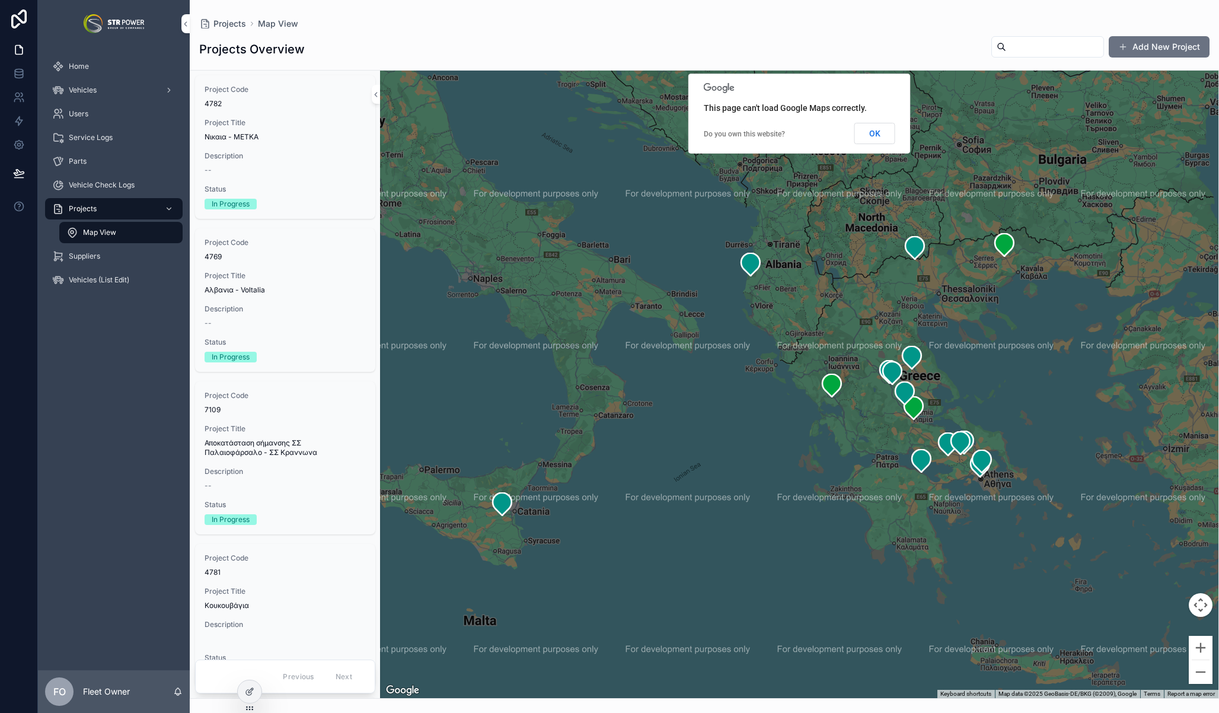
drag, startPoint x: 1022, startPoint y: 367, endPoint x: 890, endPoint y: 372, distance: 131.8
click at [910, 370] on div "scrollable content" at bounding box center [799, 385] width 839 height 628
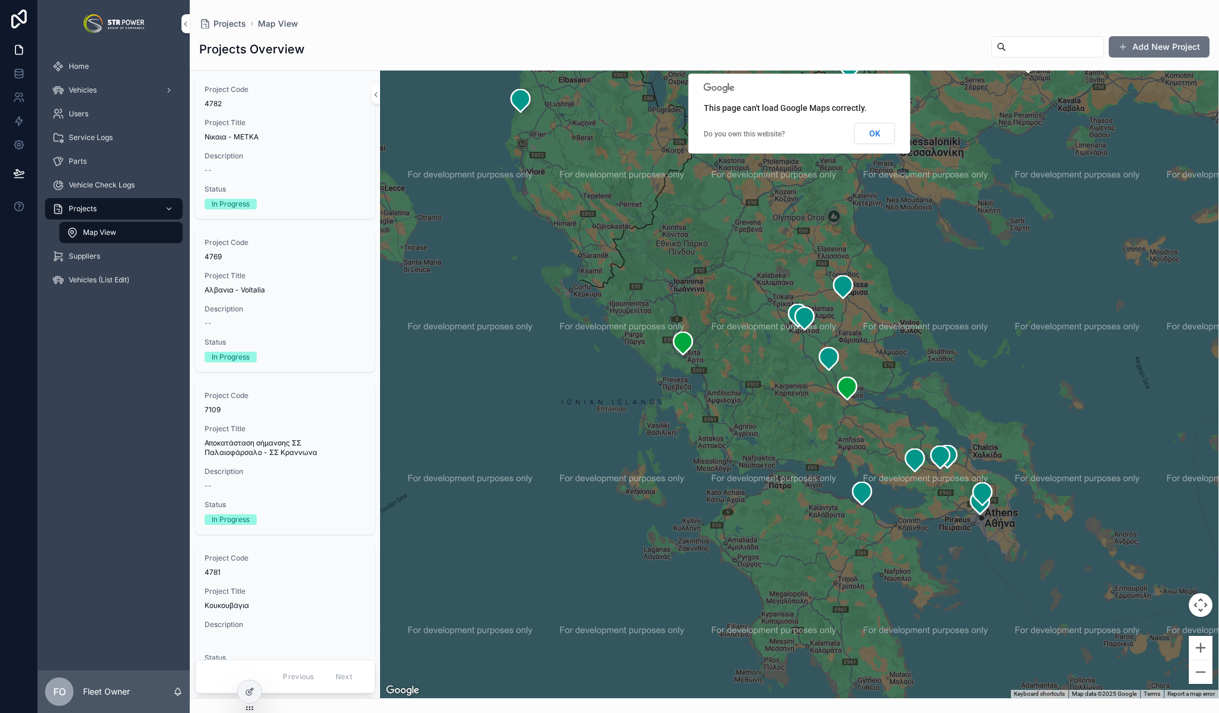
drag, startPoint x: 760, startPoint y: 432, endPoint x: 773, endPoint y: 383, distance: 50.4
click at [773, 383] on div "scrollable content" at bounding box center [799, 385] width 839 height 628
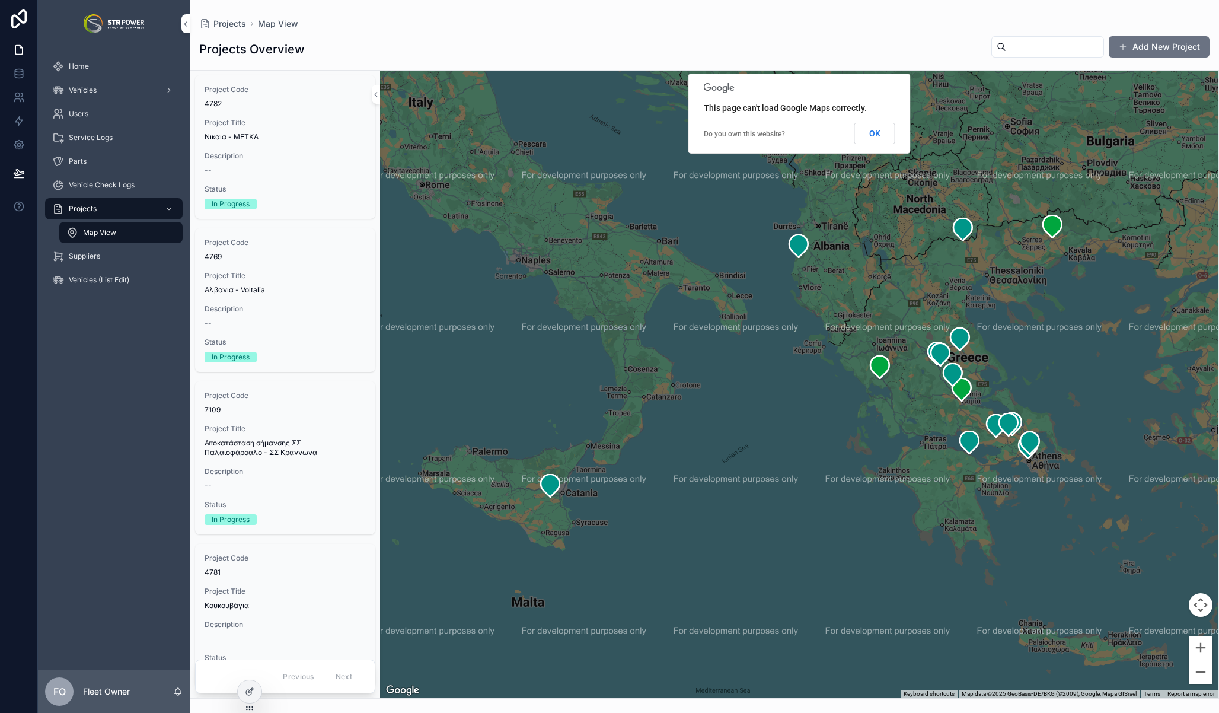
drag, startPoint x: 693, startPoint y: 365, endPoint x: 865, endPoint y: 387, distance: 173.5
click at [865, 387] on div "scrollable content" at bounding box center [799, 385] width 839 height 628
click at [101, 203] on div "Projects" at bounding box center [113, 208] width 123 height 19
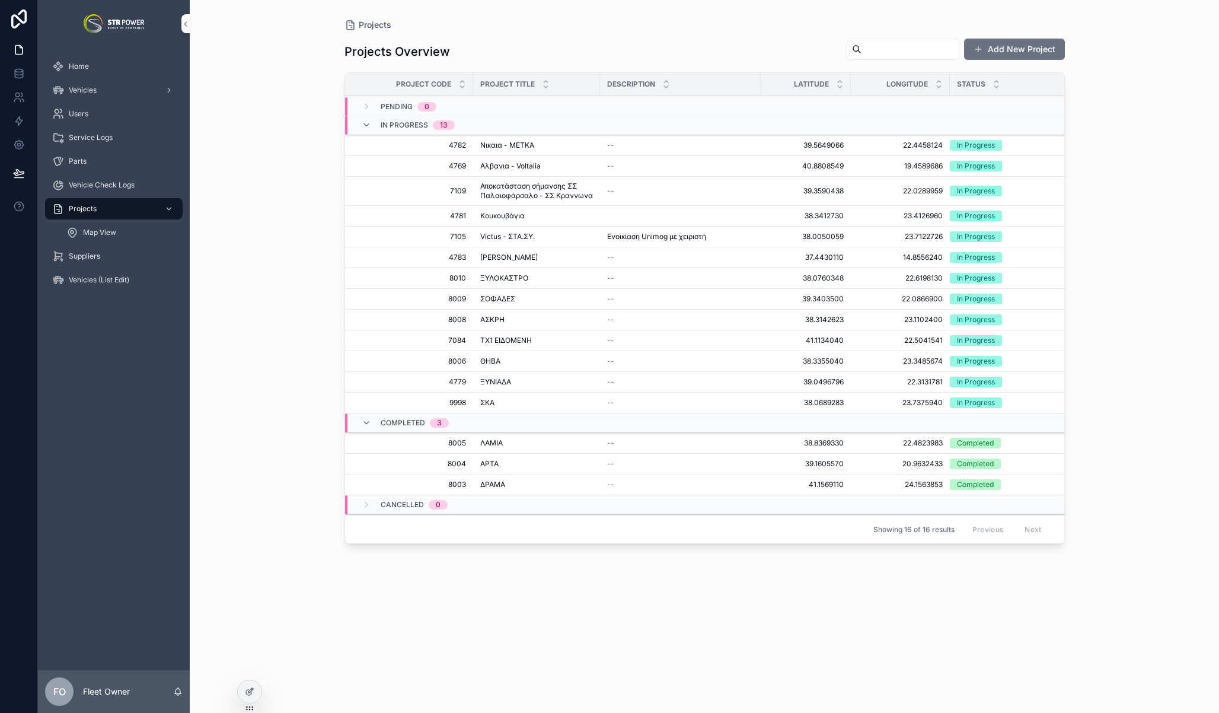
click at [393, 262] on span "4783" at bounding box center [412, 257] width 107 height 9
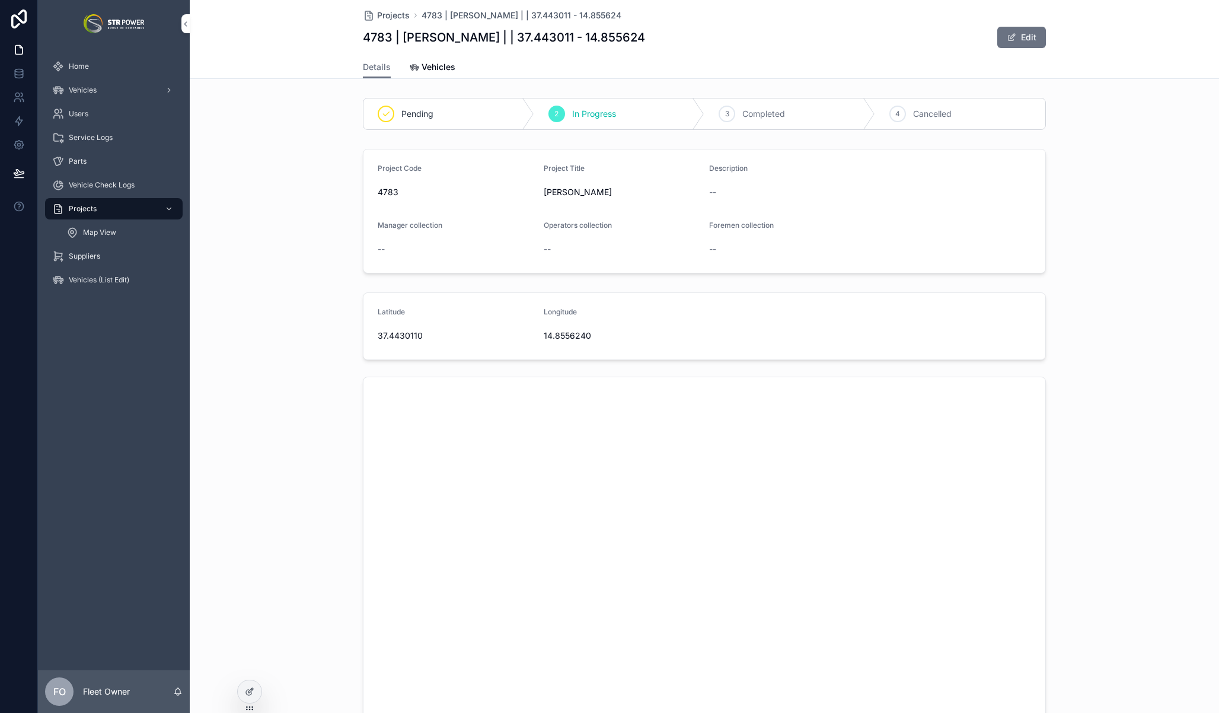
click at [1026, 31] on button "Edit" at bounding box center [1022, 37] width 49 height 21
click at [91, 117] on div "Users" at bounding box center [113, 113] width 123 height 19
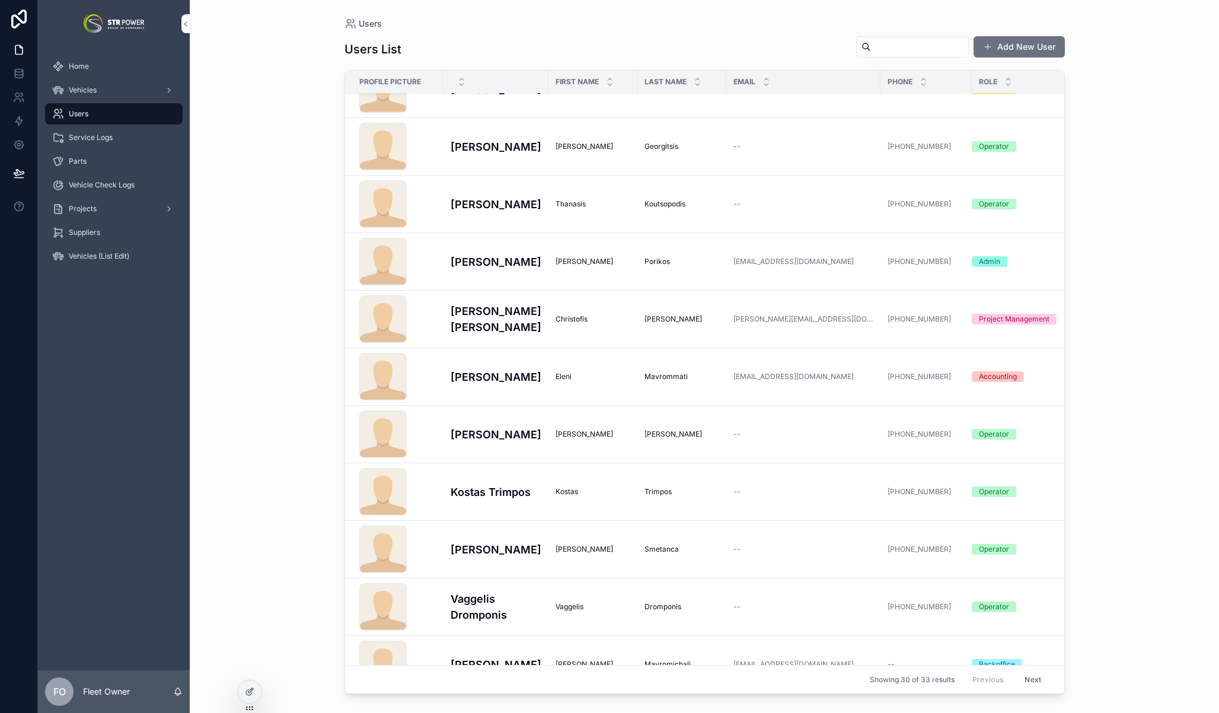
scroll to position [600, 0]
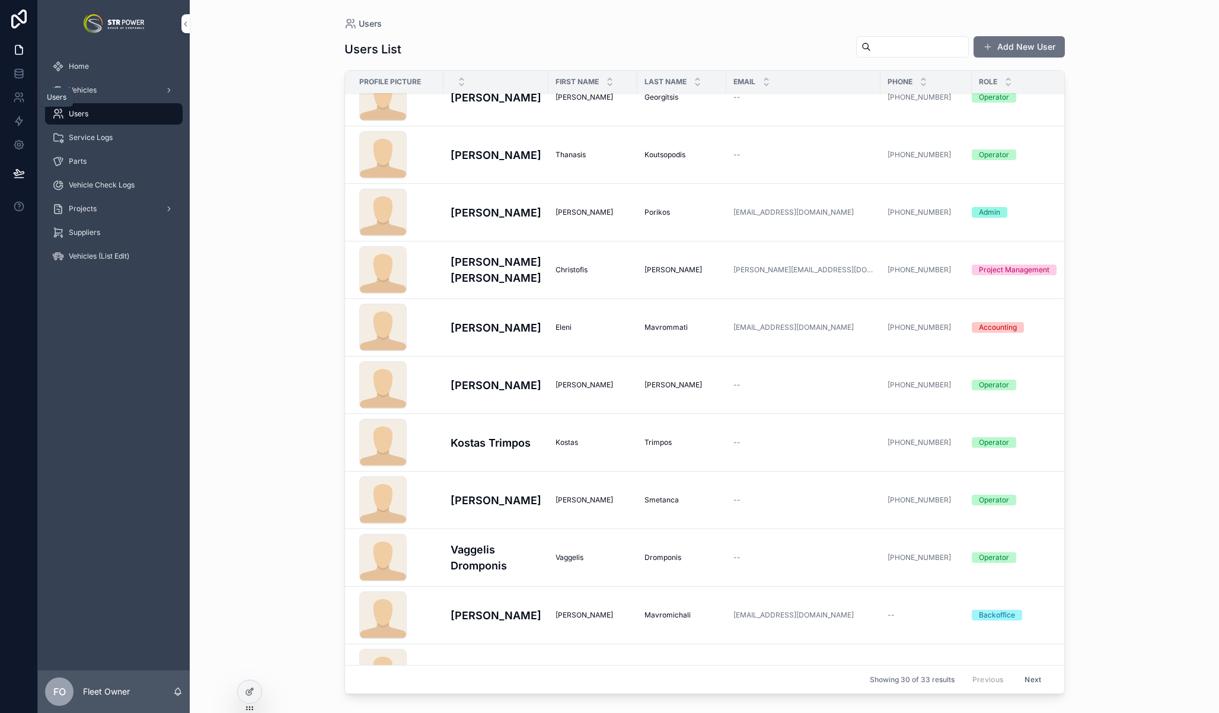
click at [22, 94] on icon at bounding box center [22, 95] width 2 height 4
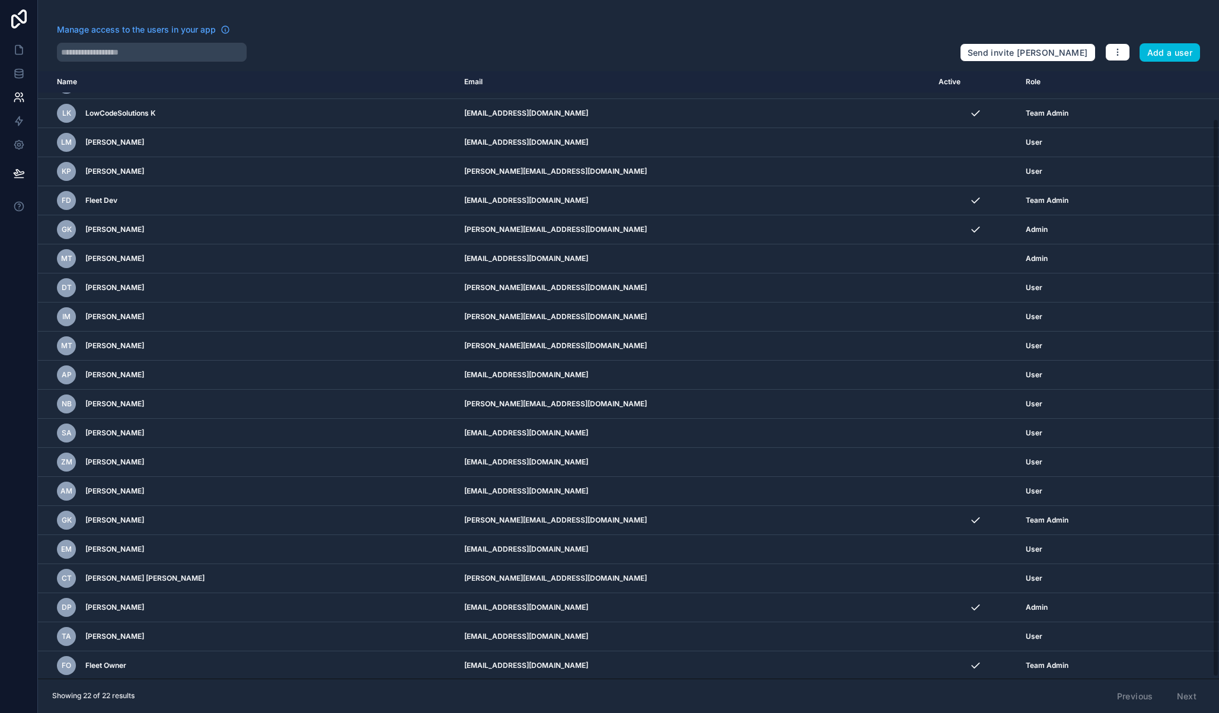
scroll to position [53, 0]
click at [410, 40] on div "Manage access to the users in your app" at bounding box center [504, 33] width 894 height 19
click at [745, 36] on div "Manage access to the users in your app" at bounding box center [504, 33] width 894 height 19
click at [428, 37] on div "Manage access to the users in your app" at bounding box center [504, 33] width 894 height 19
click at [20, 48] on icon at bounding box center [19, 50] width 12 height 12
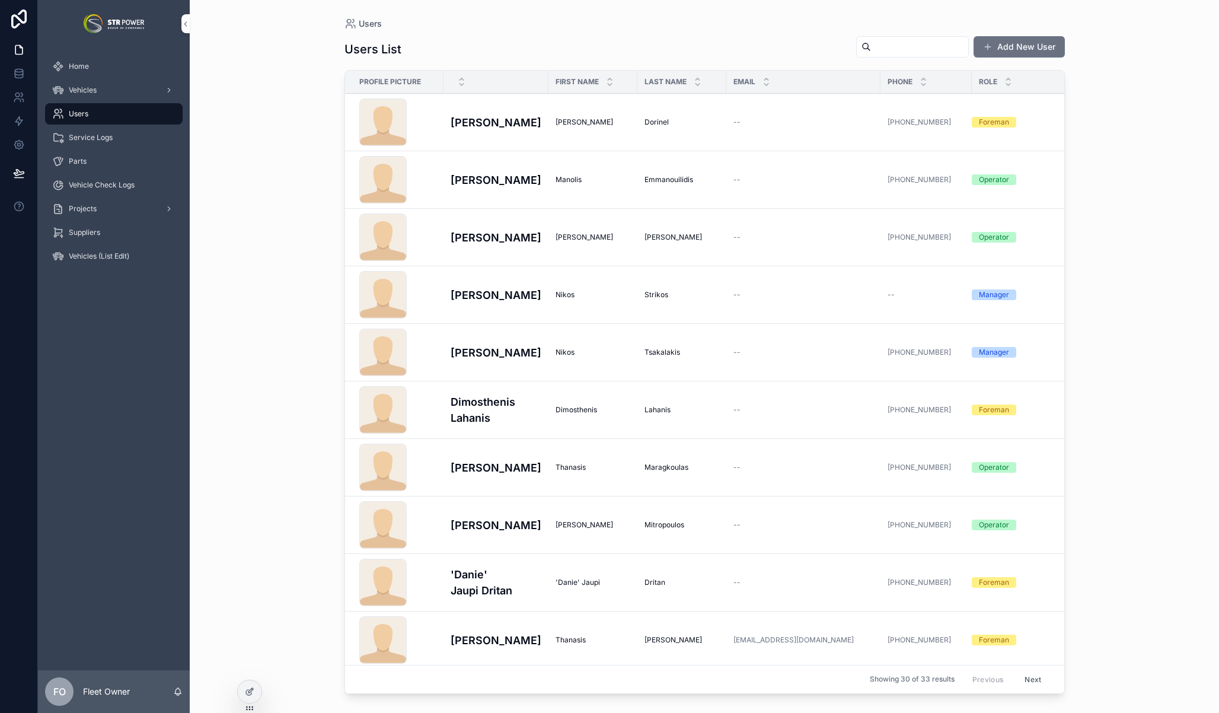
click at [267, 238] on div "Users Users List Add New User Profile Picture First Name Last Name Email Phone …" at bounding box center [705, 356] width 1030 height 713
click at [1126, 361] on div "Users Users List Add New User Profile Picture First Name Last Name Email Phone …" at bounding box center [705, 356] width 1030 height 713
click at [275, 165] on div "Users Users List Add New User Profile Picture First Name Last Name Email Phone …" at bounding box center [705, 356] width 1030 height 713
click at [1042, 49] on button "Add New User" at bounding box center [1019, 46] width 91 height 21
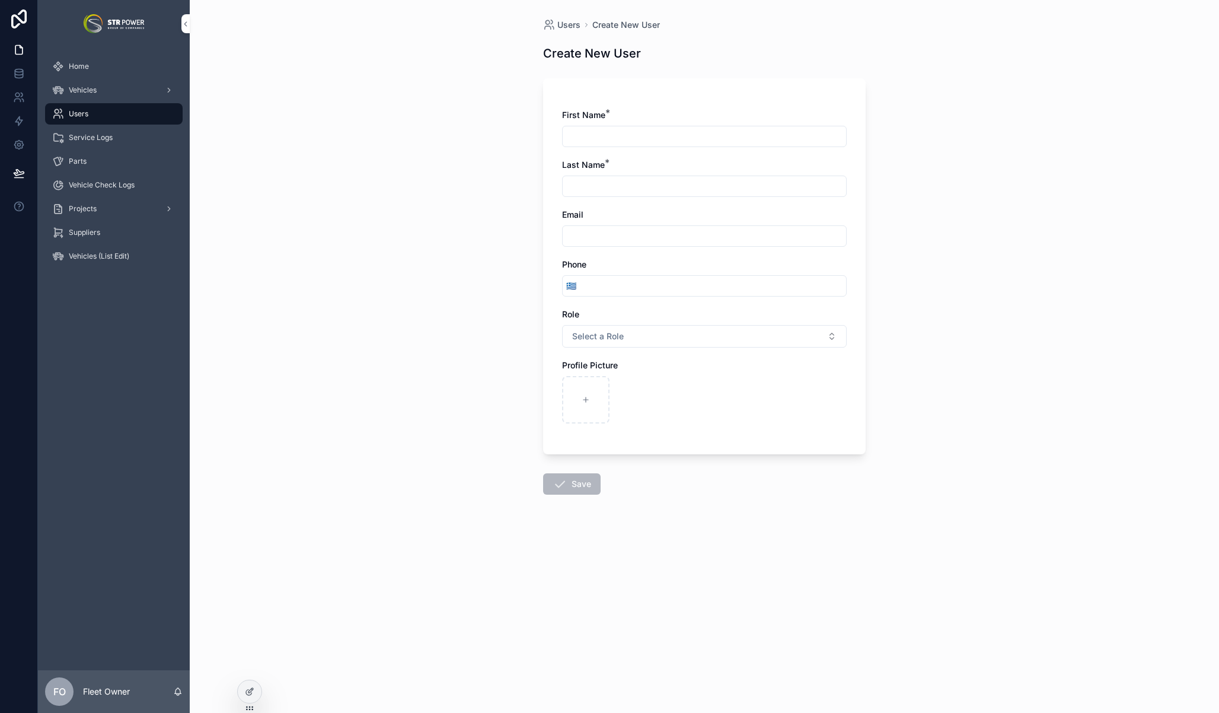
click at [664, 123] on div "First Name *" at bounding box center [704, 128] width 285 height 38
click at [661, 135] on input "scrollable content" at bounding box center [705, 136] width 284 height 17
paste input "*****"
type input "*****"
click at [630, 186] on input "scrollable content" at bounding box center [705, 186] width 284 height 17
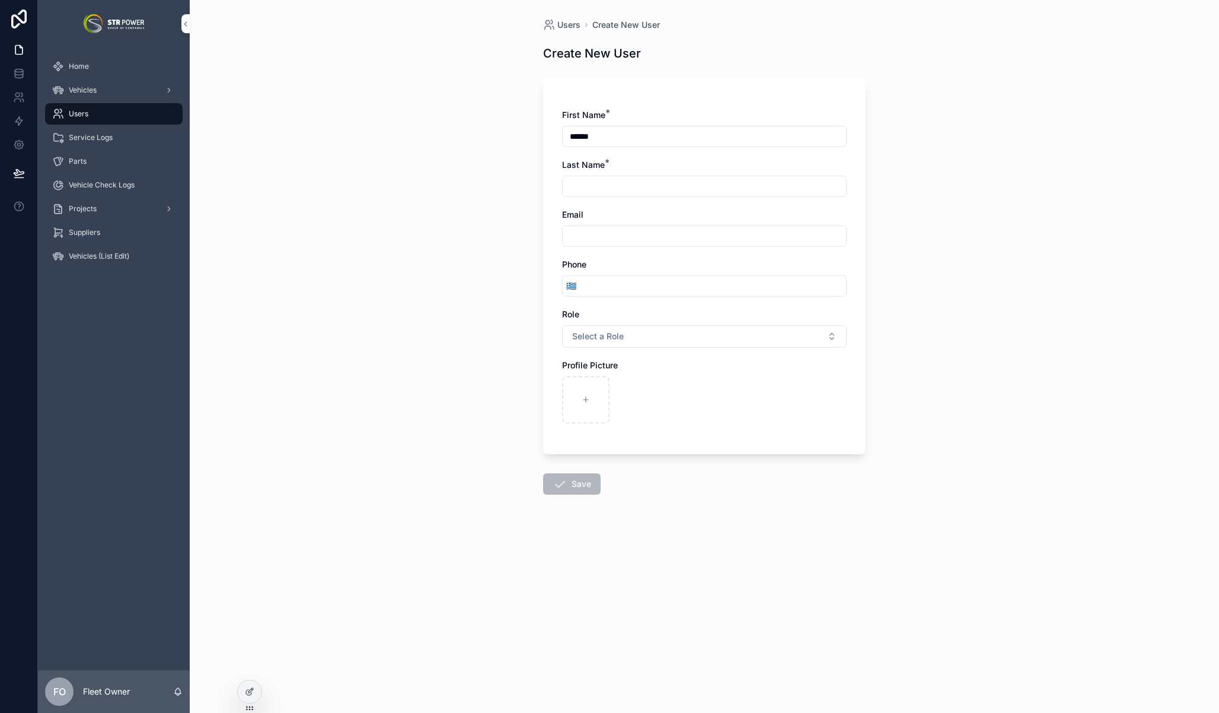
paste input "**********"
type input "**********"
click at [611, 235] on input "scrollable content" at bounding box center [705, 236] width 284 height 17
paste input "**********"
type input "**********"
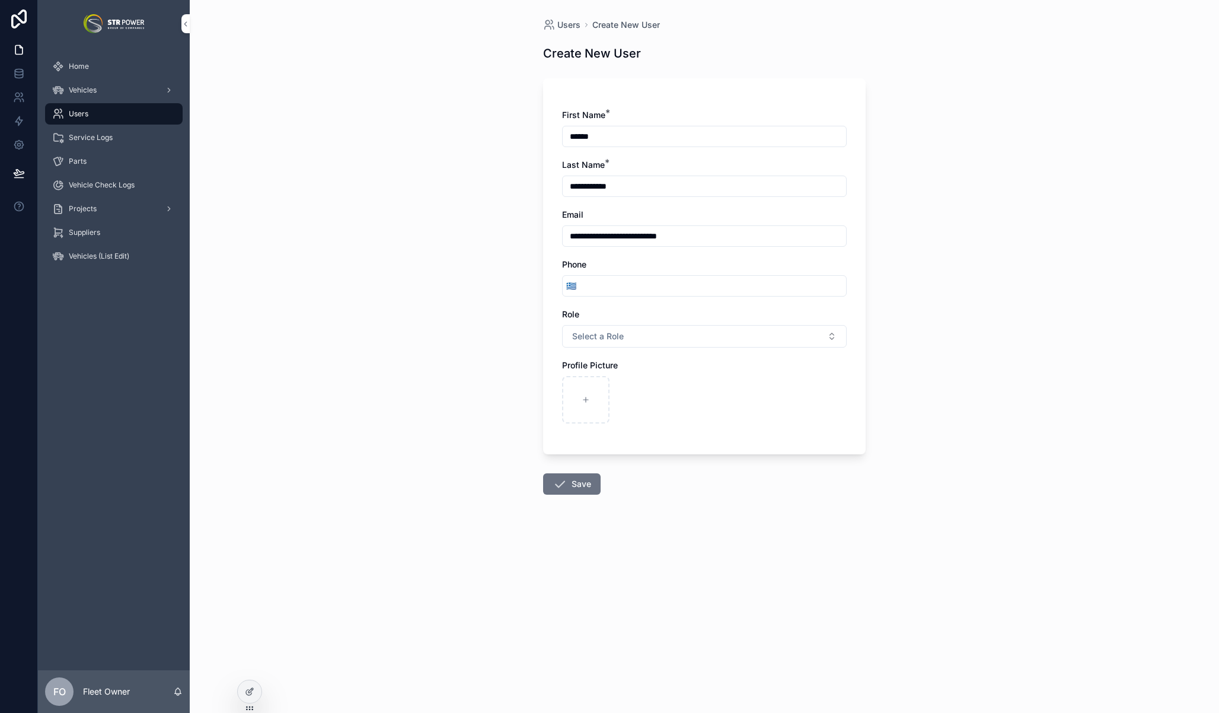
drag, startPoint x: 699, startPoint y: 308, endPoint x: 671, endPoint y: 327, distance: 33.4
click at [699, 308] on div "Role" at bounding box center [704, 314] width 285 height 12
click at [655, 335] on button "Select a Role" at bounding box center [704, 336] width 285 height 23
click at [660, 381] on span "Admin" at bounding box center [645, 383] width 36 height 11
click at [658, 407] on div "scrollable content" at bounding box center [704, 399] width 285 height 47
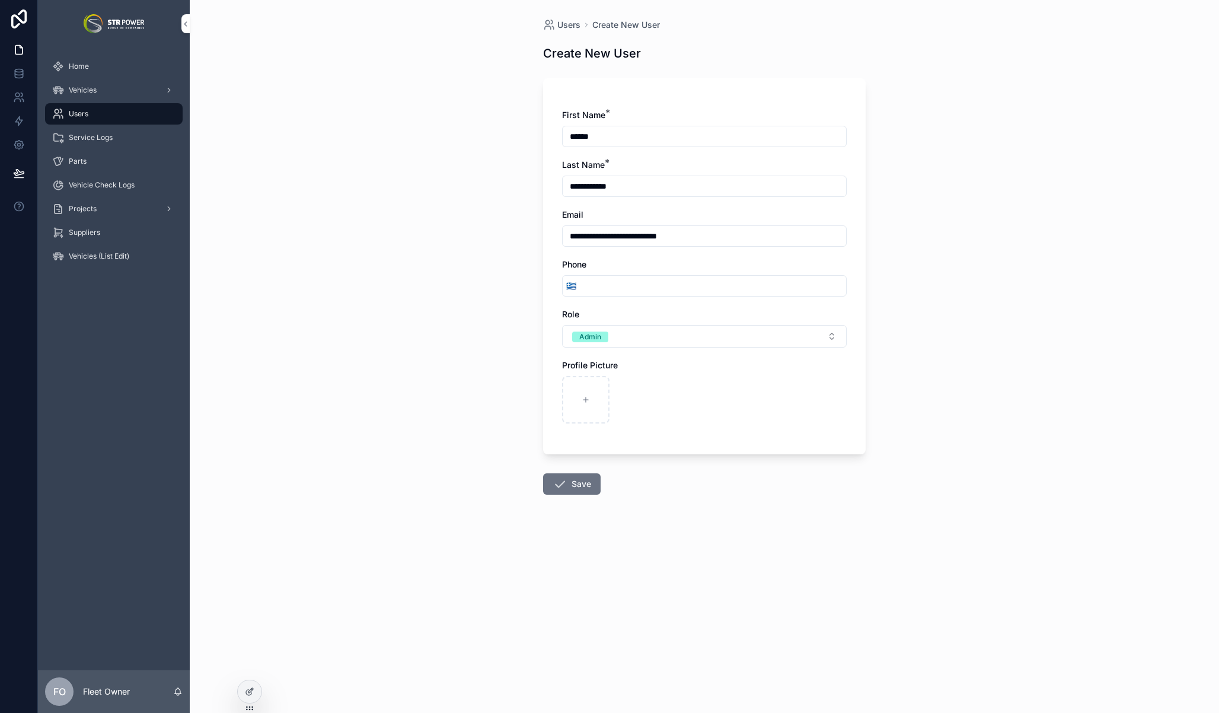
click at [587, 480] on button "Save" at bounding box center [572, 483] width 58 height 21
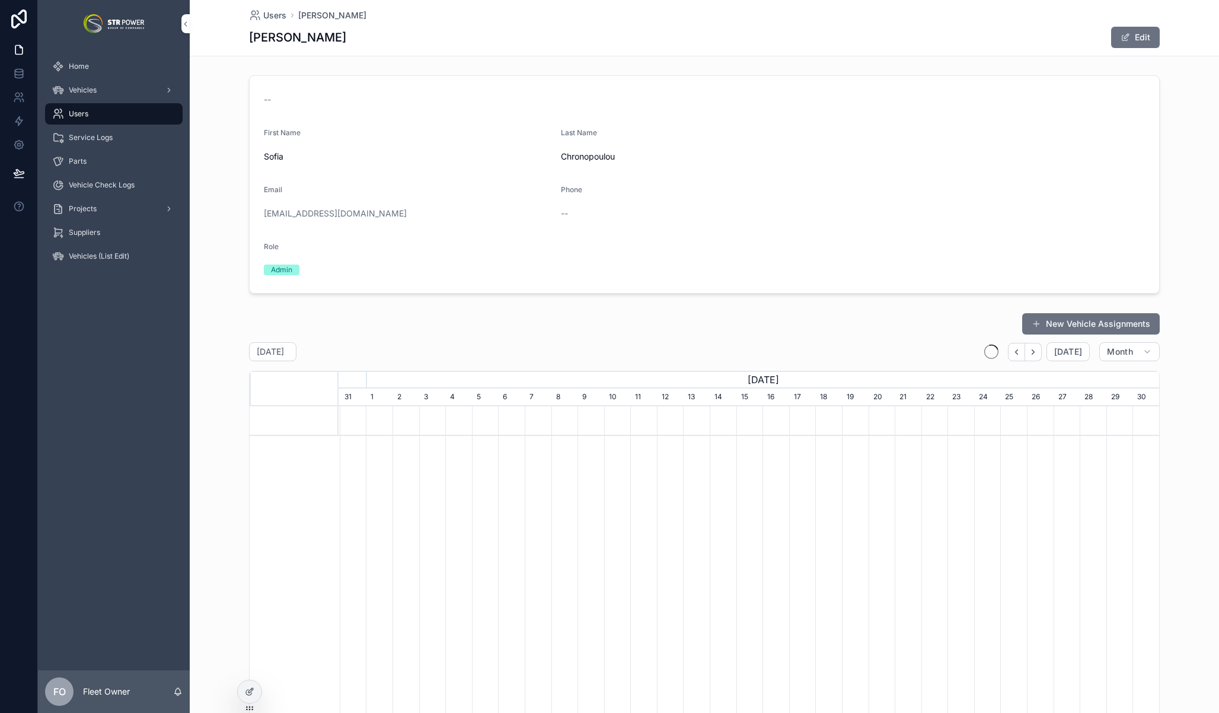
scroll to position [0, 821]
click at [109, 87] on div "Vehicles" at bounding box center [113, 90] width 123 height 19
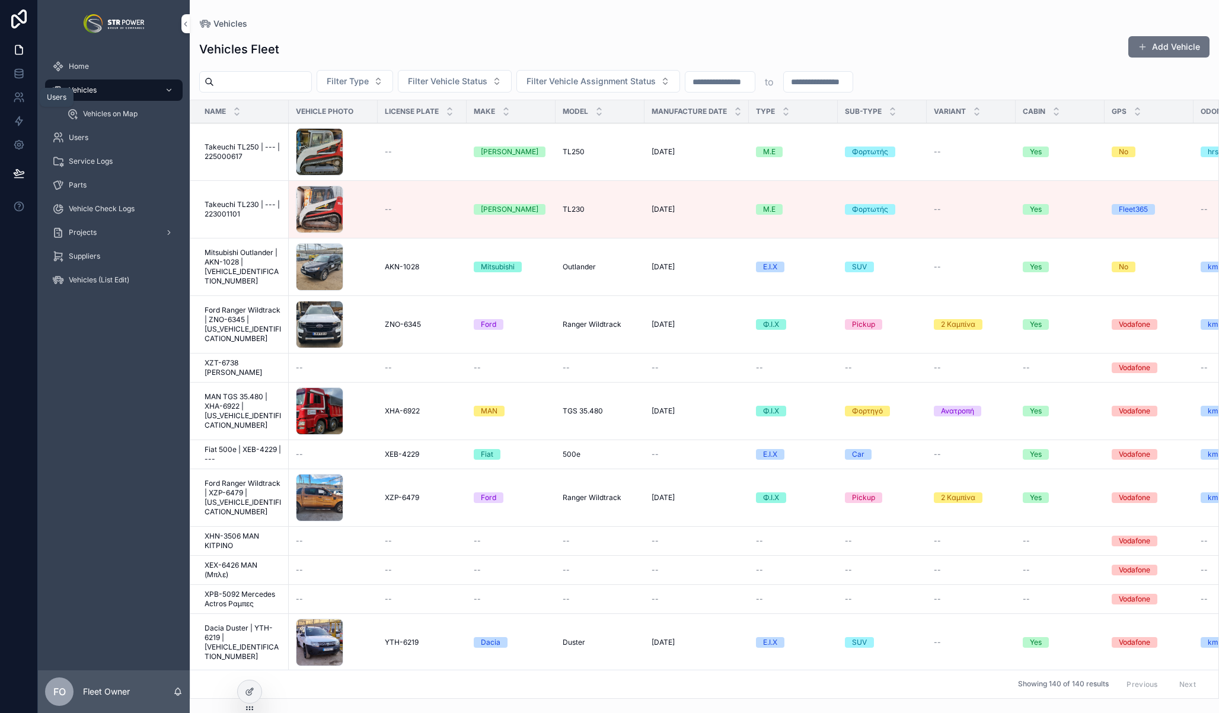
click at [21, 95] on icon at bounding box center [22, 95] width 2 height 4
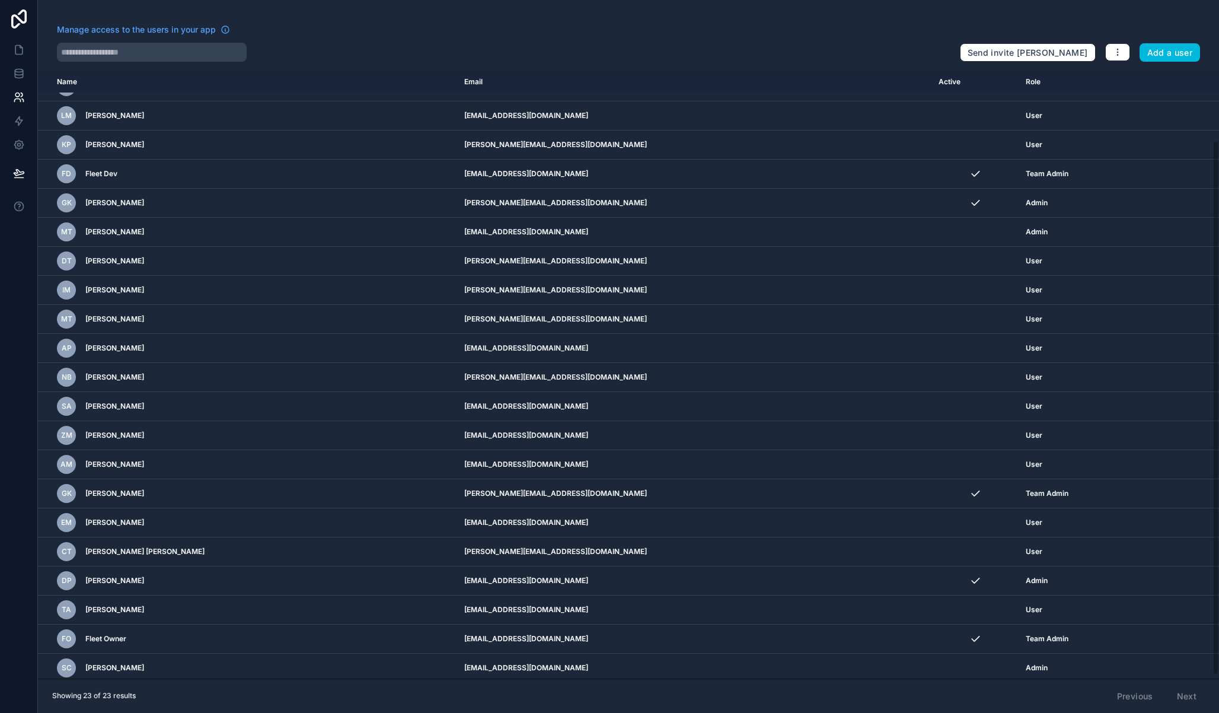
scroll to position [82, 0]
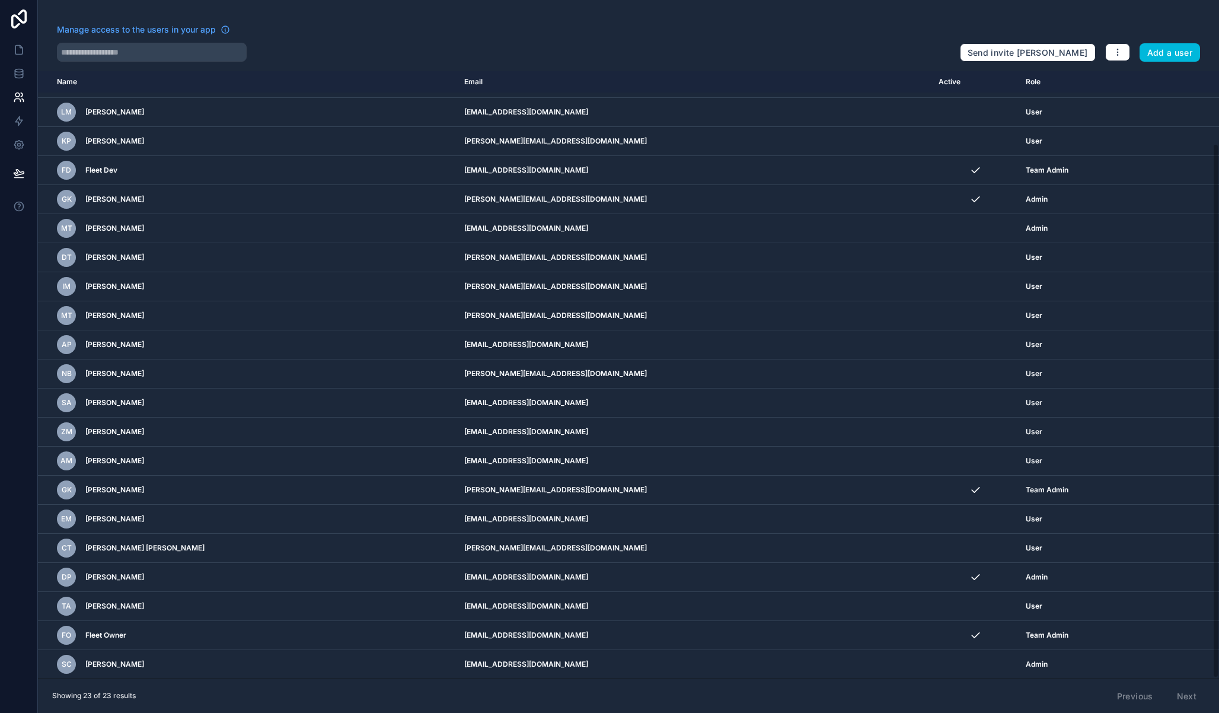
click at [939, 663] on td "scrollable content" at bounding box center [975, 664] width 87 height 29
click at [0, 0] on icon "scrollable content" at bounding box center [0, 0] width 0 height 0
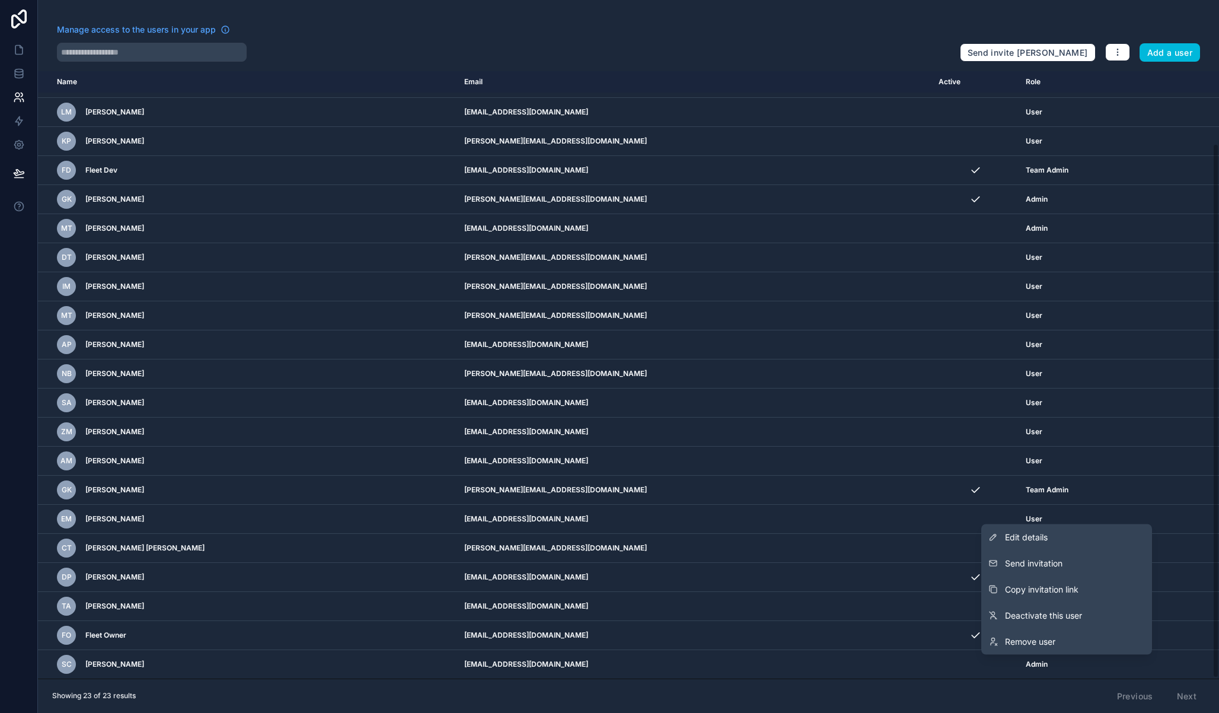
click at [1059, 563] on span "Send invitation" at bounding box center [1034, 564] width 58 height 12
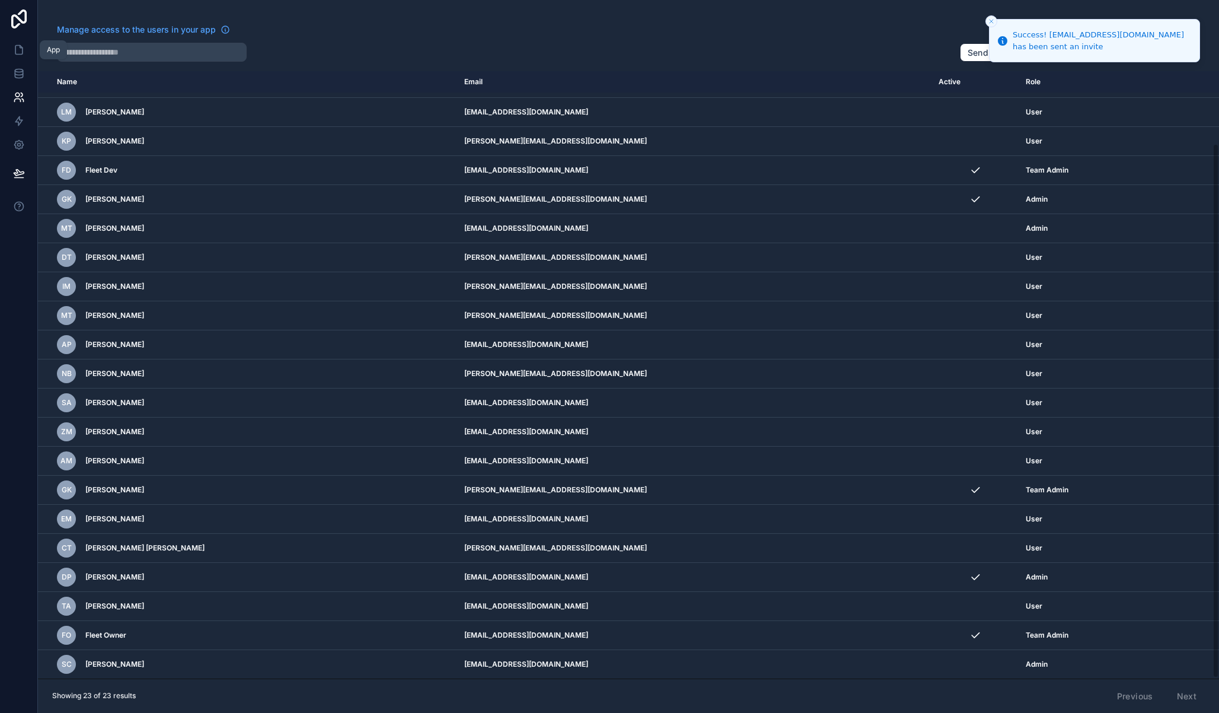
click at [24, 50] on icon at bounding box center [19, 50] width 12 height 12
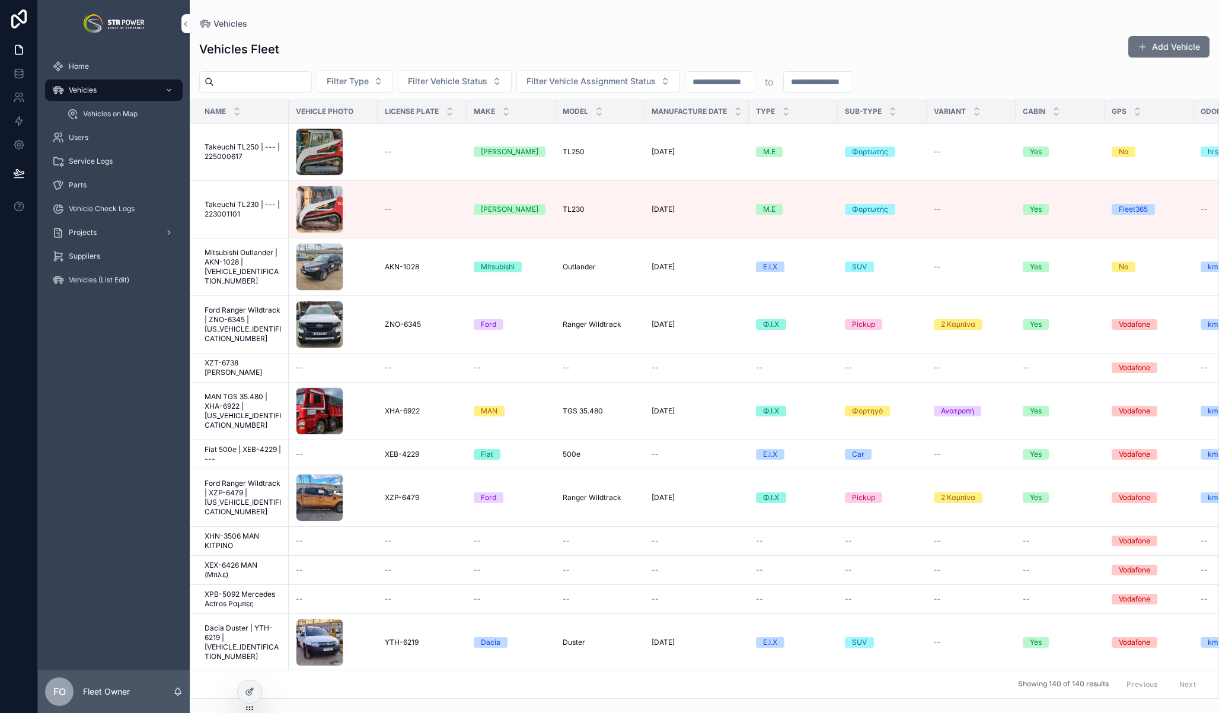
click at [632, 30] on div "Vehicles Fleet Add Vehicle Filter Type Filter Vehicle Status Filter Vehicle Ass…" at bounding box center [705, 363] width 1030 height 670
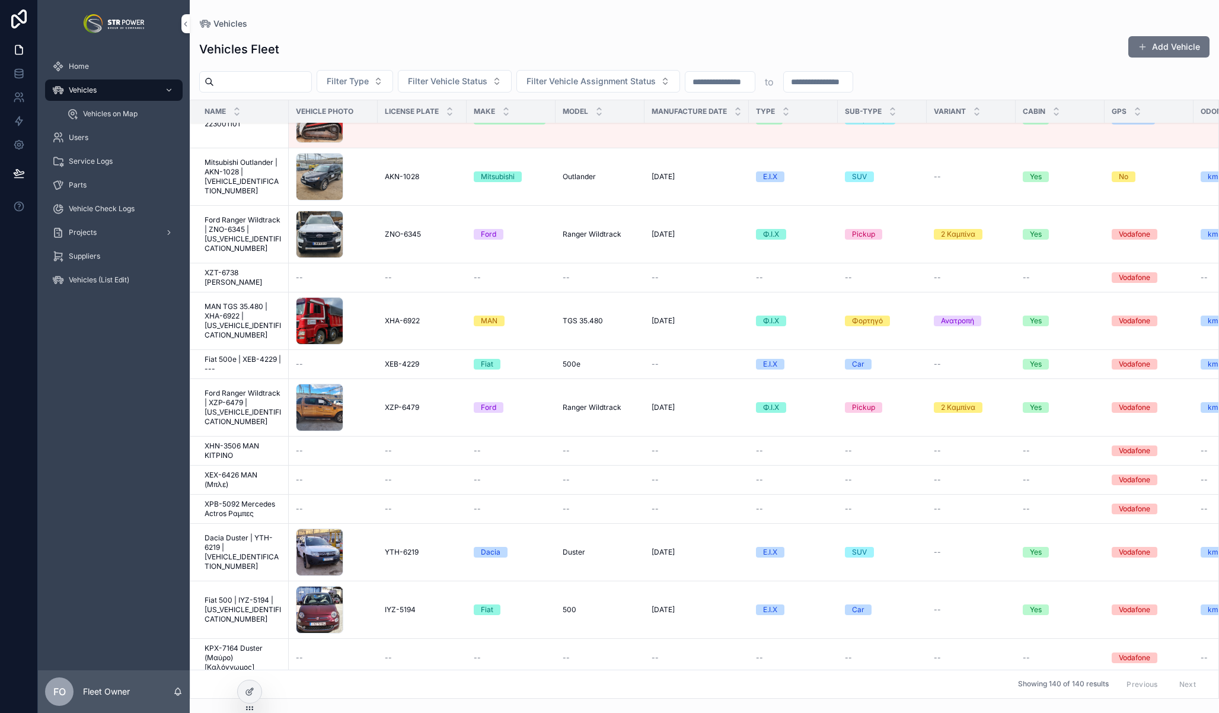
scroll to position [113, 0]
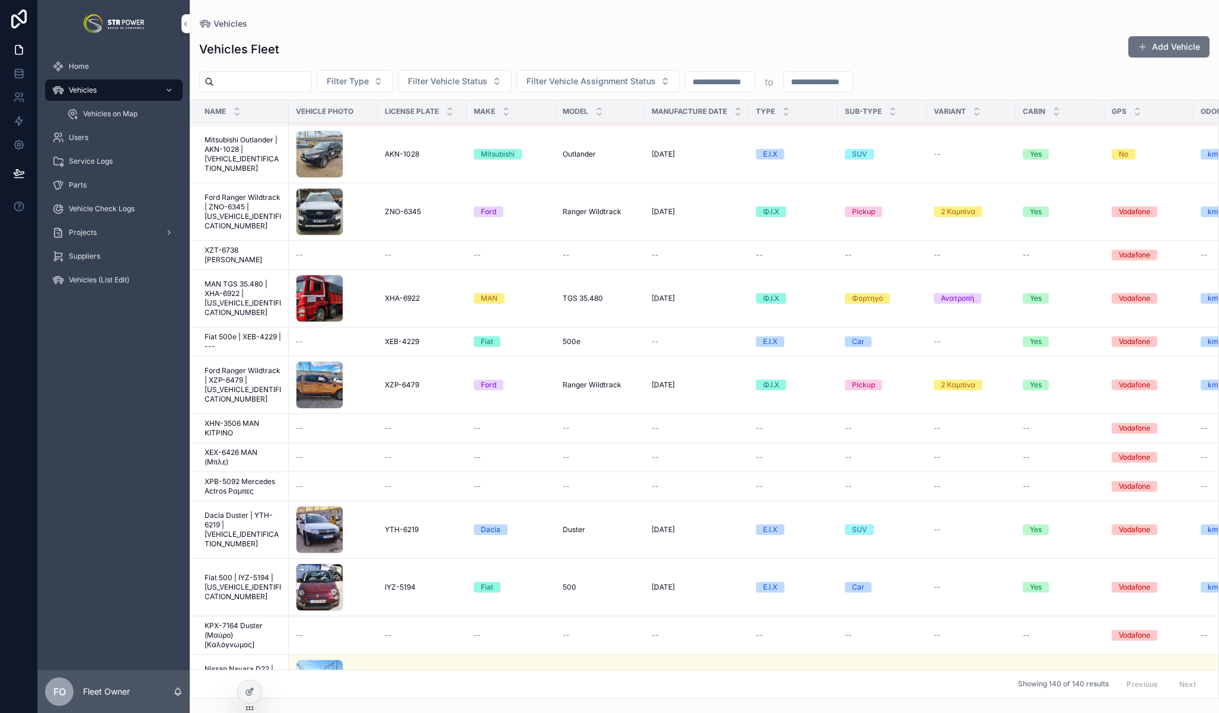
click at [972, 62] on div "Vehicles Fleet Add Vehicle" at bounding box center [704, 49] width 1011 height 27
click at [461, 13] on div "Vehicles Vehicles Fleet Add Vehicle Filter Type Filter Vehicle Status Filter Ve…" at bounding box center [705, 349] width 1030 height 699
click at [380, 28] on div "Vehicles Fleet Add Vehicle Filter Type Filter Vehicle Status Filter Vehicle Ass…" at bounding box center [705, 363] width 1030 height 670
click at [1030, 39] on div "Vehicles Fleet Add Vehicle" at bounding box center [704, 49] width 1011 height 27
click at [947, 36] on div "Vehicles Fleet Add Vehicle" at bounding box center [704, 49] width 1011 height 27
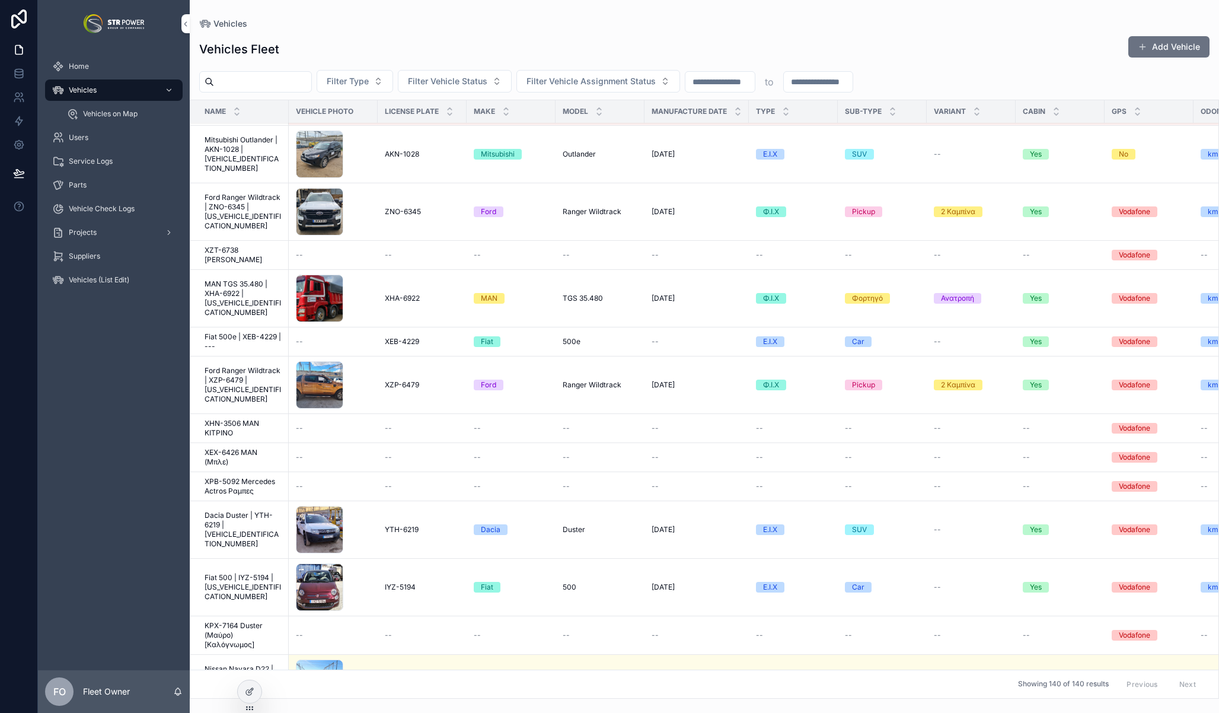
click at [983, 34] on div "Vehicles Fleet Add Vehicle Filter Type Filter Vehicle Status Filter Vehicle Ass…" at bounding box center [705, 363] width 1030 height 670
click at [247, 186] on td "Ford Ranger Wildtrack | ZNO-6345 | [US_VEHICLE_IDENTIFICATION_NUMBER] Ford Rang…" at bounding box center [239, 212] width 98 height 58
click at [241, 202] on span "Ford Ranger Wildtrack | ZNO-6345 | [US_VEHICLE_IDENTIFICATION_NUMBER]" at bounding box center [243, 212] width 77 height 38
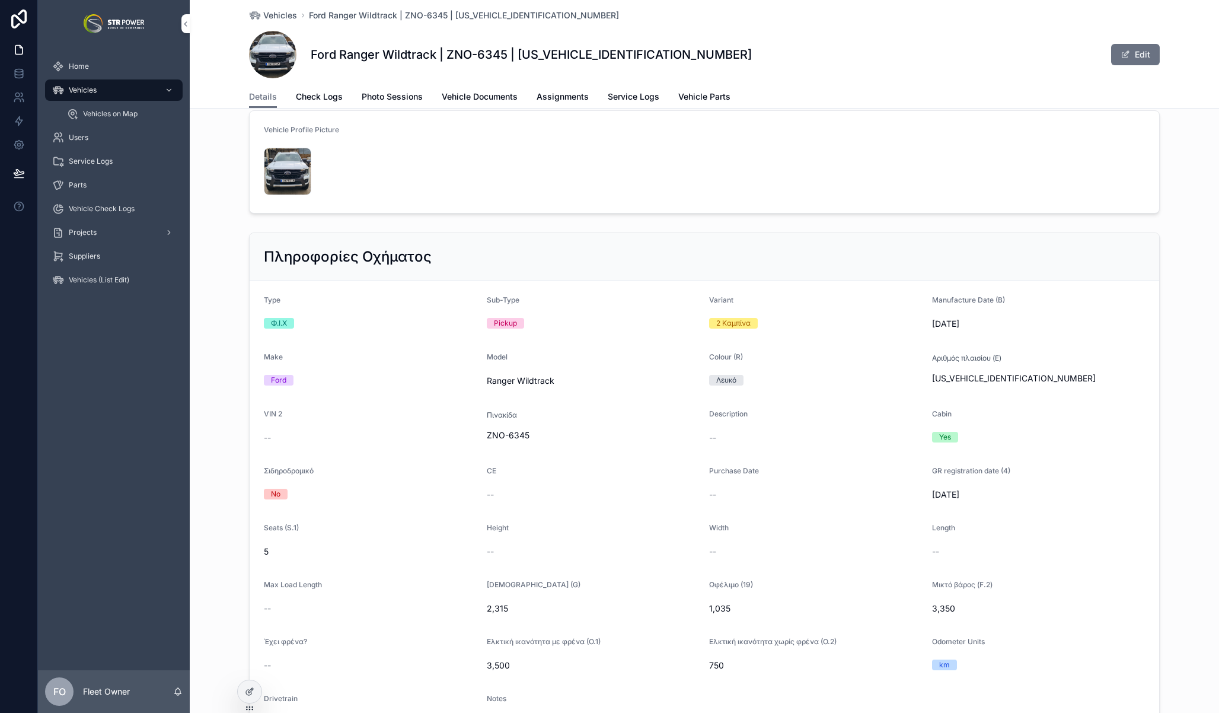
scroll to position [196, 0]
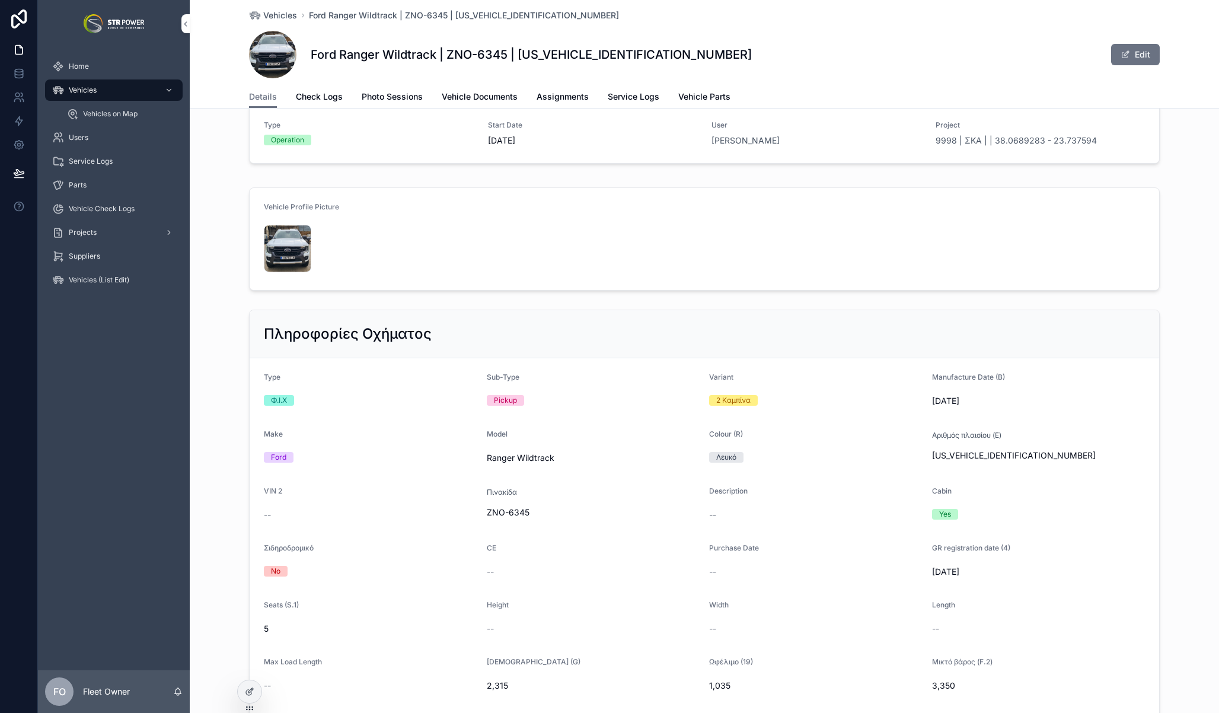
click at [475, 99] on span "Vehicle Documents" at bounding box center [480, 97] width 76 height 12
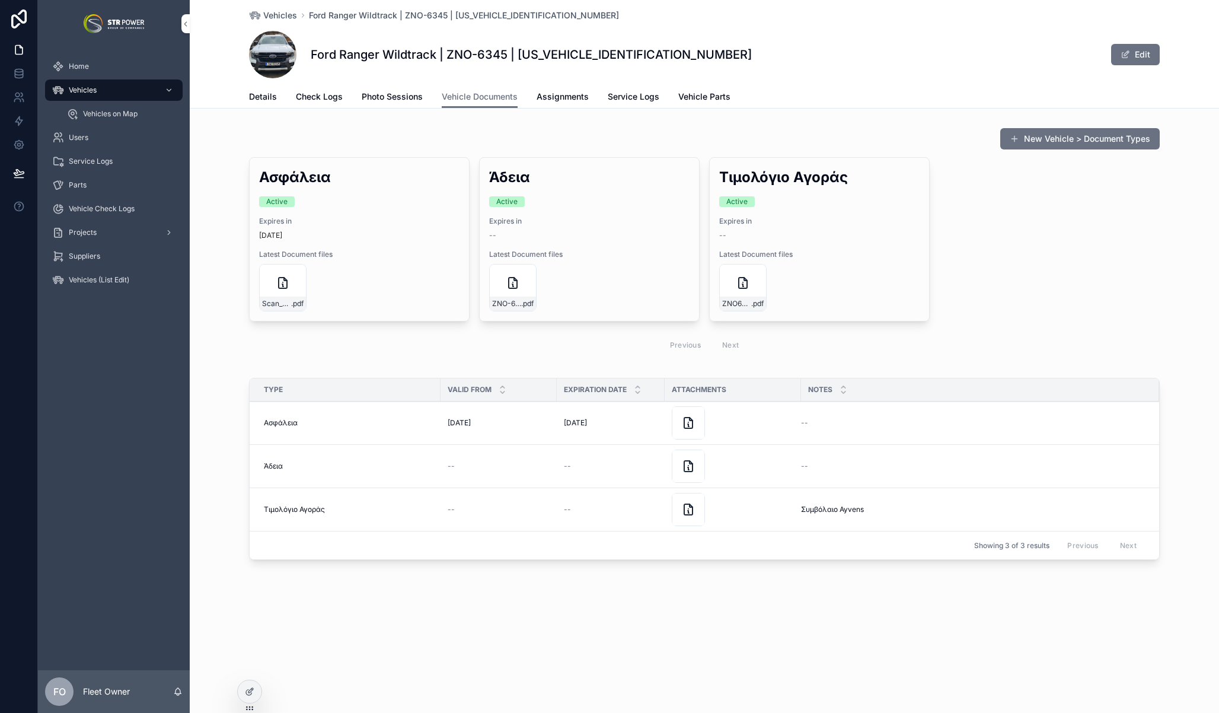
click at [733, 279] on div "ZNO6345-FORD-RANGER .pdf" at bounding box center [742, 287] width 47 height 47
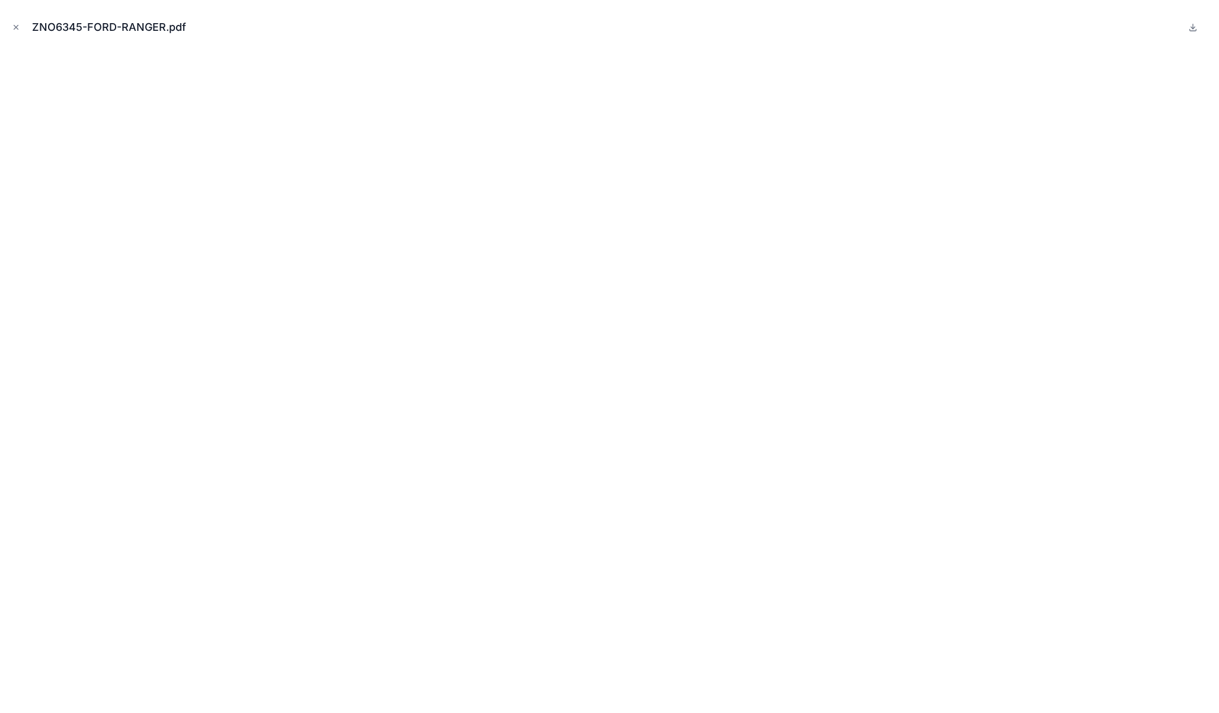
click at [15, 27] on icon "Close modal" at bounding box center [16, 28] width 4 height 4
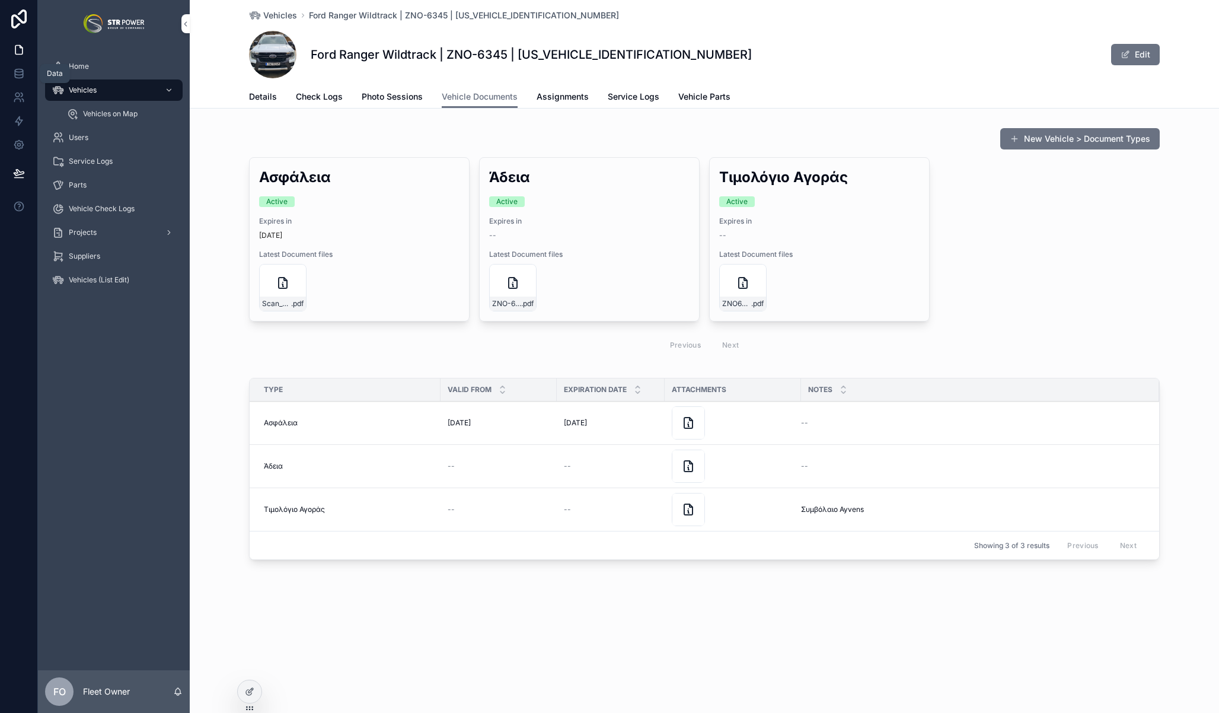
click at [26, 74] on link at bounding box center [18, 74] width 37 height 24
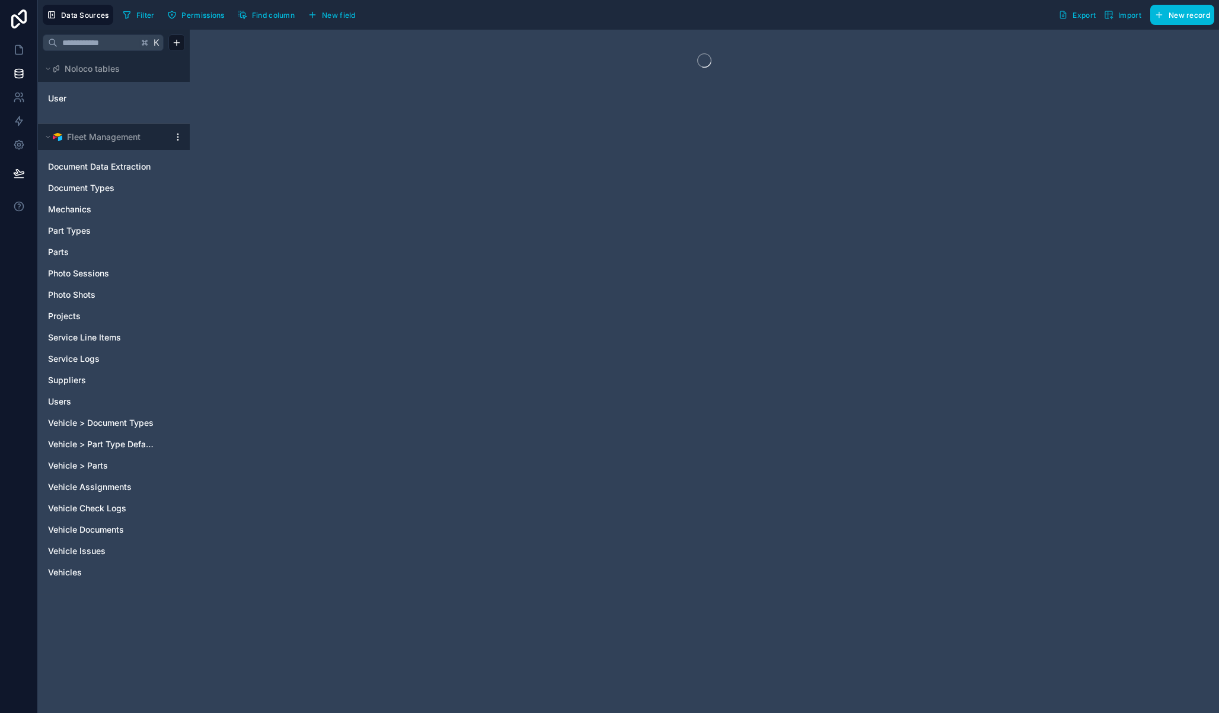
click at [183, 136] on div at bounding box center [178, 136] width 14 height 9
click at [175, 140] on html "Data Sources Filter Permissions Find column New field Export Import New record …" at bounding box center [609, 356] width 1219 height 713
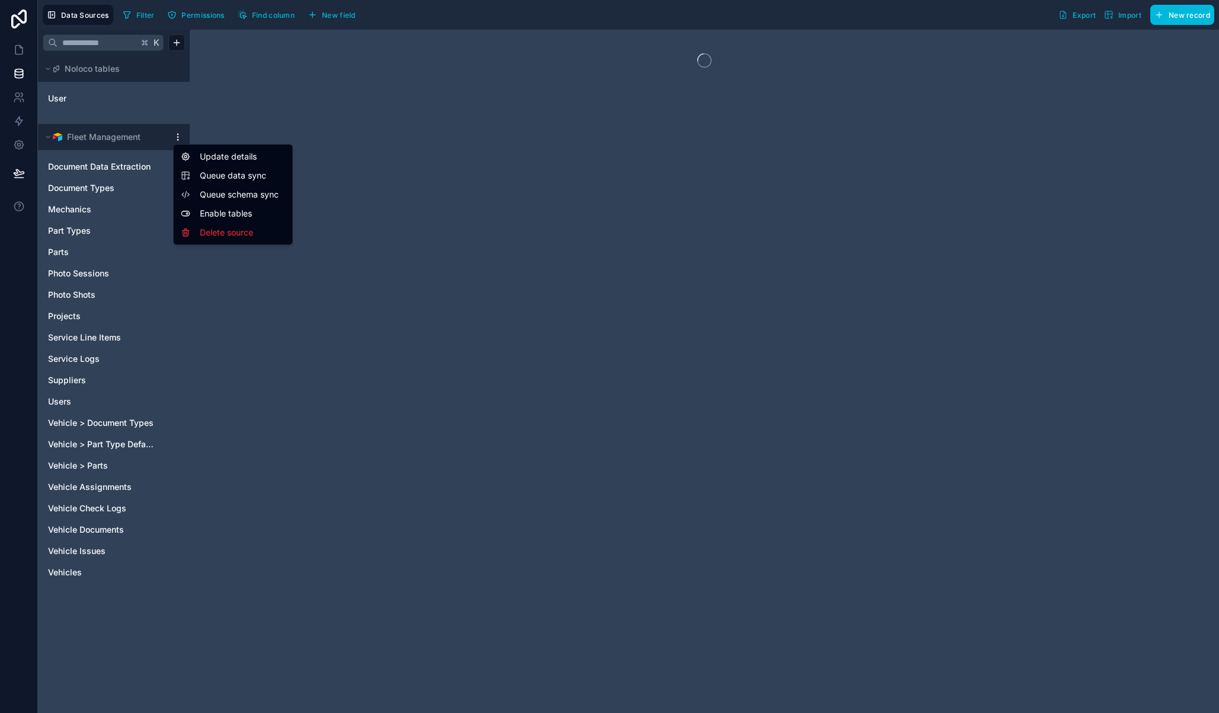
click at [215, 178] on span "Queue data sync" at bounding box center [242, 176] width 85 height 12
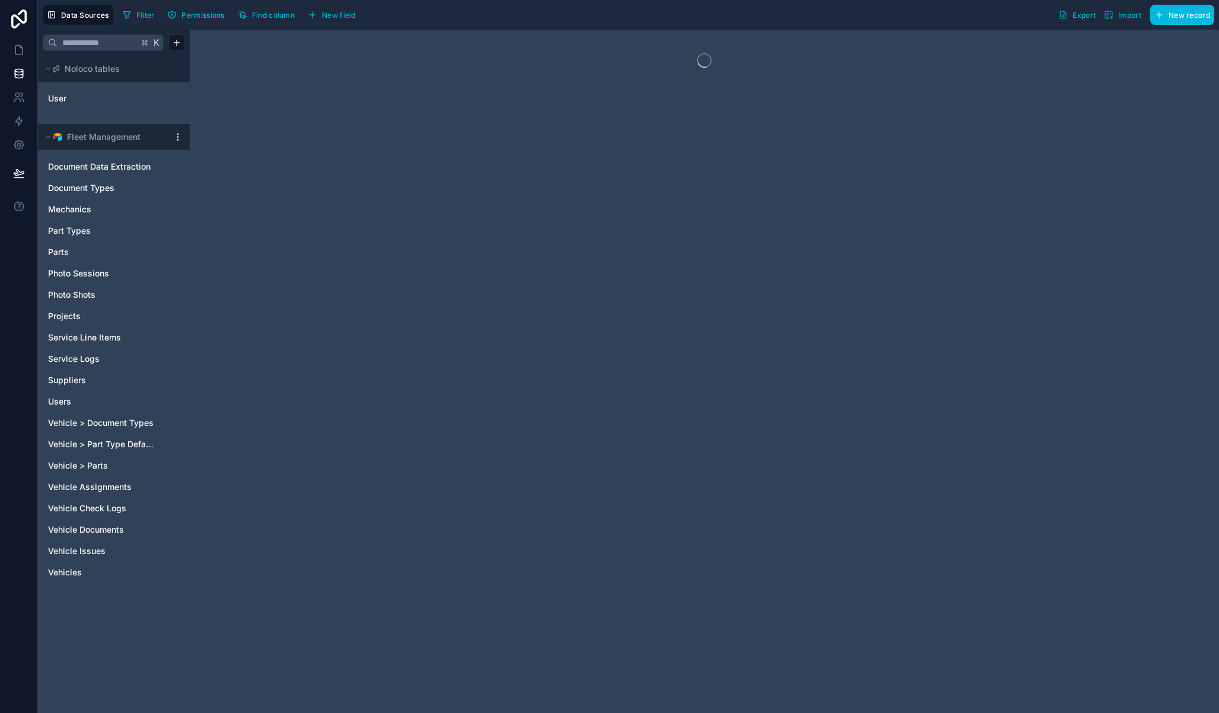
click at [174, 135] on html "Data Sources Filter Permissions Find column New field Export Import New record …" at bounding box center [609, 356] width 1219 height 713
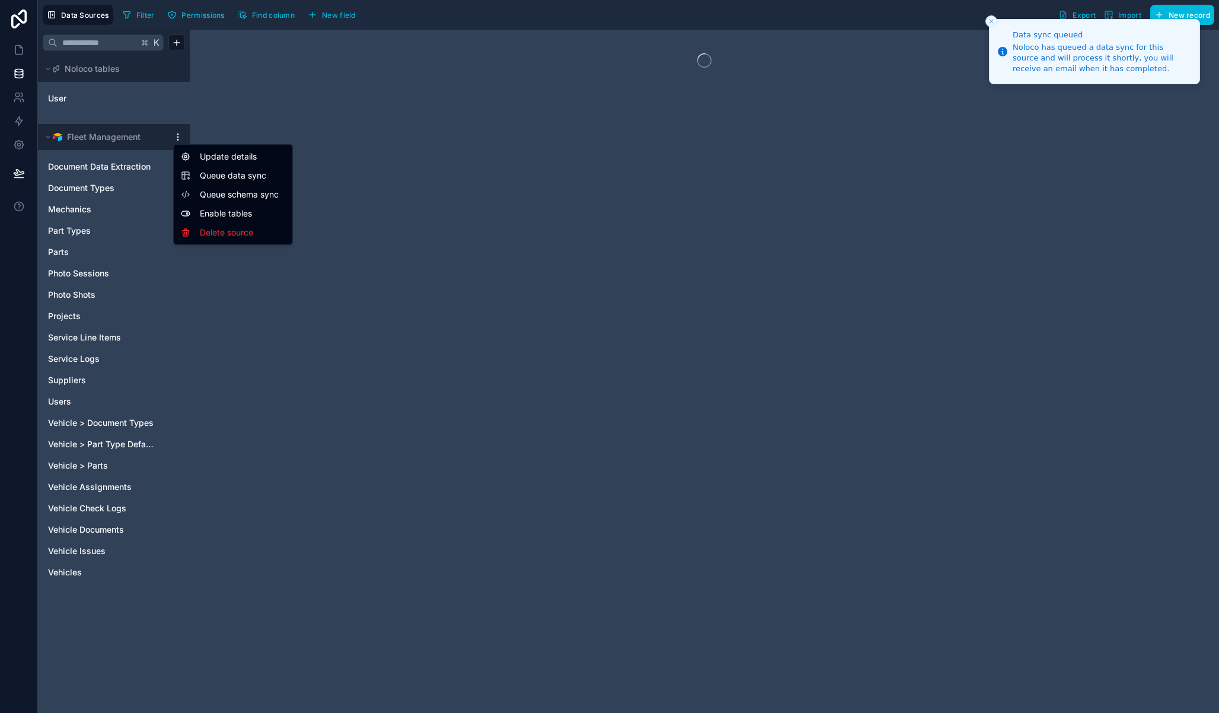
click at [221, 199] on span "Queue schema sync" at bounding box center [242, 195] width 85 height 12
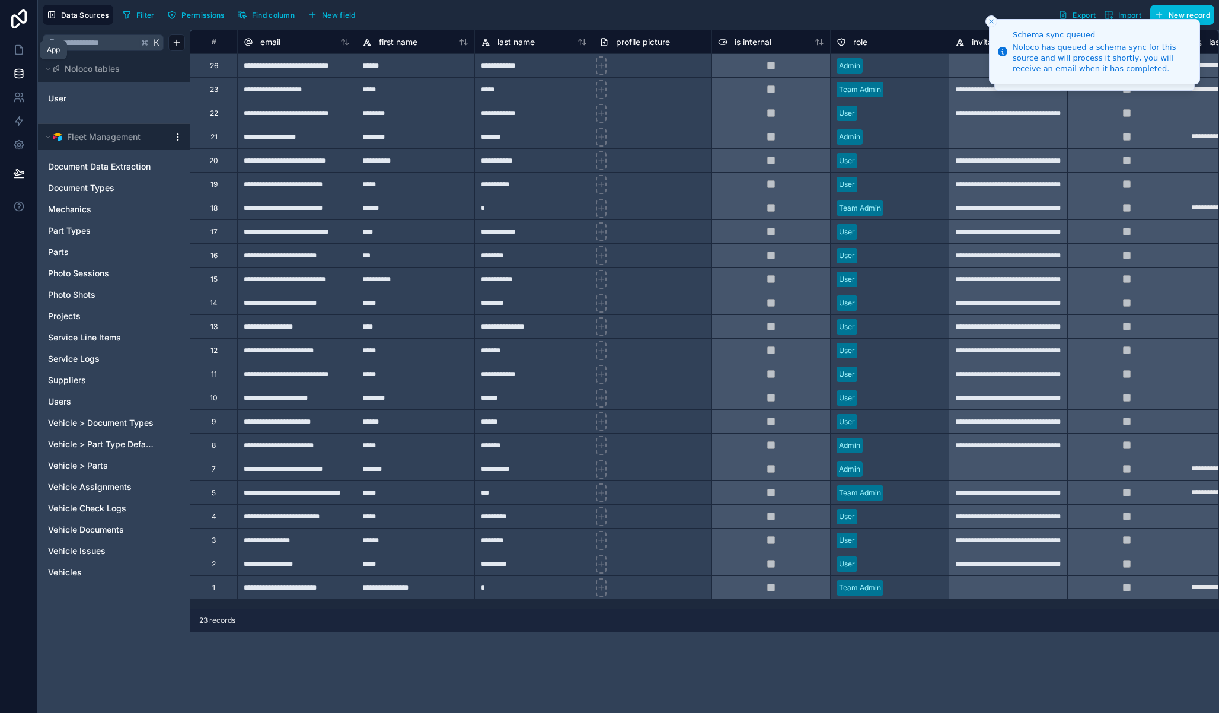
click at [20, 53] on icon at bounding box center [19, 50] width 12 height 12
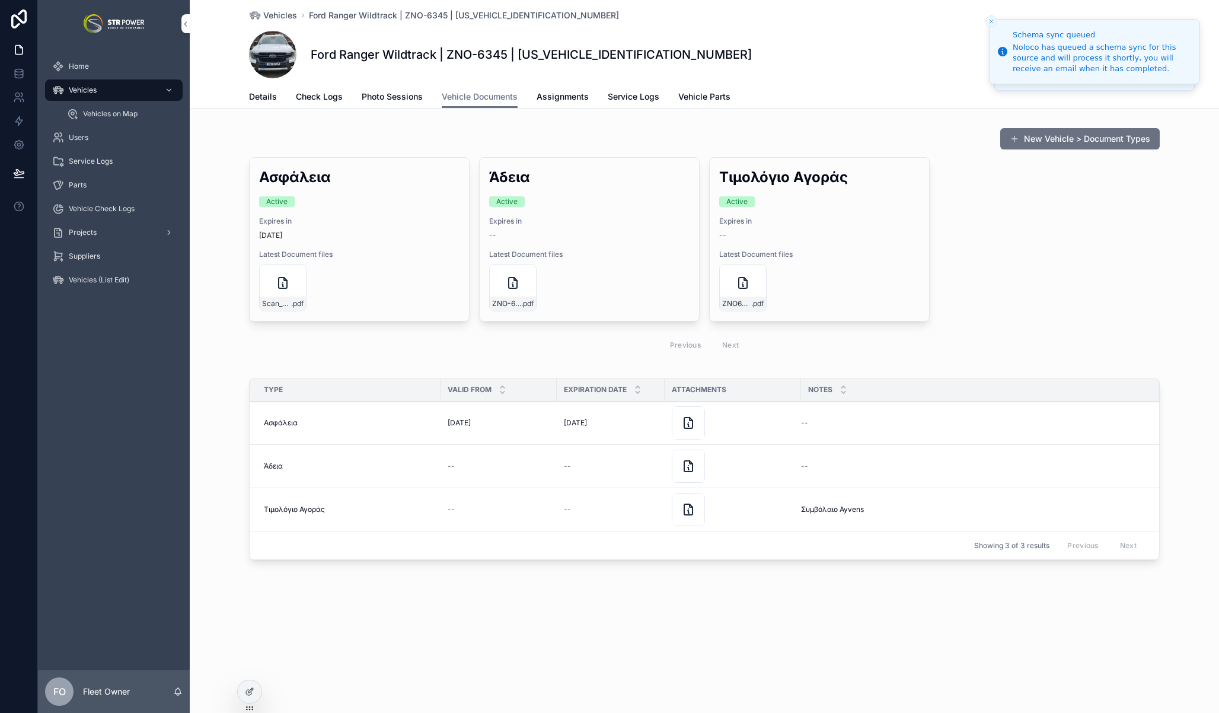
click at [309, 100] on span "Check Logs" at bounding box center [319, 97] width 47 height 12
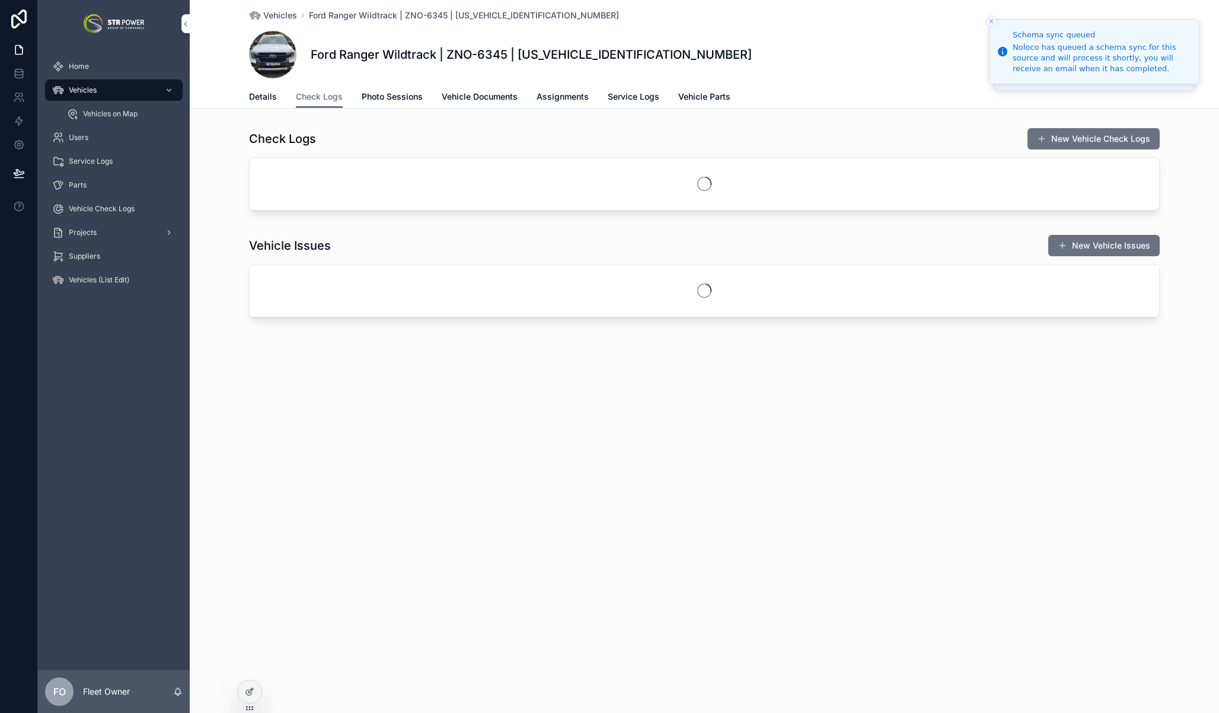
click at [262, 92] on span "Details" at bounding box center [263, 97] width 28 height 12
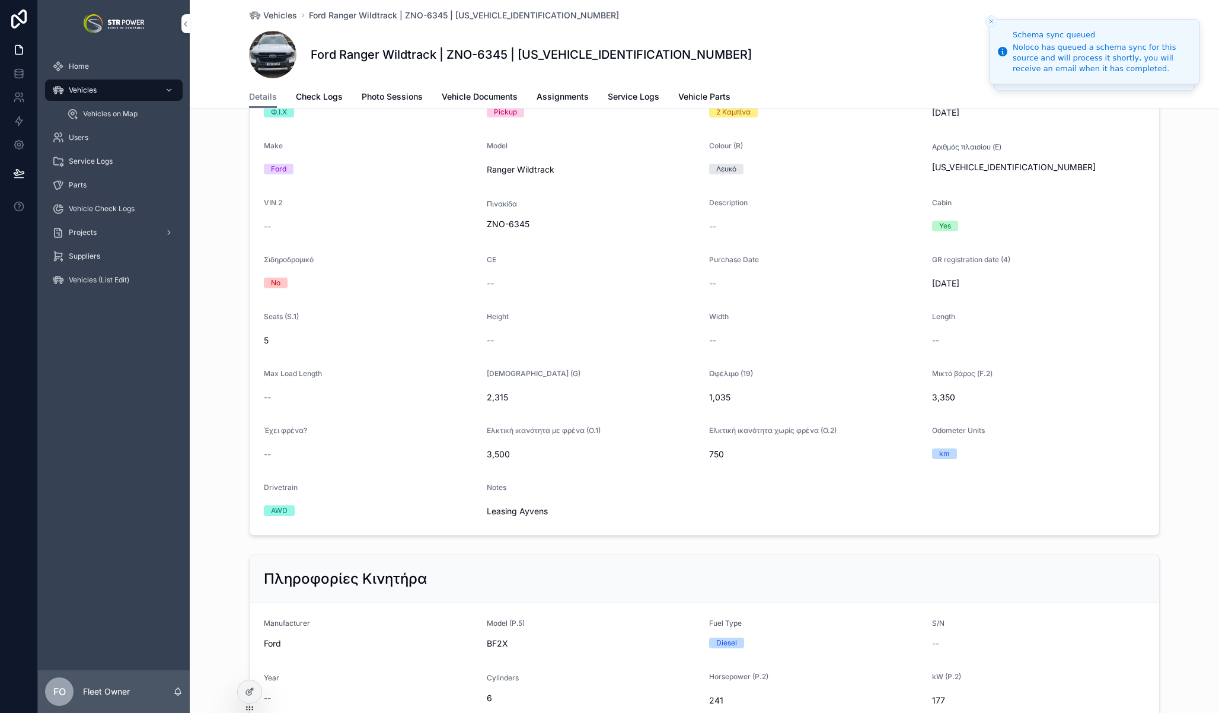
scroll to position [542, 0]
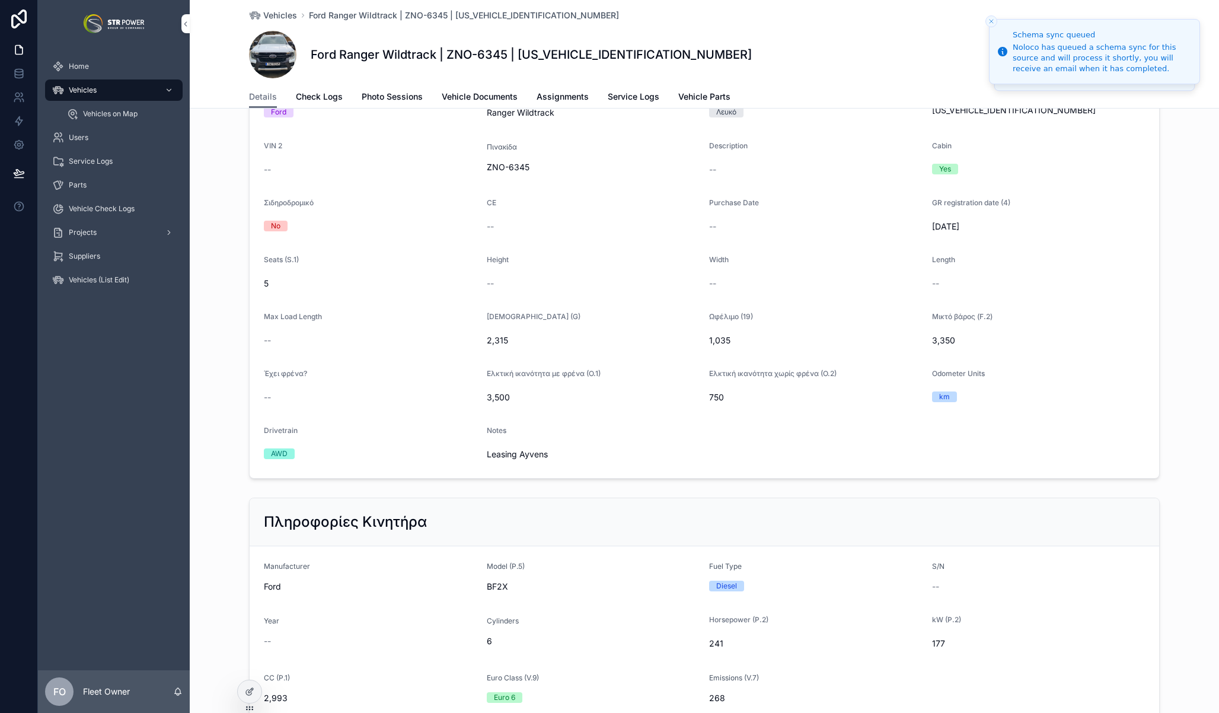
click at [258, 687] on div at bounding box center [250, 691] width 24 height 23
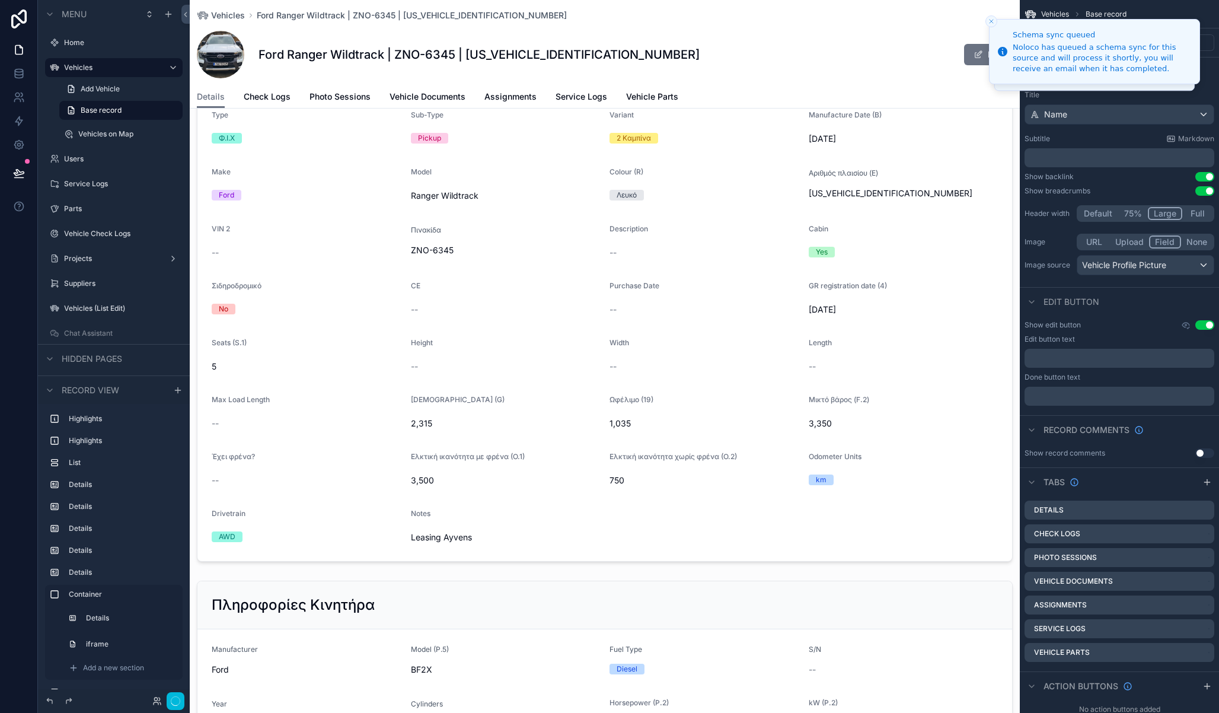
scroll to position [236, 0]
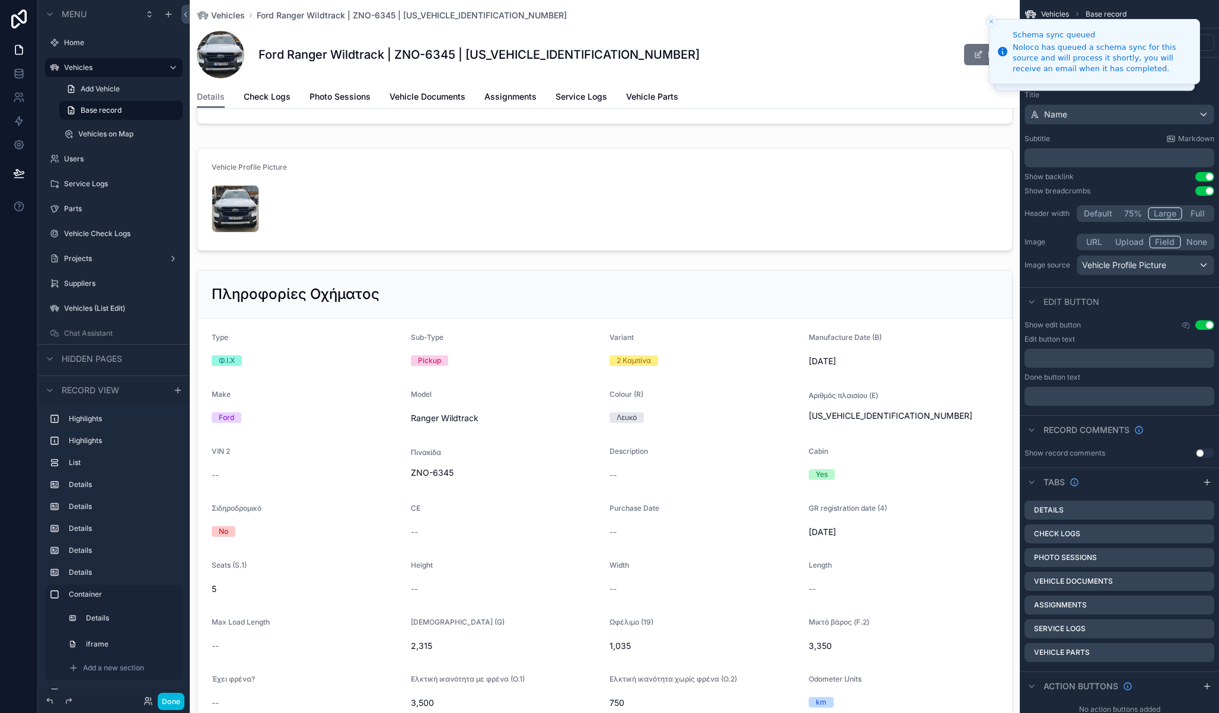
click at [342, 312] on div "scrollable content" at bounding box center [605, 527] width 830 height 524
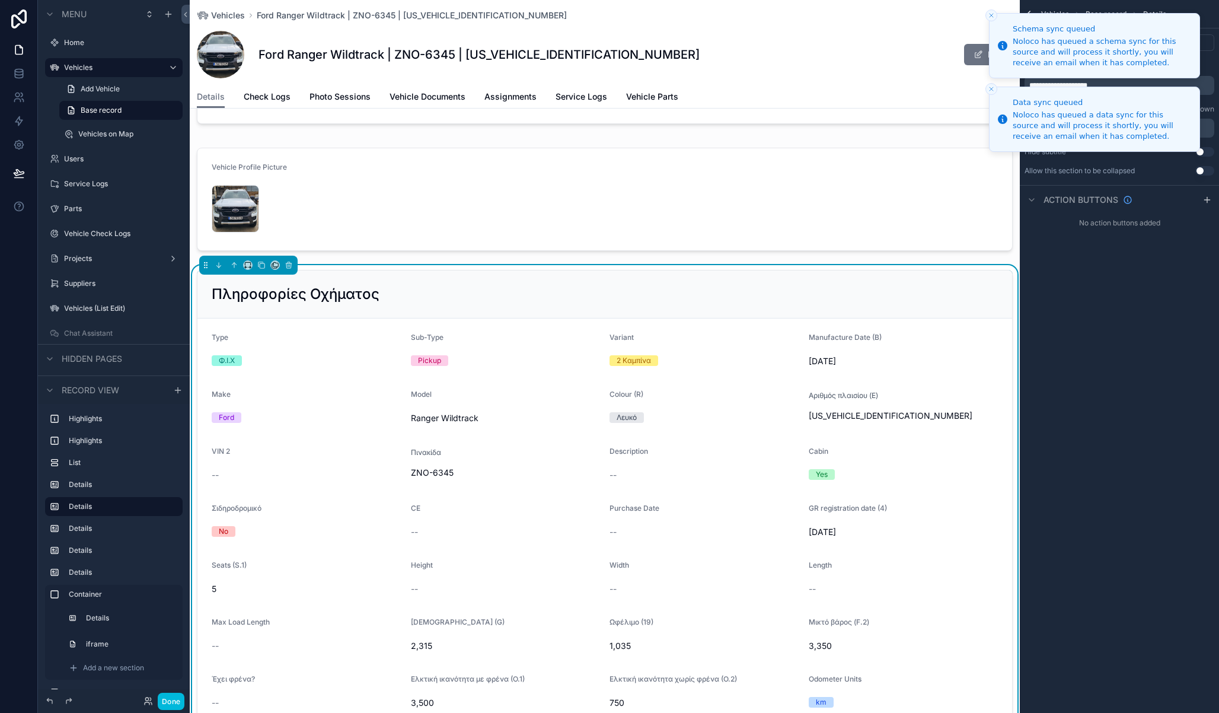
click at [992, 17] on icon "Close toast" at bounding box center [991, 15] width 7 height 7
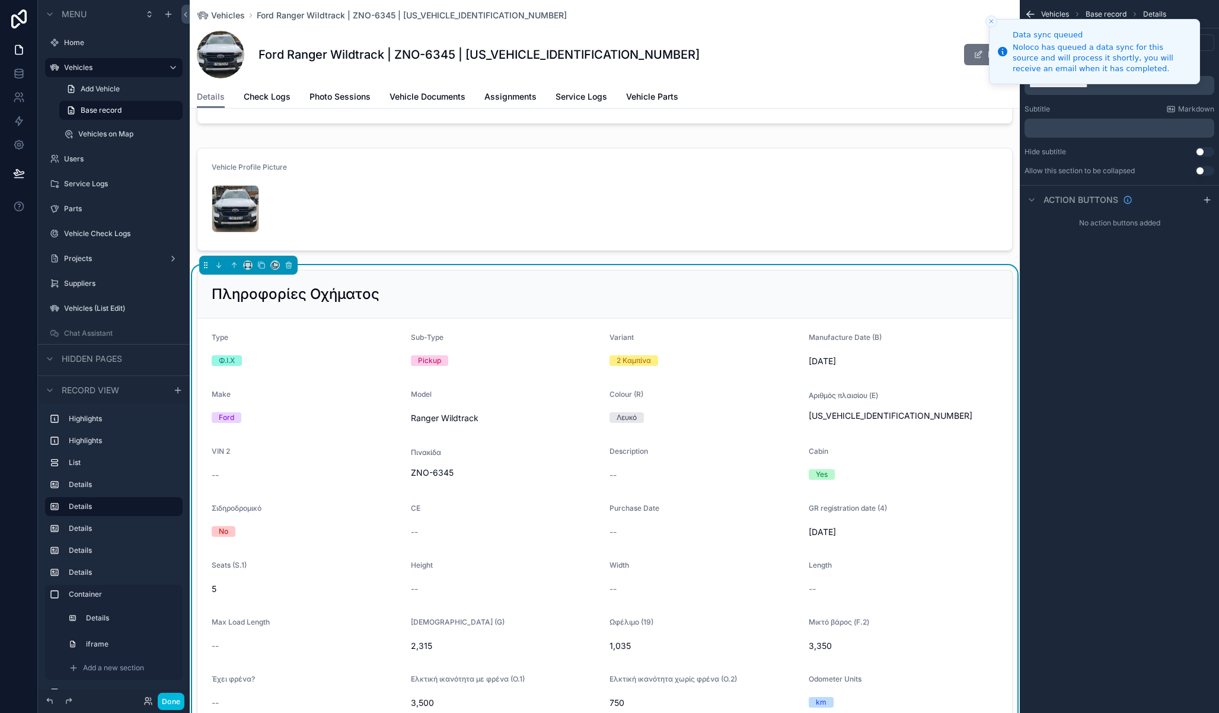
click at [992, 17] on button "Close toast" at bounding box center [992, 21] width 12 height 12
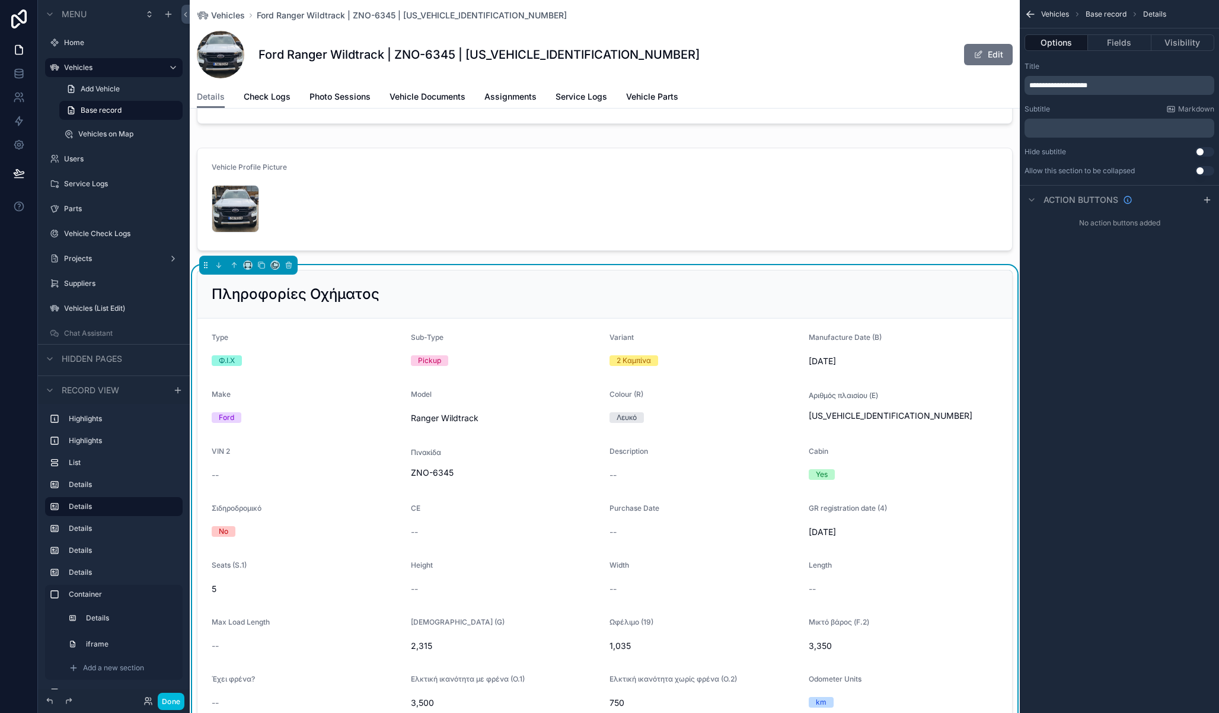
click at [1103, 46] on button "Fields" at bounding box center [1119, 42] width 63 height 17
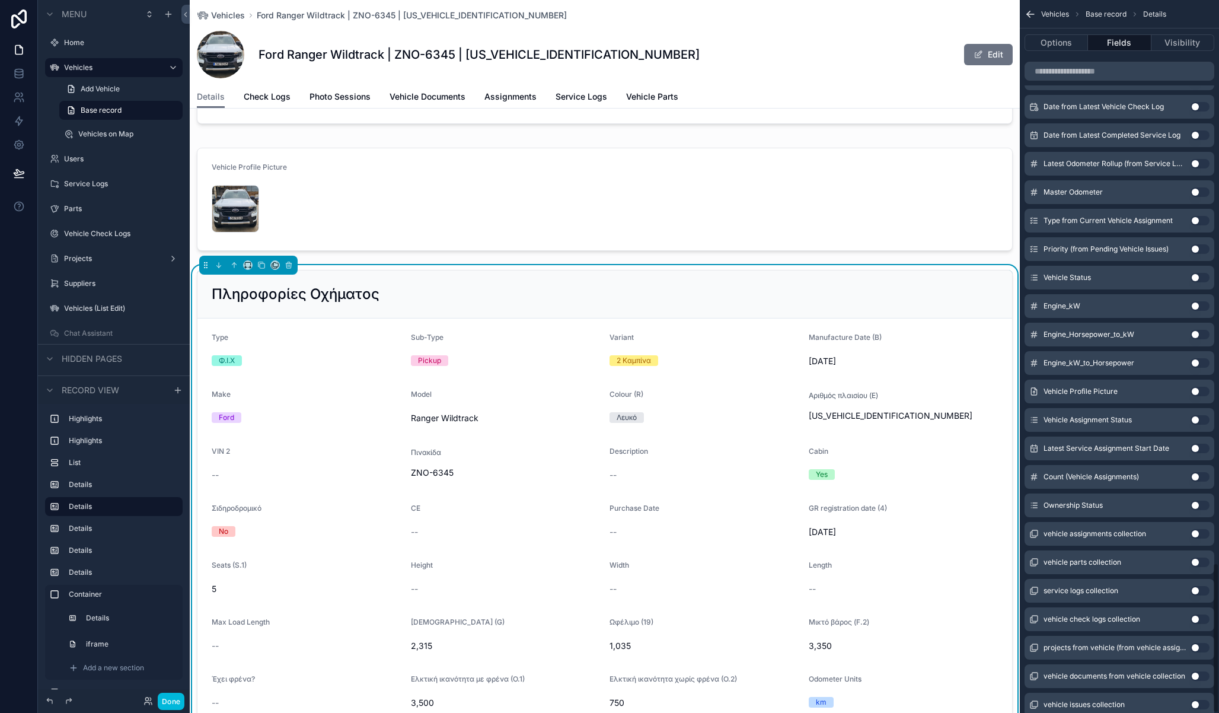
scroll to position [2673, 0]
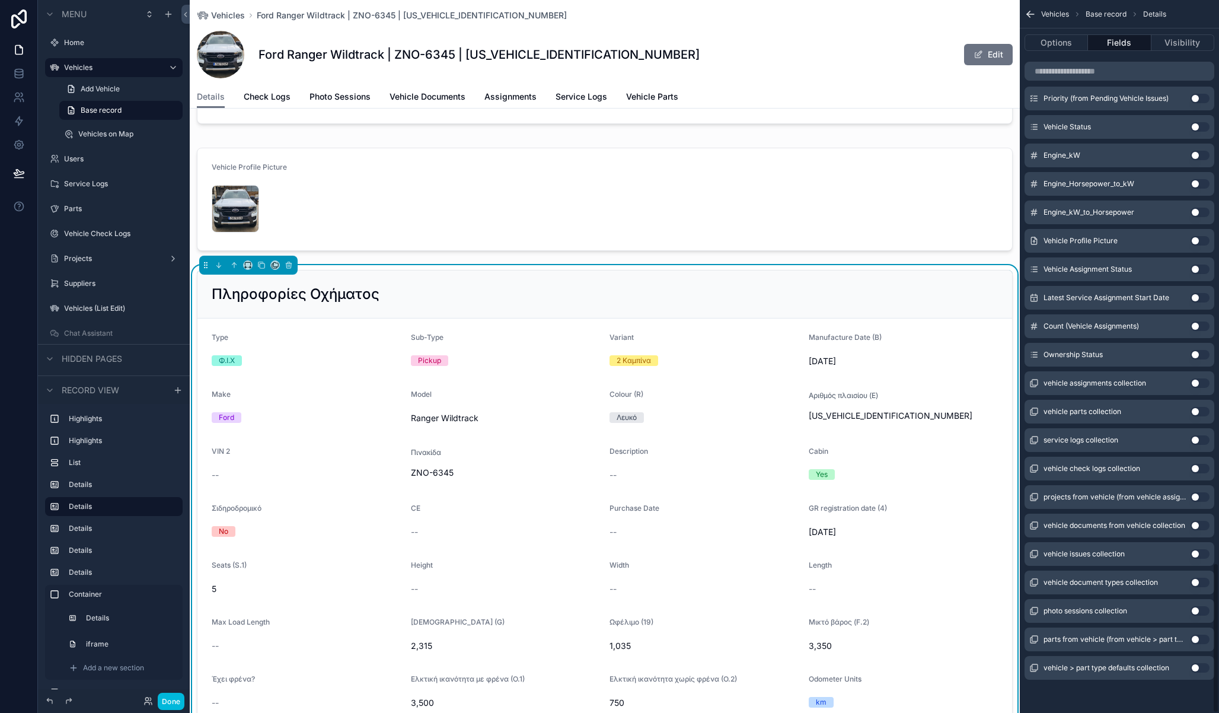
click at [1201, 353] on button "Use setting" at bounding box center [1200, 354] width 19 height 9
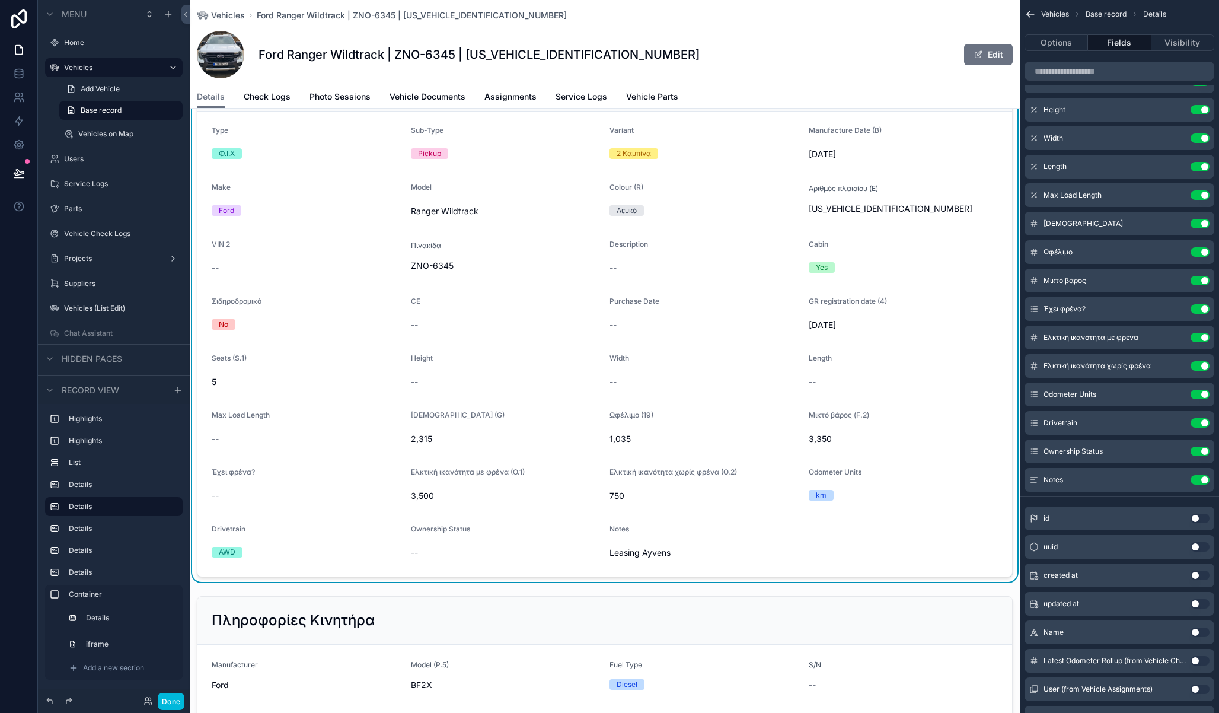
scroll to position [423, 0]
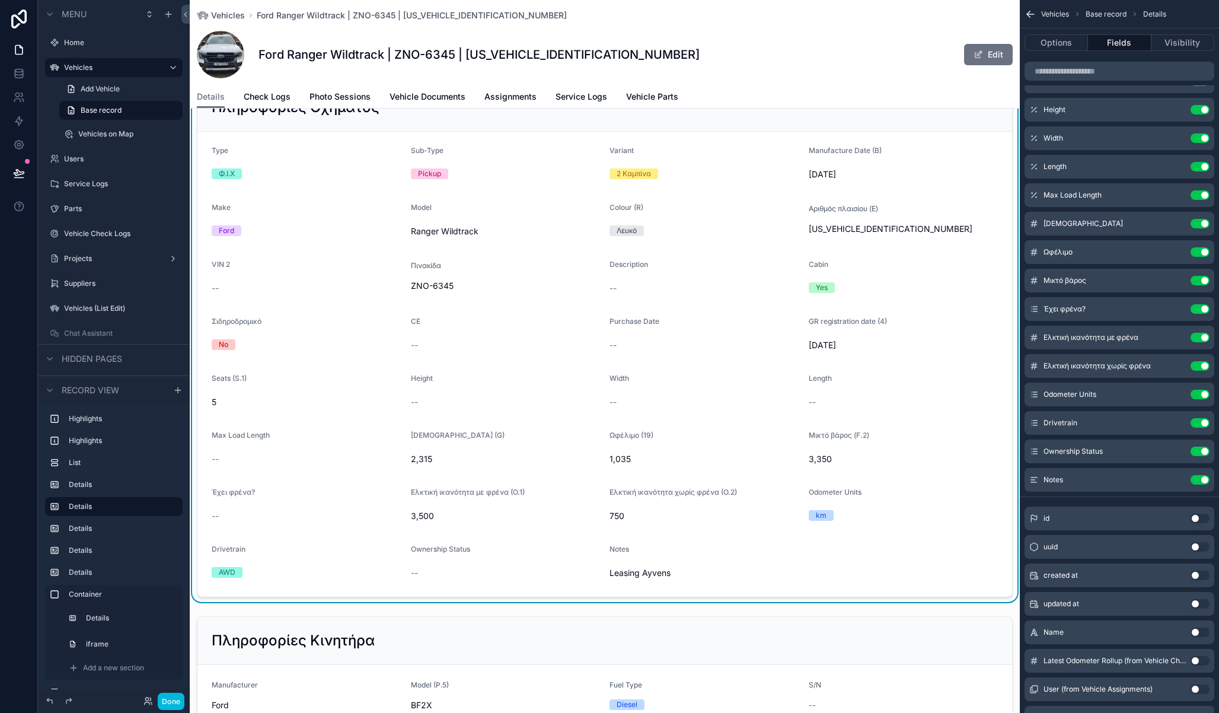
click at [178, 703] on button "Done" at bounding box center [171, 701] width 27 height 17
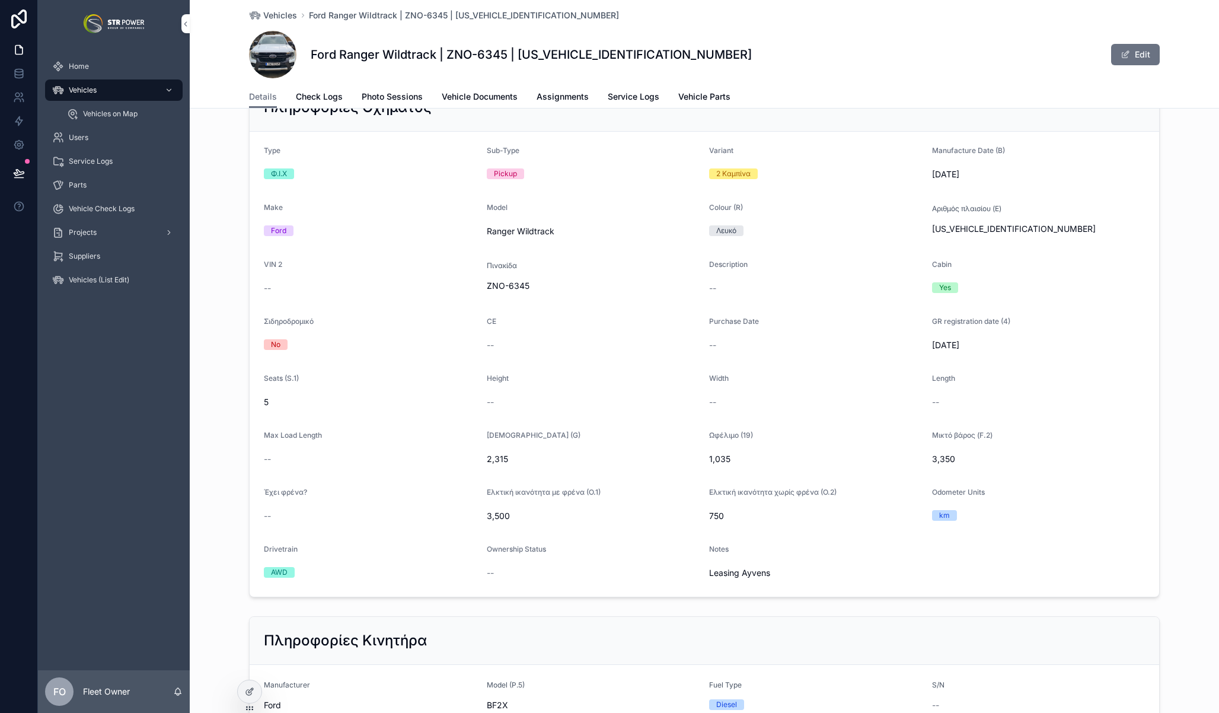
click at [104, 93] on div "Vehicles" at bounding box center [113, 90] width 123 height 19
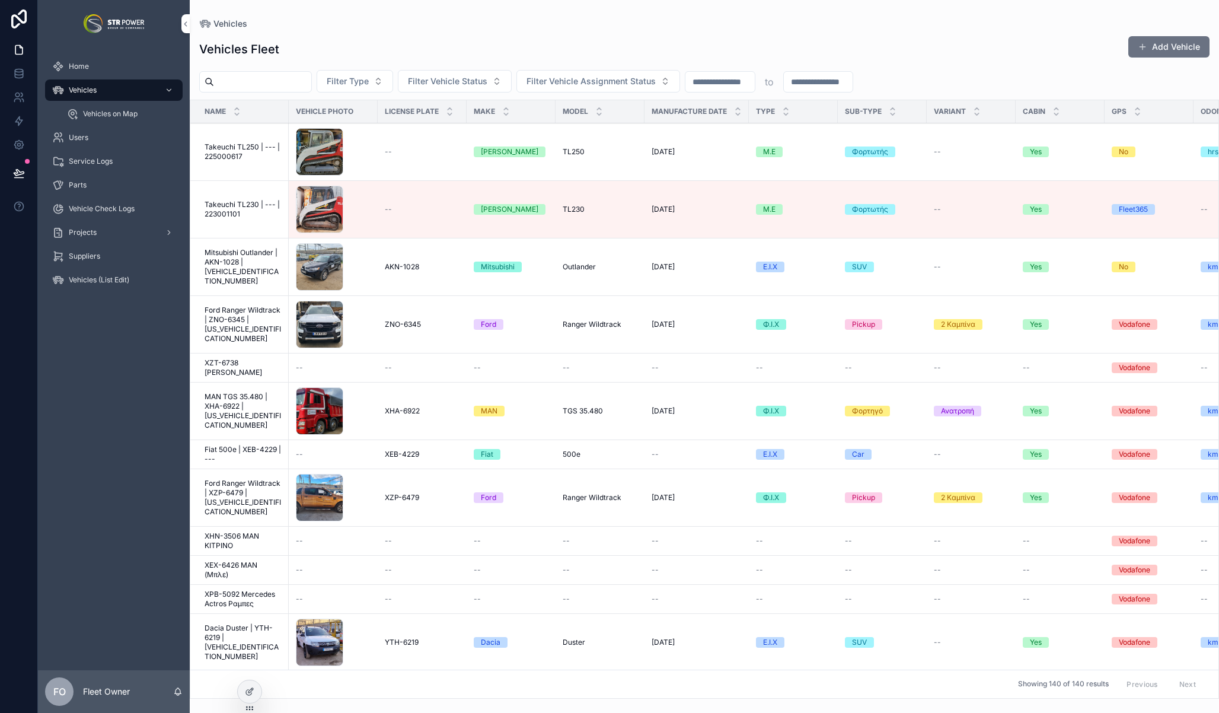
click at [250, 690] on icon at bounding box center [249, 691] width 9 height 9
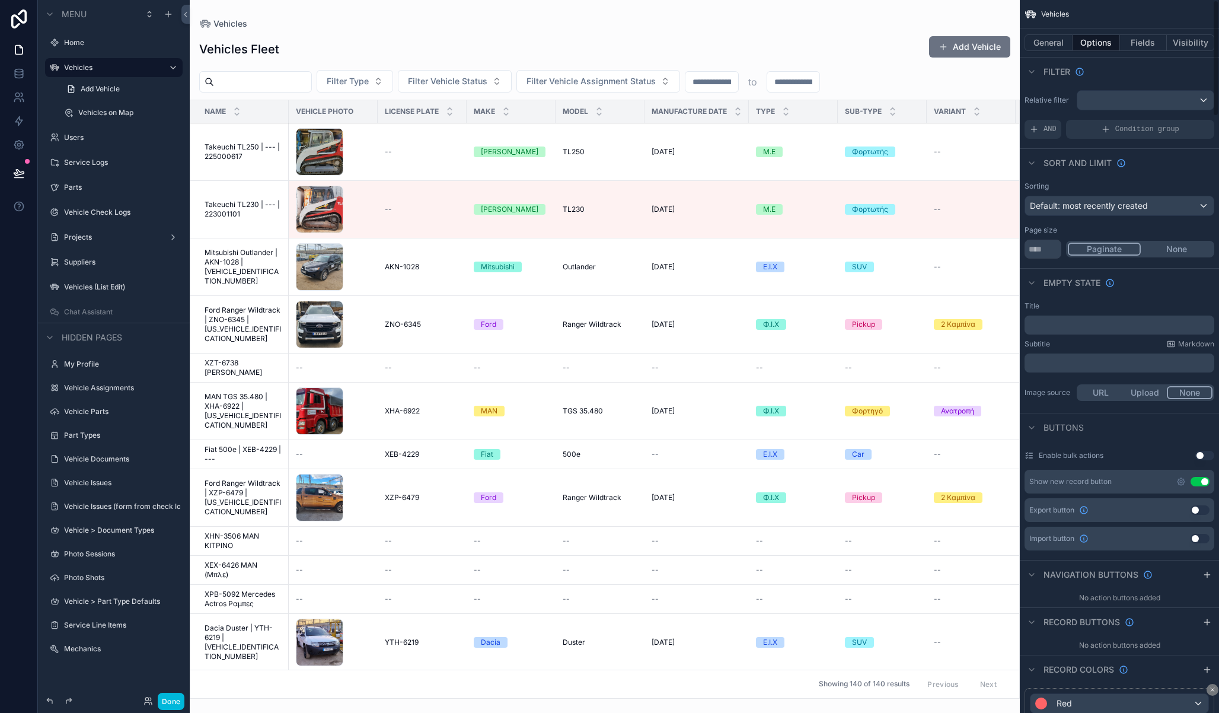
click at [1135, 44] on button "Fields" at bounding box center [1143, 42] width 47 height 17
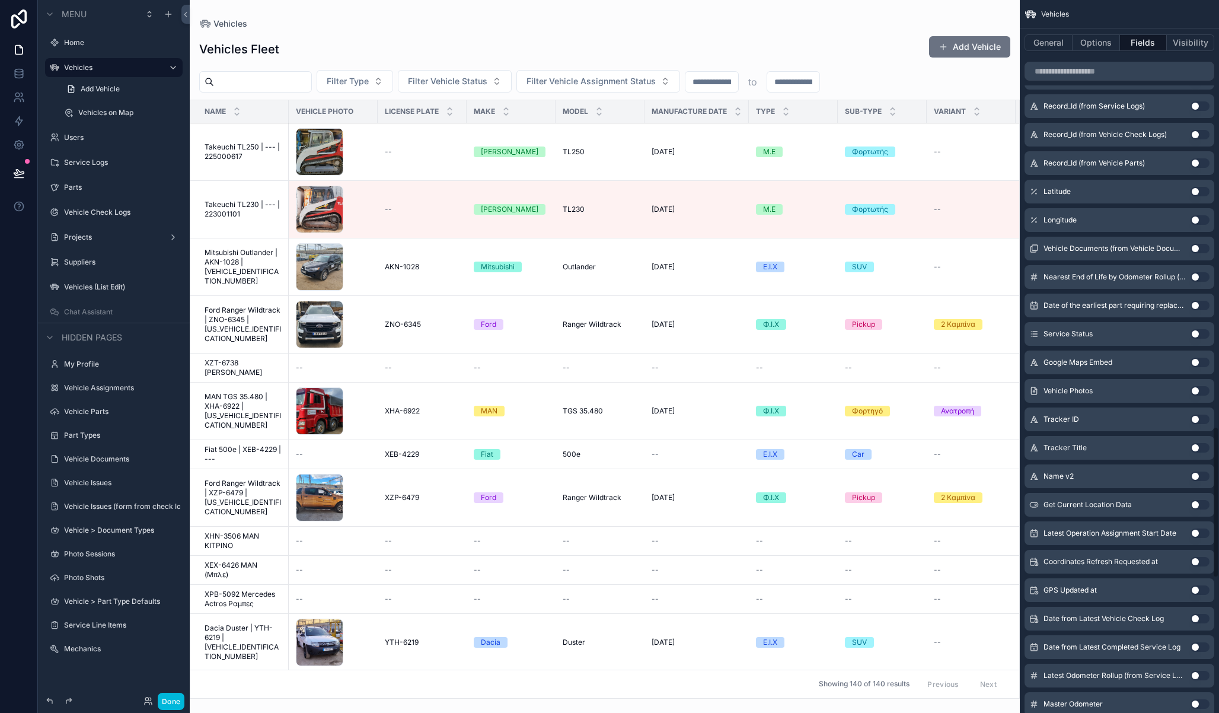
scroll to position [2639, 0]
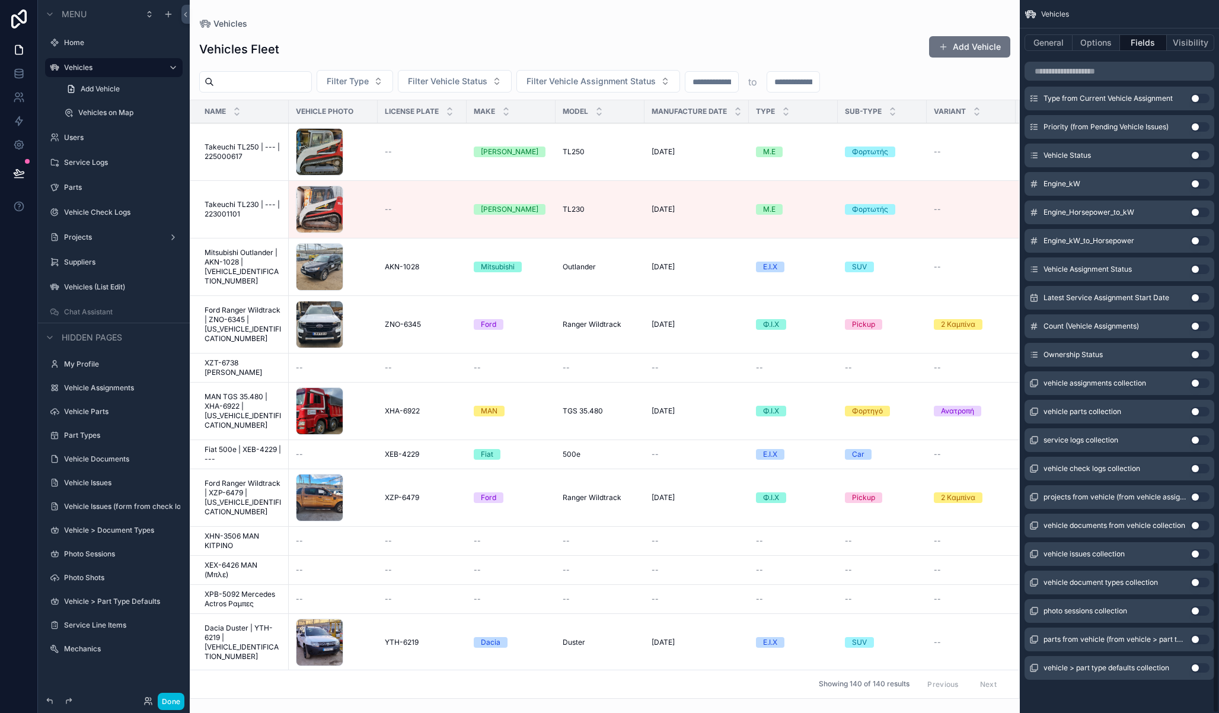
click at [1196, 358] on button "Use setting" at bounding box center [1200, 354] width 19 height 9
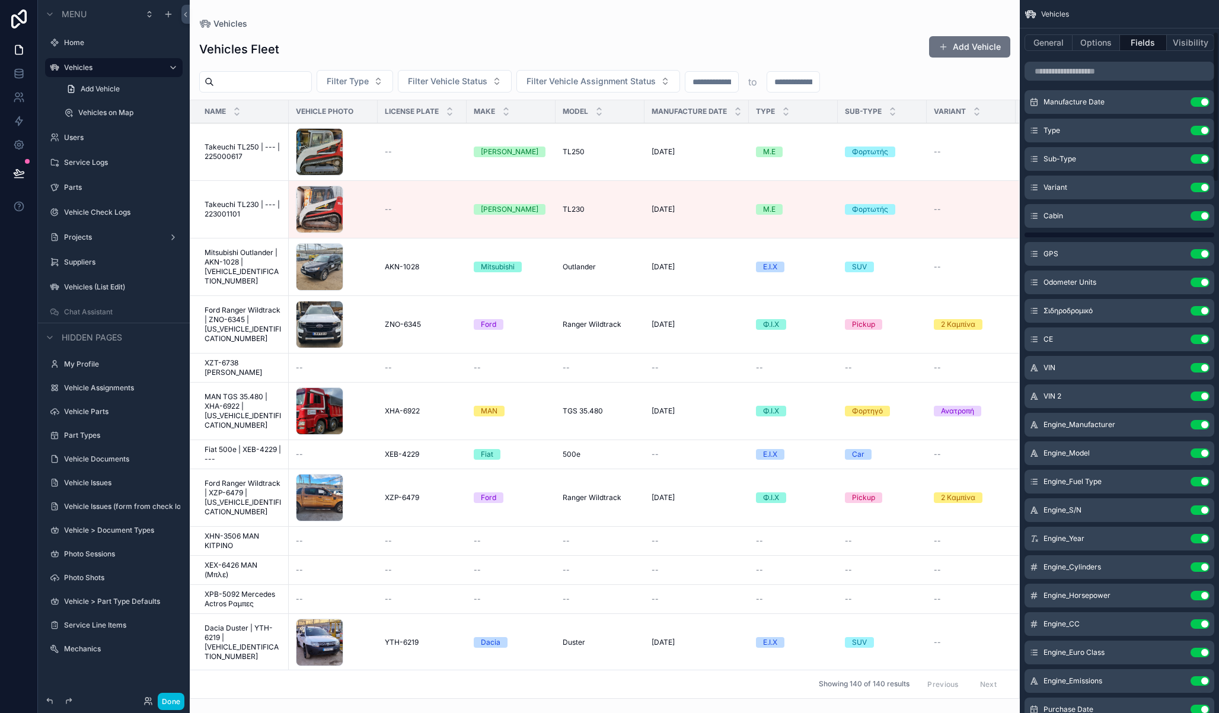
scroll to position [0, 0]
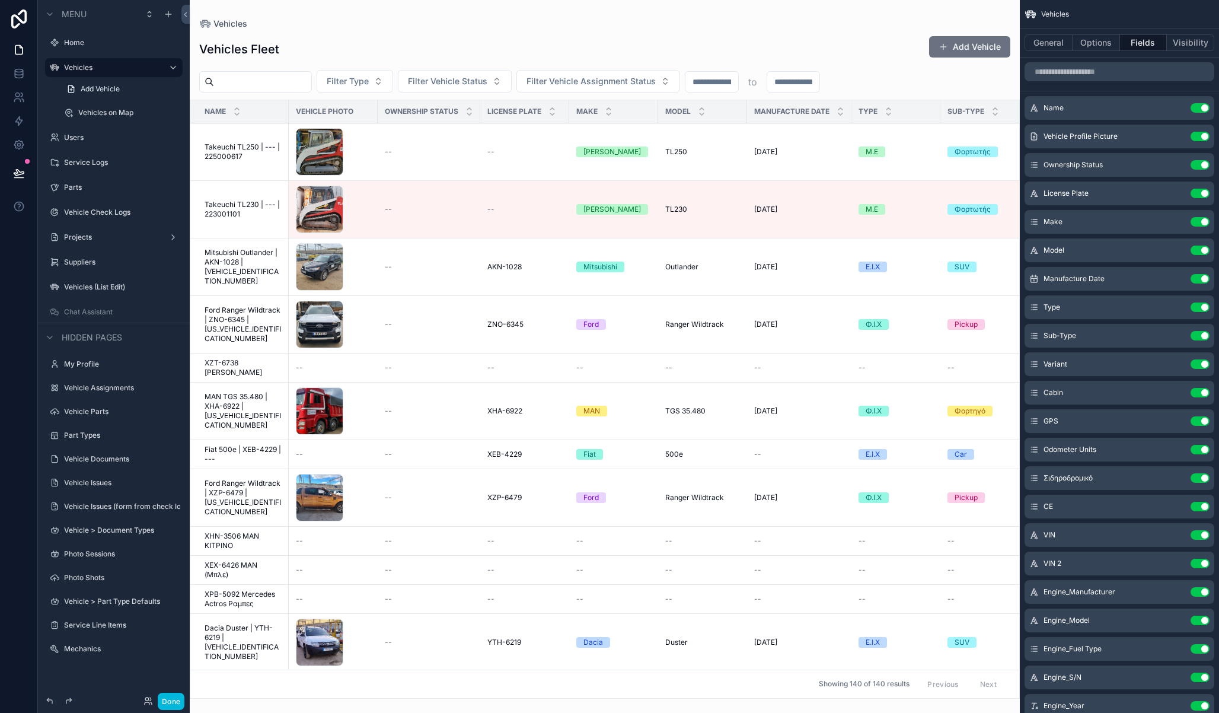
click at [915, 75] on div "scrollable content" at bounding box center [605, 356] width 830 height 713
click at [1104, 37] on button "Options" at bounding box center [1096, 42] width 47 height 17
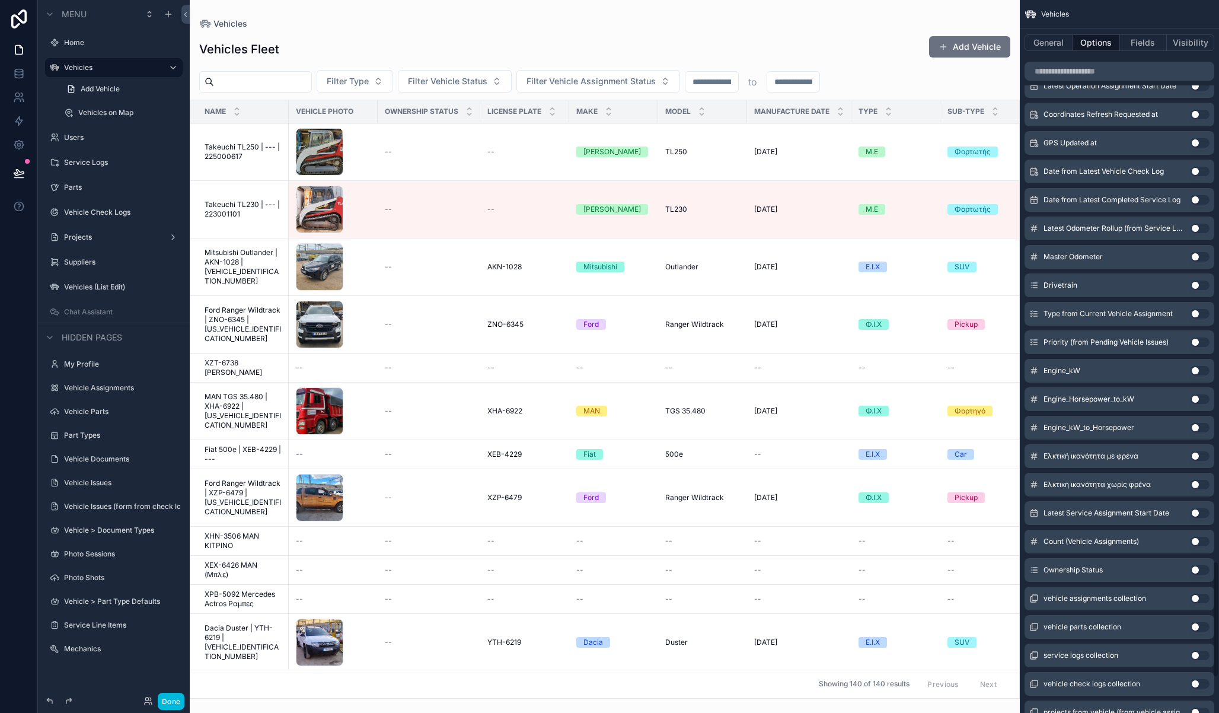
scroll to position [3651, 0]
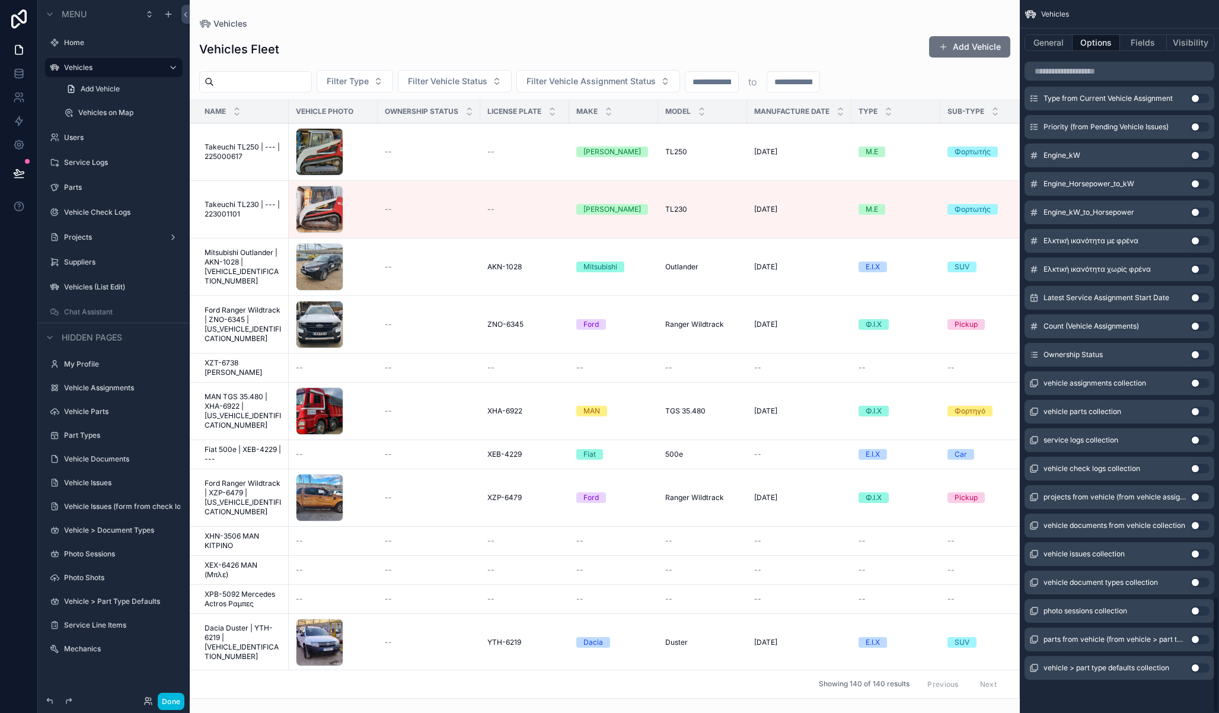
click at [1202, 355] on button "Use setting" at bounding box center [1200, 354] width 19 height 9
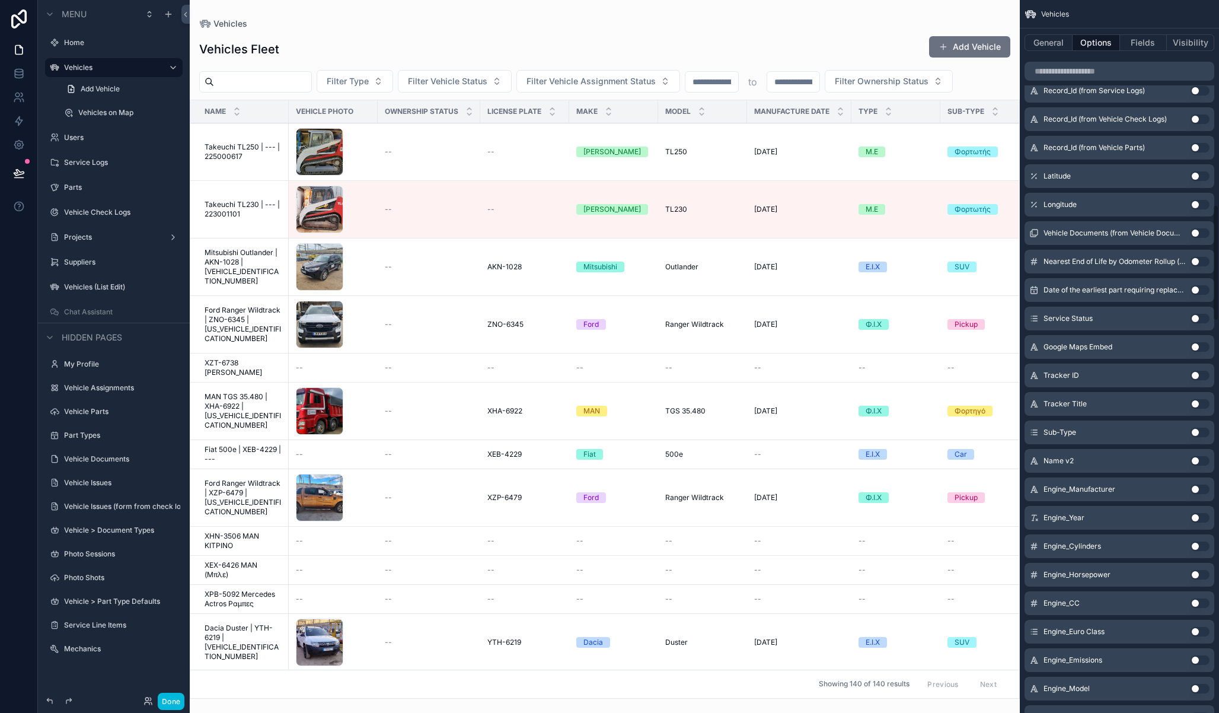
scroll to position [0, 0]
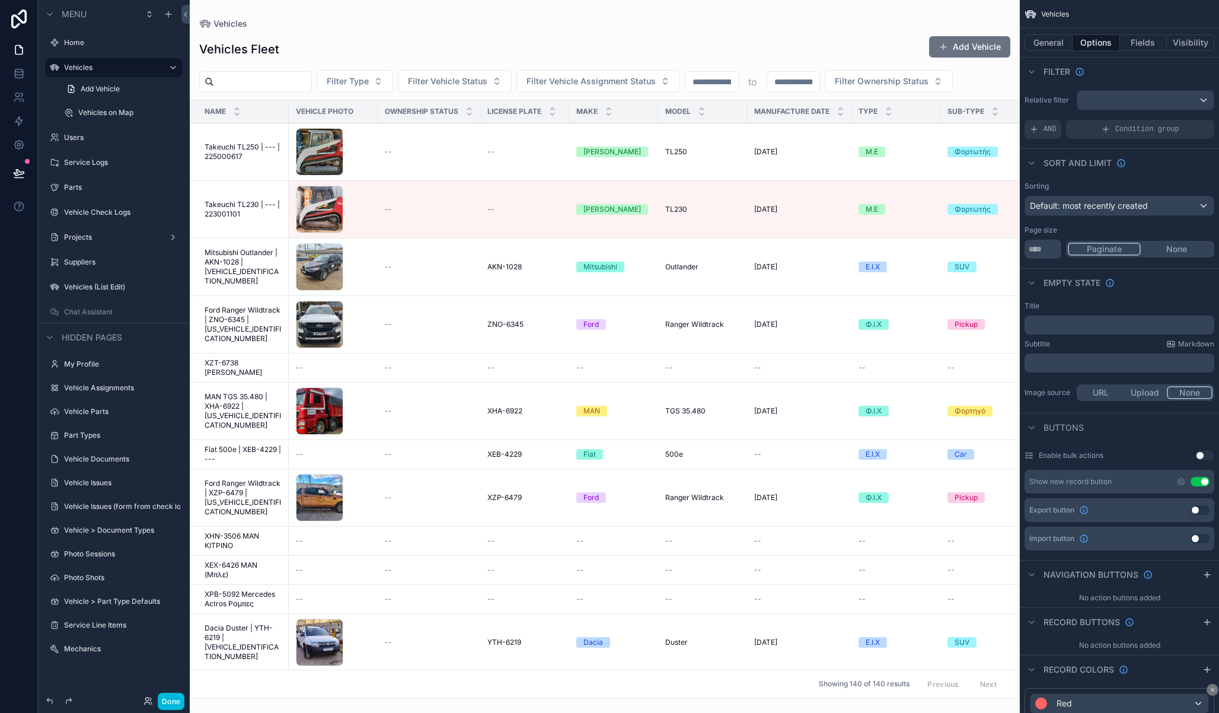
click at [651, 28] on div "Vehicles" at bounding box center [604, 23] width 811 height 9
click at [172, 703] on button "Done" at bounding box center [171, 701] width 27 height 17
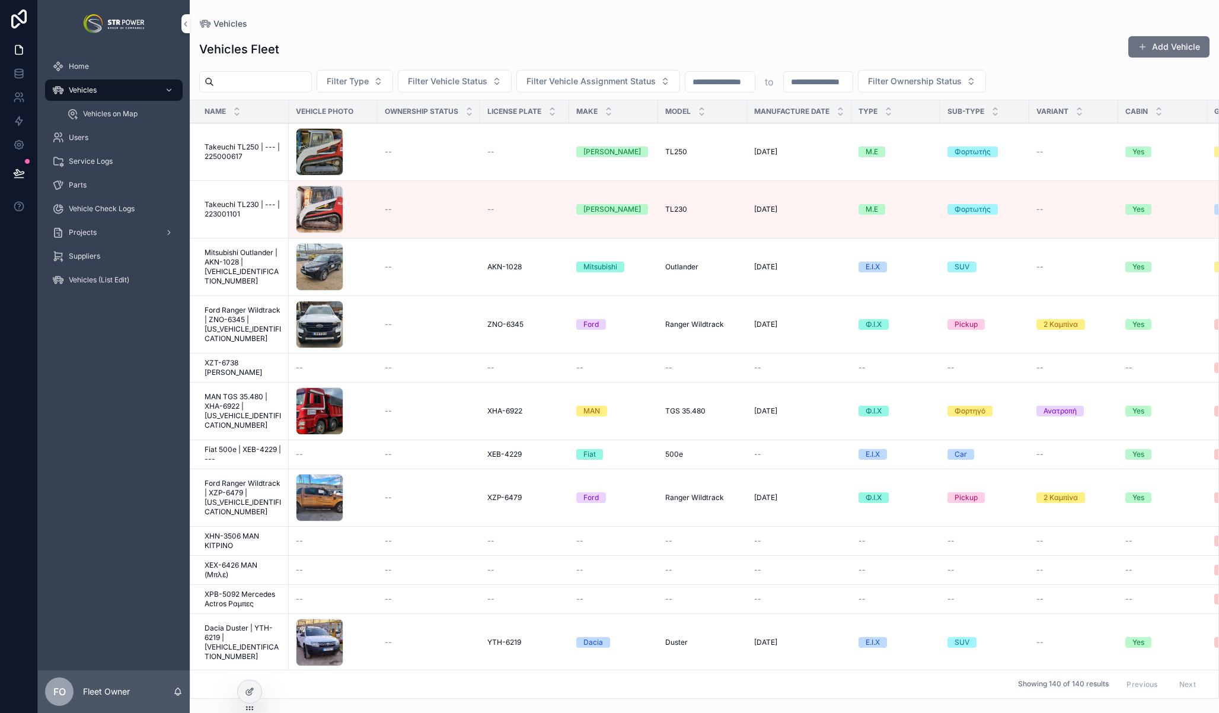
scroll to position [4, 0]
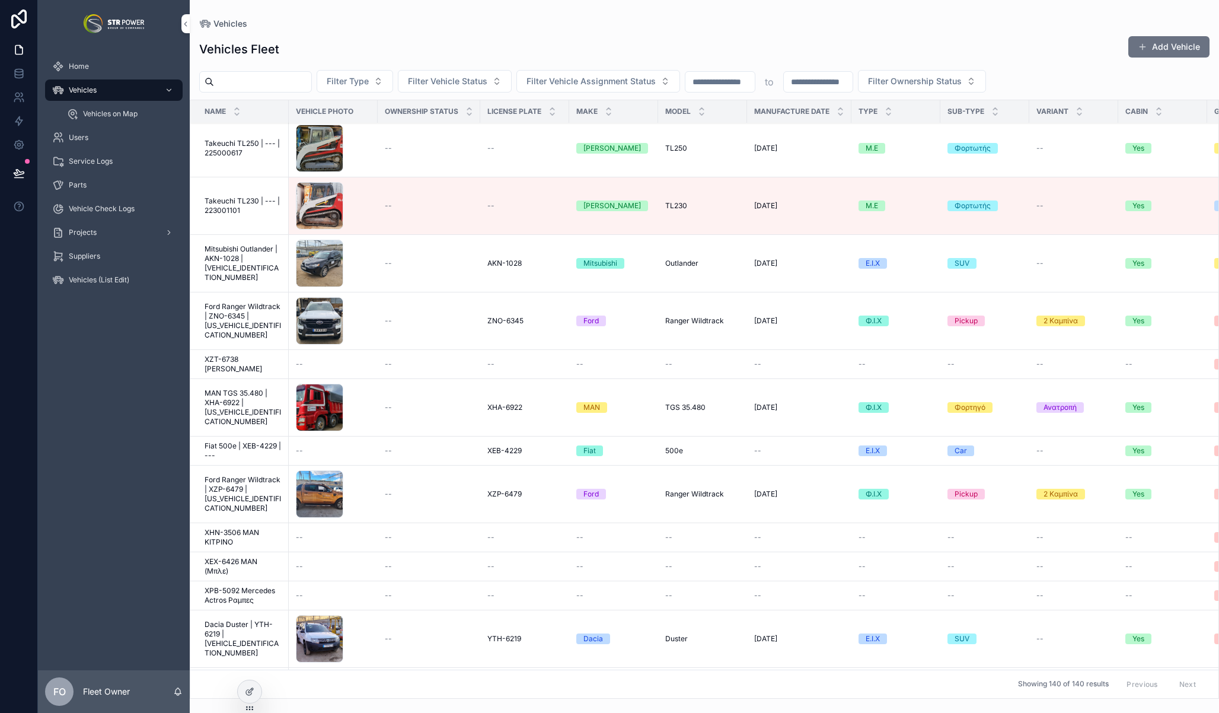
click at [244, 322] on span "Ford Ranger Wildtrack | ZNO-6345 | [US_VEHICLE_IDENTIFICATION_NUMBER]" at bounding box center [243, 321] width 77 height 38
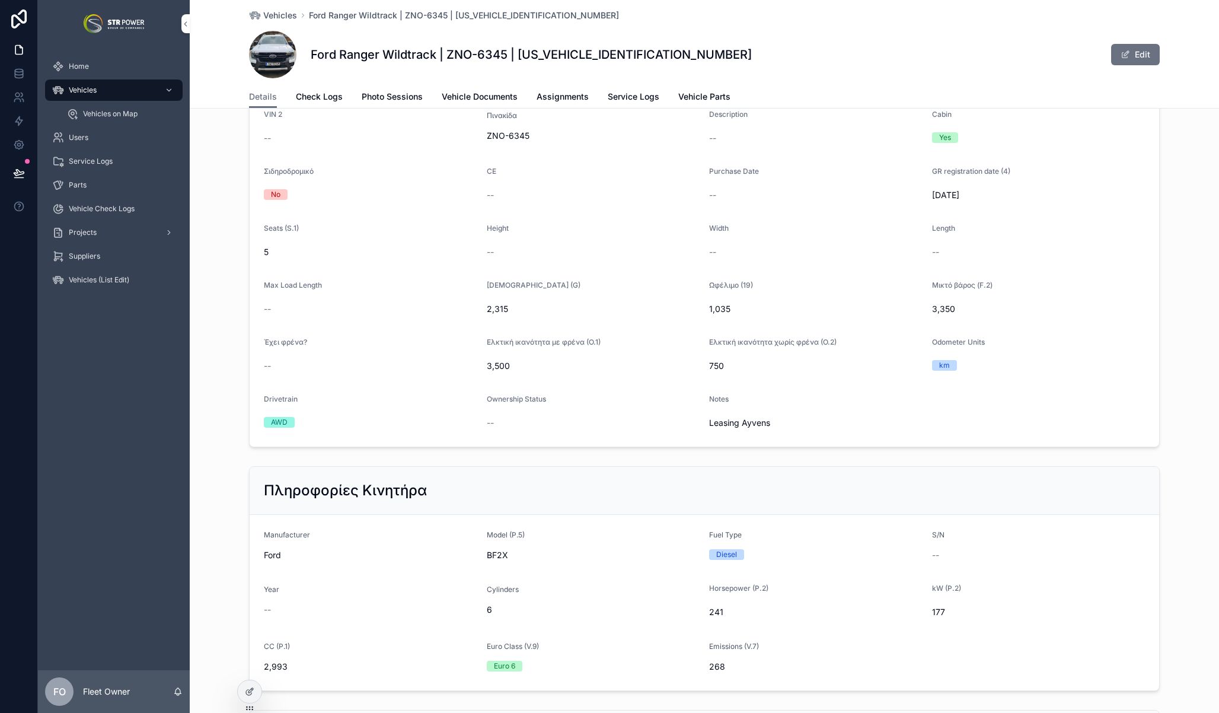
click at [1124, 58] on span "scrollable content" at bounding box center [1125, 54] width 9 height 9
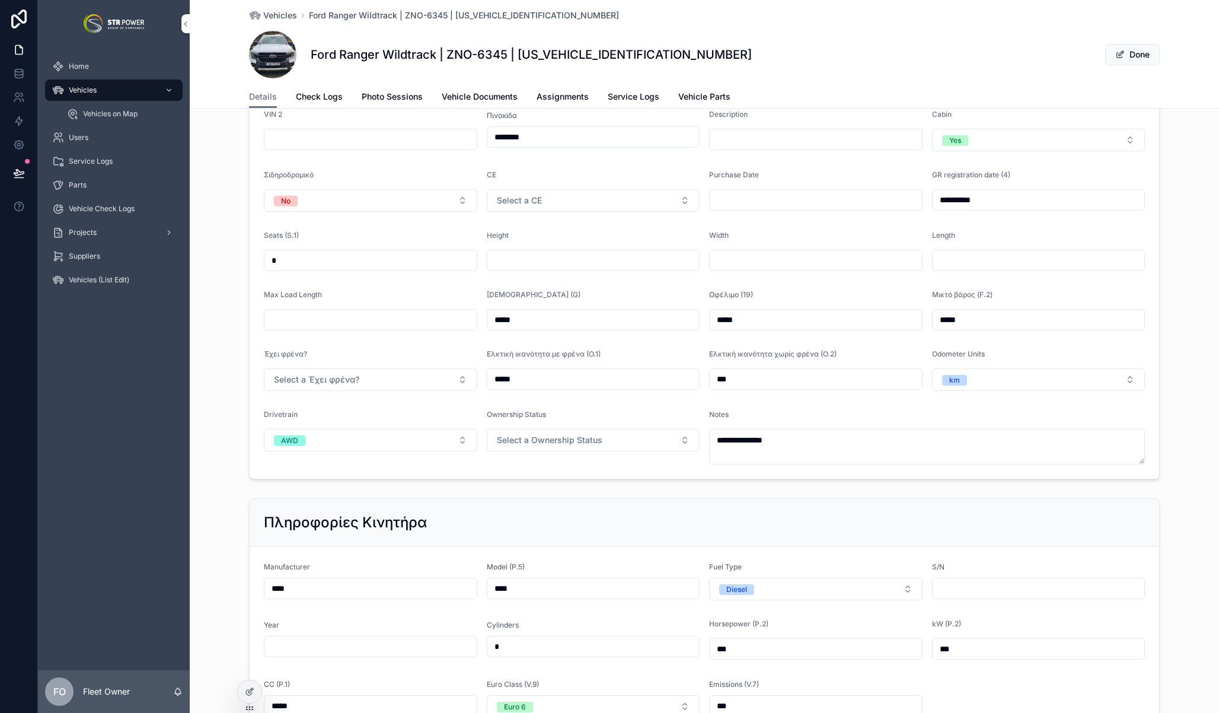
scroll to position [566, 0]
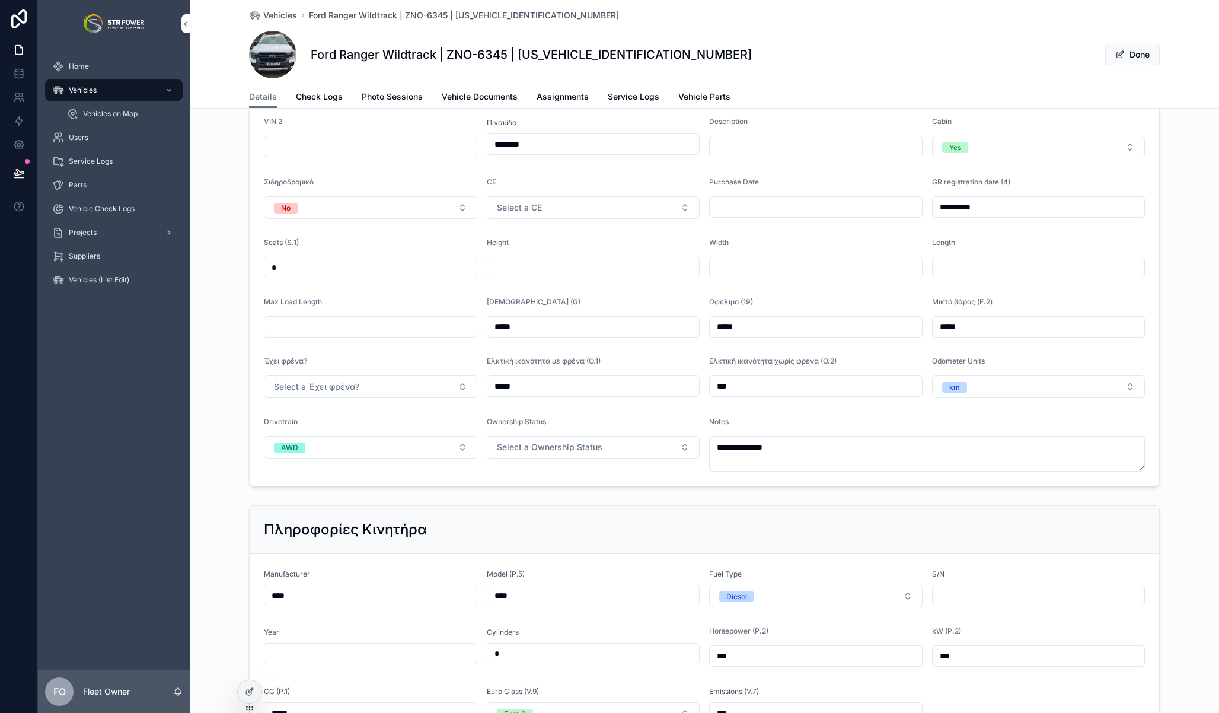
click at [549, 442] on span "Select a Ownership Status" at bounding box center [550, 447] width 106 height 12
click at [543, 511] on div "Leased" at bounding box center [530, 512] width 24 height 11
drag, startPoint x: 1174, startPoint y: 273, endPoint x: 1154, endPoint y: 137, distance: 137.8
click at [1173, 267] on div "**********" at bounding box center [705, 209] width 1030 height 563
click at [1117, 53] on span "scrollable content" at bounding box center [1120, 54] width 9 height 9
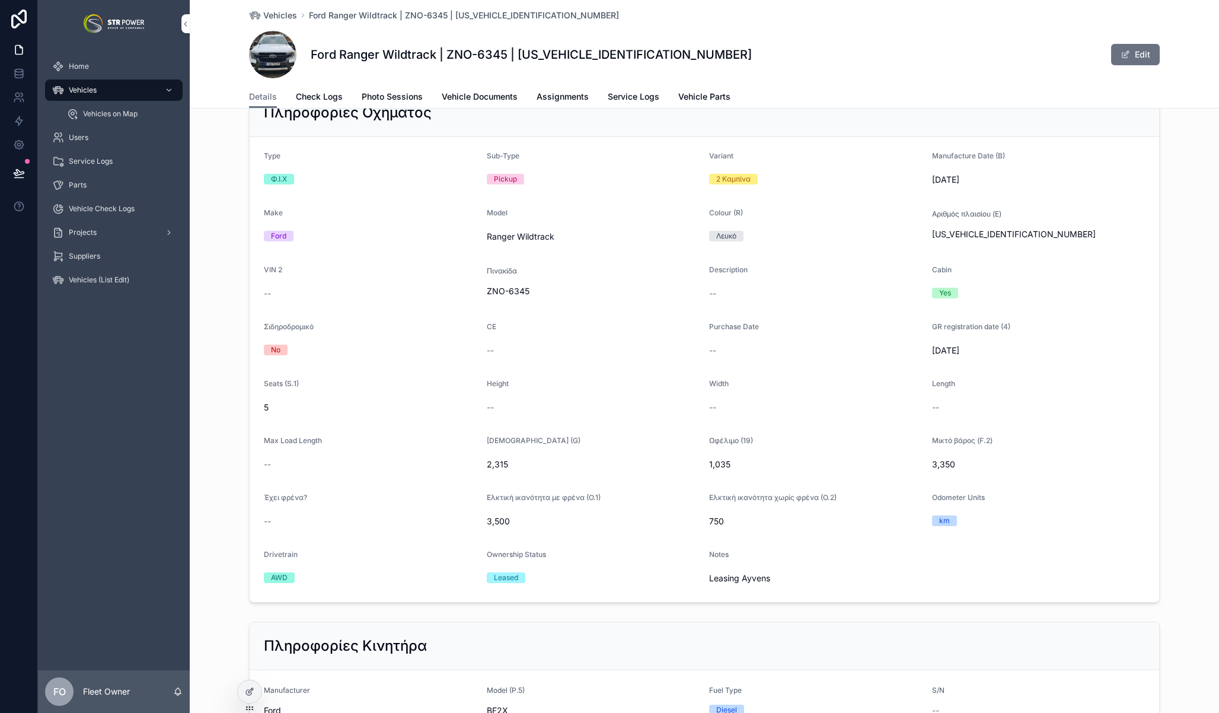
scroll to position [409, 0]
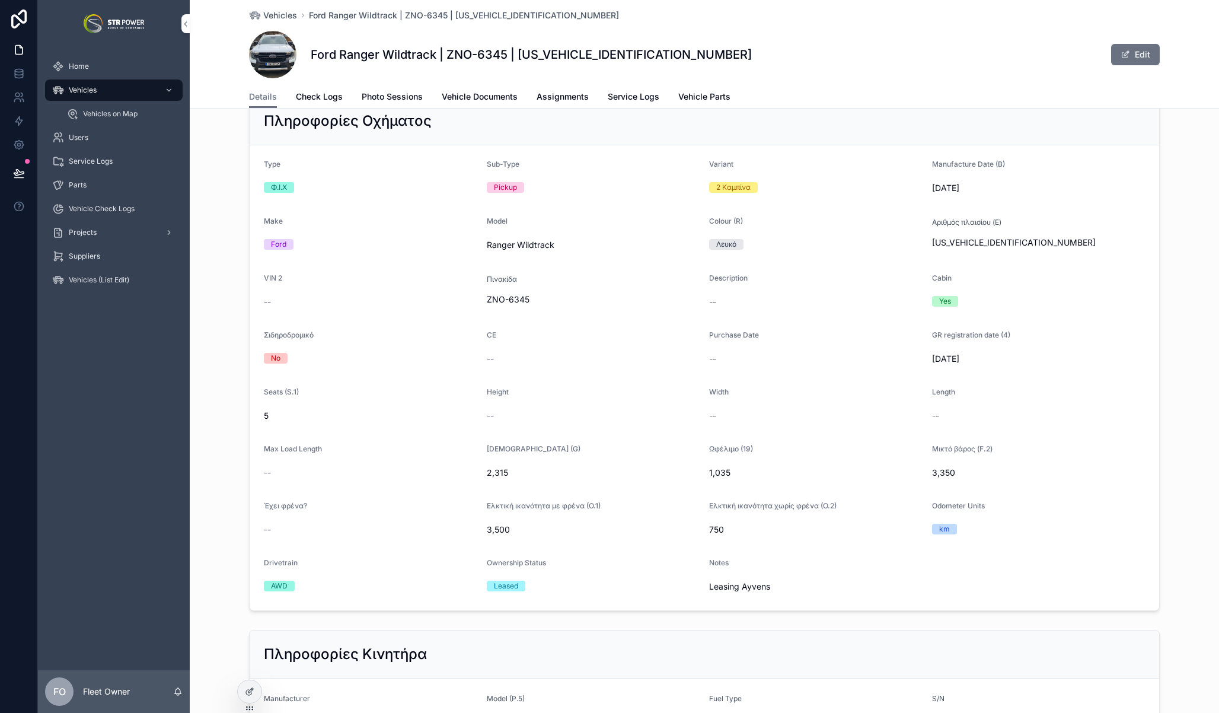
click at [90, 84] on div "Vehicles" at bounding box center [113, 90] width 123 height 19
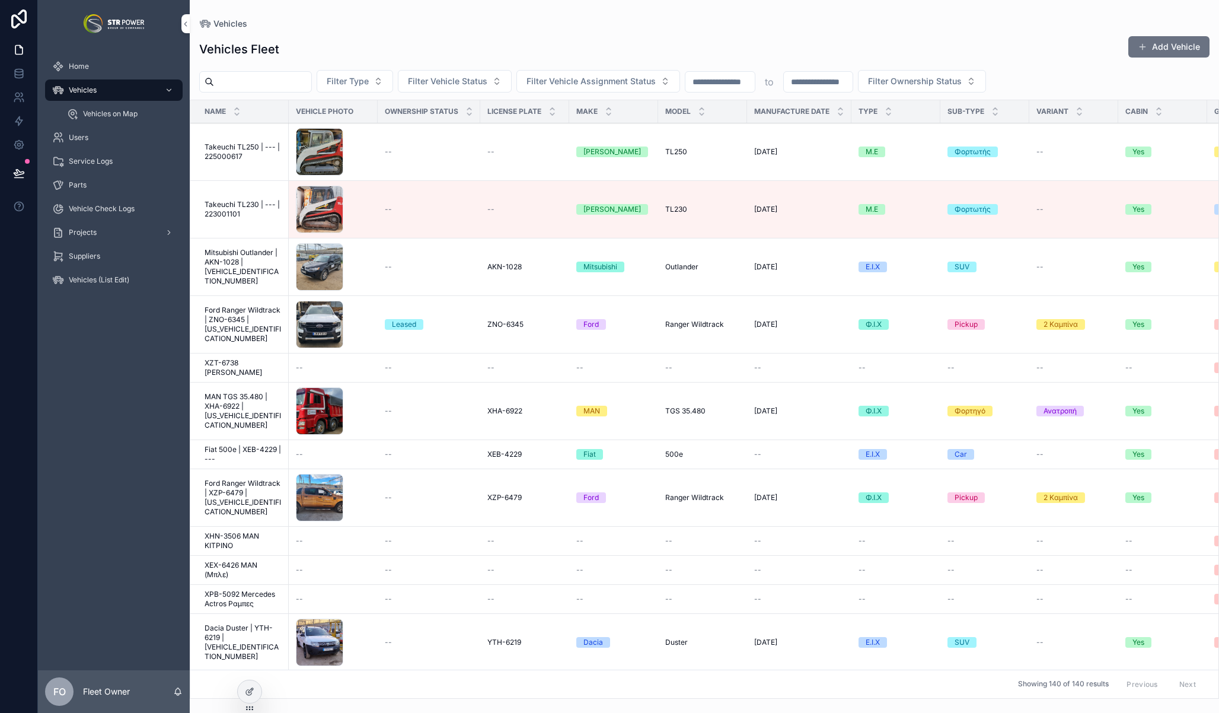
click at [521, 19] on div "Vehicles" at bounding box center [704, 23] width 1011 height 9
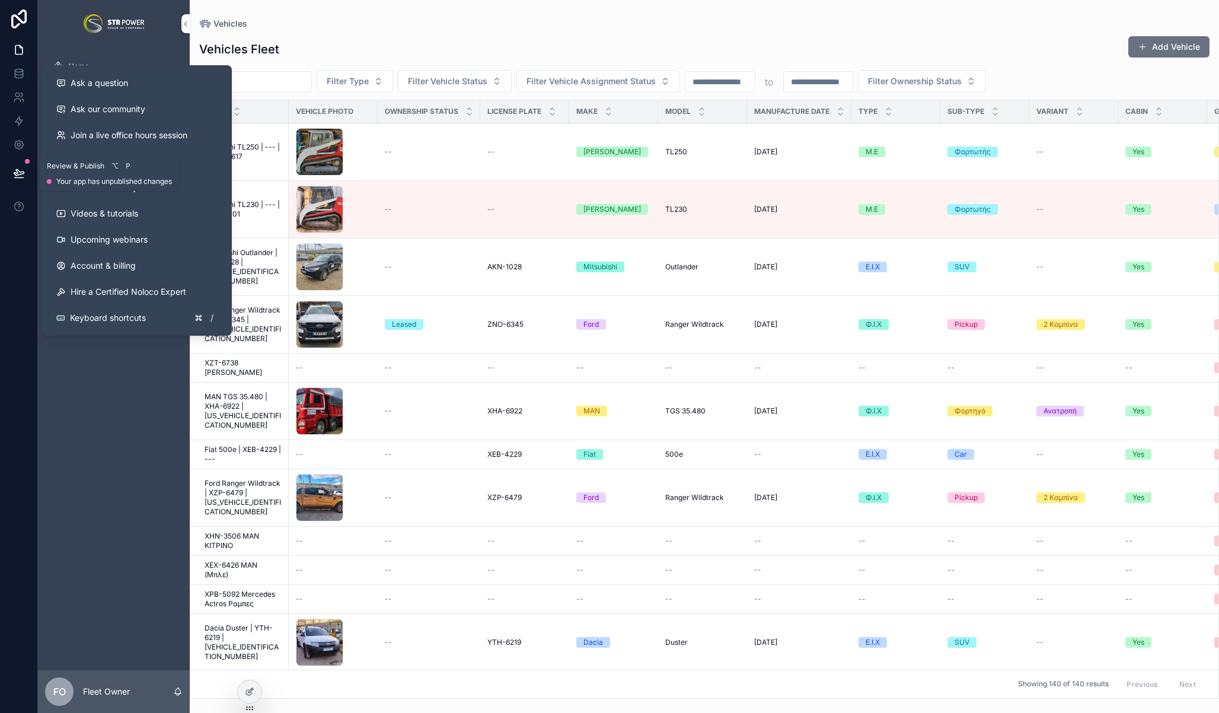
click at [18, 168] on icon at bounding box center [19, 173] width 12 height 12
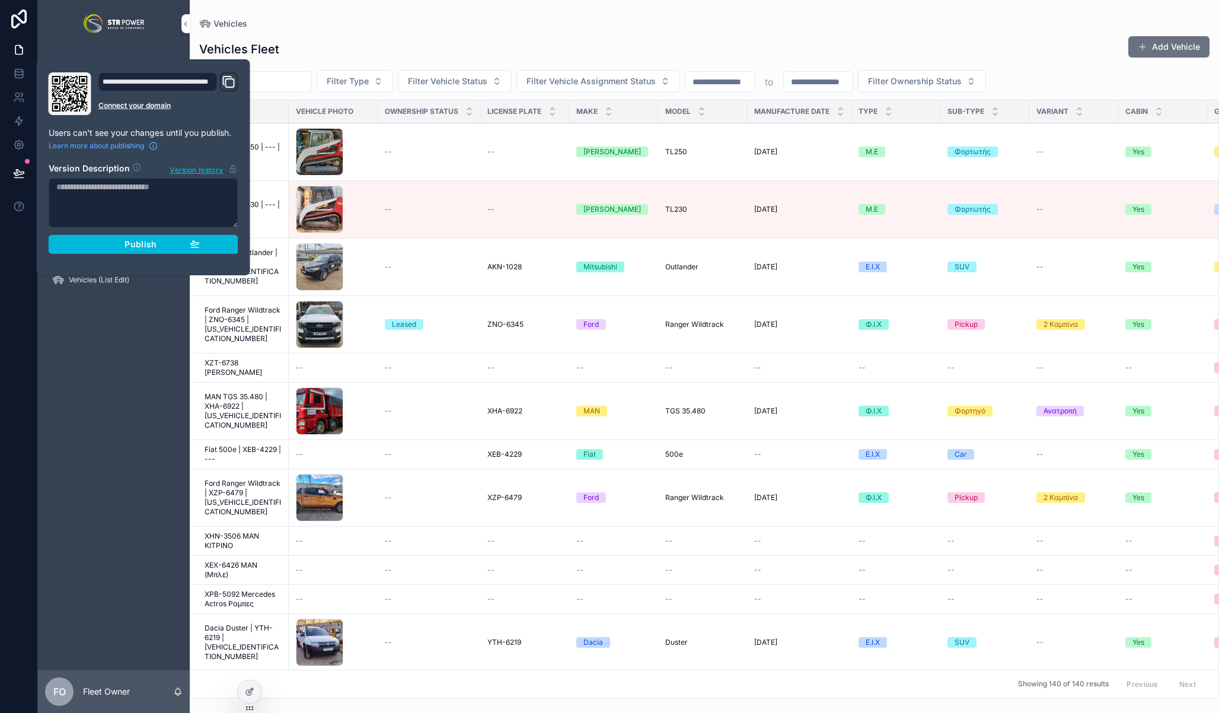
click at [141, 244] on span "Publish" at bounding box center [141, 244] width 32 height 11
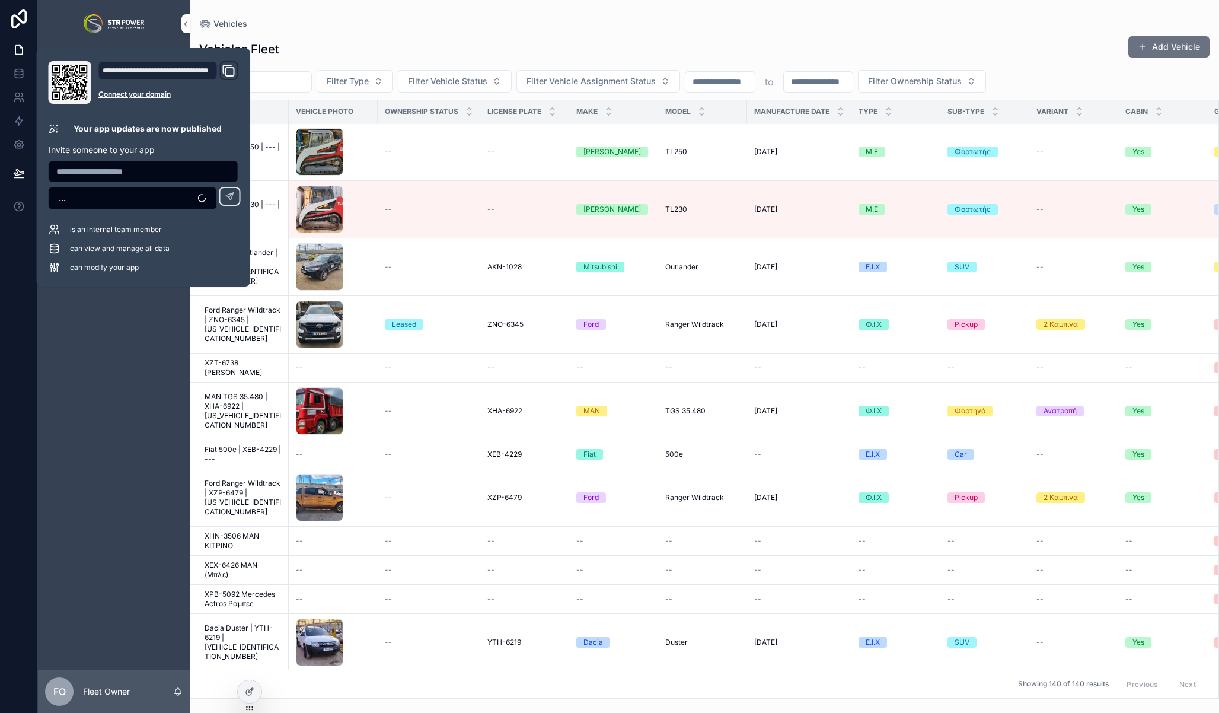
click at [736, 24] on div "Vehicles" at bounding box center [704, 23] width 1011 height 9
